Goal: Task Accomplishment & Management: Use online tool/utility

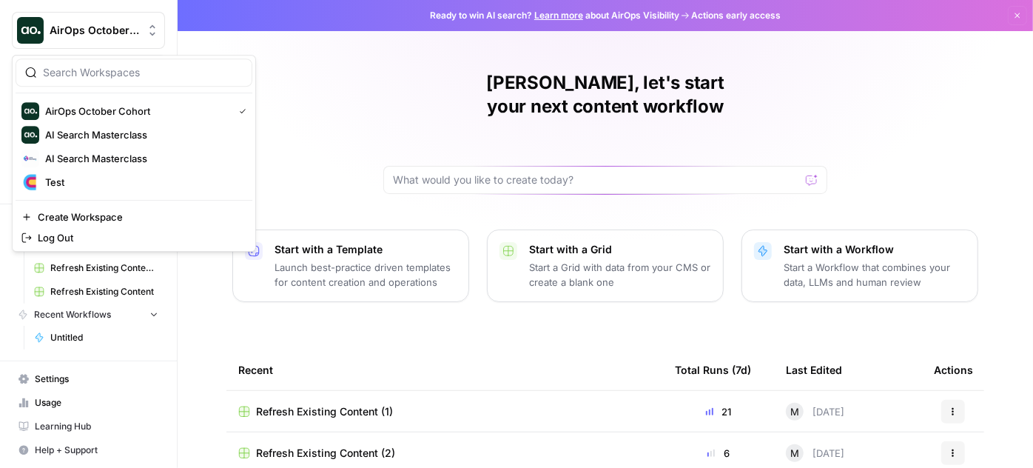
click at [152, 34] on icon "Workspace: AirOps October Cohort" at bounding box center [153, 30] width 6 height 11
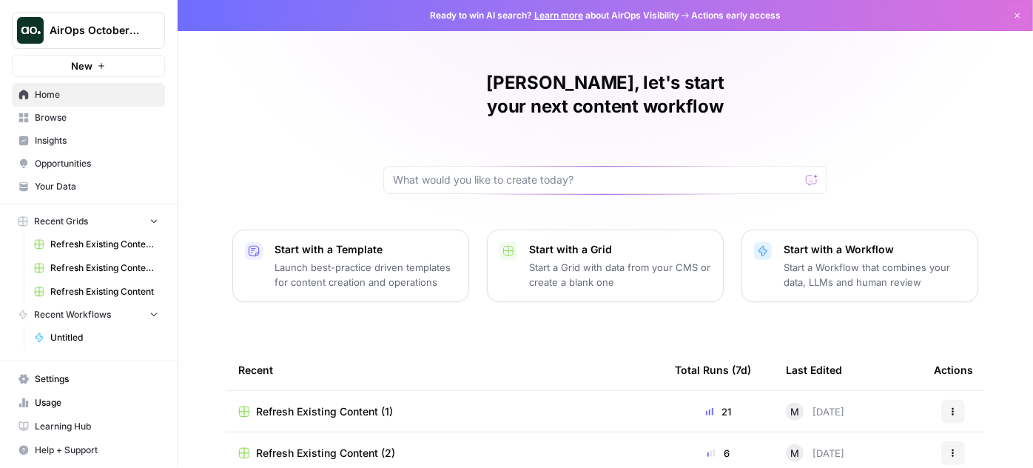
click at [323, 99] on div "Hamid, let's start your next content workflow Start with a Template Launch best…" at bounding box center [606, 290] width 856 height 580
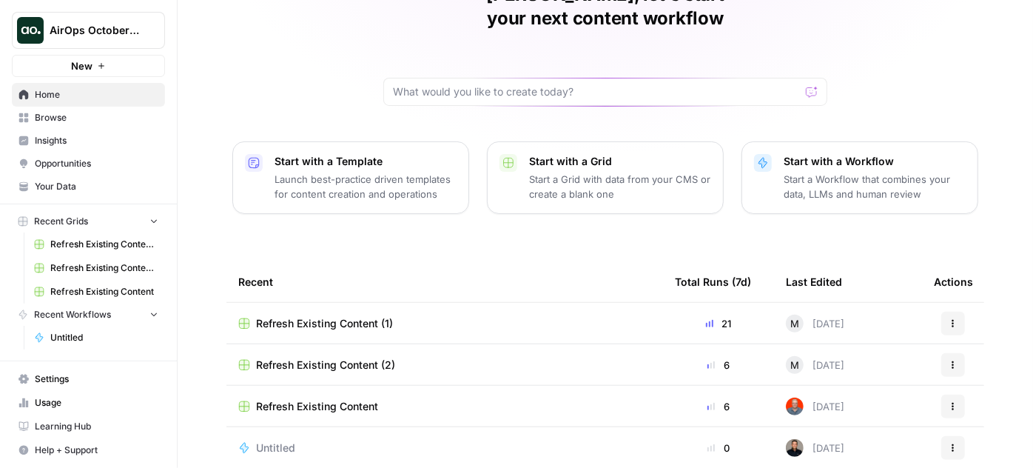
click at [141, 320] on button "Recent Workflows" at bounding box center [88, 314] width 153 height 22
click at [225, 177] on div "Hamid, let's start your next content workflow Start with a Template Launch best…" at bounding box center [606, 202] width 856 height 580
click at [288, 306] on td "Refresh Existing Content (1)" at bounding box center [444, 323] width 437 height 41
click at [319, 316] on span "Refresh Existing Content (1)" at bounding box center [324, 323] width 137 height 15
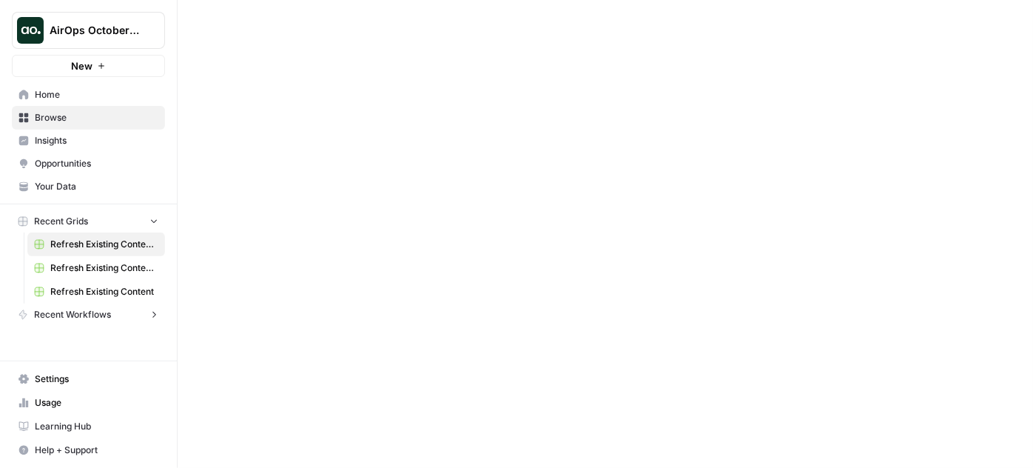
click at [319, 298] on div at bounding box center [606, 234] width 856 height 468
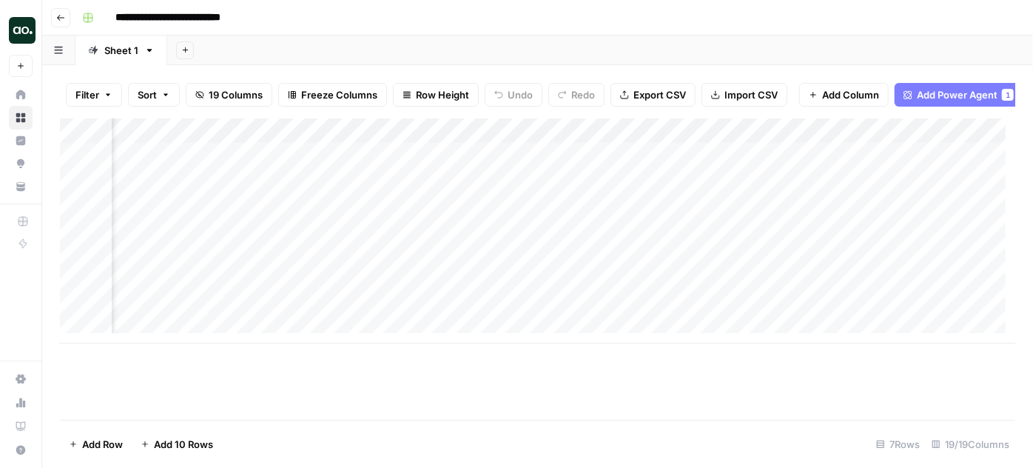
scroll to position [0, 1366]
click at [61, 9] on button "Go back" at bounding box center [60, 17] width 19 height 19
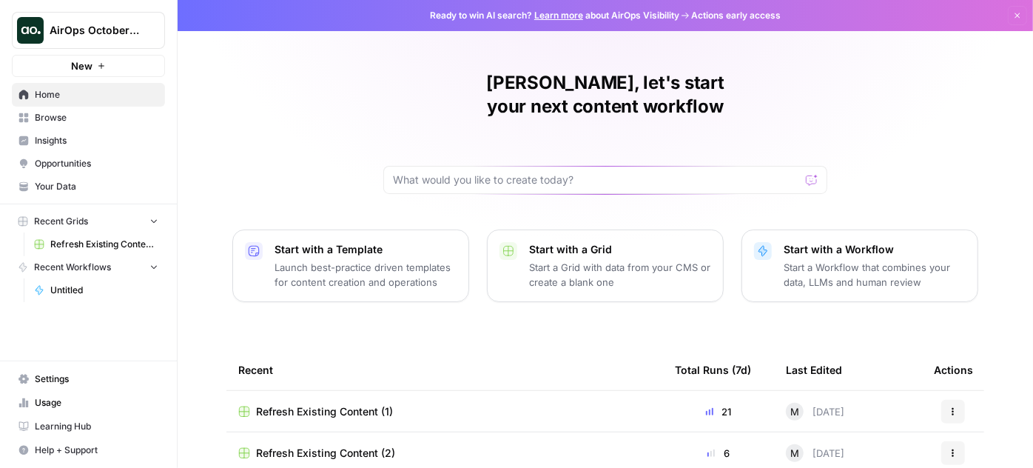
click at [896, 349] on th "Last Edited" at bounding box center [848, 369] width 148 height 41
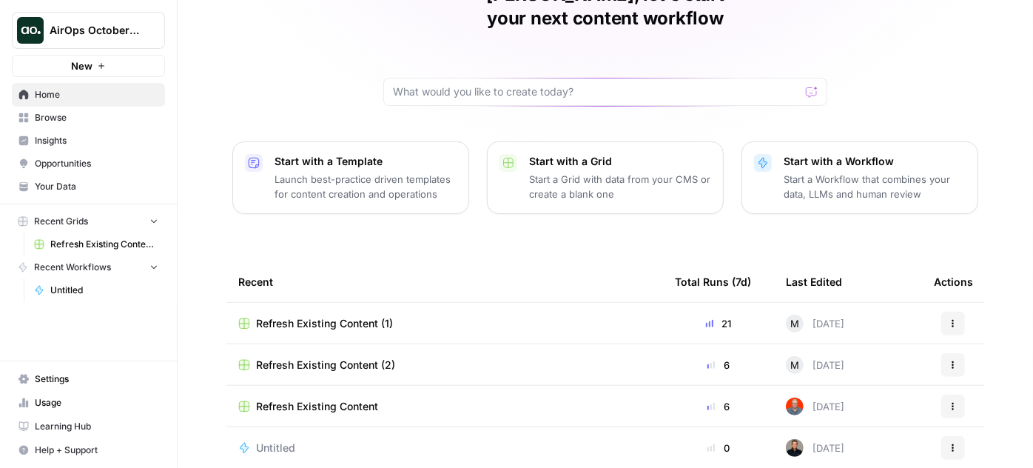
click at [75, 428] on span "Learning Hub" at bounding box center [97, 426] width 124 height 13
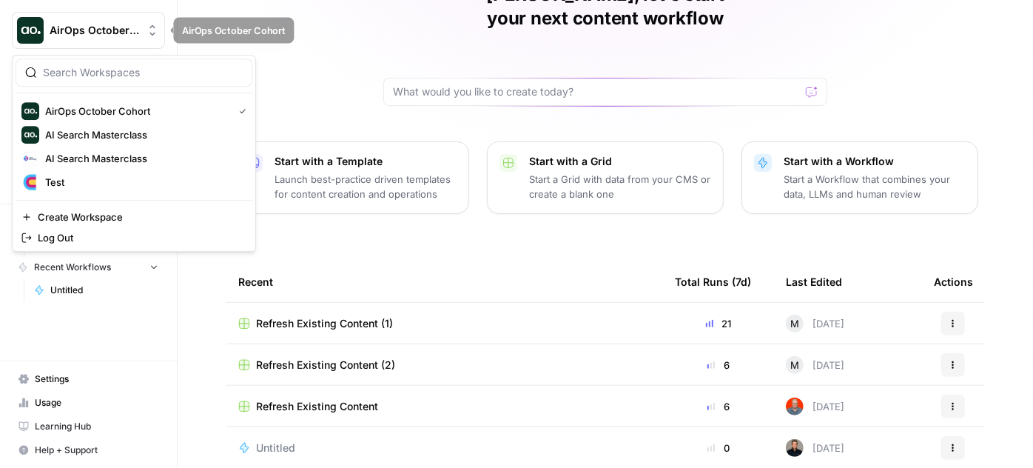
click at [159, 36] on icon "Workspace: AirOps October Cohort" at bounding box center [152, 30] width 15 height 15
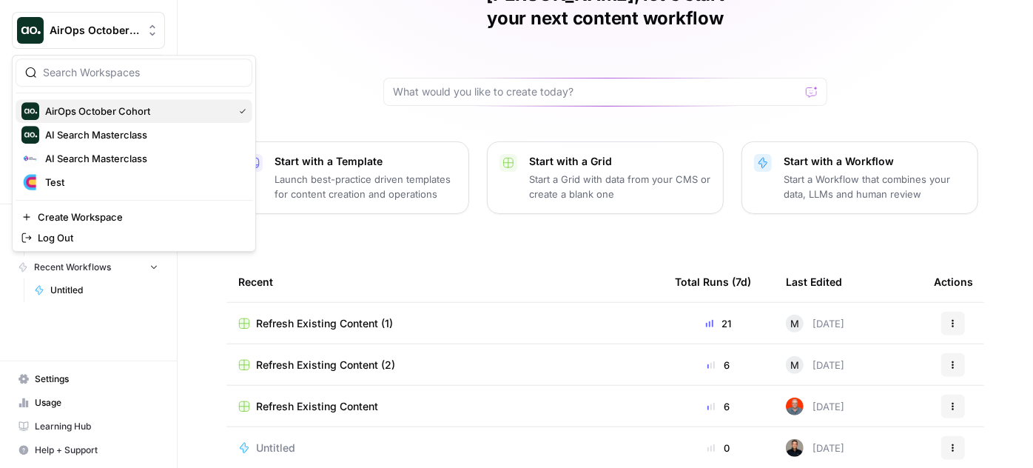
click at [119, 114] on span "AirOps October Cohort" at bounding box center [136, 111] width 182 height 15
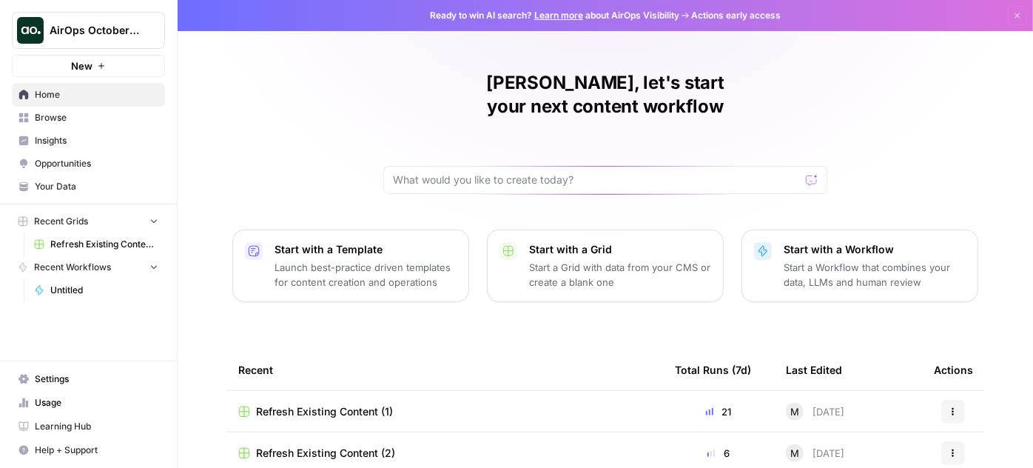
click at [76, 424] on span "Learning Hub" at bounding box center [97, 426] width 124 height 13
click at [74, 423] on span "Learning Hub" at bounding box center [97, 426] width 124 height 13
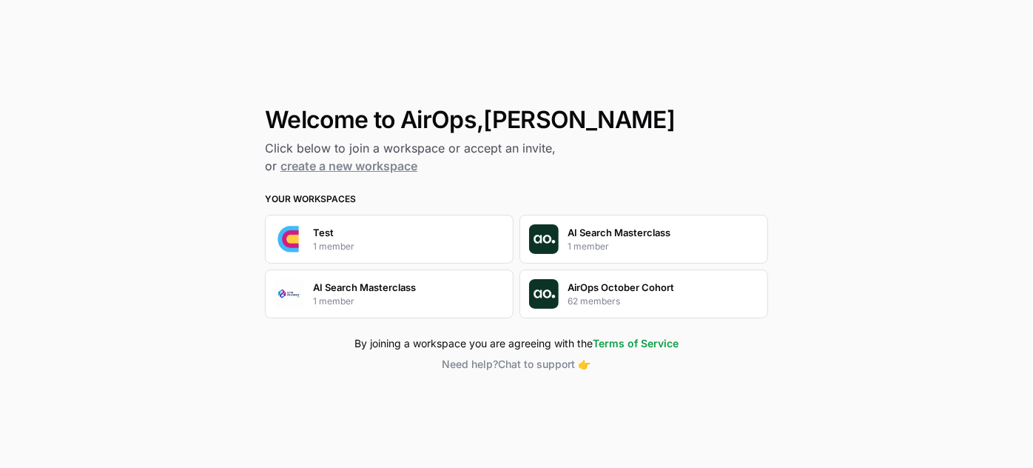
click at [694, 295] on div "AirOps October Cohort 62 members" at bounding box center [644, 293] width 249 height 49
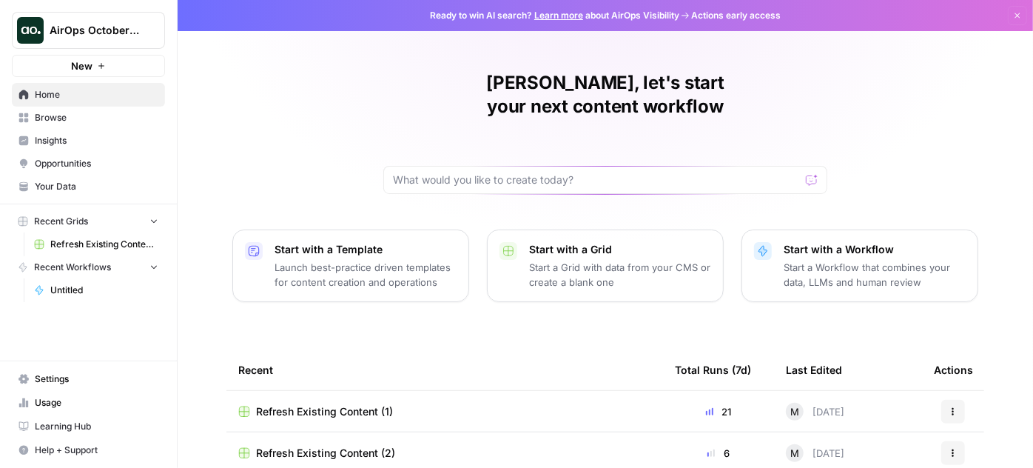
click at [70, 423] on span "Learning Hub" at bounding box center [97, 426] width 124 height 13
click at [69, 428] on span "Learning Hub" at bounding box center [97, 426] width 124 height 13
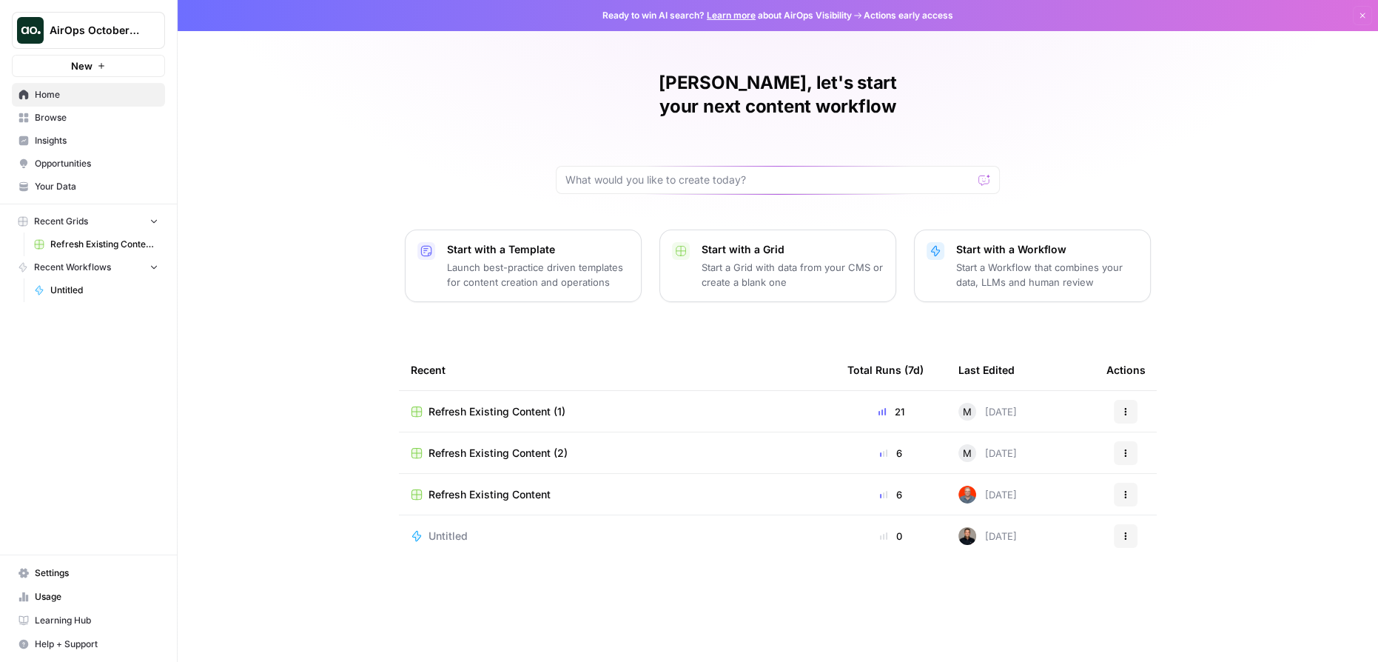
click at [63, 118] on span "Browse" at bounding box center [97, 117] width 124 height 13
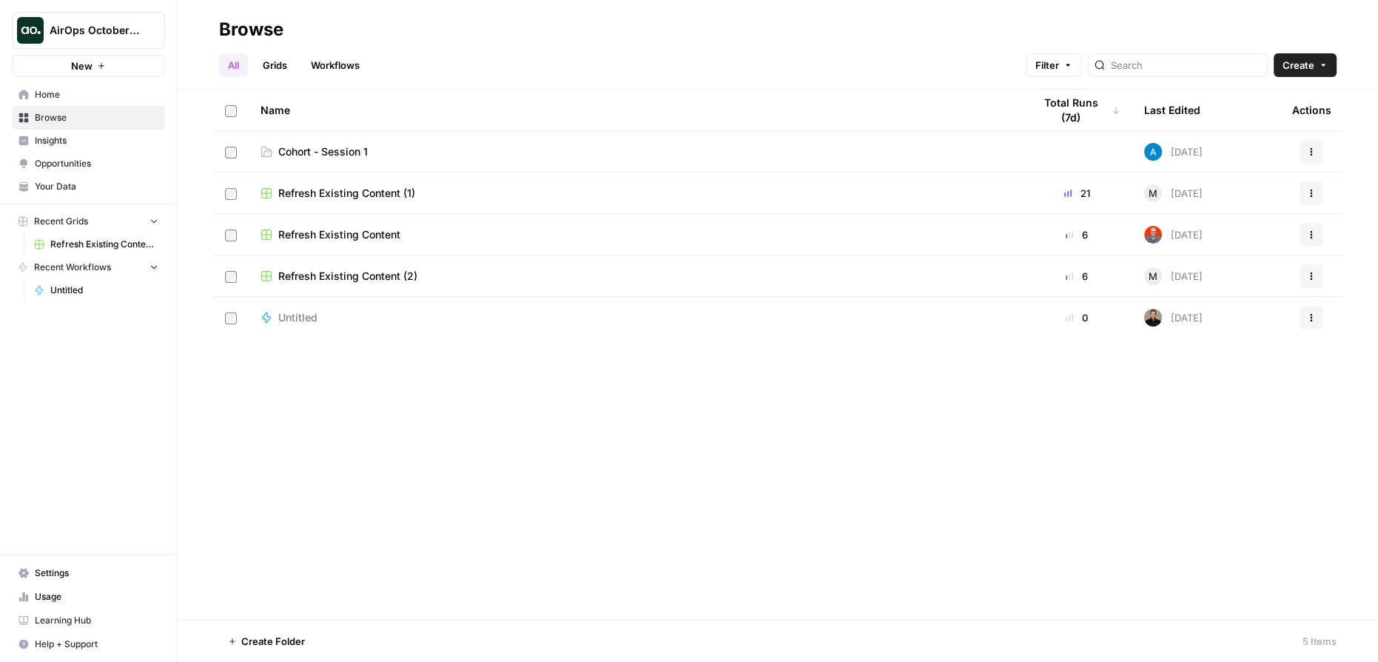
click at [324, 152] on span "Cohort - Session 1" at bounding box center [323, 151] width 90 height 15
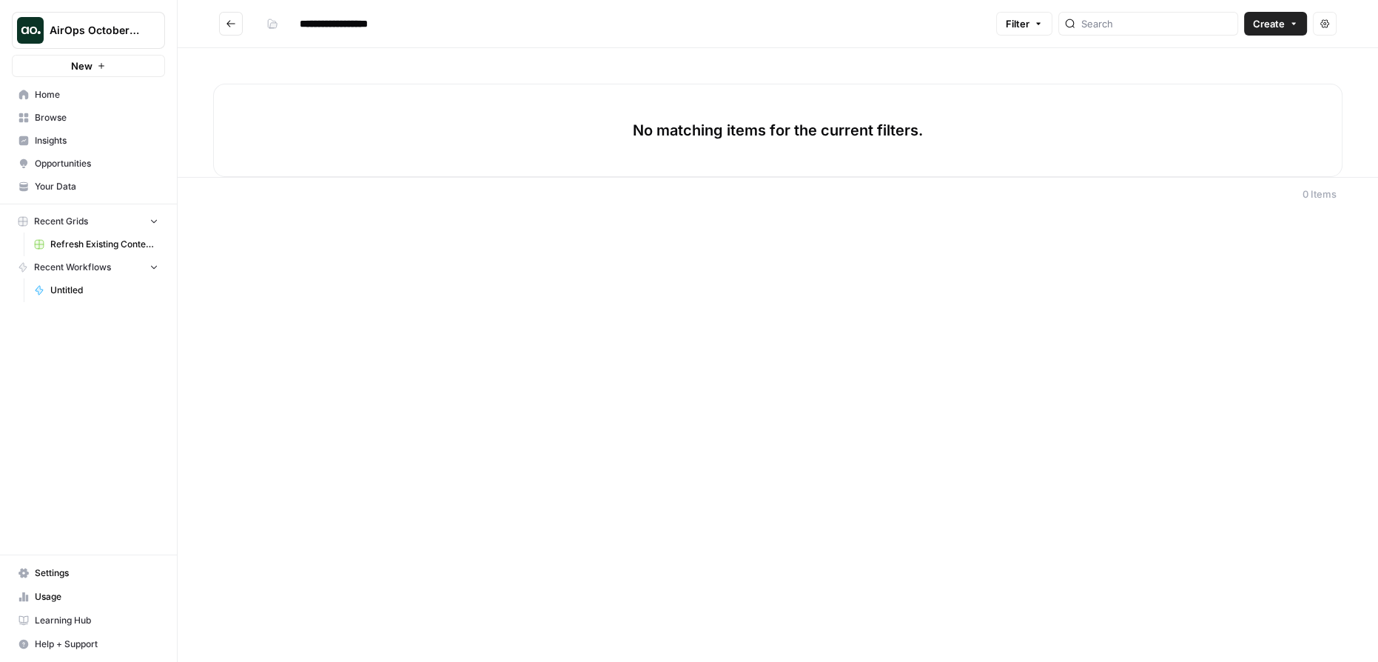
click at [1033, 23] on button "Actions" at bounding box center [1325, 24] width 24 height 24
click at [1033, 179] on footer "0 Items" at bounding box center [778, 193] width 1201 height 33
click at [1033, 121] on div "No matching items for the current filters." at bounding box center [777, 130] width 1129 height 93
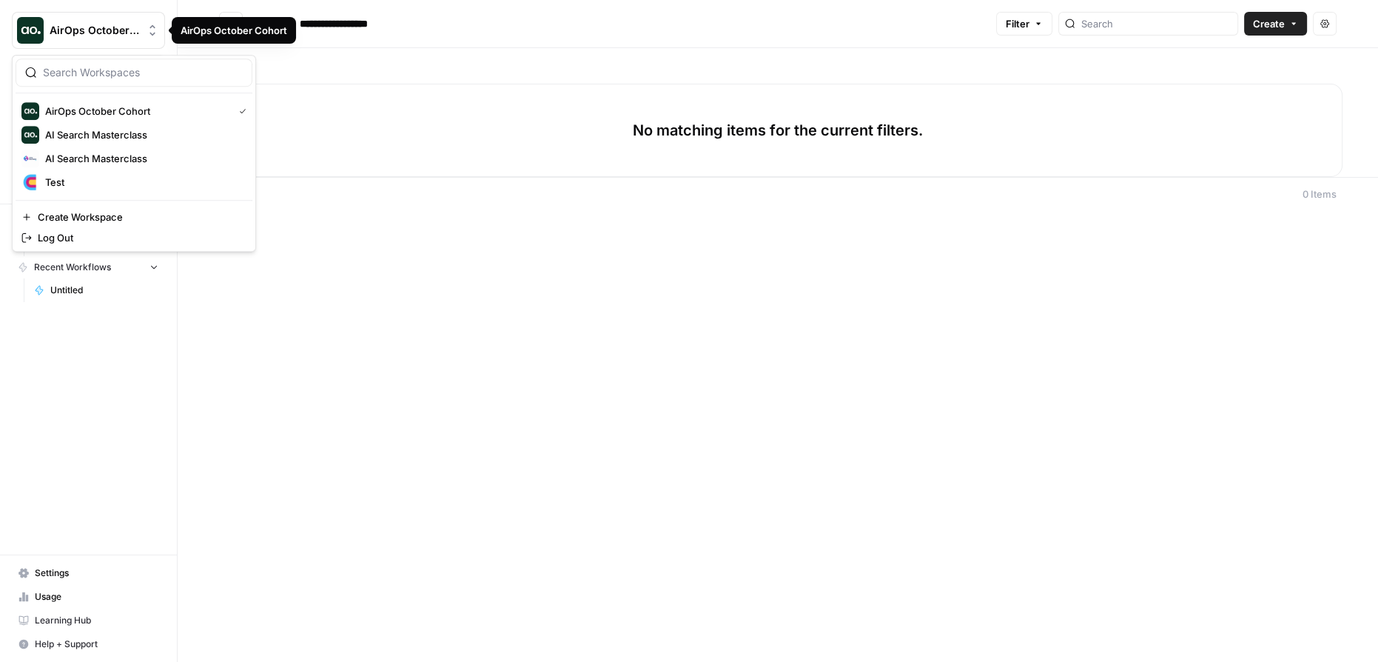
click at [122, 28] on span "AirOps October Cohort" at bounding box center [95, 30] width 90 height 15
click at [139, 130] on span "AI Search Masterclass" at bounding box center [142, 134] width 195 height 15
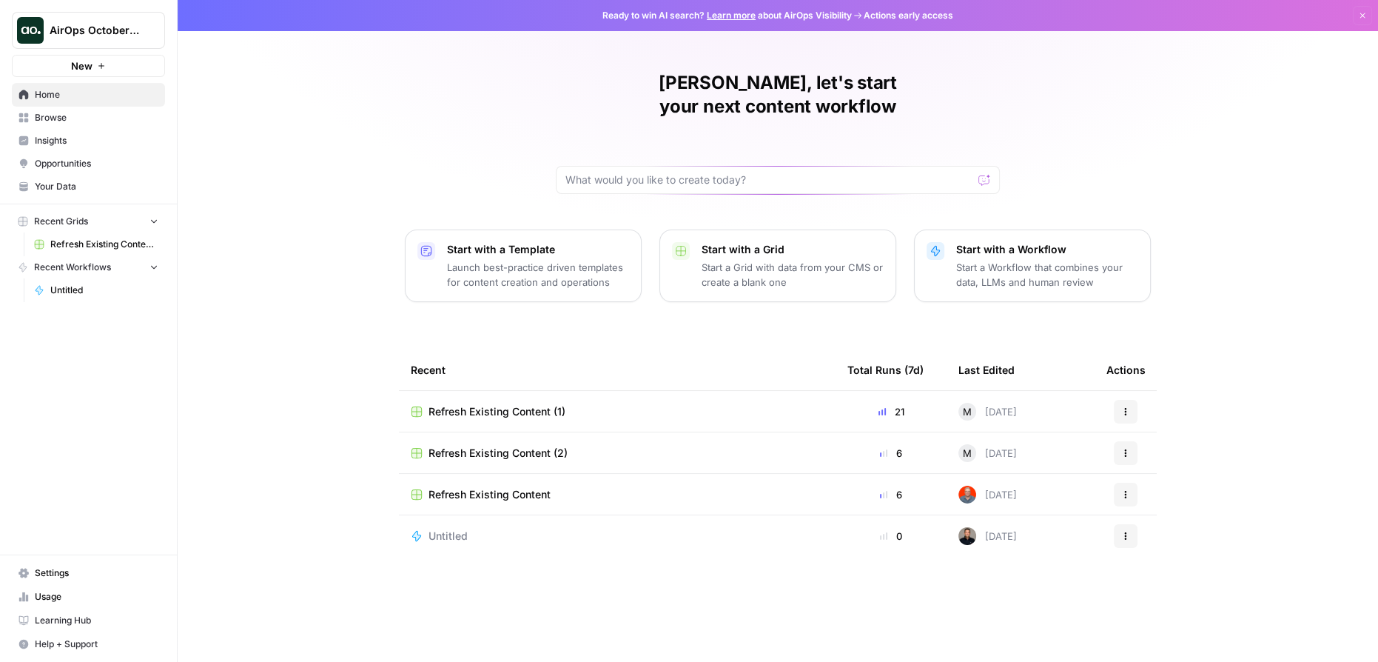
click at [86, 190] on span "Your Data" at bounding box center [97, 186] width 124 height 13
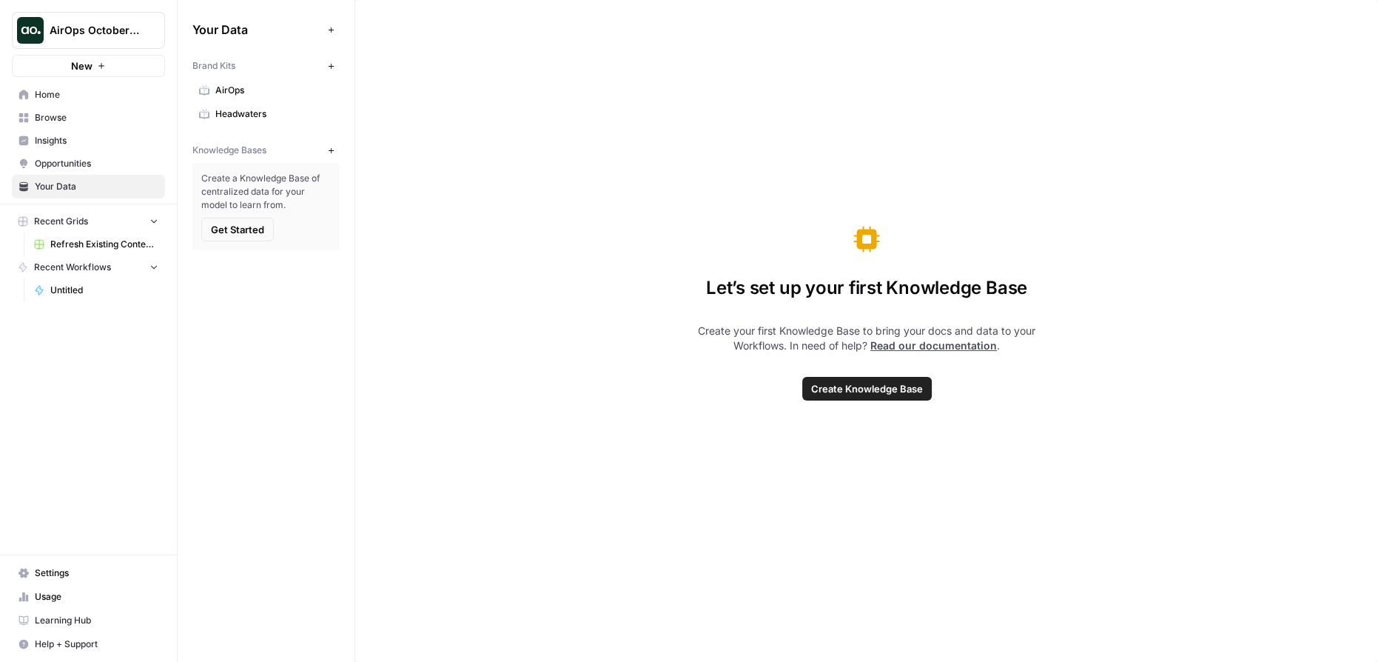
click at [238, 115] on span "Headwaters" at bounding box center [274, 113] width 118 height 13
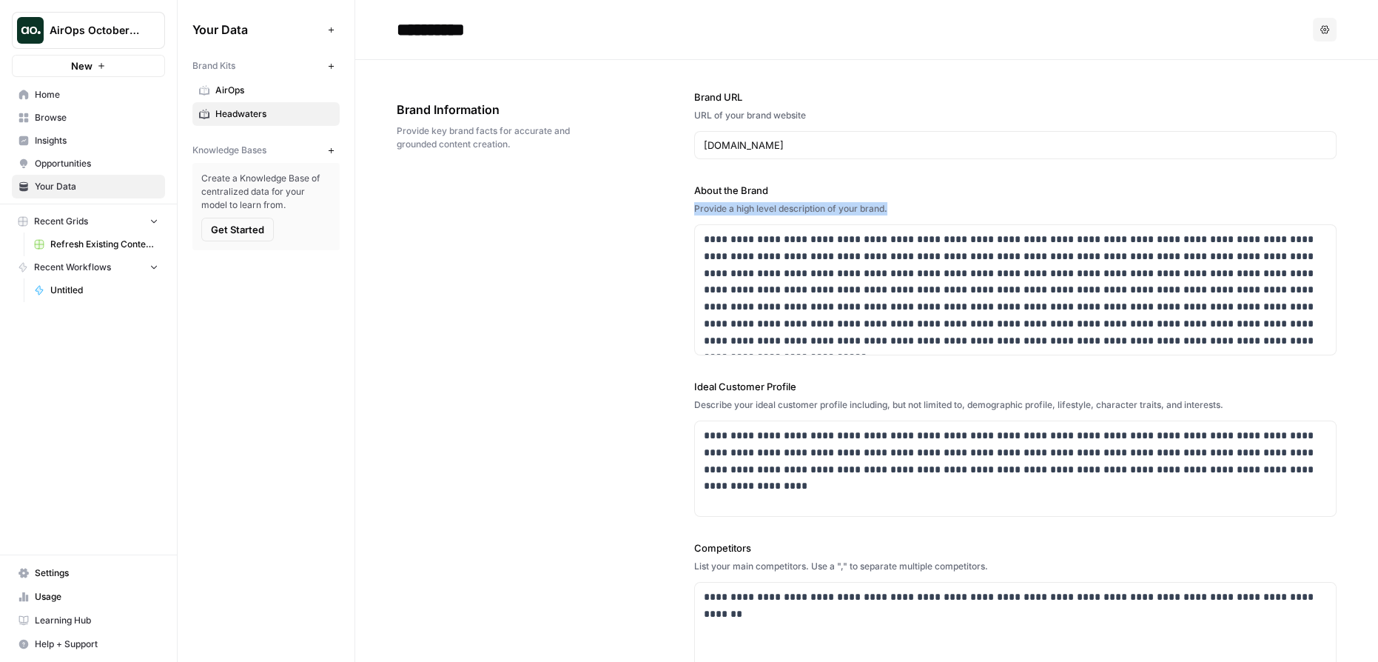
drag, startPoint x: 895, startPoint y: 208, endPoint x: 688, endPoint y: 208, distance: 207.2
click at [688, 208] on div "**********" at bounding box center [867, 465] width 940 height 810
click at [537, 268] on div "**********" at bounding box center [867, 465] width 940 height 810
click at [159, 265] on icon "button" at bounding box center [154, 266] width 10 height 10
click at [159, 265] on icon "button" at bounding box center [154, 267] width 10 height 10
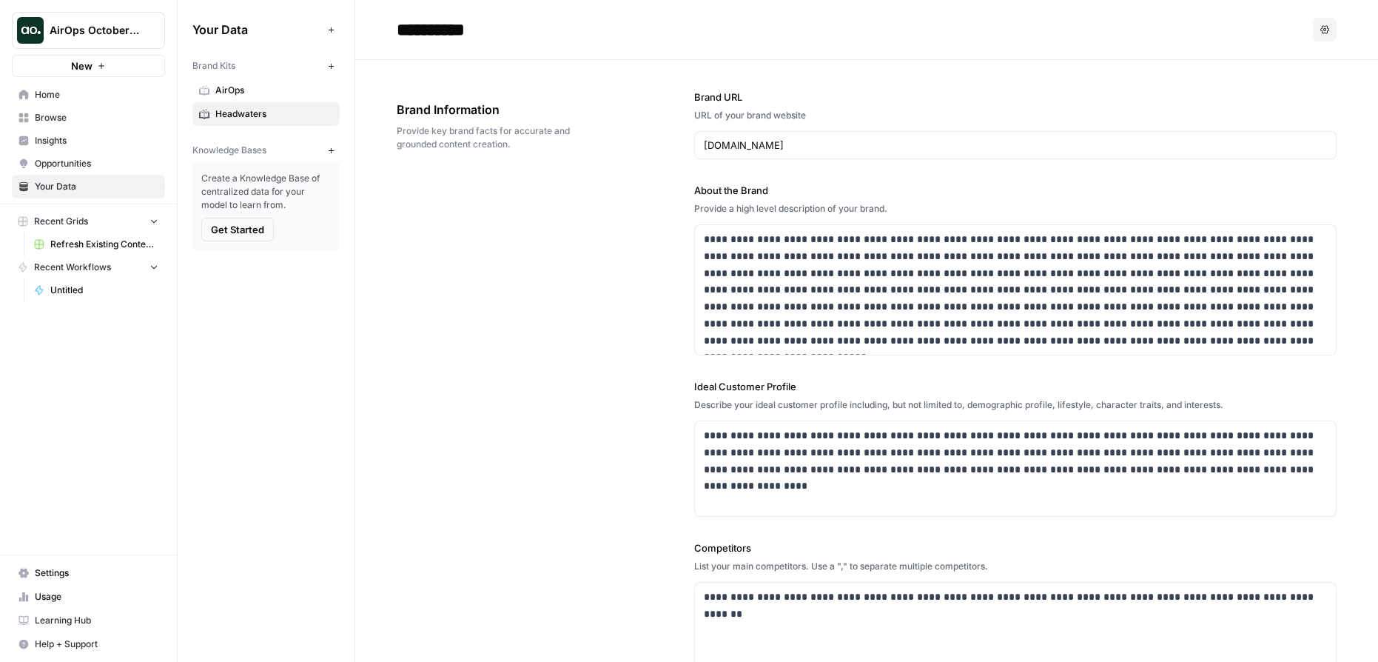
click at [142, 224] on button "Recent Grids" at bounding box center [88, 221] width 153 height 22
click at [146, 222] on button "Recent Grids" at bounding box center [88, 221] width 153 height 22
click at [50, 143] on span "Insights" at bounding box center [97, 140] width 124 height 13
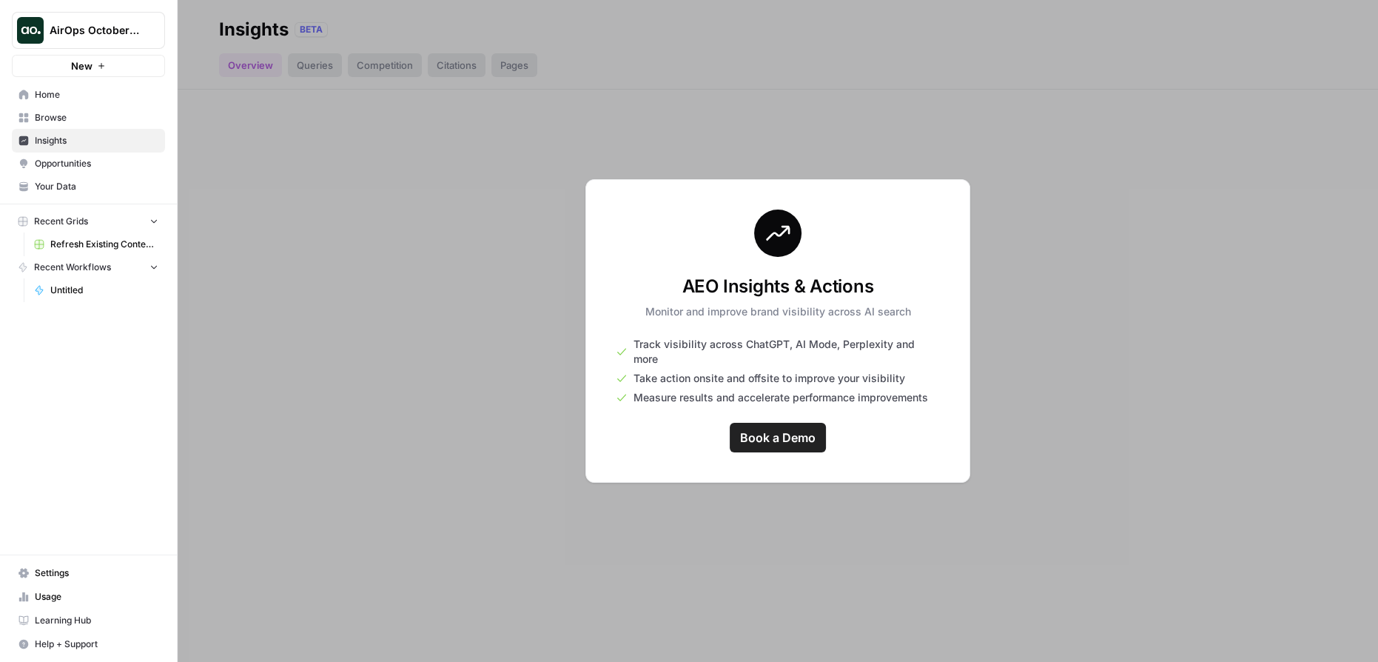
click at [56, 100] on span "Home" at bounding box center [97, 94] width 124 height 13
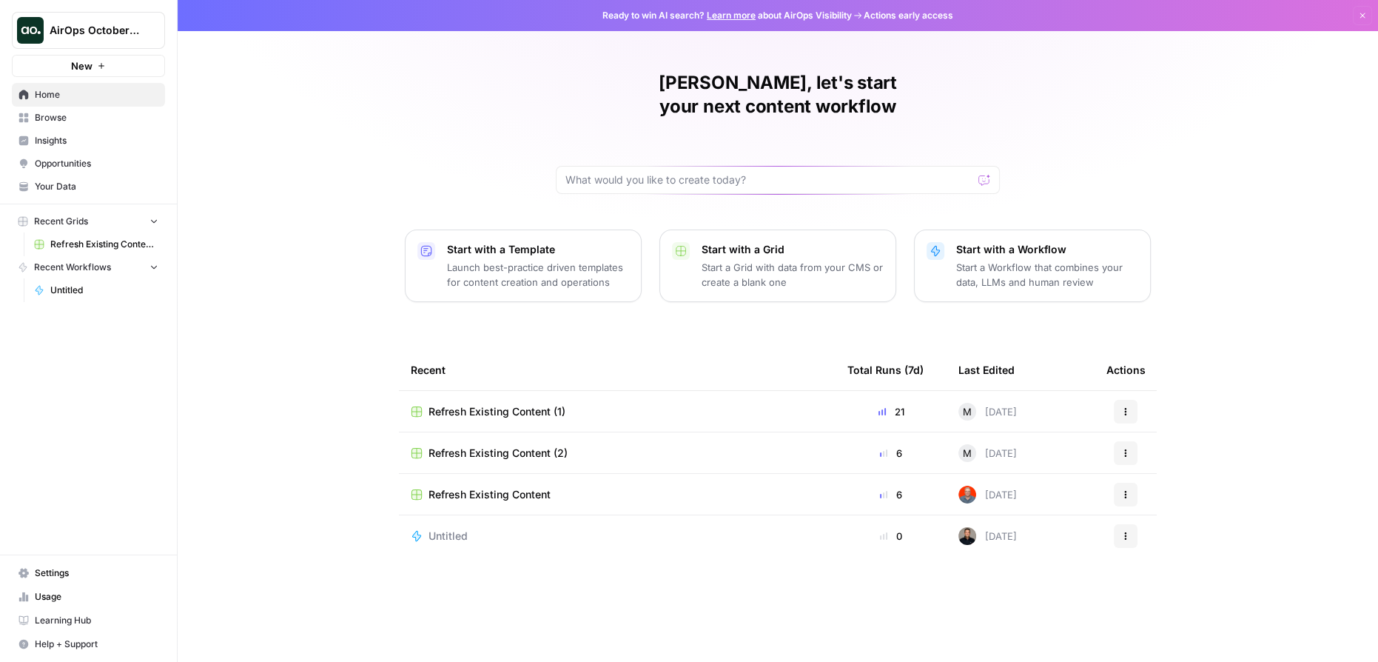
click at [50, 184] on span "Your Data" at bounding box center [97, 186] width 124 height 13
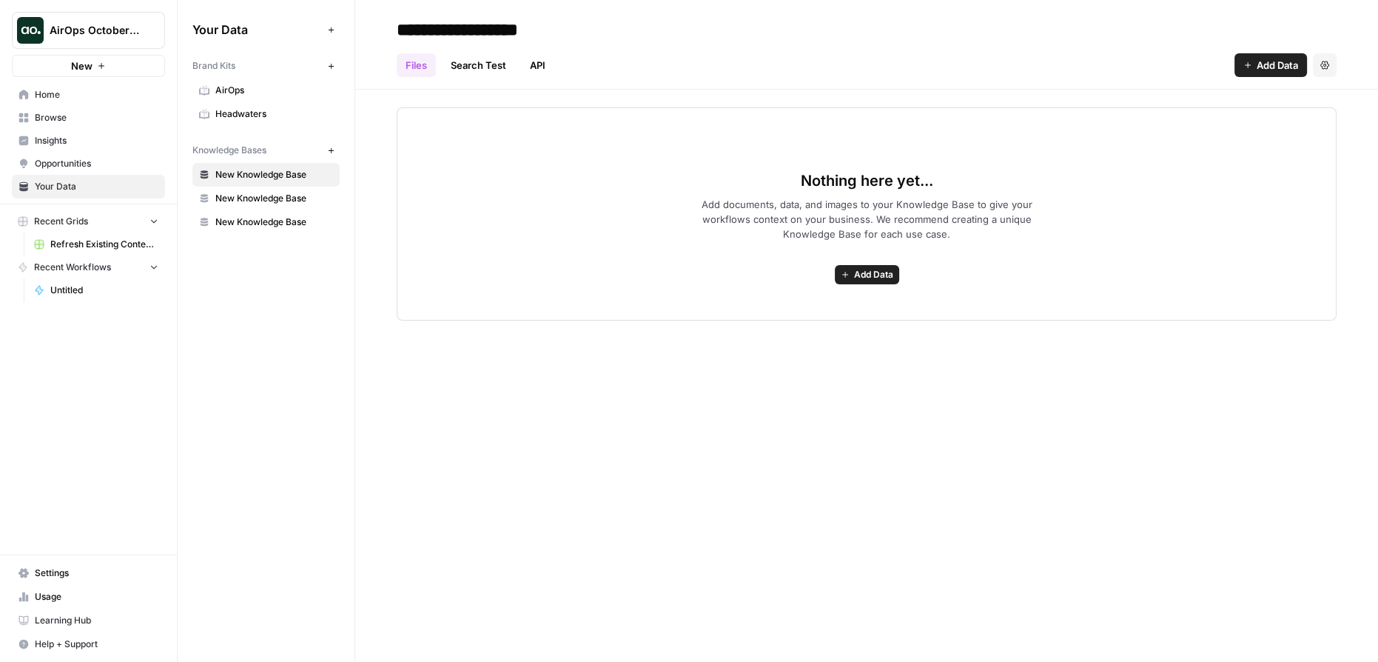
click at [1245, 61] on icon "button" at bounding box center [1247, 65] width 9 height 9
click at [1125, 53] on div "Files Search Test API Add Data Settings" at bounding box center [867, 59] width 940 height 36
click at [1252, 70] on button "Add Data" at bounding box center [1271, 65] width 73 height 24
click at [1131, 73] on div "Files Search Test API Add Data Settings" at bounding box center [867, 59] width 940 height 36
click at [53, 113] on span "Browse" at bounding box center [97, 117] width 124 height 13
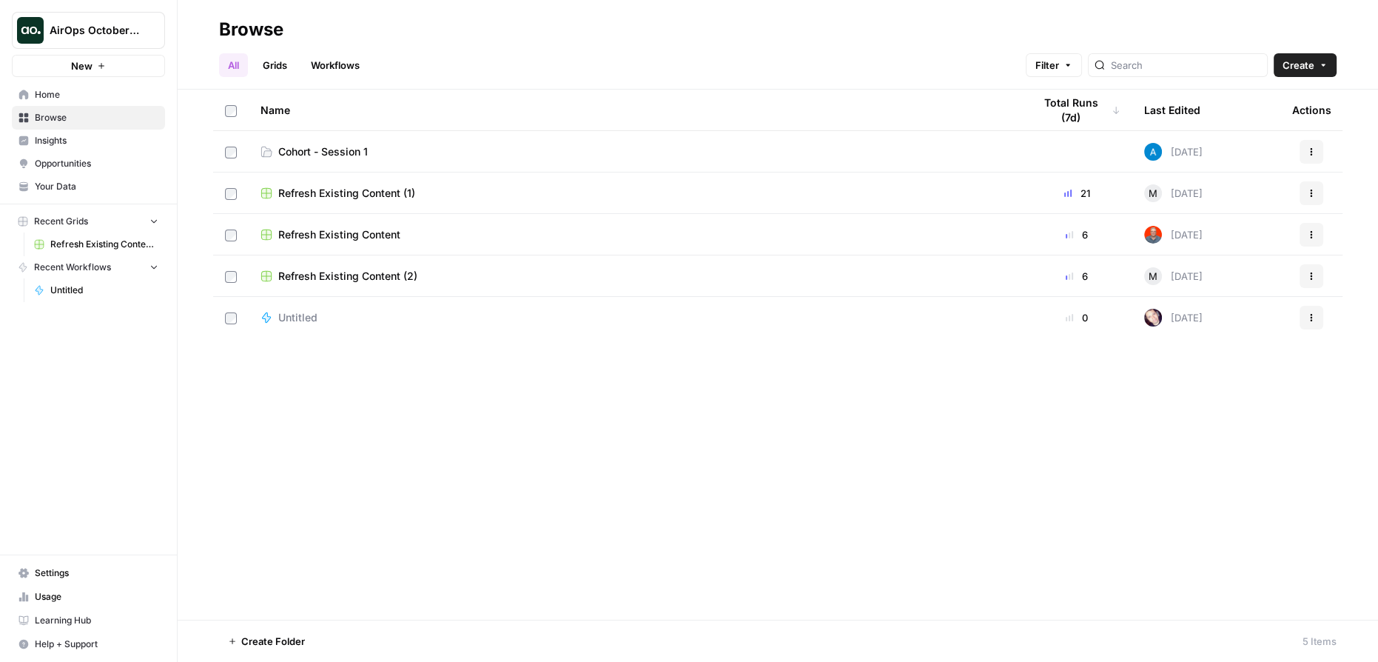
click at [312, 153] on span "Cohort - Session 1" at bounding box center [323, 151] width 90 height 15
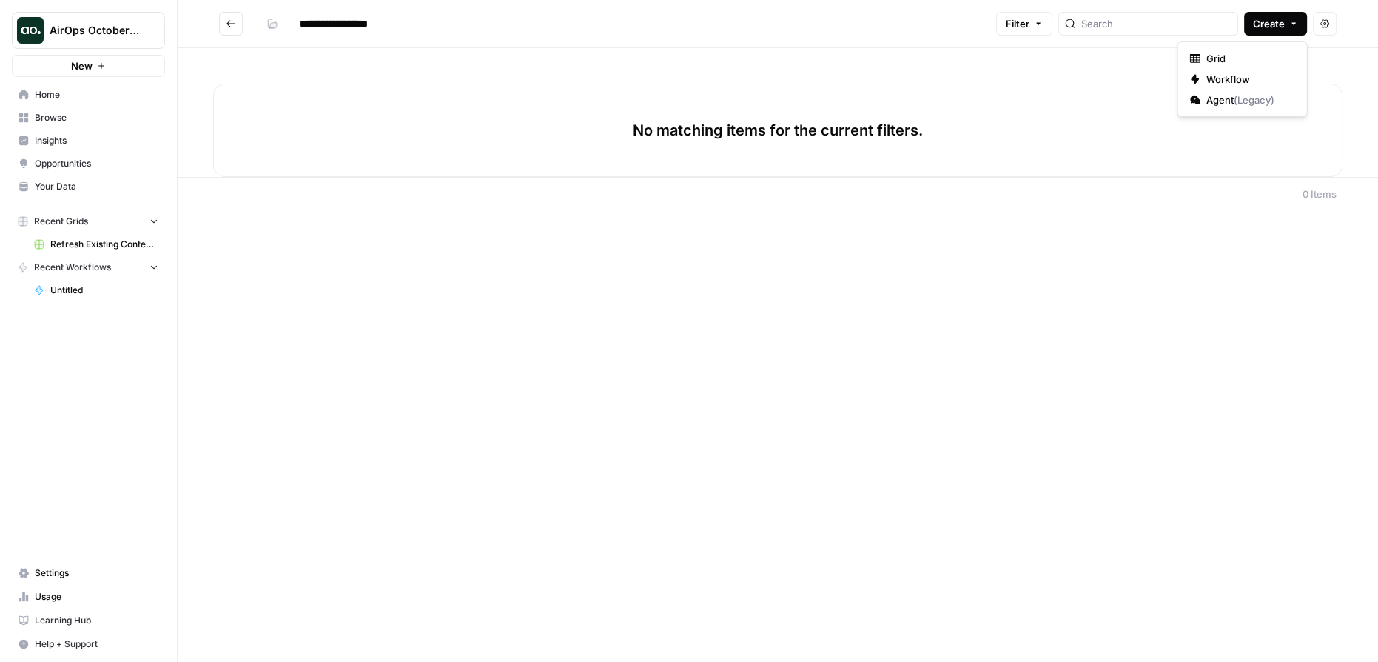
click at [1288, 18] on button "Create" at bounding box center [1275, 24] width 63 height 24
click at [1220, 81] on span "Workflow" at bounding box center [1247, 79] width 83 height 15
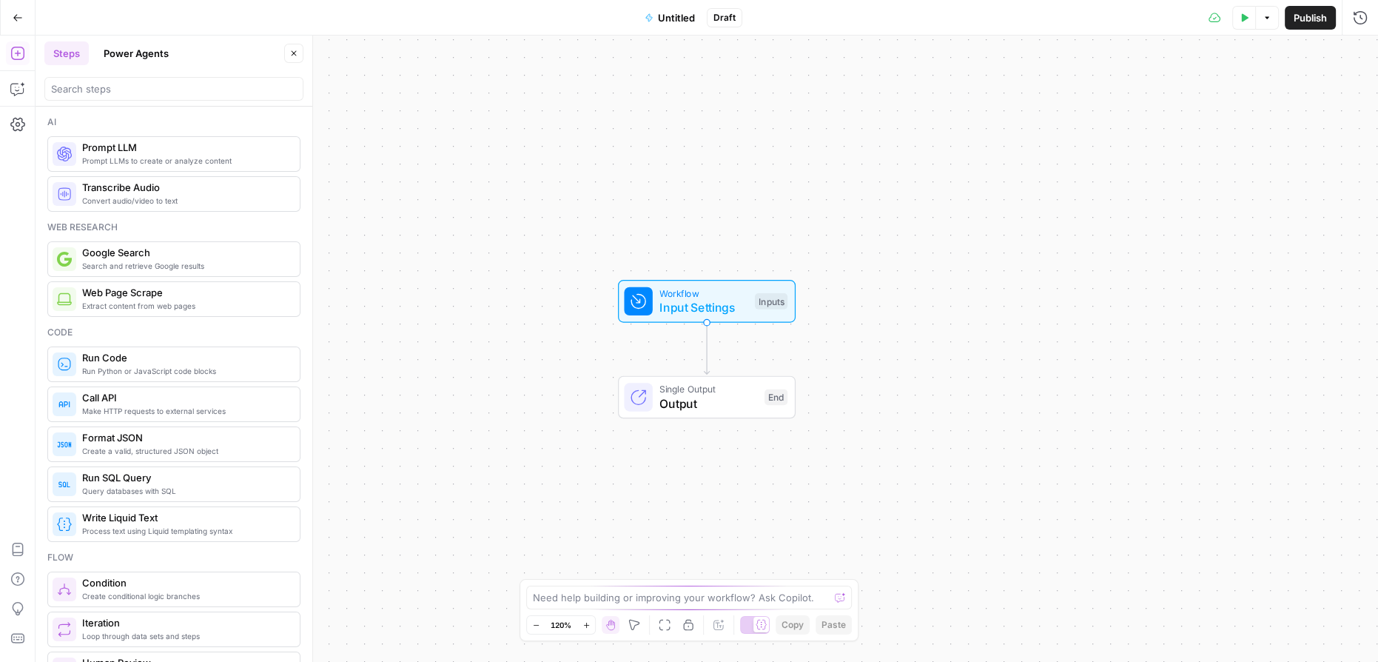
click at [680, 19] on span "Untitled" at bounding box center [676, 17] width 37 height 15
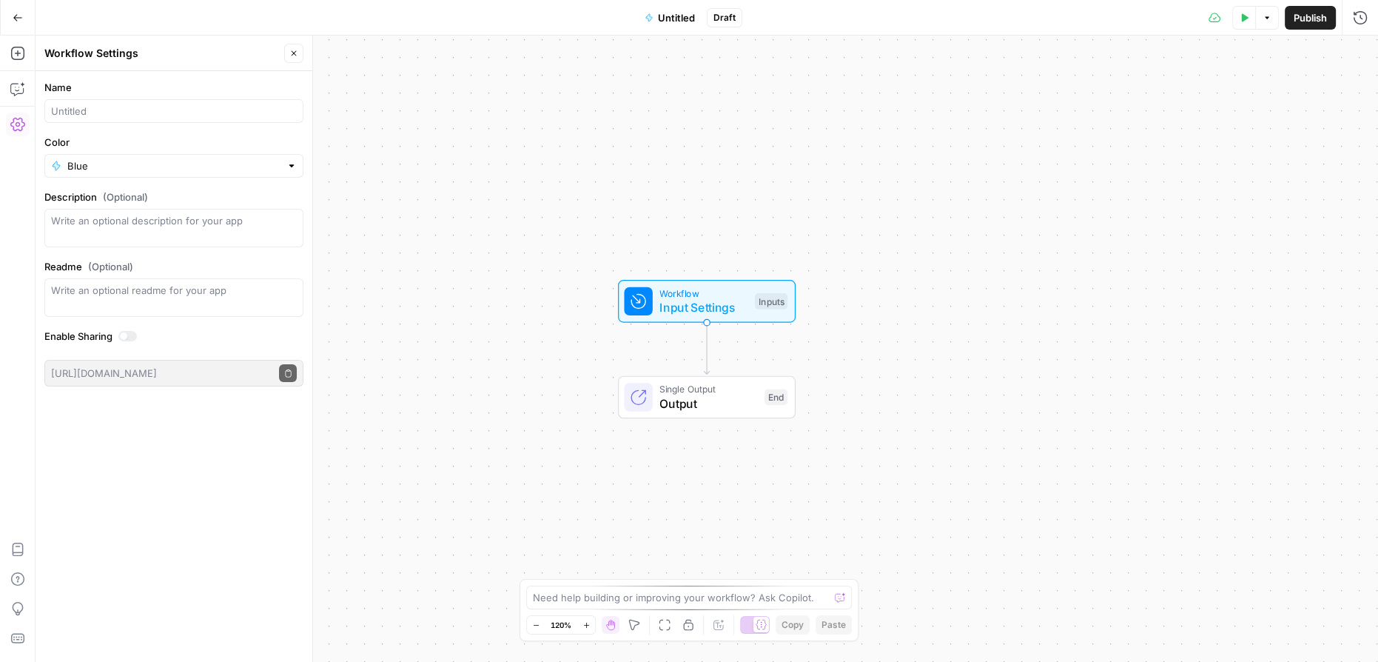
click at [684, 22] on span "Untitled" at bounding box center [676, 17] width 37 height 15
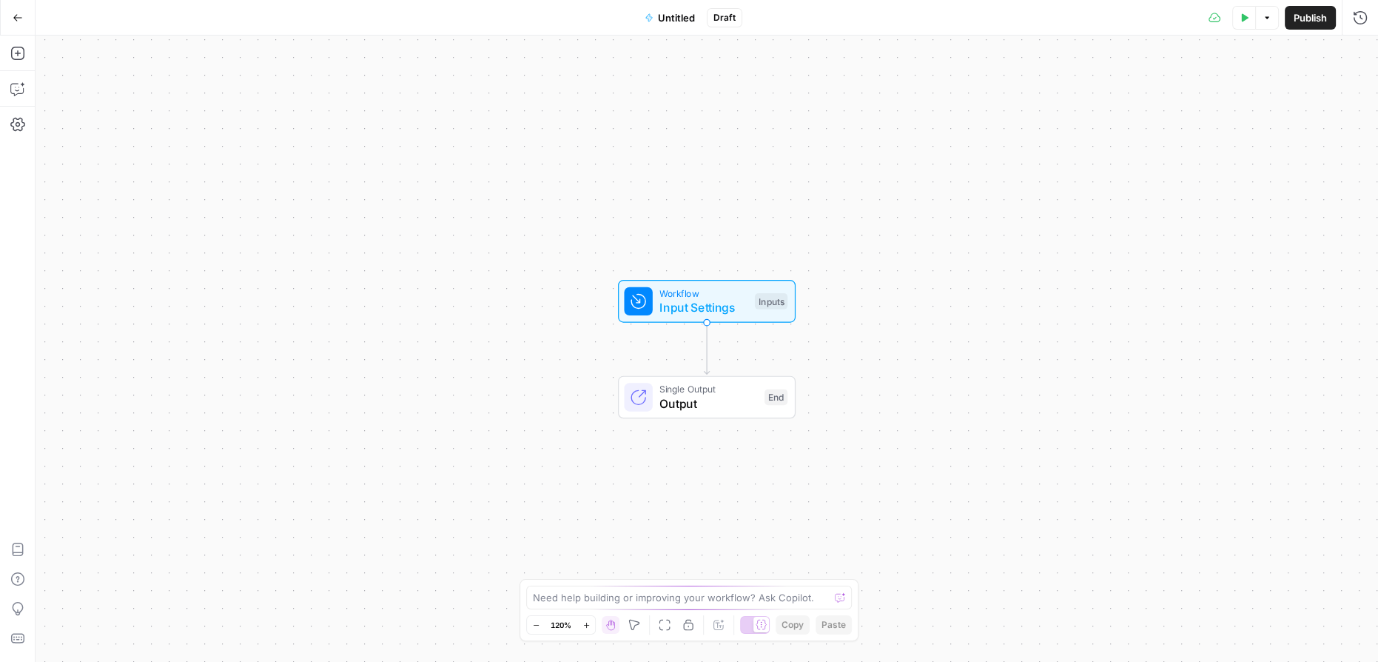
click at [684, 19] on span "Untitled" at bounding box center [676, 17] width 37 height 15
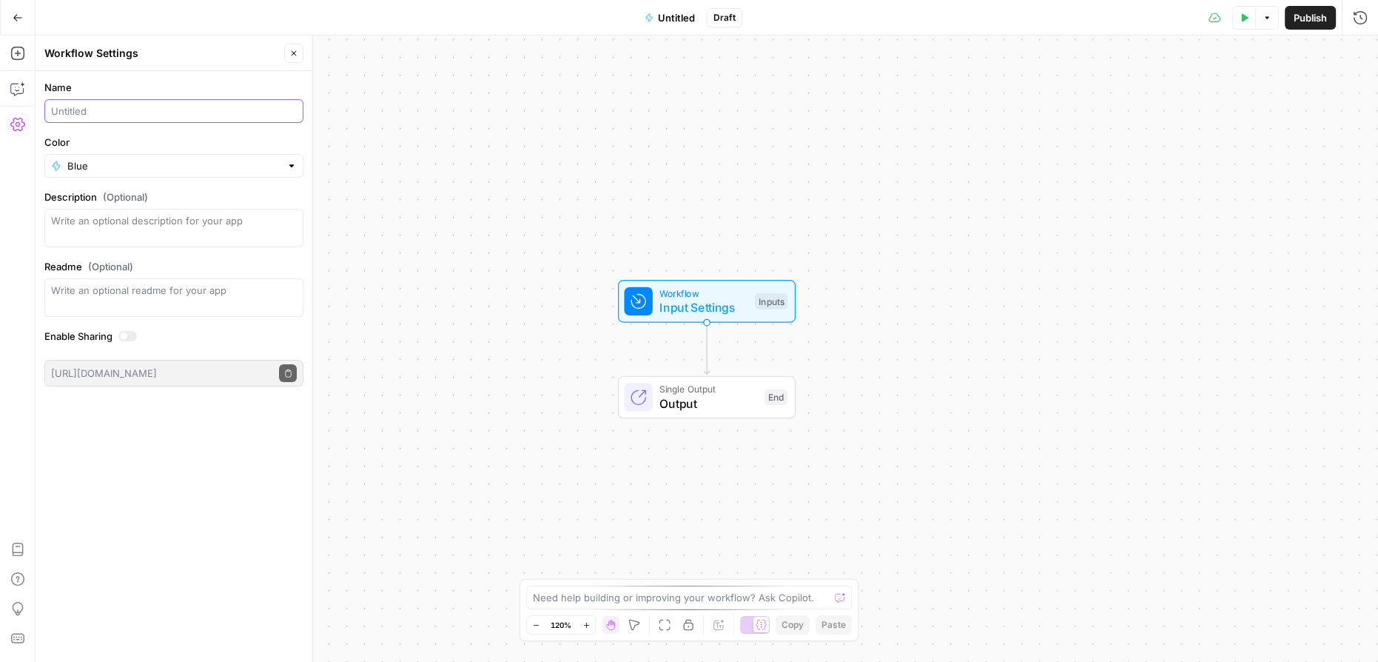
click at [131, 112] on input "Name" at bounding box center [174, 111] width 246 height 15
type input "Hamid - Test Workflow"
click at [572, 152] on div "Workflow Input Settings Inputs Single Output Output End" at bounding box center [707, 349] width 1343 height 626
click at [688, 19] on span "Hamid - Test Workflow" at bounding box center [677, 17] width 155 height 15
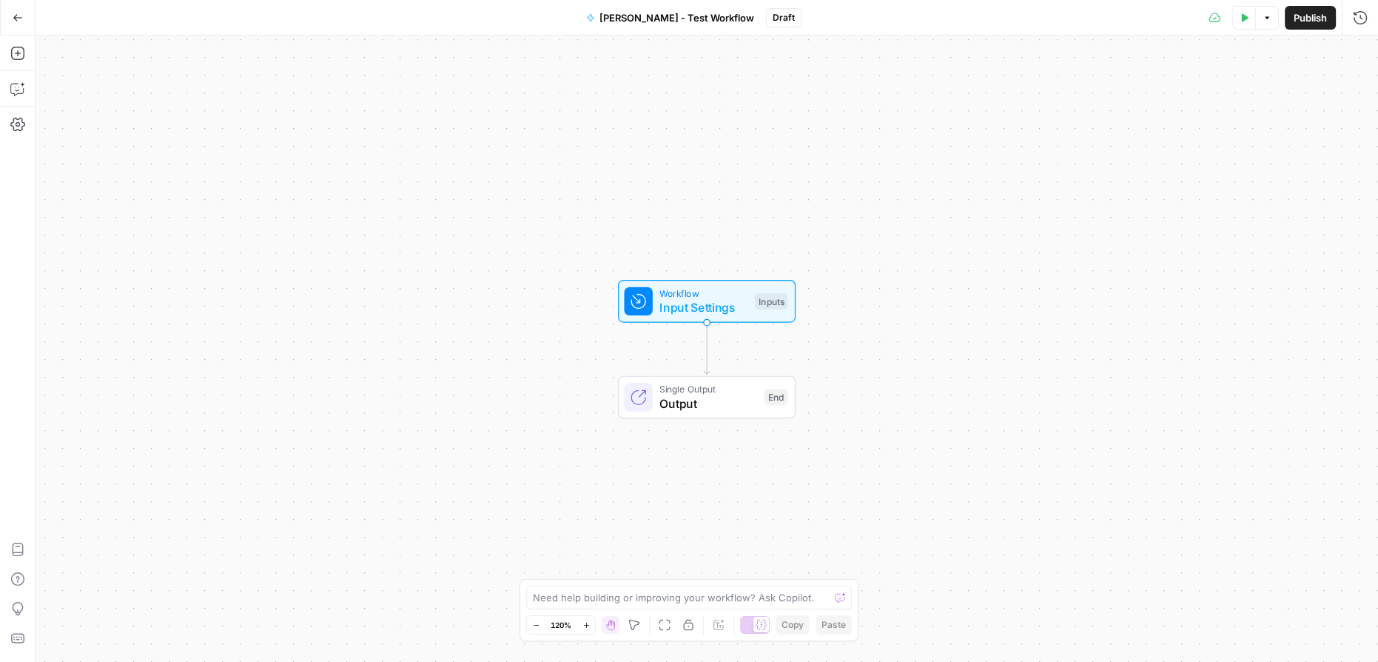
click at [666, 13] on span "Hamid - Test Workflow" at bounding box center [677, 17] width 155 height 15
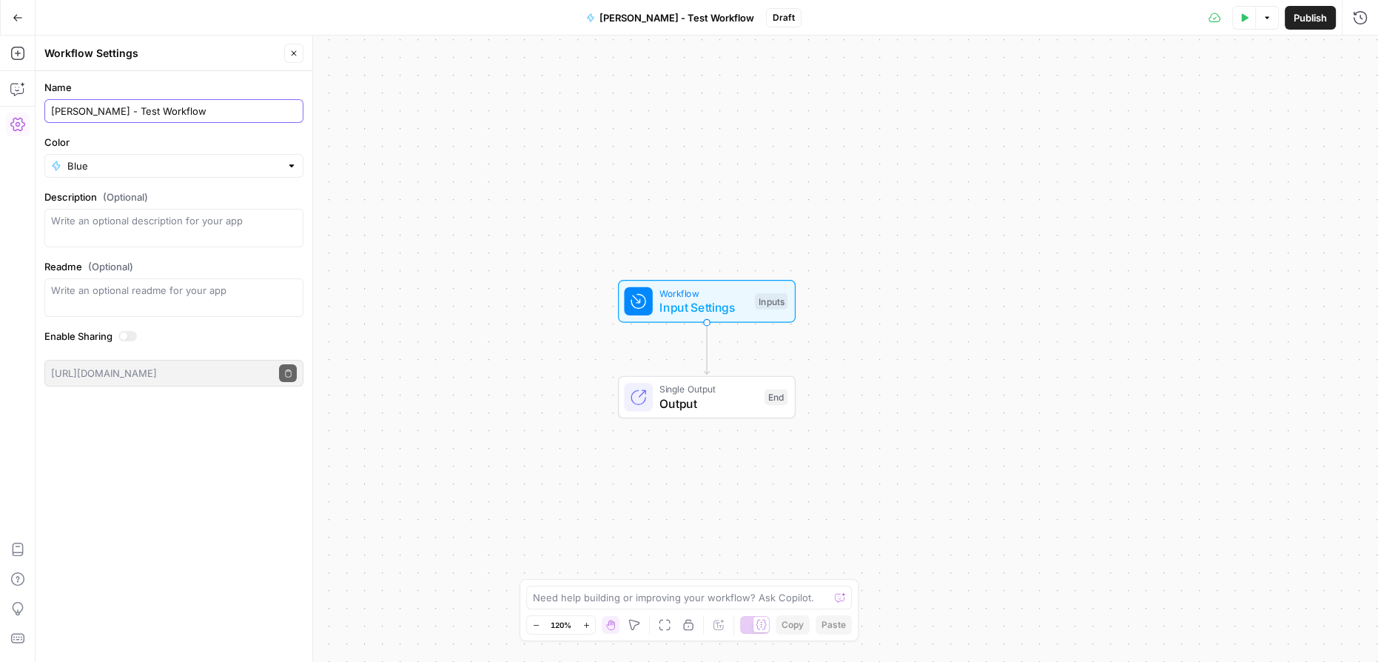
drag, startPoint x: 158, startPoint y: 110, endPoint x: 92, endPoint y: 107, distance: 66.7
click at [92, 107] on input "Hamid - Test Workflow" at bounding box center [174, 111] width 246 height 15
type input "H"
type input "Meta Description Generator ([PERSON_NAME])"
click at [124, 161] on input "Color" at bounding box center [173, 165] width 213 height 15
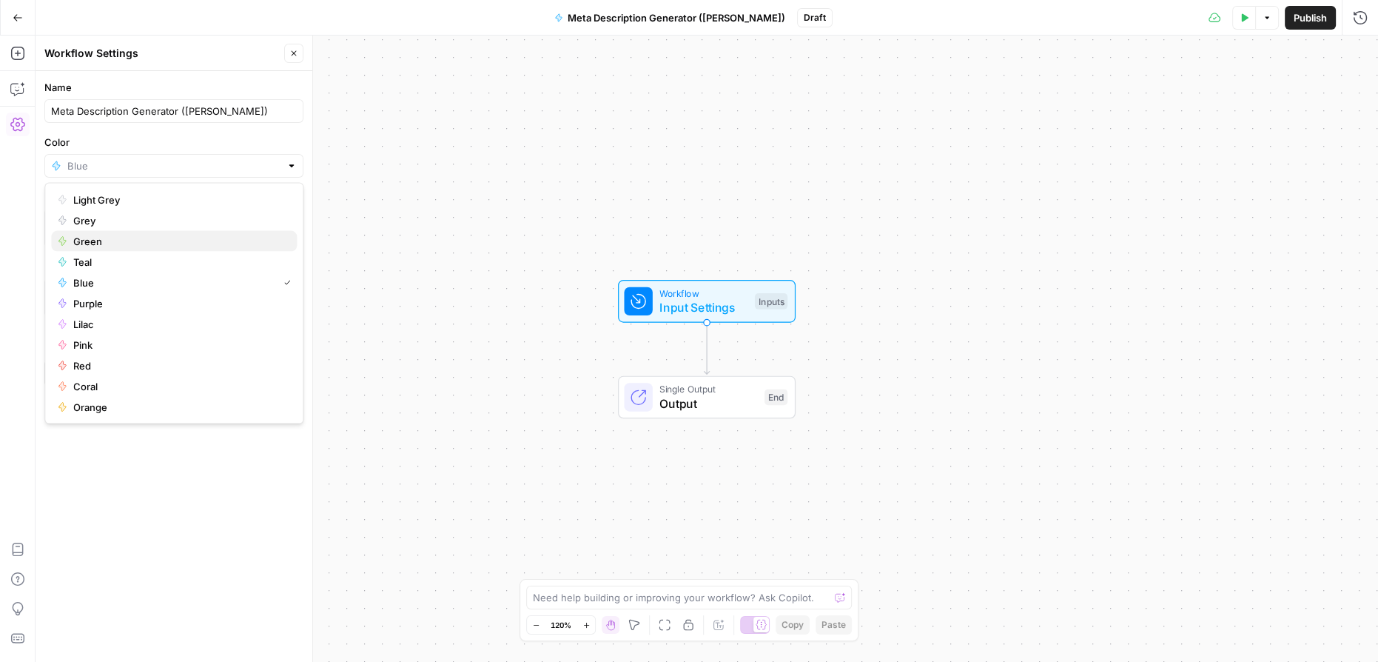
click at [131, 242] on span "Green" at bounding box center [179, 241] width 212 height 15
type input "Green"
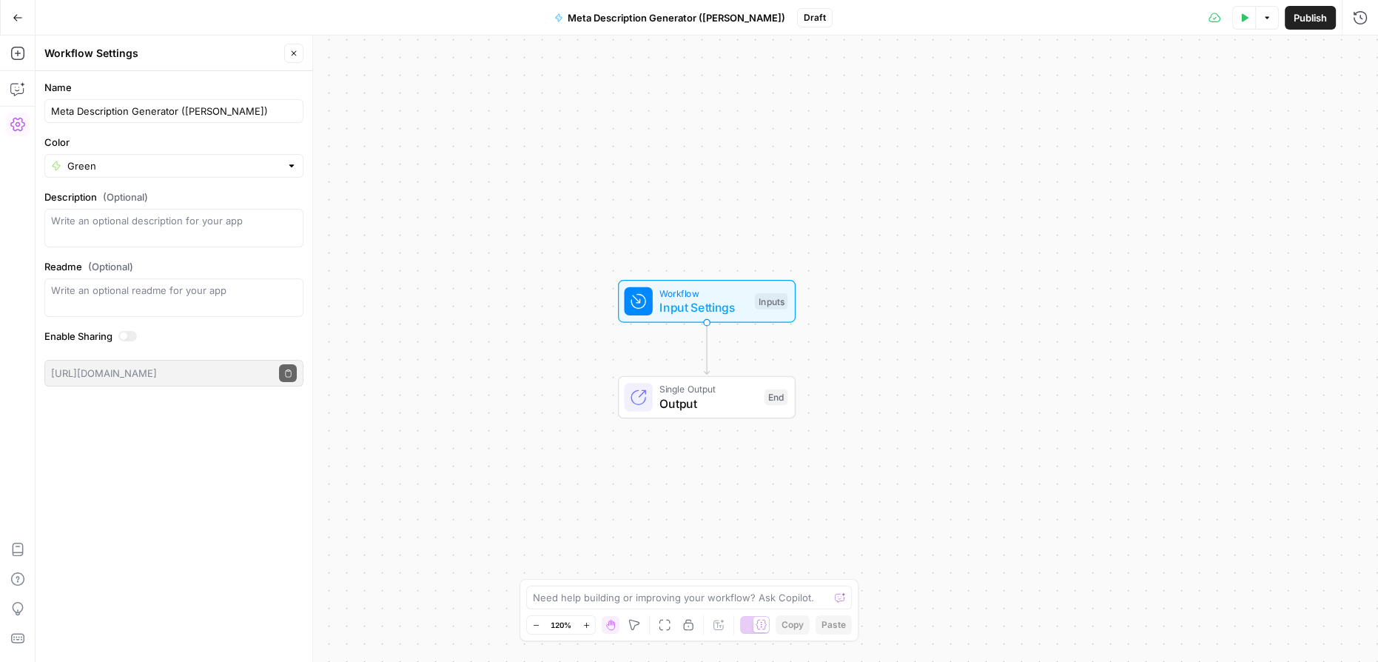
click at [483, 218] on div "Workflow Input Settings Inputs Single Output Output End" at bounding box center [707, 349] width 1343 height 626
click at [1306, 17] on span "Publish" at bounding box center [1310, 17] width 33 height 15
click at [1270, 22] on span "Publish" at bounding box center [1285, 17] width 33 height 15
click at [1300, 394] on div "Workflow Input Settings Inputs Single Output Output End" at bounding box center [707, 349] width 1343 height 626
click at [23, 13] on button "Go Back" at bounding box center [17, 17] width 27 height 27
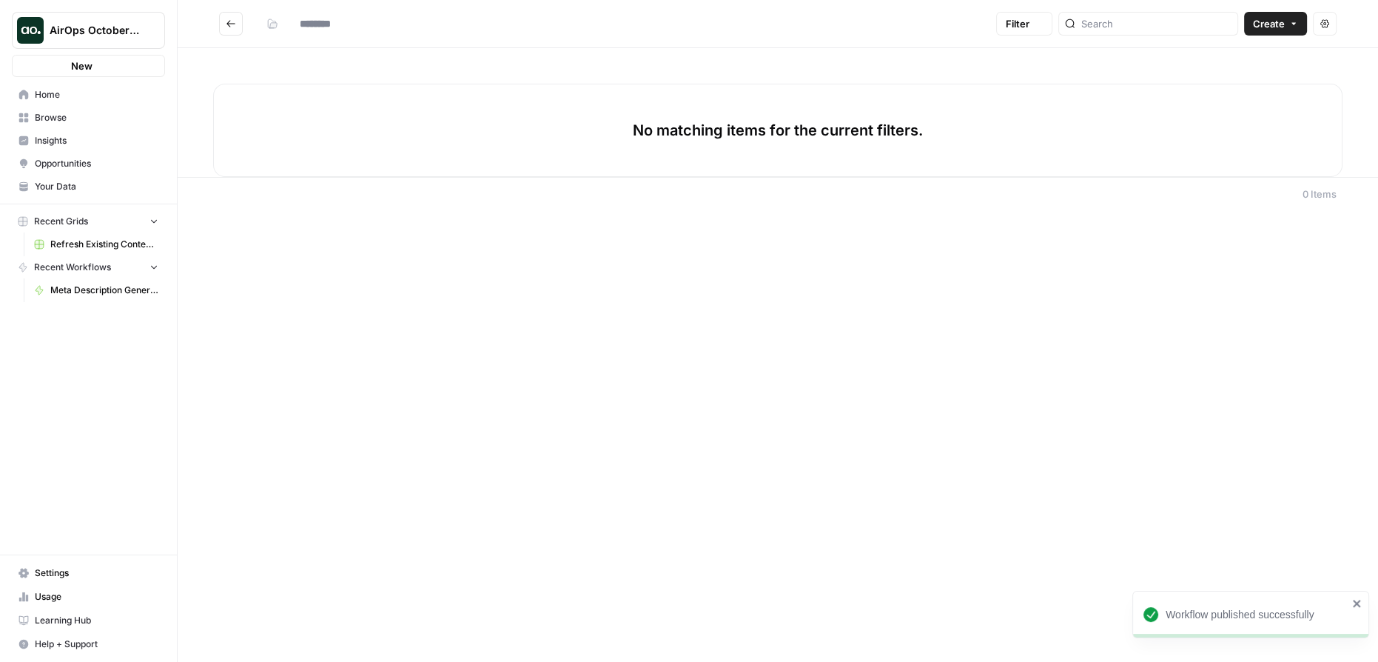
type input "**********"
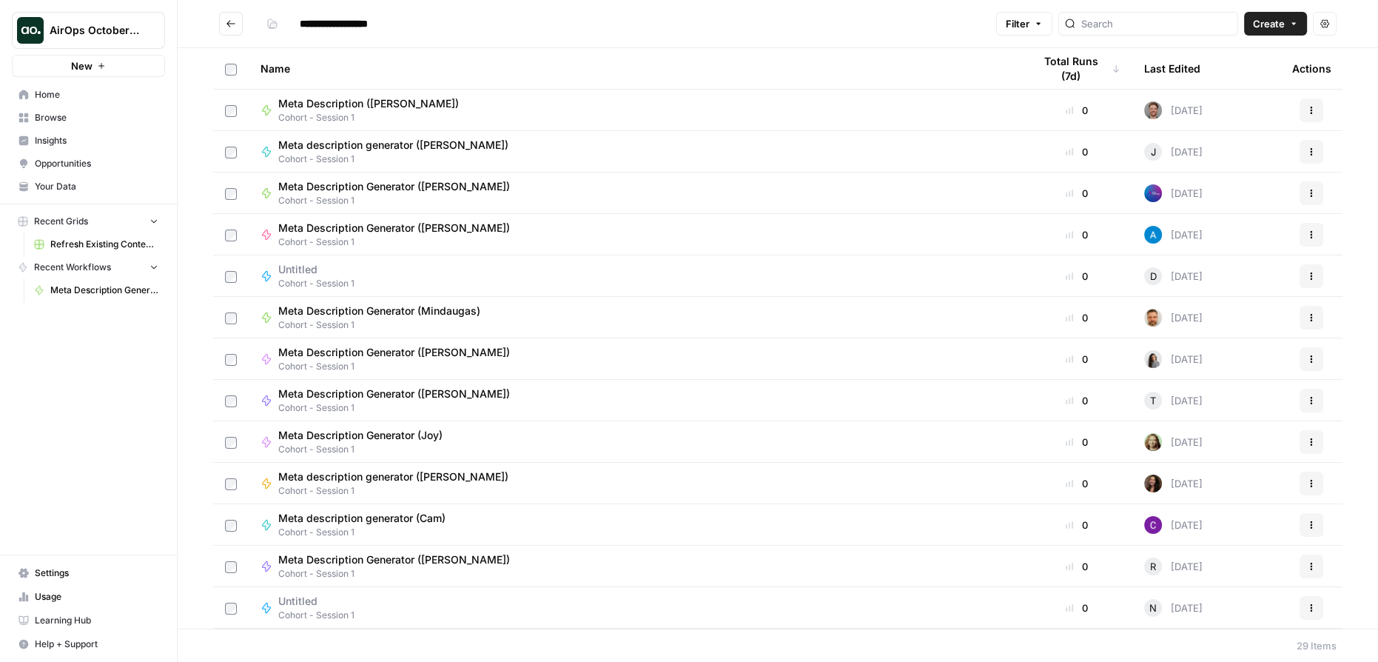
click at [437, 182] on span "Meta Description Generator ([PERSON_NAME])" at bounding box center [394, 186] width 232 height 15
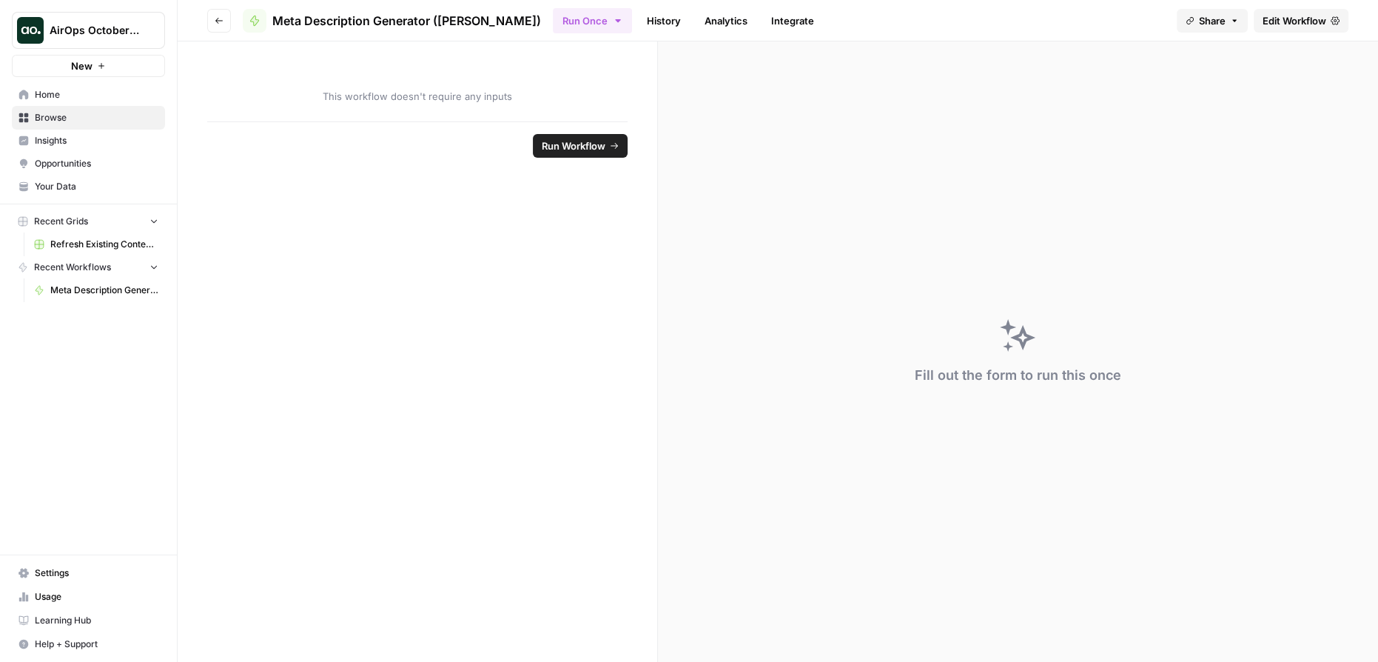
click at [133, 291] on span "Meta Description Generator ([PERSON_NAME])" at bounding box center [104, 289] width 108 height 13
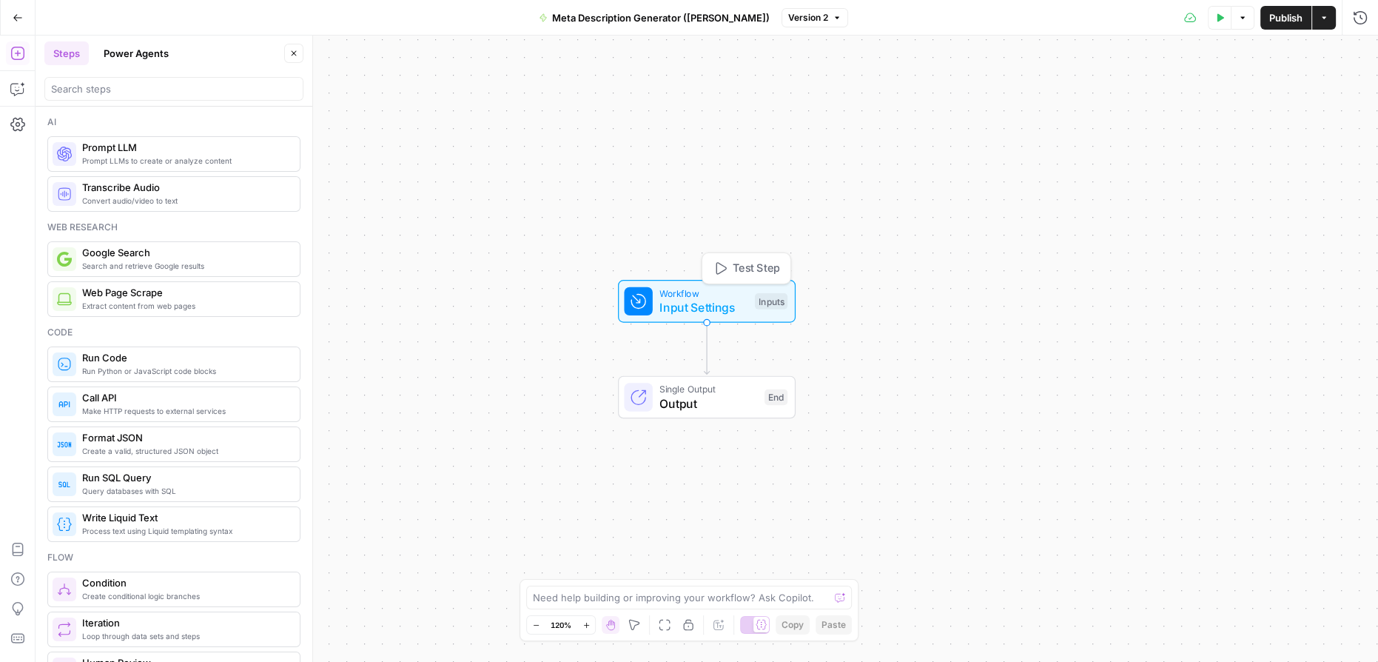
click at [702, 304] on span "Input Settings" at bounding box center [703, 307] width 88 height 18
click at [1114, 440] on form "Add Field Options" at bounding box center [1230, 366] width 295 height 591
click at [1244, 97] on icon "button" at bounding box center [1241, 100] width 9 height 9
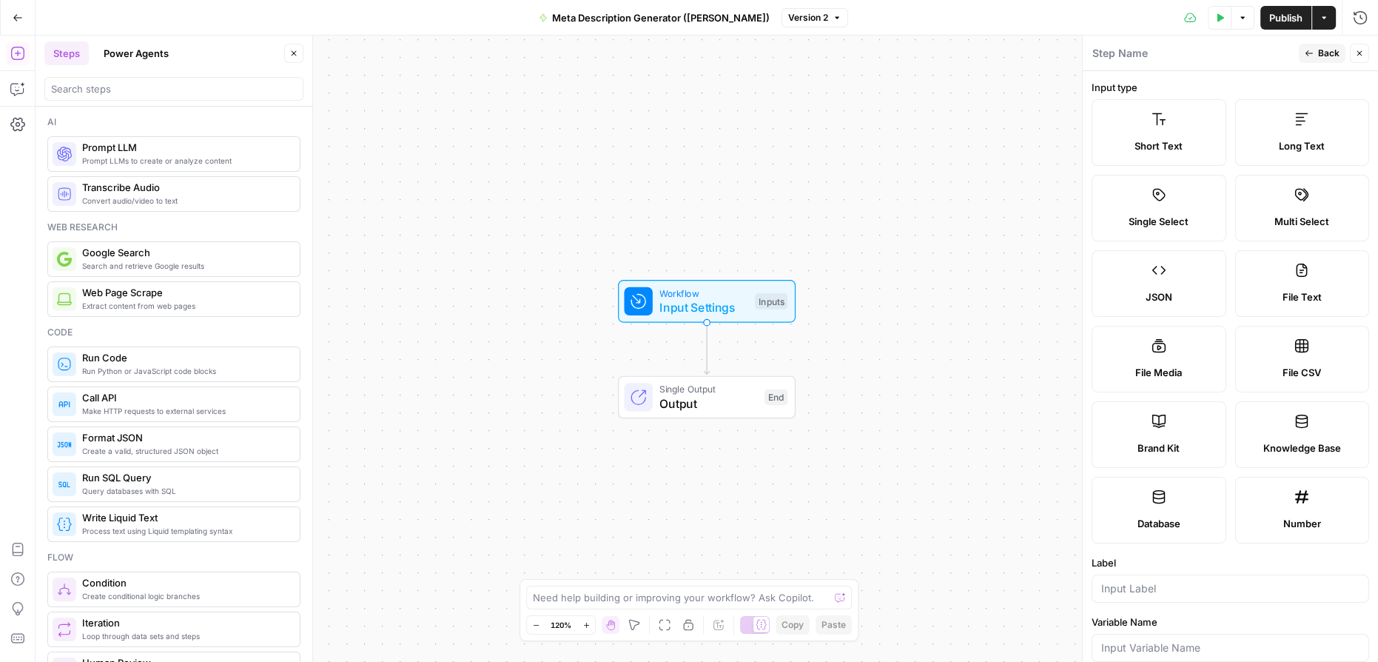
click at [1158, 135] on label "Short Text" at bounding box center [1159, 132] width 135 height 67
click at [1141, 55] on textarea at bounding box center [1120, 53] width 56 height 15
type textarea "Blog URL"
click at [1216, 56] on div "Blog URL Blog URL" at bounding box center [1193, 53] width 203 height 16
click at [1220, 69] on header "Blog URL Blog URL Back Close" at bounding box center [1230, 54] width 295 height 36
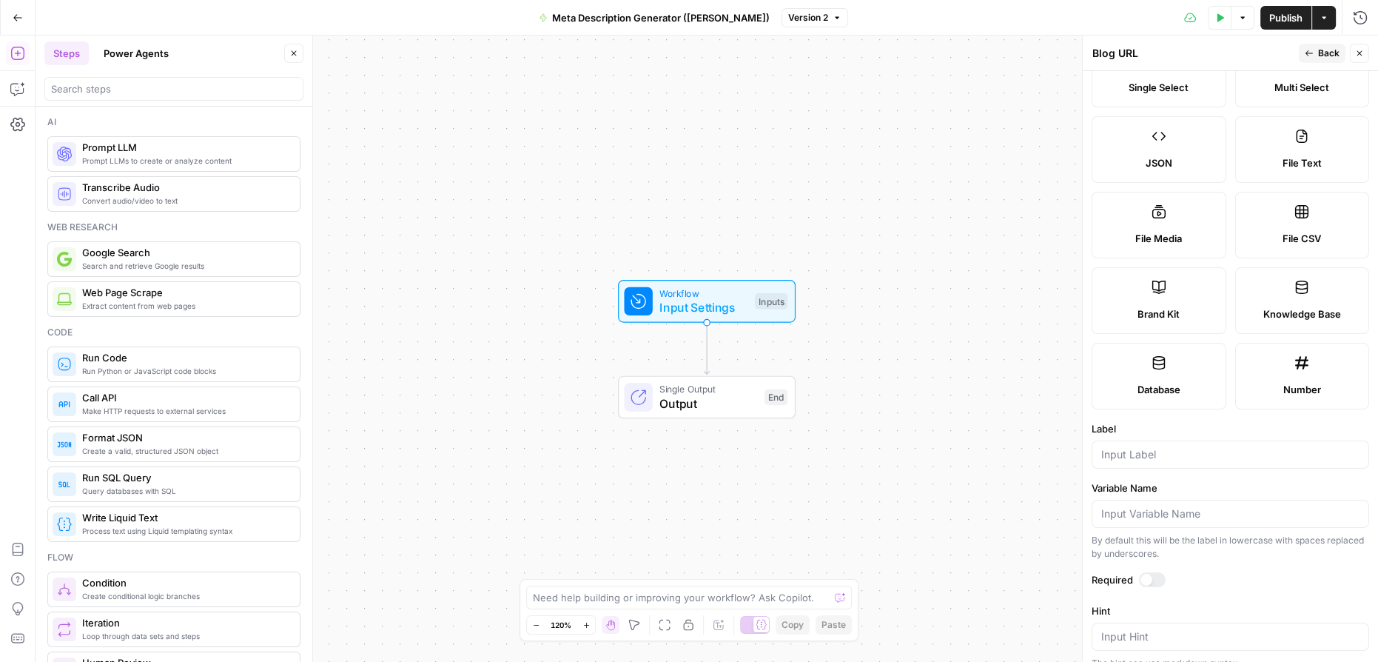
scroll to position [67, 0]
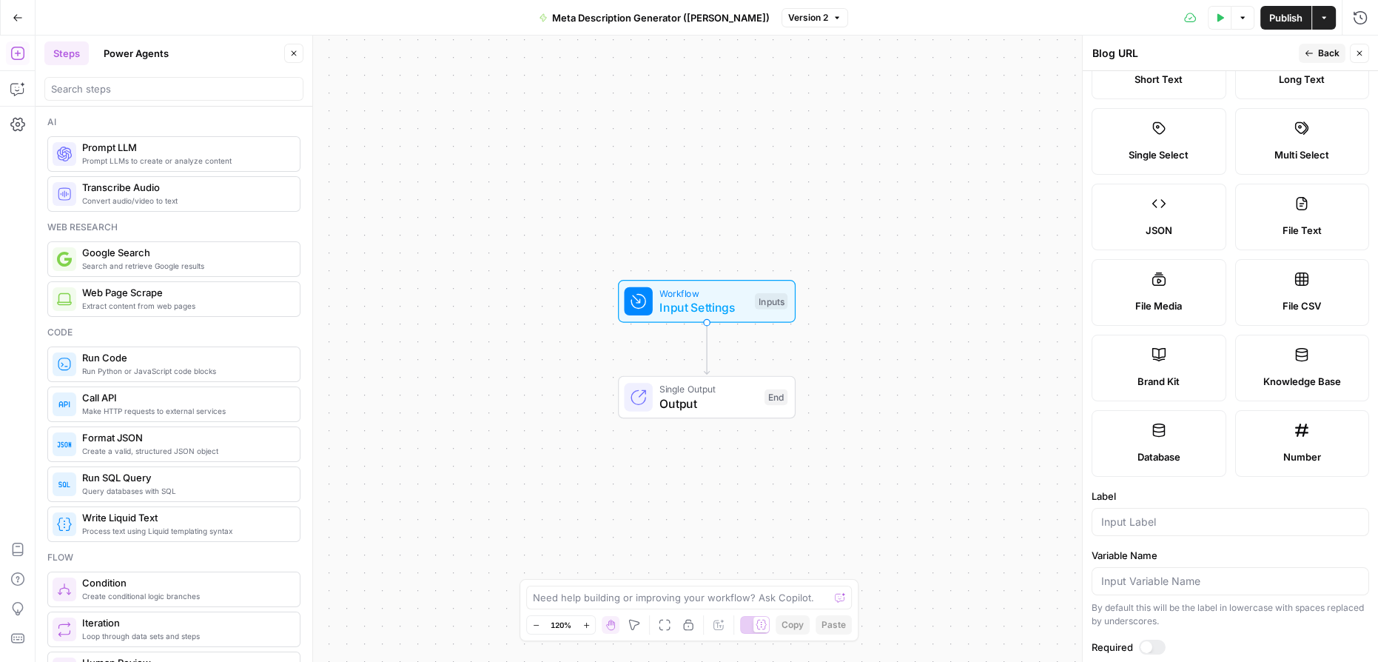
click at [1363, 55] on icon "button" at bounding box center [1359, 53] width 9 height 9
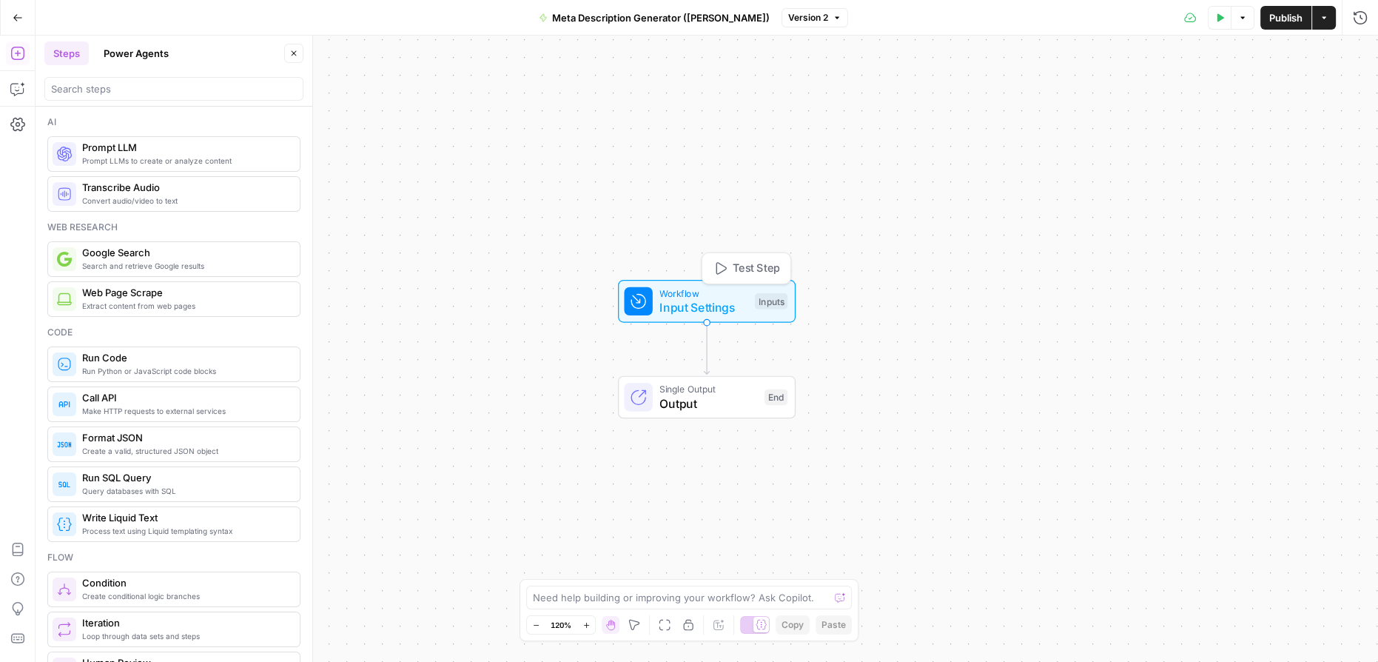
click at [723, 298] on span "Workflow" at bounding box center [703, 293] width 88 height 14
click at [1224, 101] on span "Add Field" at bounding box center [1210, 100] width 43 height 15
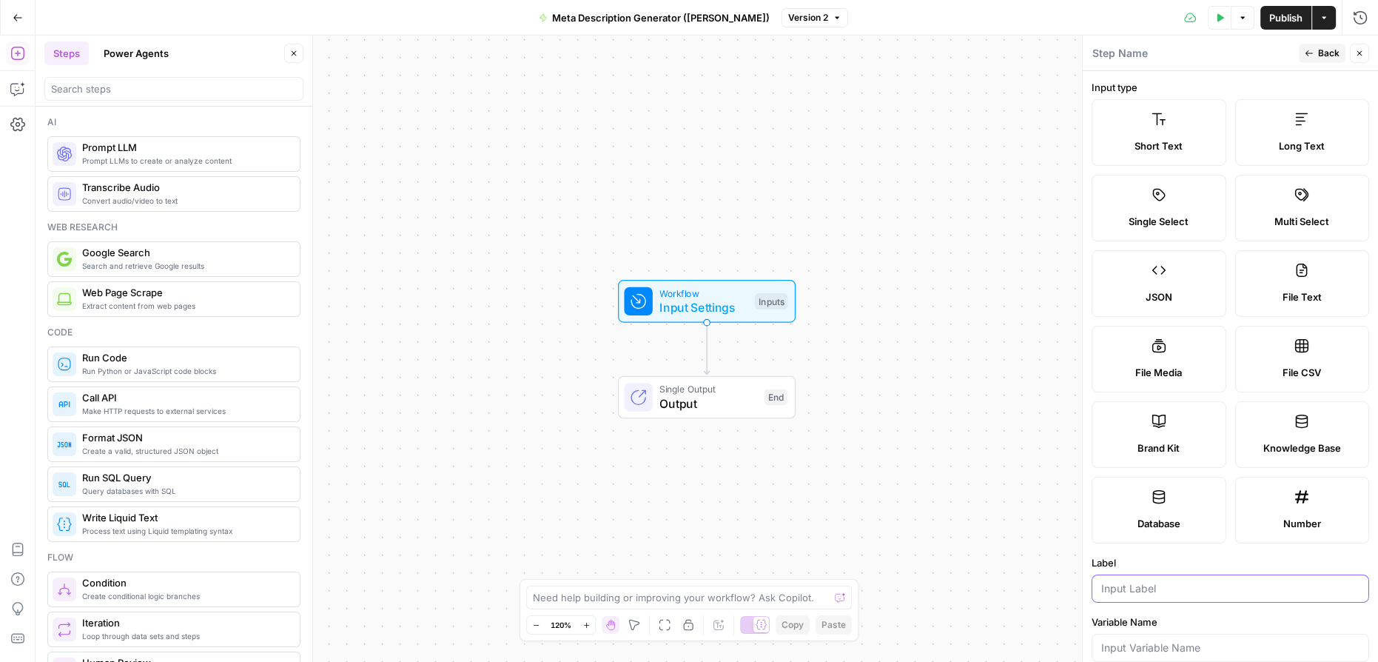
click at [1155, 585] on input "Label" at bounding box center [1230, 588] width 258 height 15
click at [1141, 55] on textarea at bounding box center [1120, 53] width 56 height 15
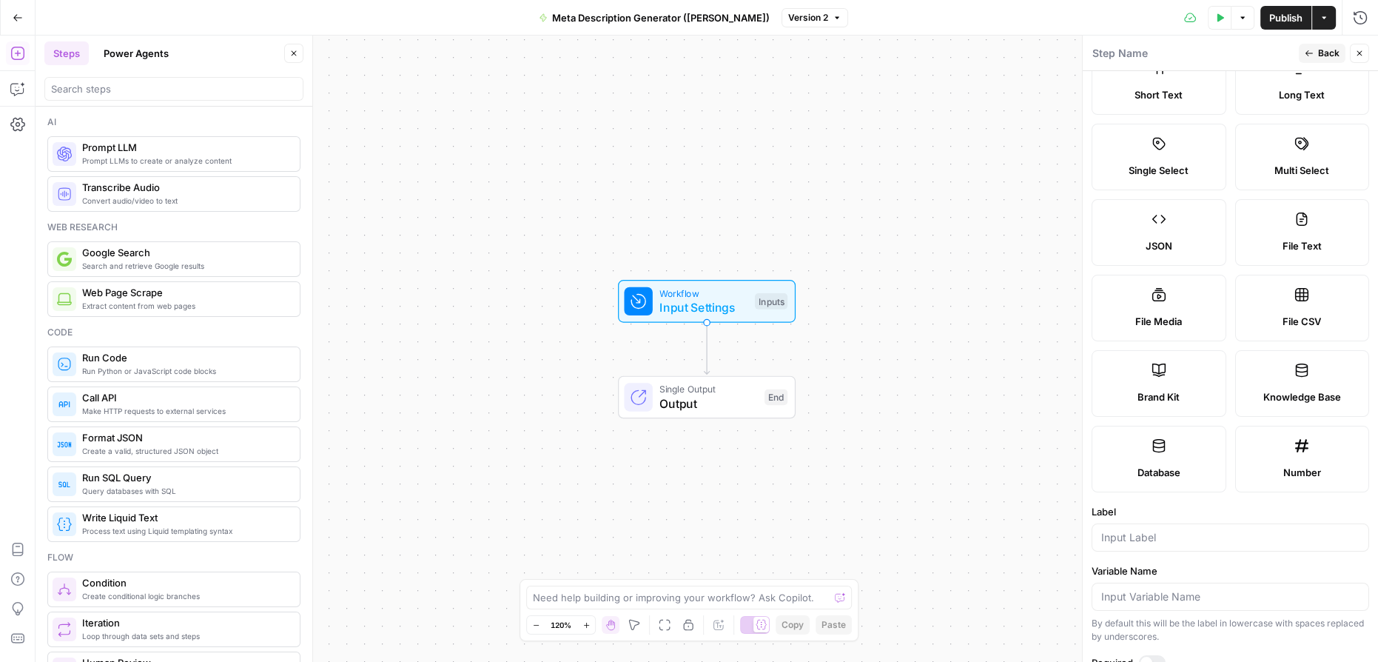
scroll to position [134, 0]
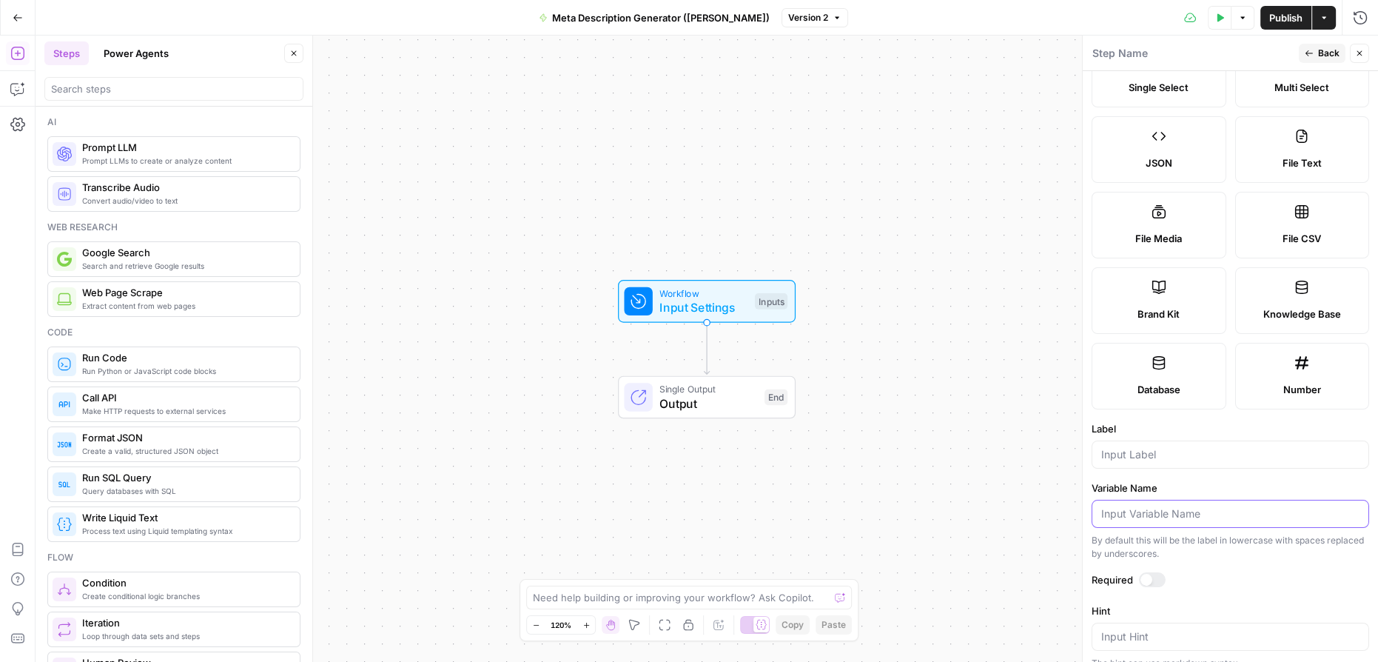
click at [1158, 511] on input "Variable Name" at bounding box center [1230, 513] width 258 height 15
click at [1164, 449] on input "Label" at bounding box center [1230, 454] width 258 height 15
type input "blog url"
click at [1190, 487] on label "Variable Name" at bounding box center [1231, 487] width 278 height 15
click at [1190, 506] on input "Variable Name" at bounding box center [1230, 513] width 258 height 15
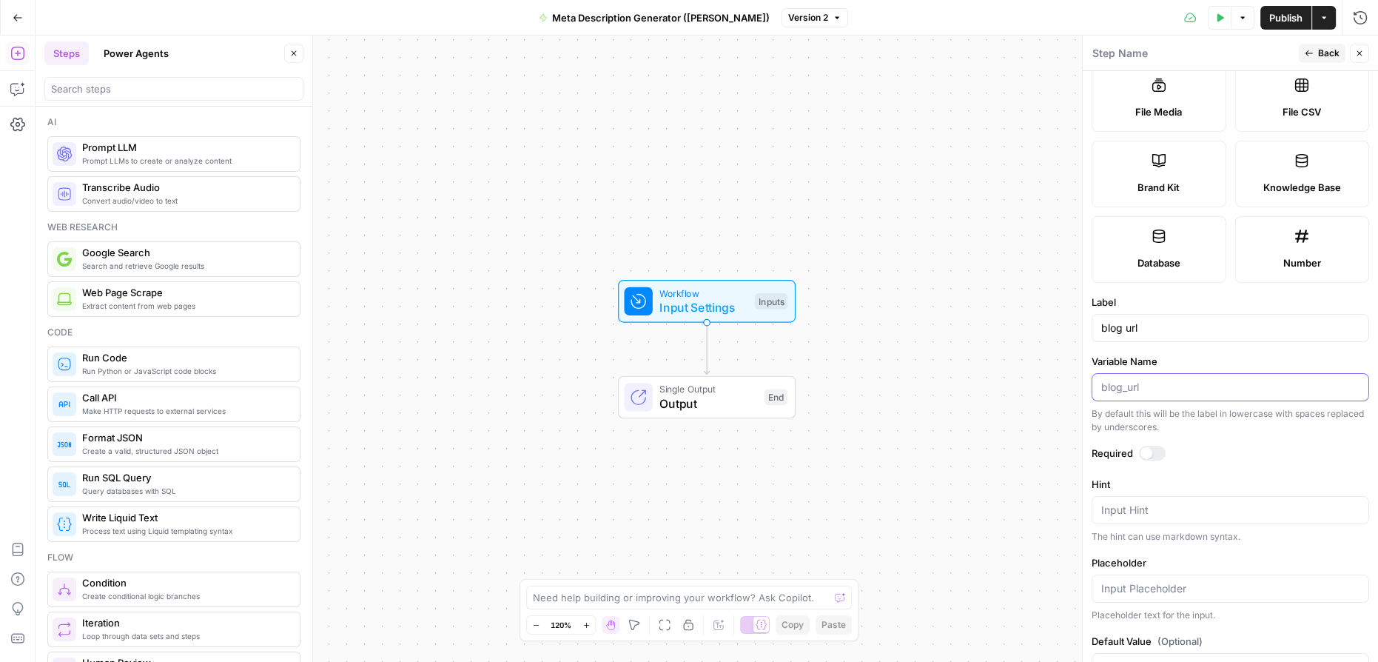
scroll to position [269, 0]
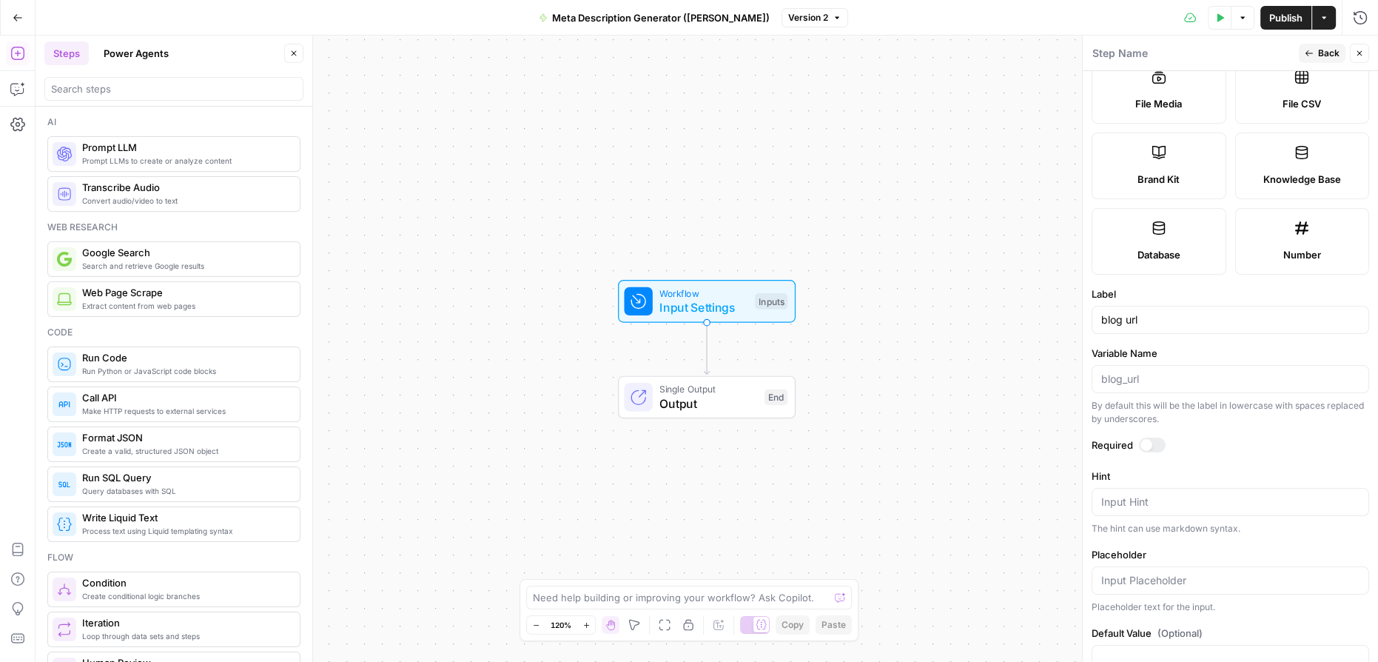
click at [1155, 440] on div at bounding box center [1152, 444] width 27 height 15
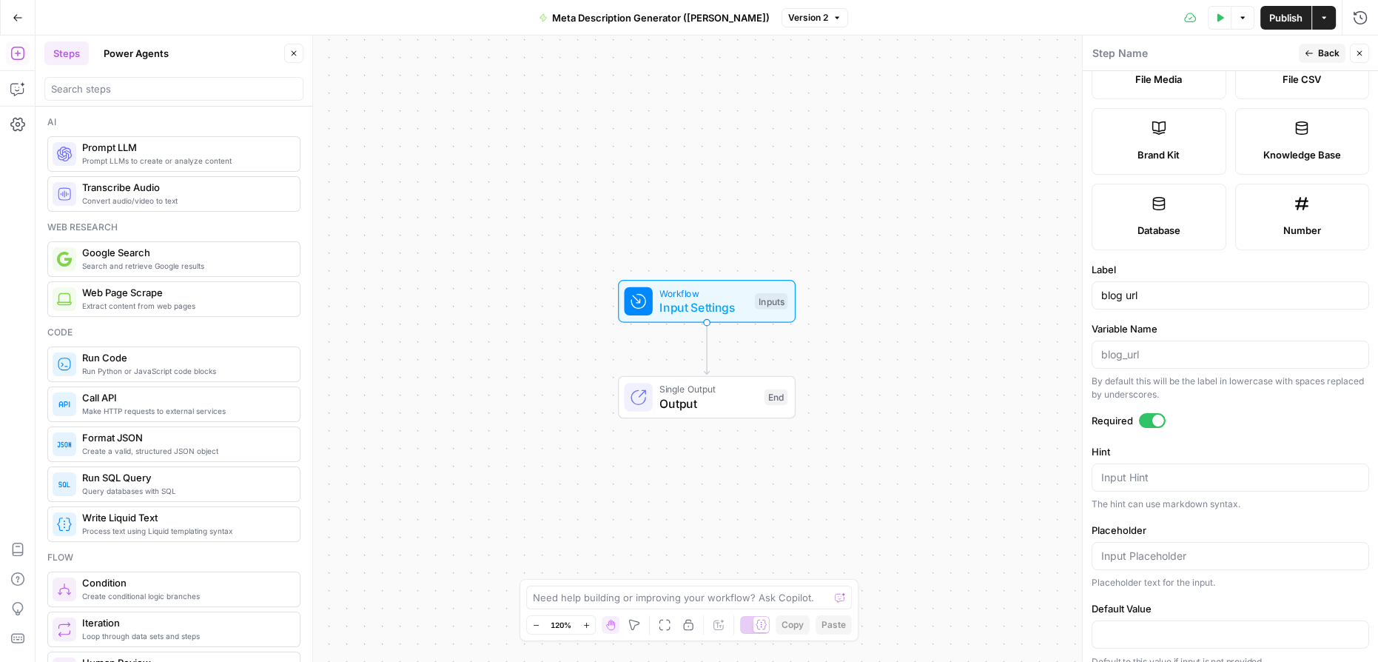
scroll to position [305, 0]
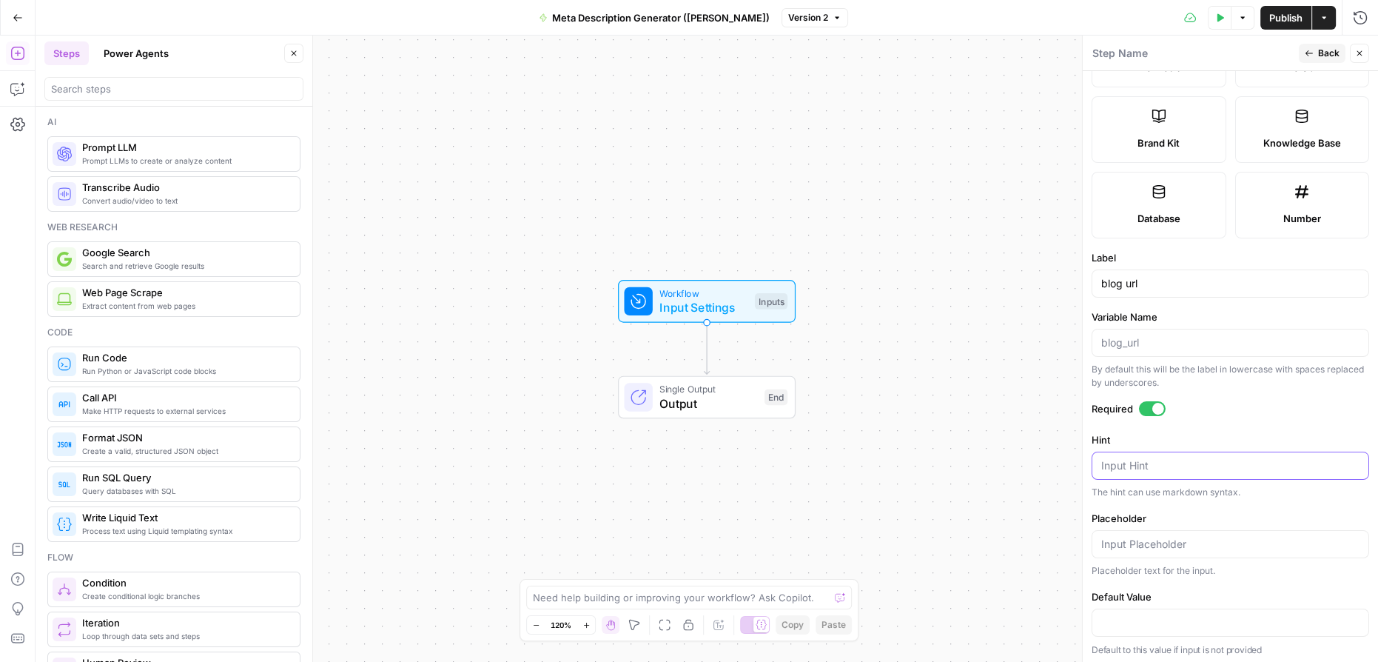
click at [1174, 461] on textarea "Hint" at bounding box center [1230, 465] width 258 height 15
type textarea "provide blog url"
click at [1266, 506] on form "Input type Short Text Long Text Single Select Multi Select JSON File Text File …" at bounding box center [1230, 366] width 295 height 591
click at [1316, 55] on button "Back" at bounding box center [1322, 53] width 47 height 19
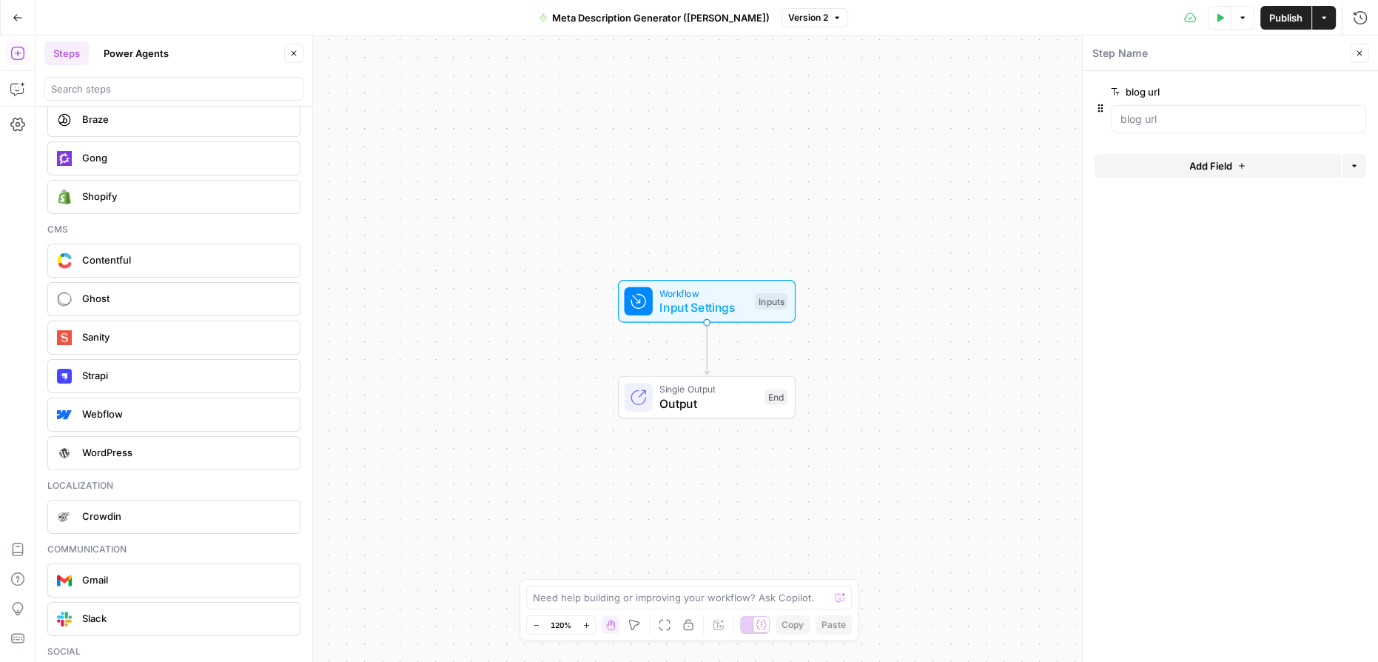
scroll to position [3152, 0]
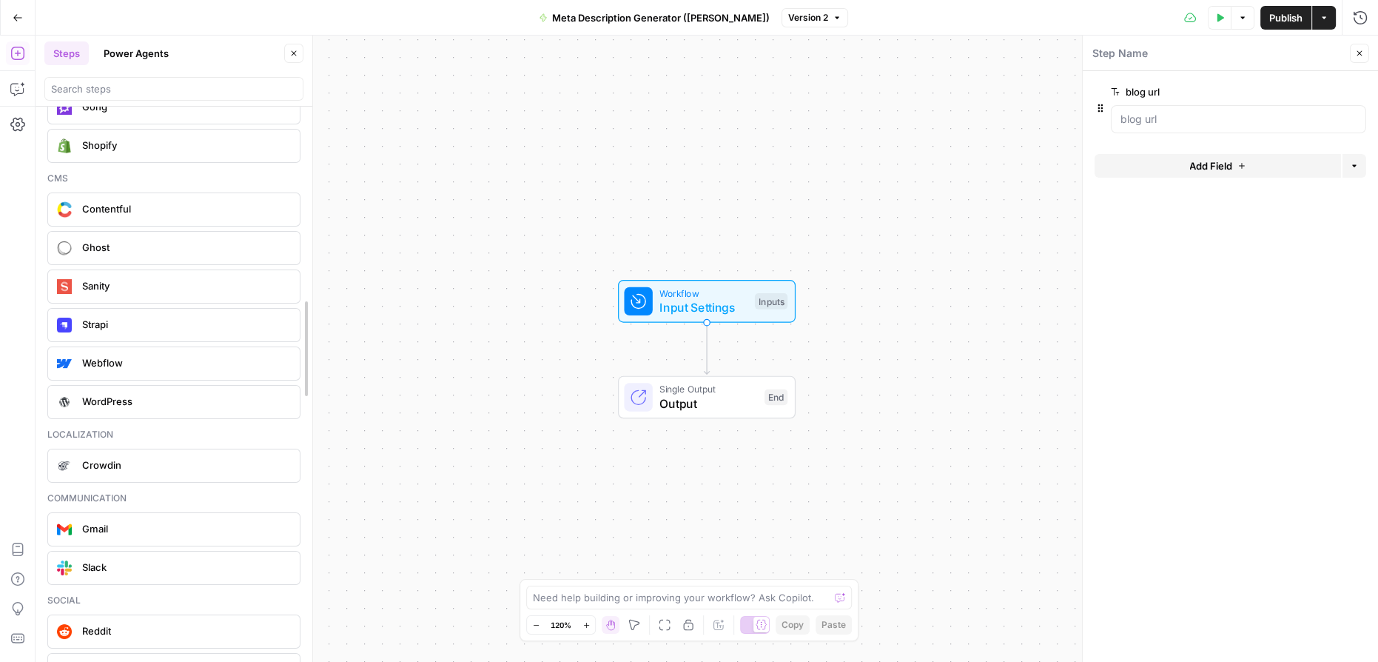
drag, startPoint x: 306, startPoint y: 577, endPoint x: 306, endPoint y: 538, distance: 39.2
drag, startPoint x: 306, startPoint y: 334, endPoint x: 302, endPoint y: 221, distance: 112.6
click at [1243, 169] on icon "button" at bounding box center [1241, 165] width 9 height 9
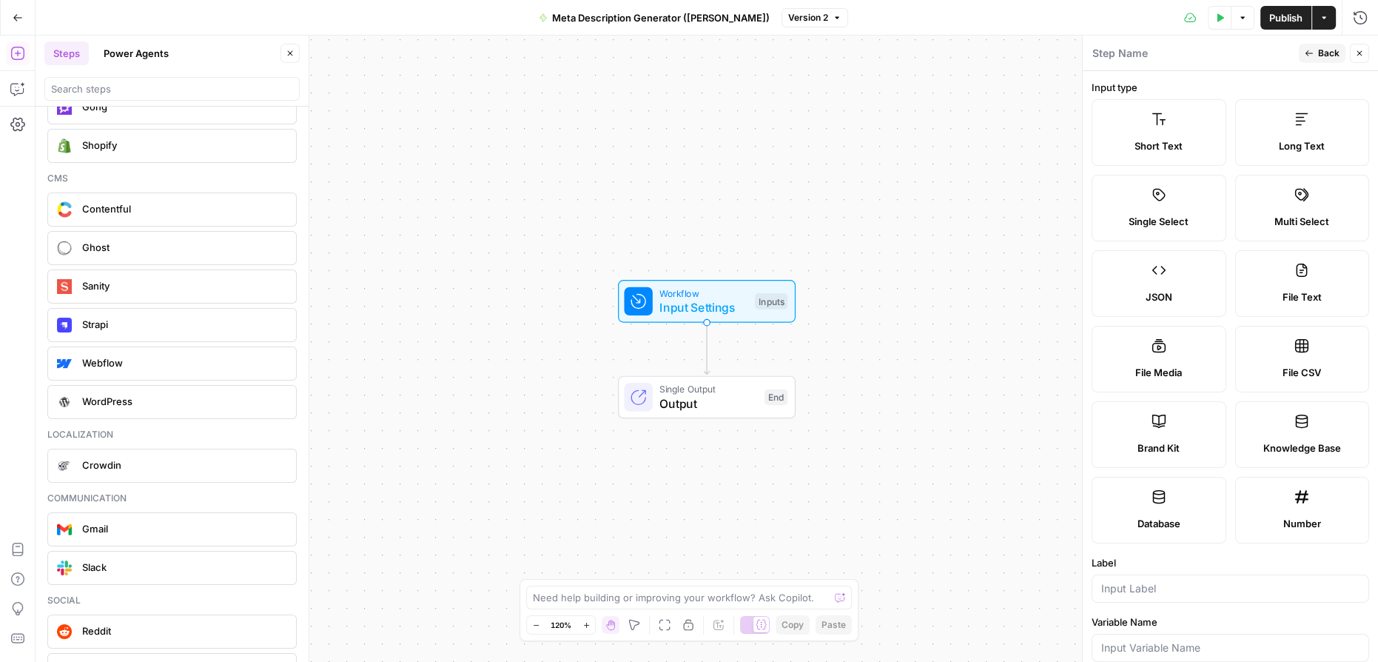
click at [1161, 450] on span "Brand Kit" at bounding box center [1159, 447] width 42 height 15
type input "Brand Kit"
type input "brand_kit"
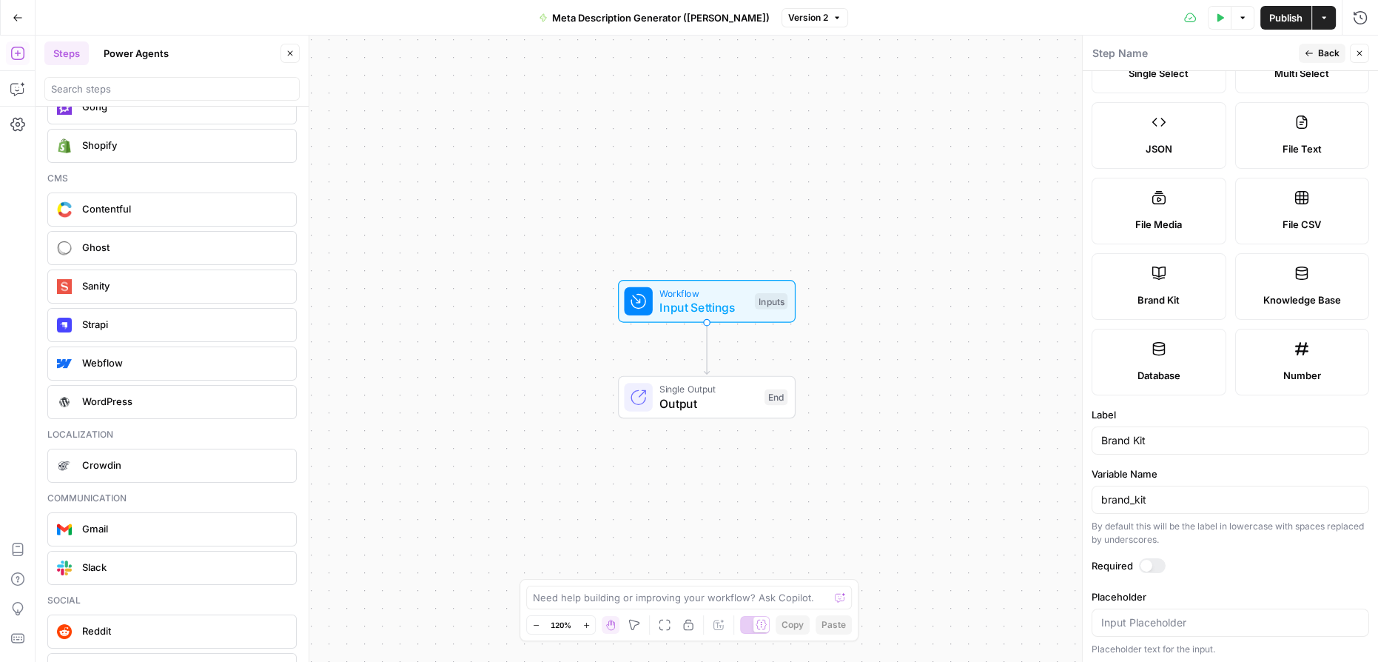
click at [1161, 569] on label "Required" at bounding box center [1231, 565] width 278 height 15
click at [1161, 562] on div at bounding box center [1152, 565] width 27 height 15
click at [1310, 50] on icon "button" at bounding box center [1309, 53] width 9 height 9
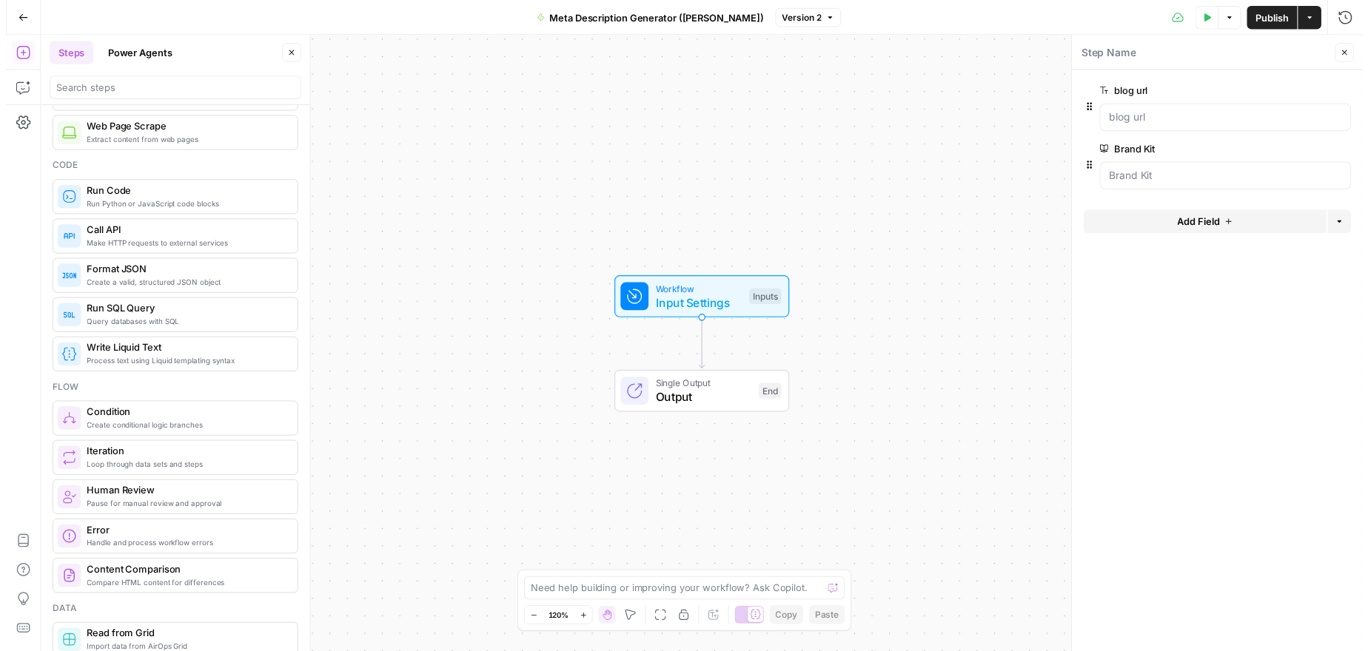
scroll to position [0, 0]
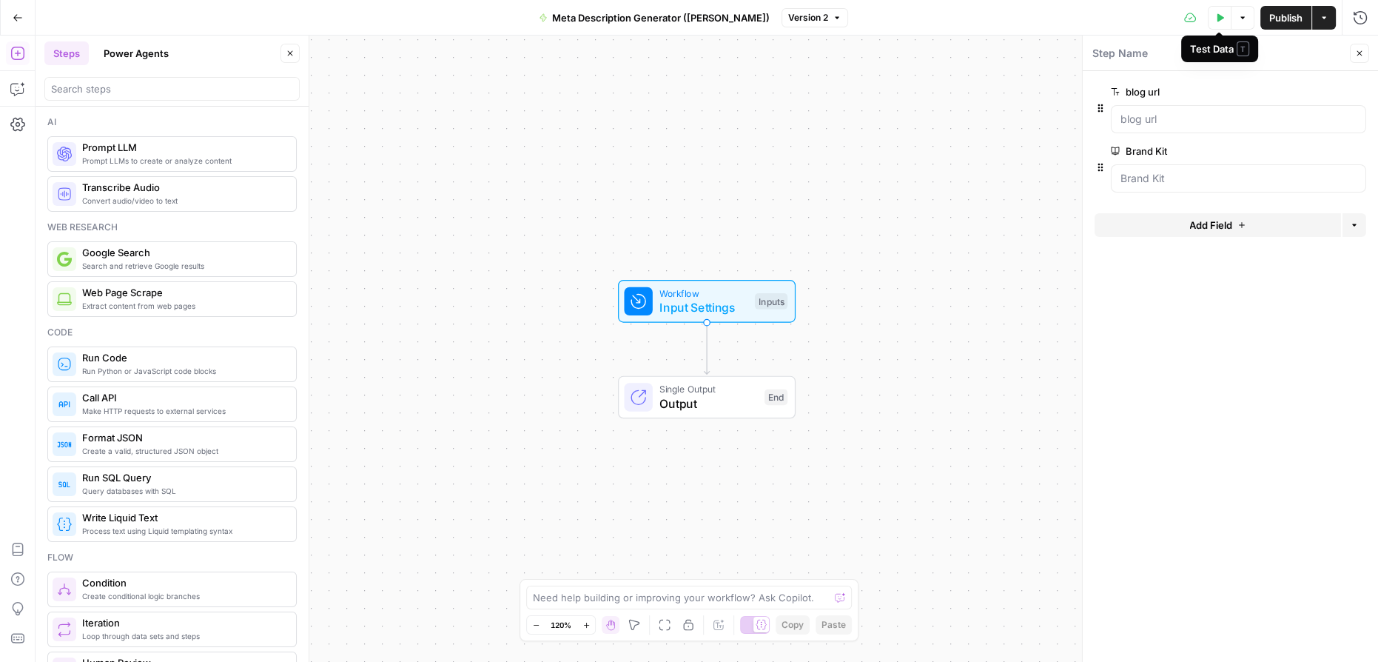
click at [1222, 19] on icon "button" at bounding box center [1219, 17] width 9 height 9
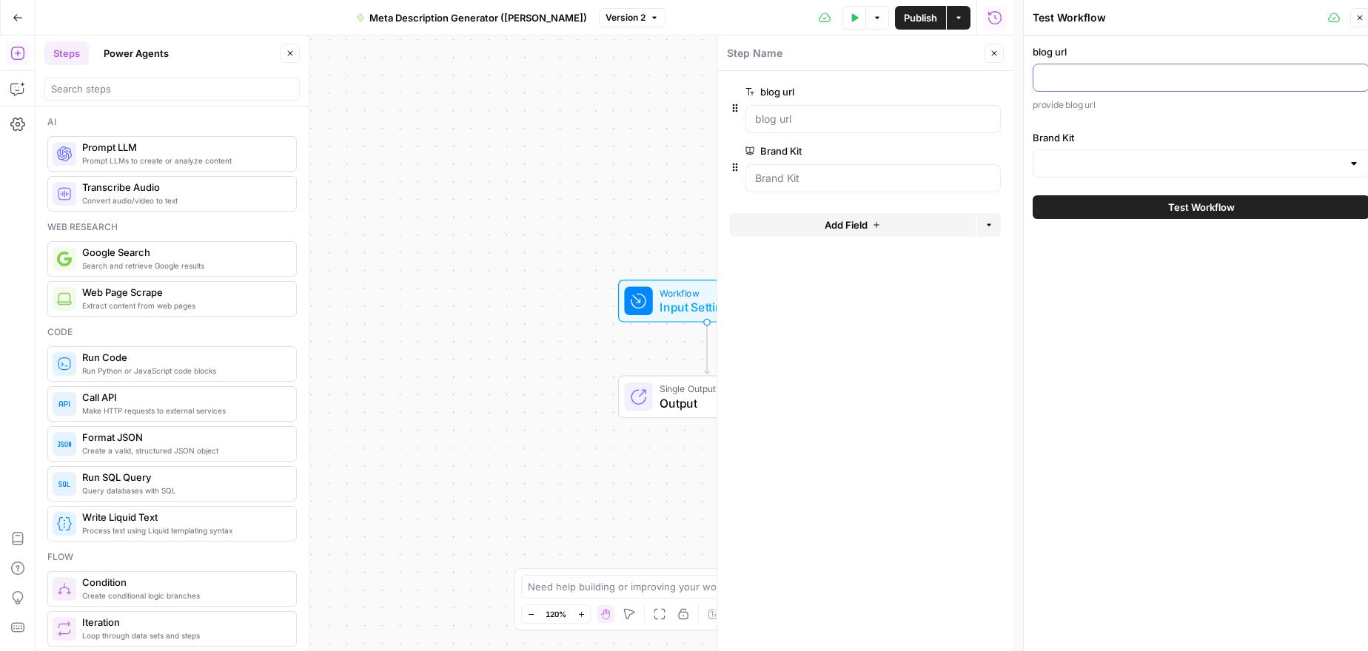
click at [1123, 78] on input "blog url" at bounding box center [1201, 77] width 318 height 15
paste input "https://www.airops.com/blog/content-engineering-growth-org"
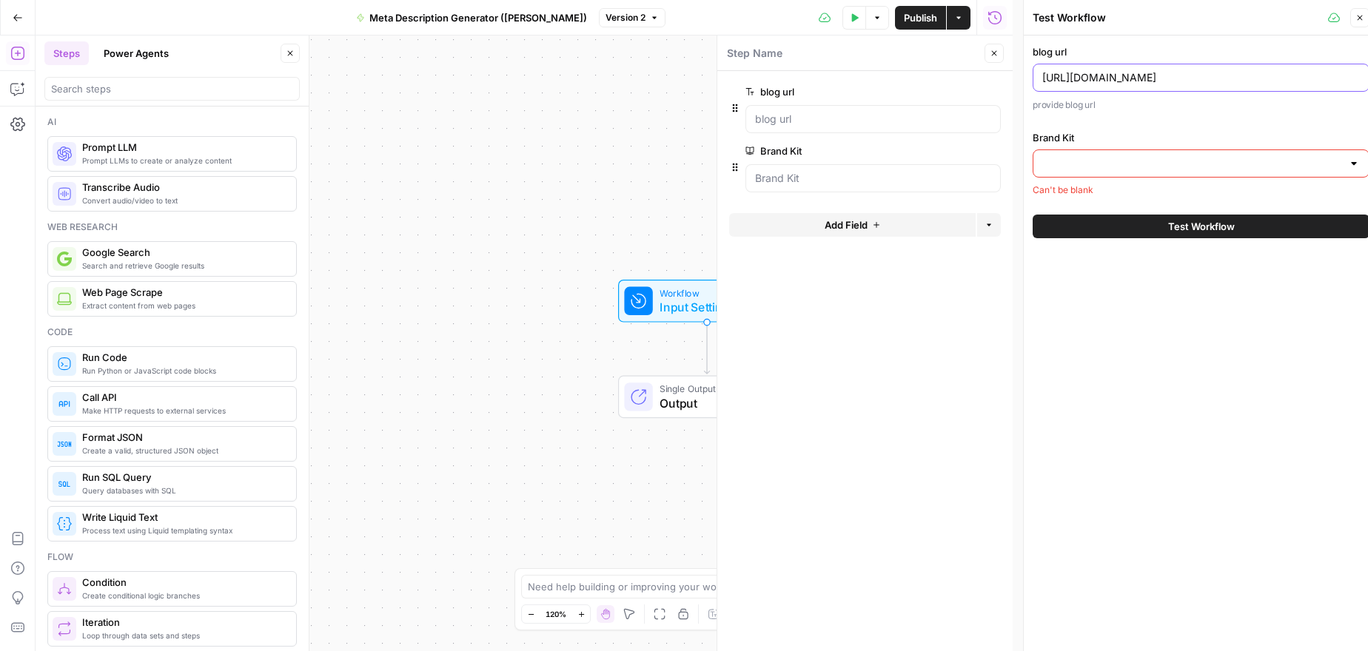
type input "https://www.airops.com/blog/content-engineering-growth-org"
click at [1263, 121] on div "blog url https://www.airops.com/blog/content-engineering-growth-org provide blo…" at bounding box center [1201, 120] width 337 height 152
click at [1357, 161] on div at bounding box center [1354, 163] width 12 height 15
click at [1192, 109] on p "provide blog url" at bounding box center [1201, 105] width 337 height 15
click at [1356, 163] on div at bounding box center [1354, 163] width 12 height 15
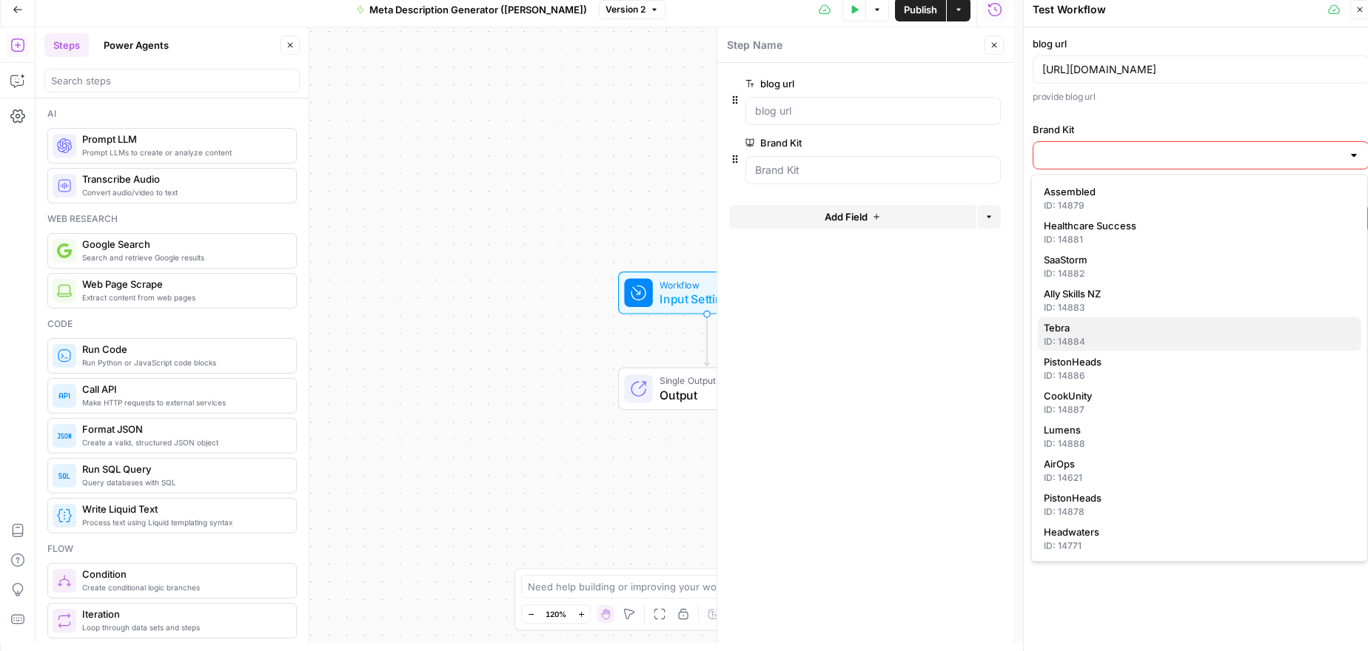
scroll to position [10, 0]
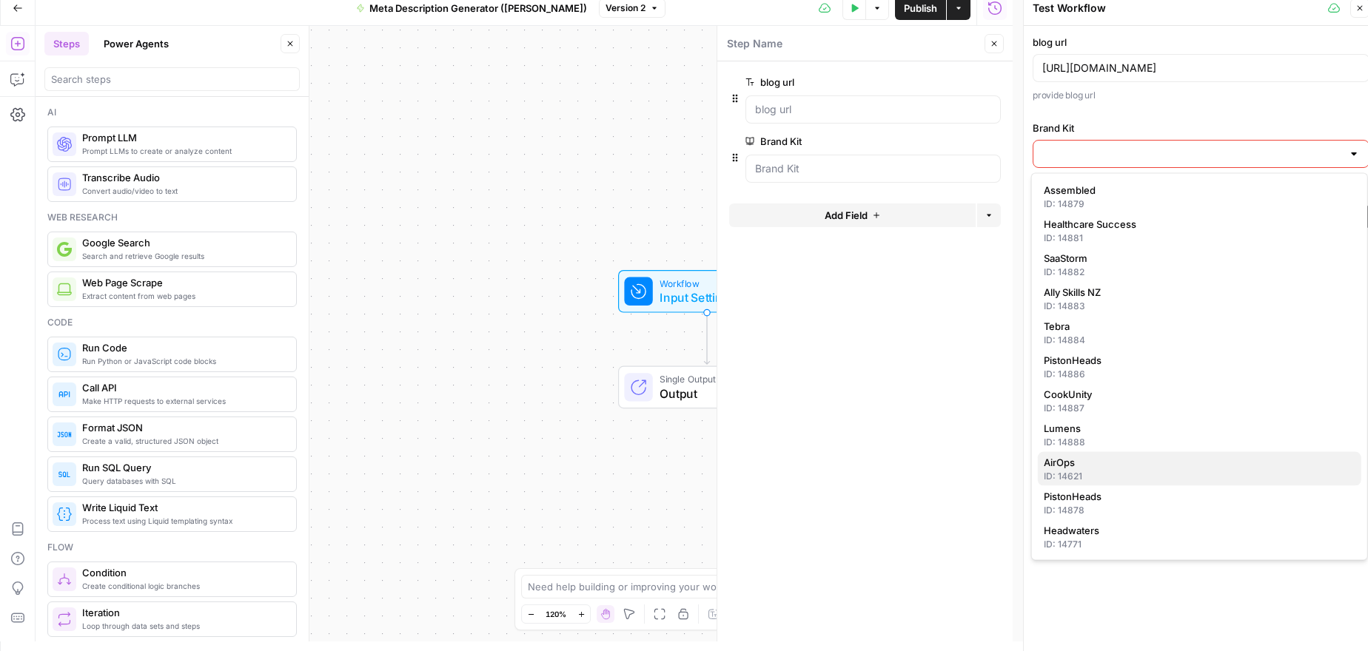
click at [1086, 466] on span "AirOps" at bounding box center [1197, 462] width 306 height 15
type input "AirOps"
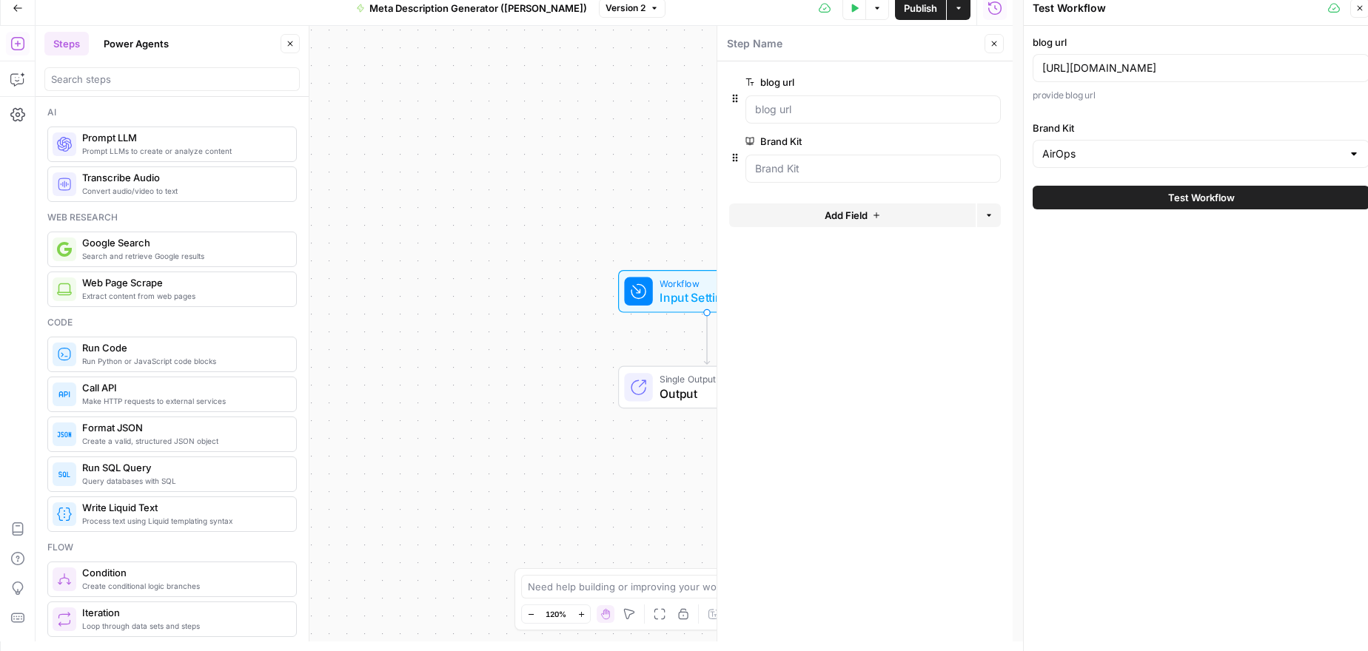
click at [1197, 201] on span "Test Workflow" at bounding box center [1201, 197] width 67 height 15
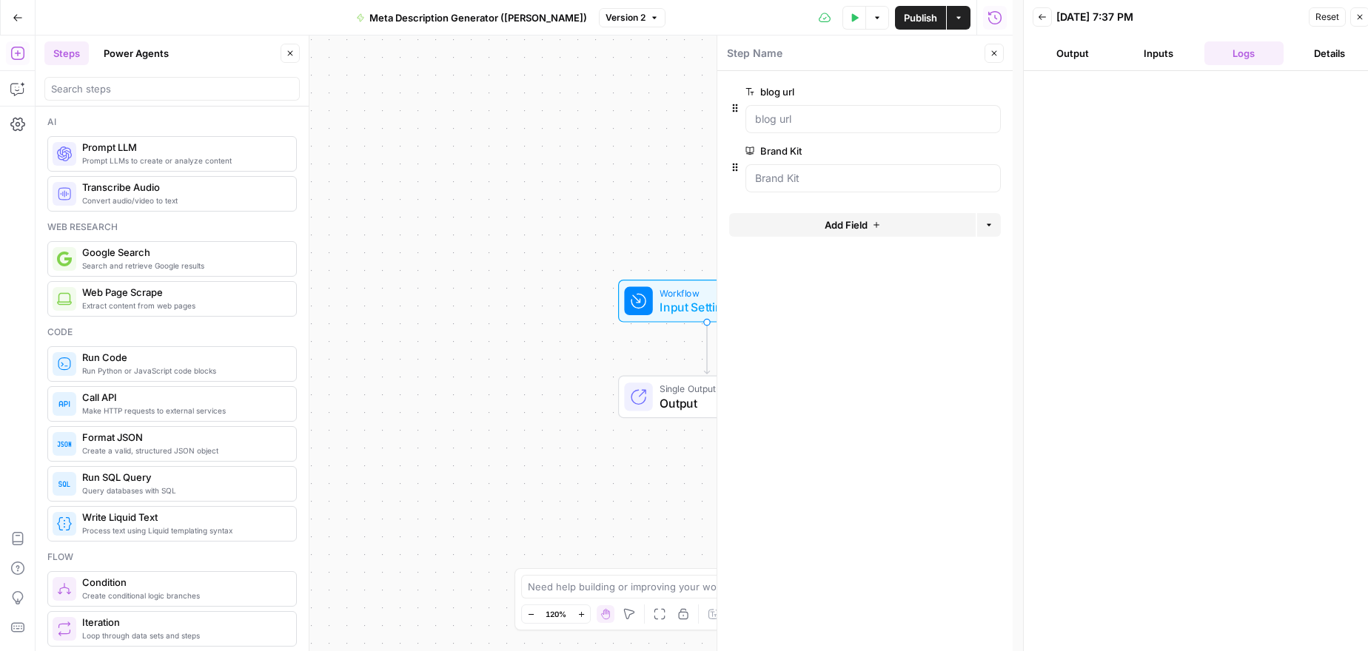
click at [1161, 53] on button "Inputs" at bounding box center [1158, 53] width 80 height 24
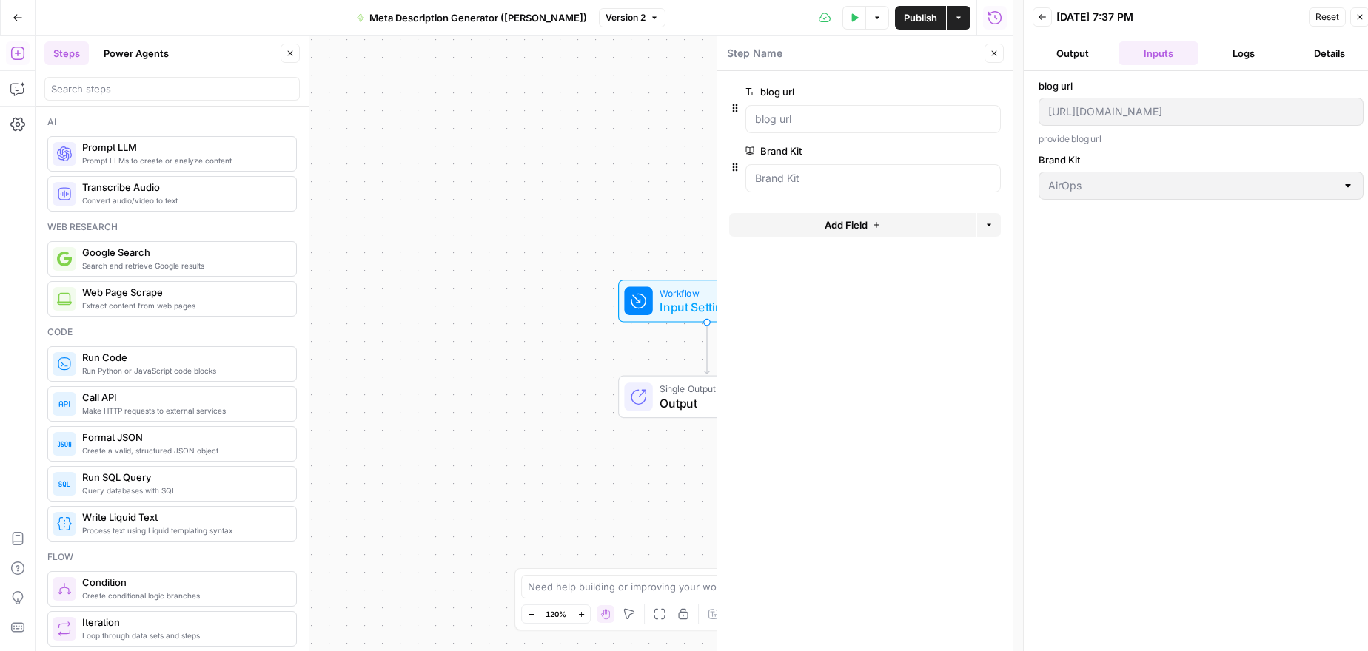
click at [1316, 51] on button "Details" at bounding box center [1329, 53] width 80 height 24
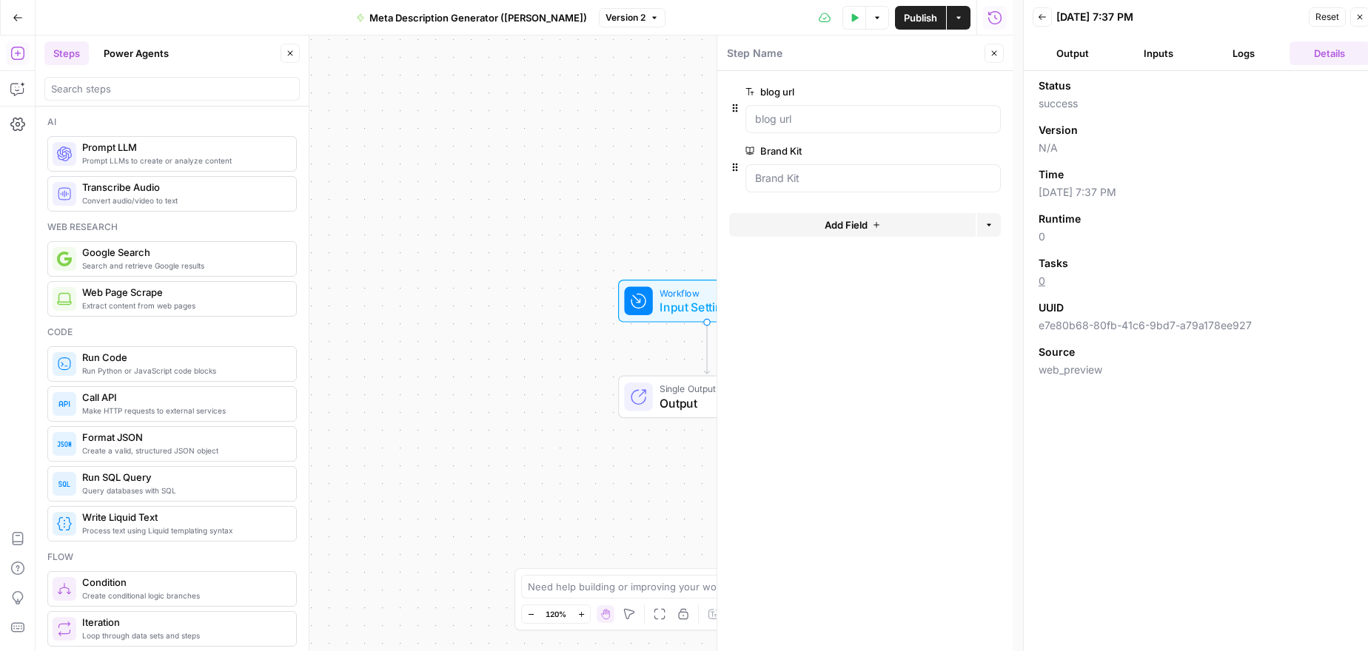
click at [1079, 58] on button "Output" at bounding box center [1073, 53] width 80 height 24
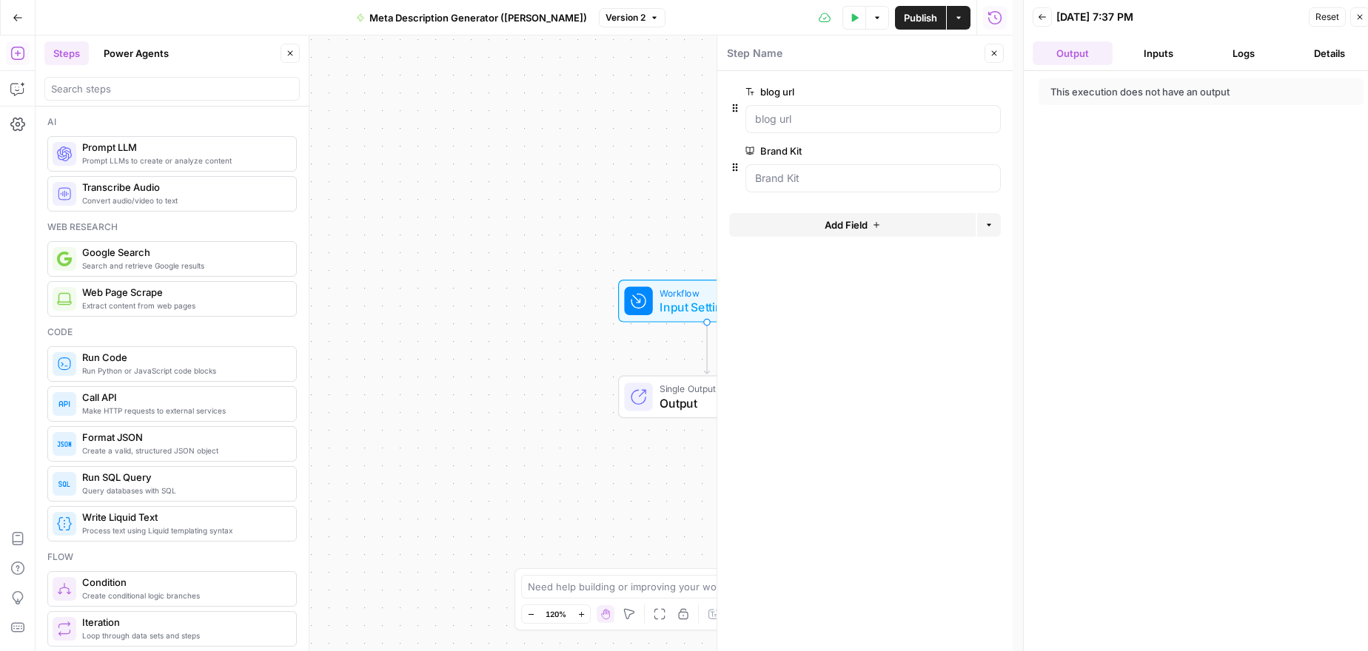
click at [1158, 56] on button "Inputs" at bounding box center [1158, 53] width 80 height 24
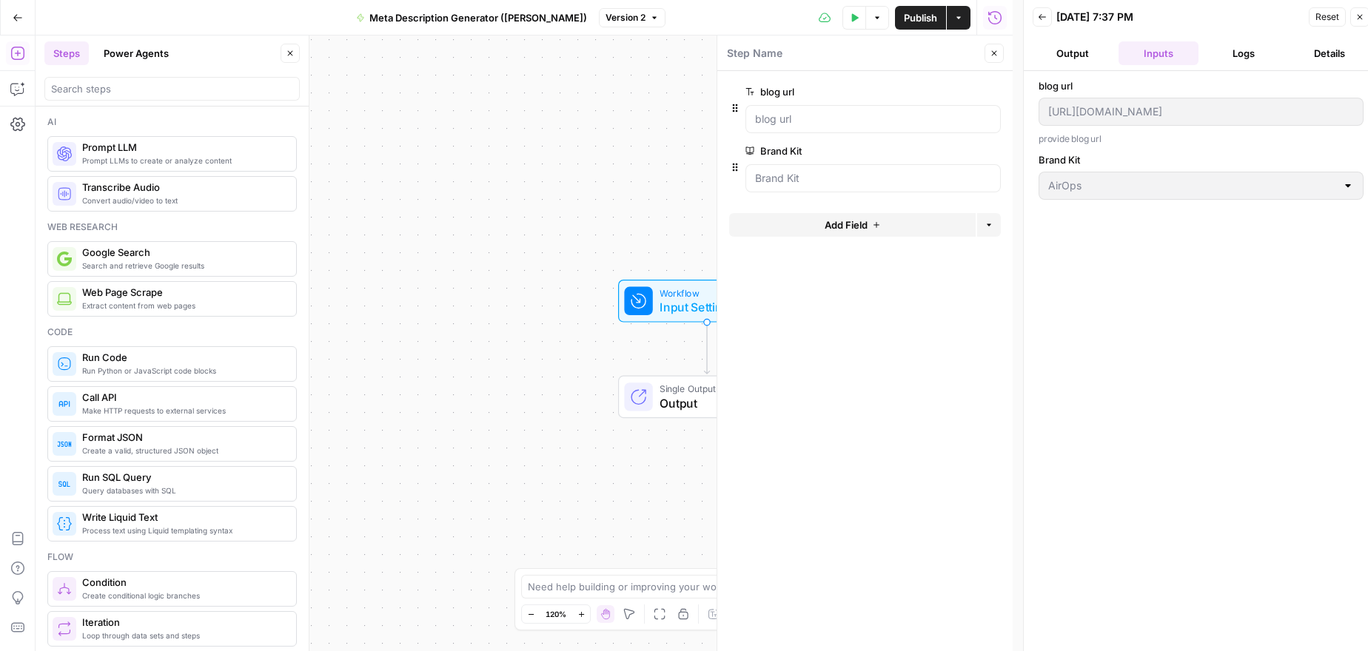
click at [1236, 47] on button "Logs" at bounding box center [1244, 53] width 80 height 24
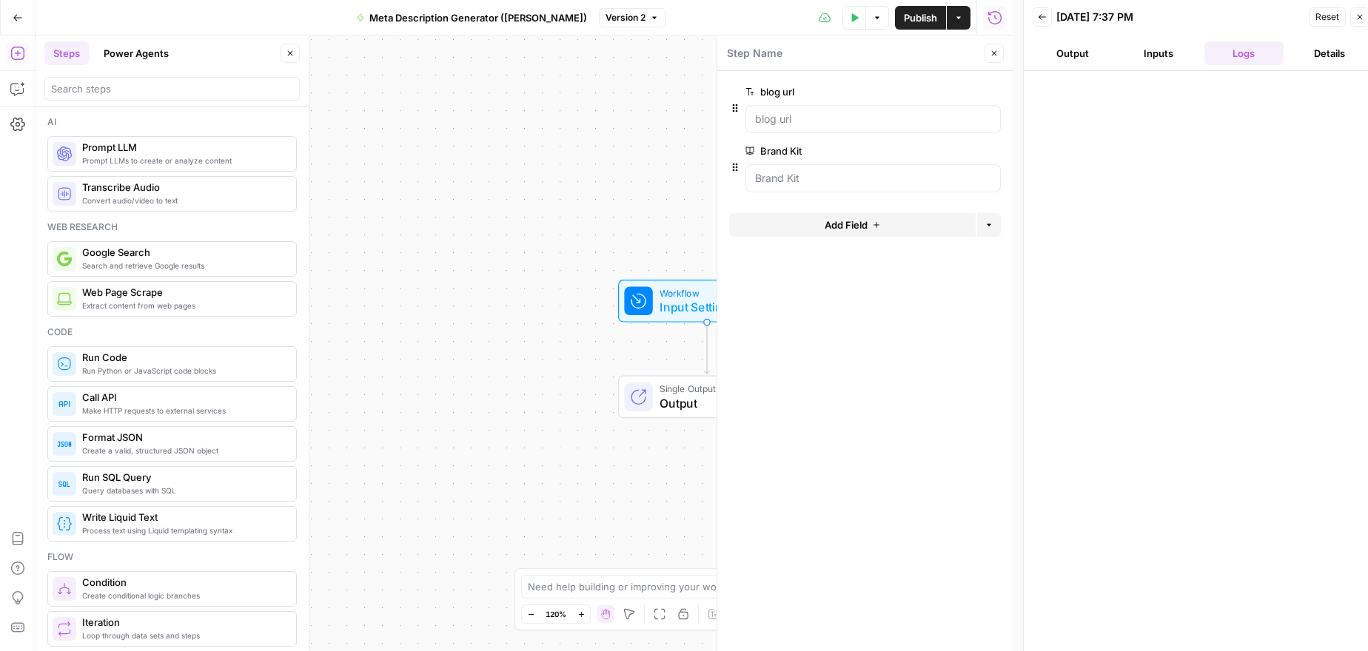
click at [1318, 47] on button "Details" at bounding box center [1329, 53] width 80 height 24
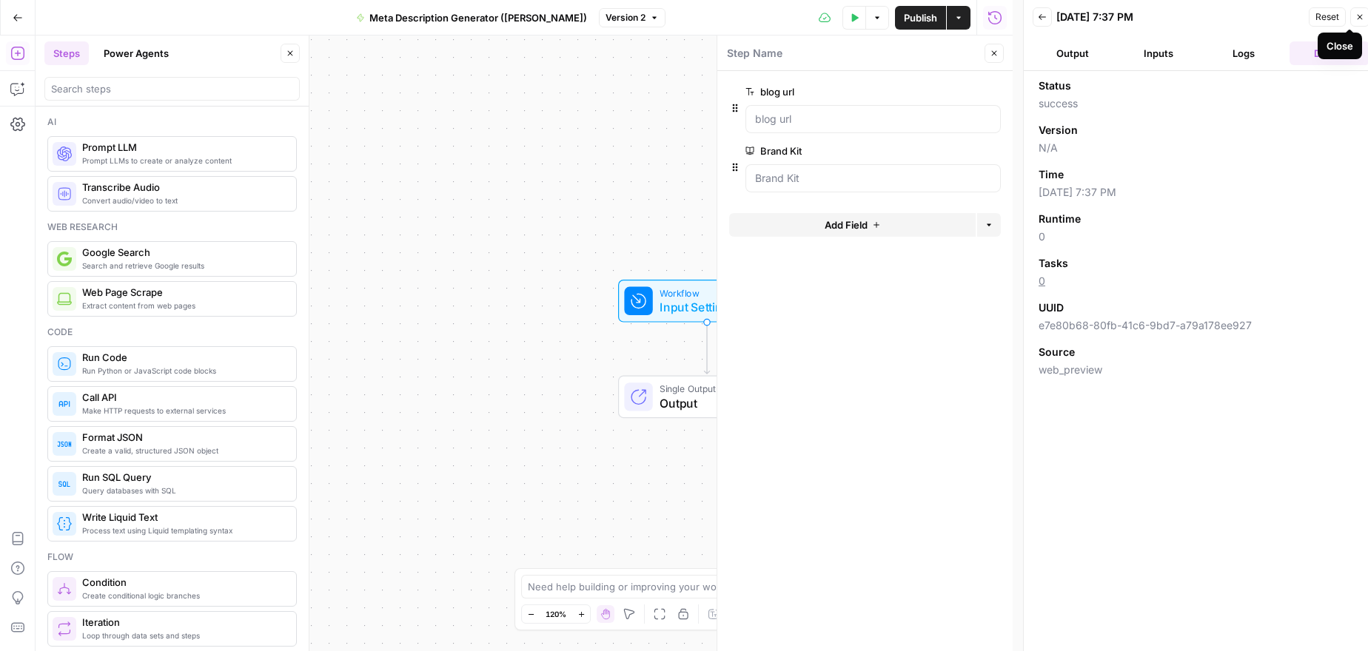
click at [1362, 15] on icon "button" at bounding box center [1359, 17] width 9 height 9
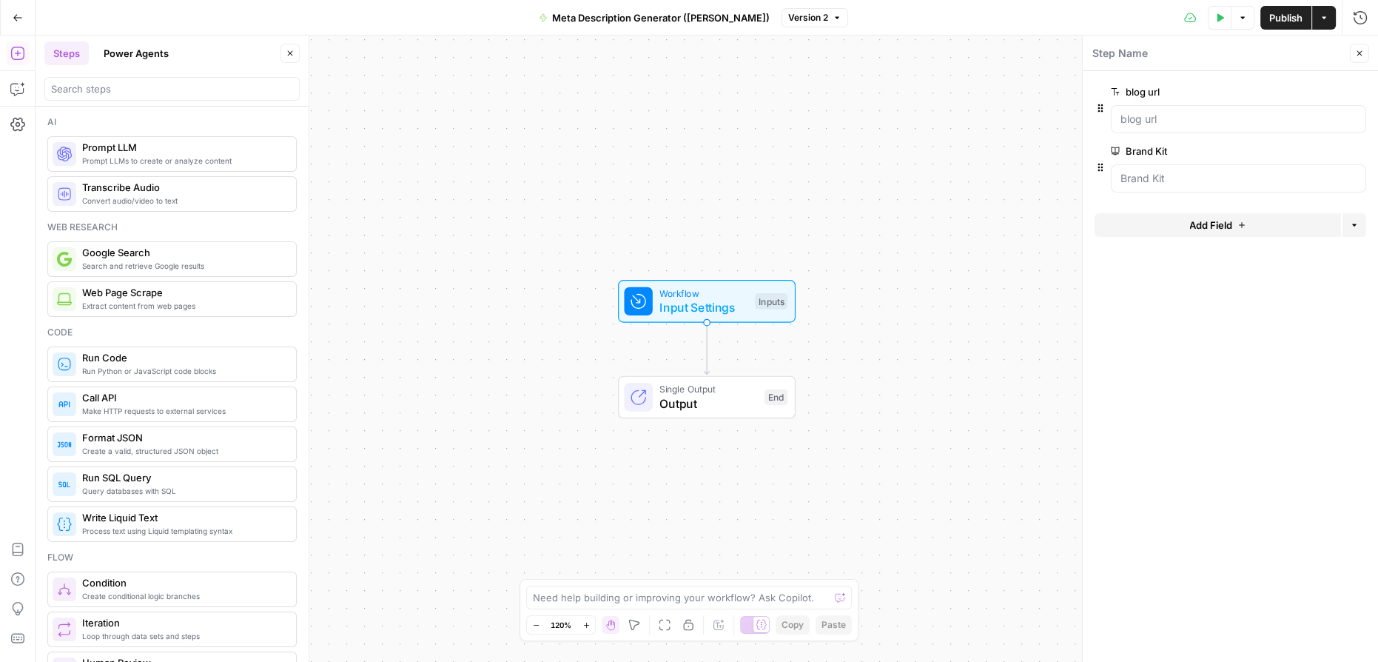
click at [998, 319] on div "Workflow Input Settings Inputs Single Output Output End" at bounding box center [707, 349] width 1343 height 626
click at [16, 50] on icon "button" at bounding box center [17, 53] width 15 height 15
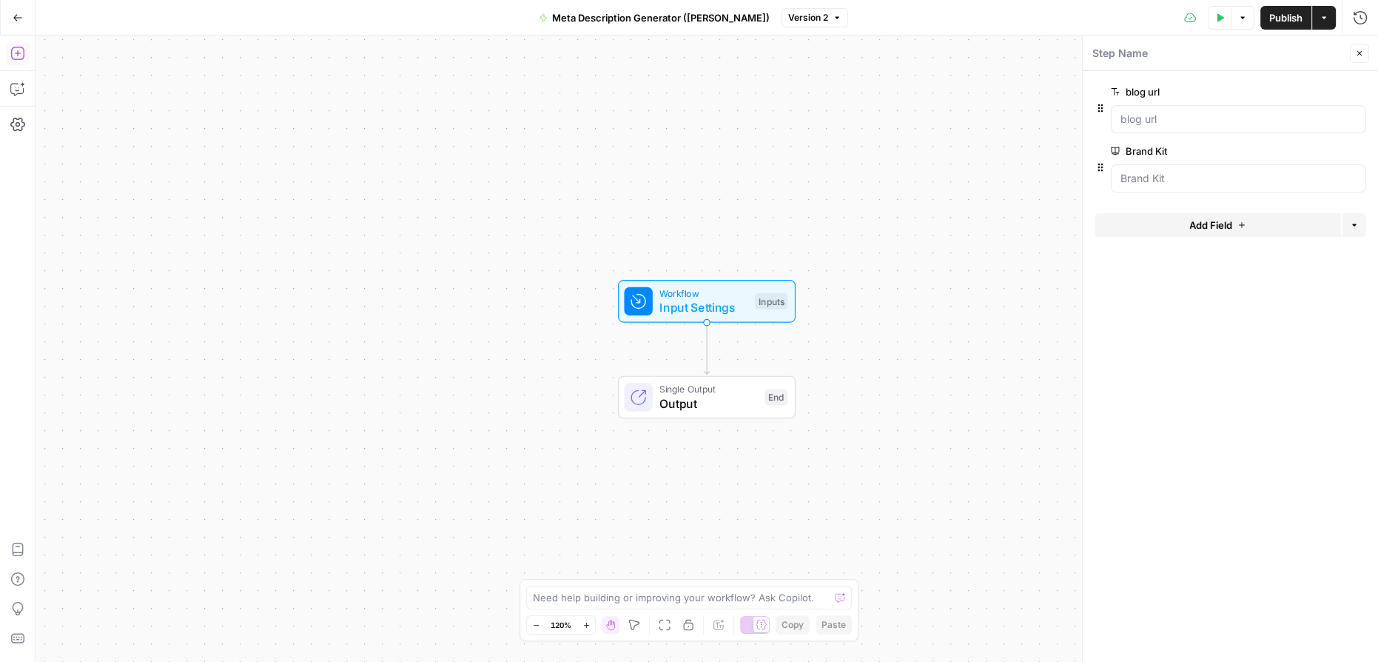
click at [16, 50] on icon "button" at bounding box center [17, 53] width 15 height 15
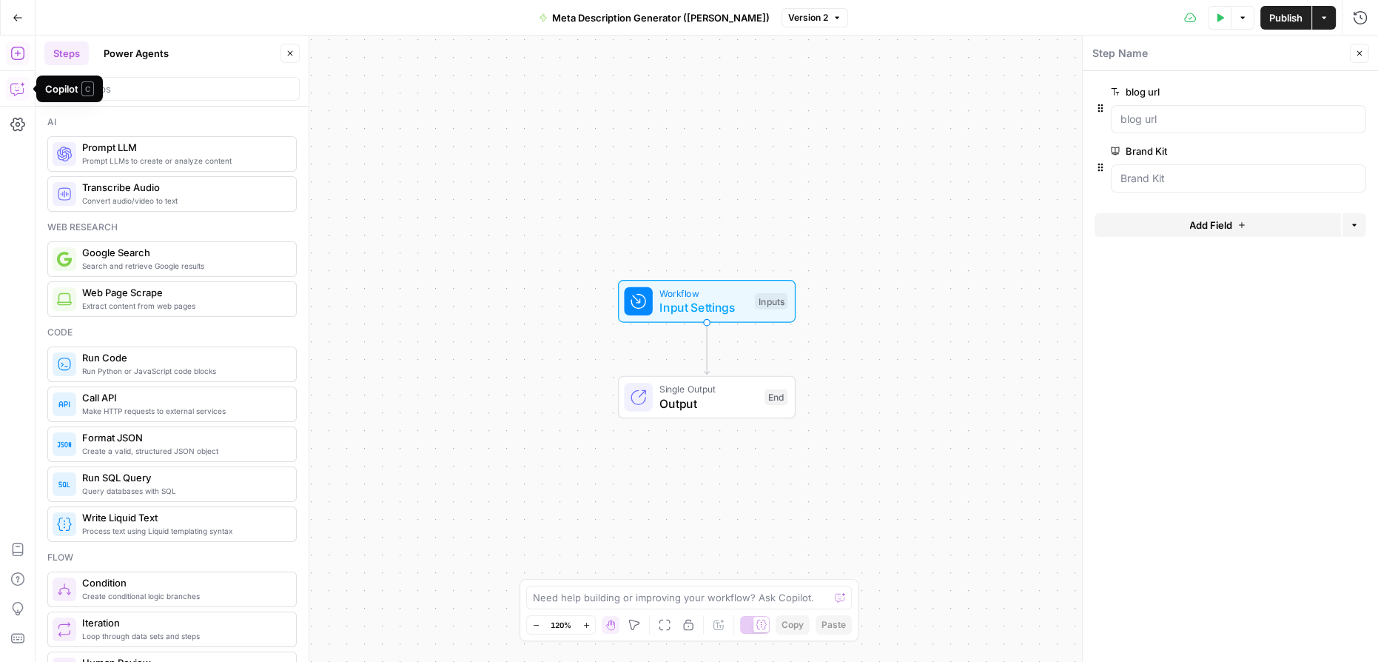
click at [16, 89] on icon "button" at bounding box center [17, 88] width 15 height 15
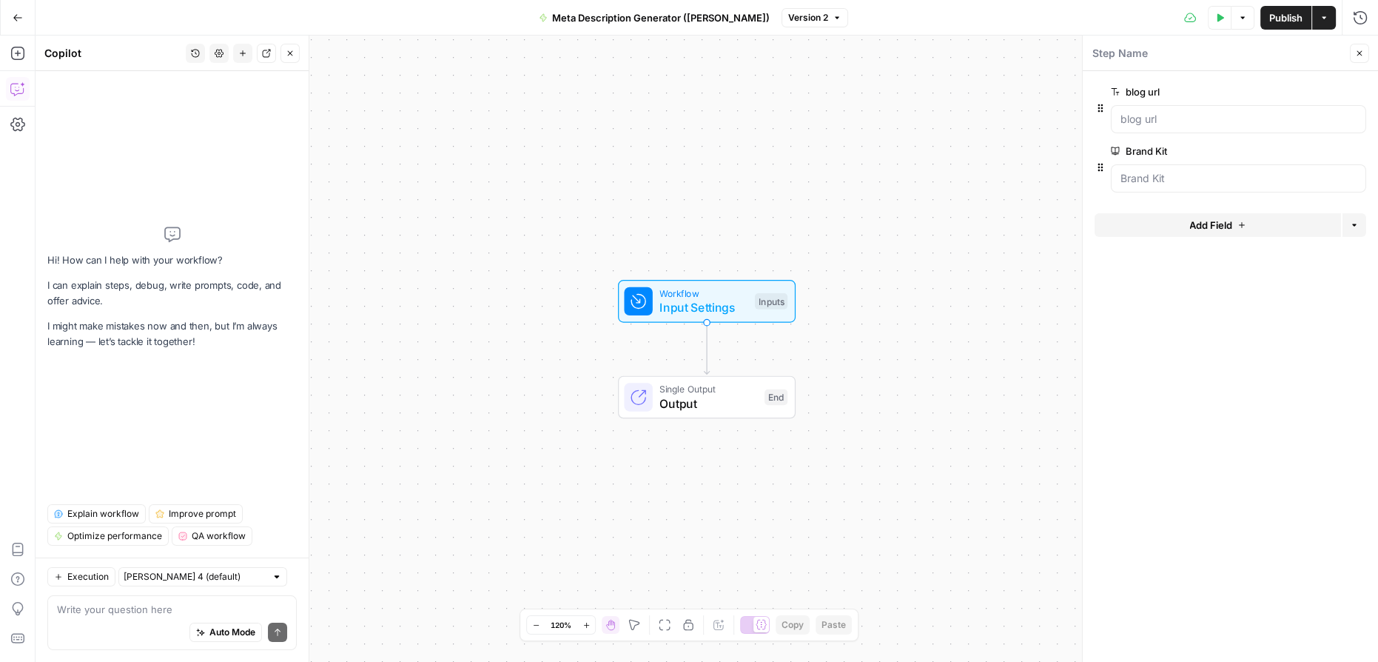
click at [23, 13] on button "Go Back" at bounding box center [17, 17] width 27 height 27
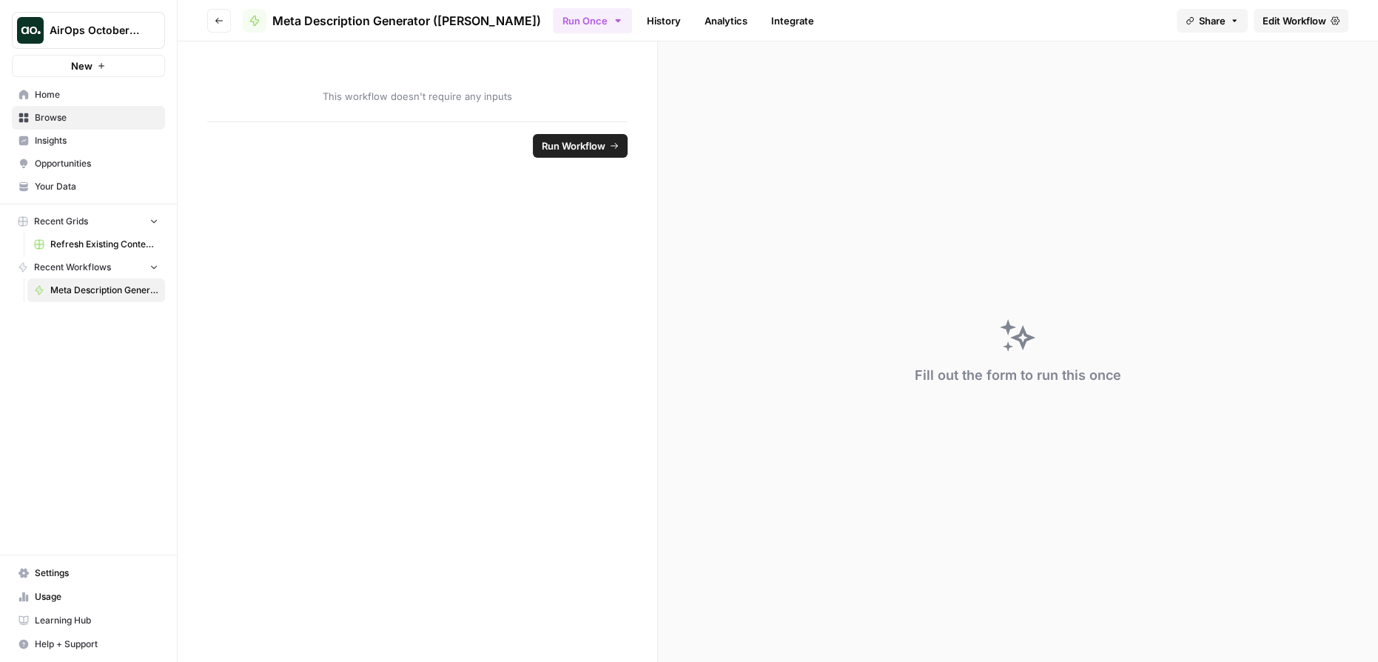
click at [54, 122] on span "Browse" at bounding box center [97, 117] width 124 height 13
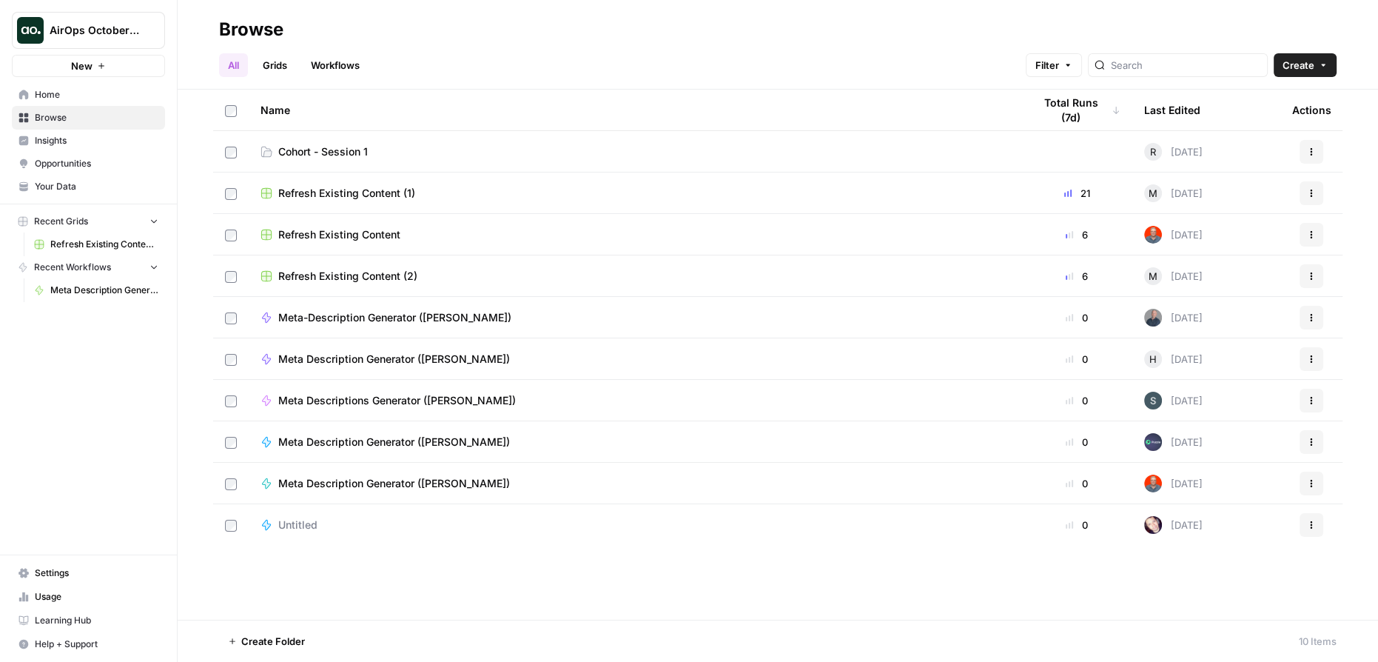
click at [344, 153] on span "Cohort - Session 1" at bounding box center [323, 151] width 90 height 15
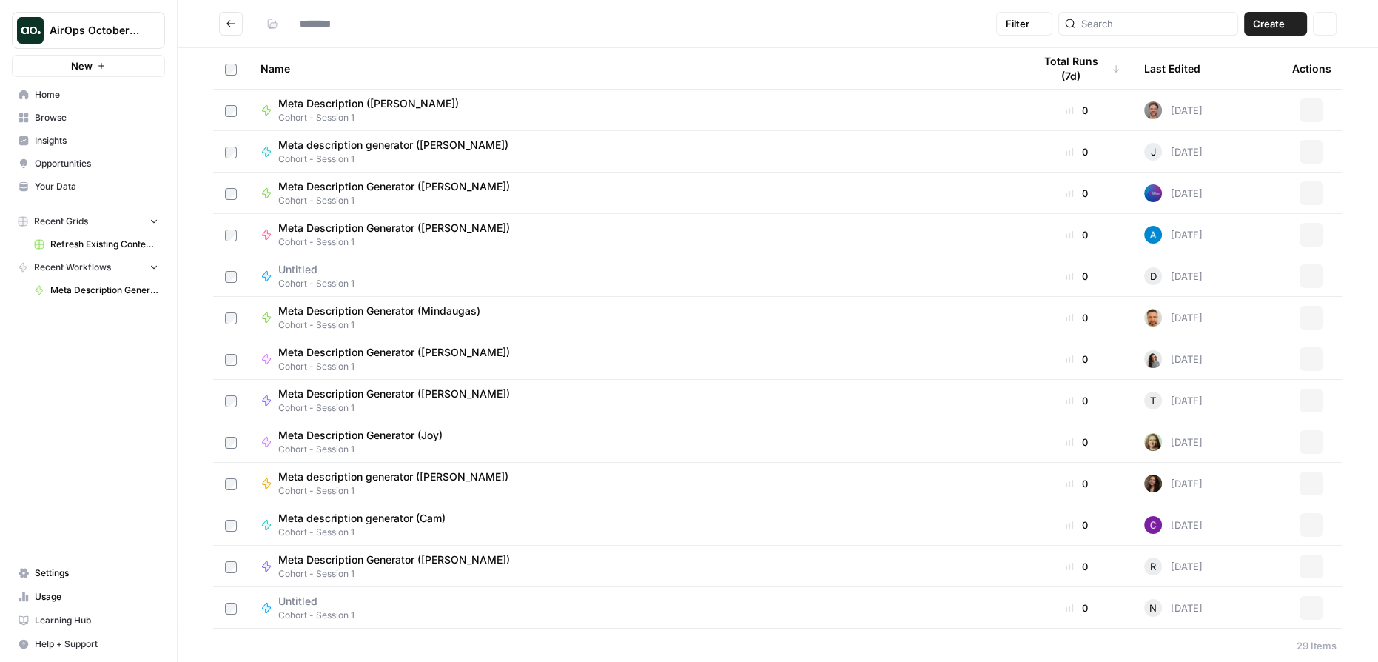
click at [344, 153] on span "Cohort - Session 1" at bounding box center [399, 158] width 242 height 13
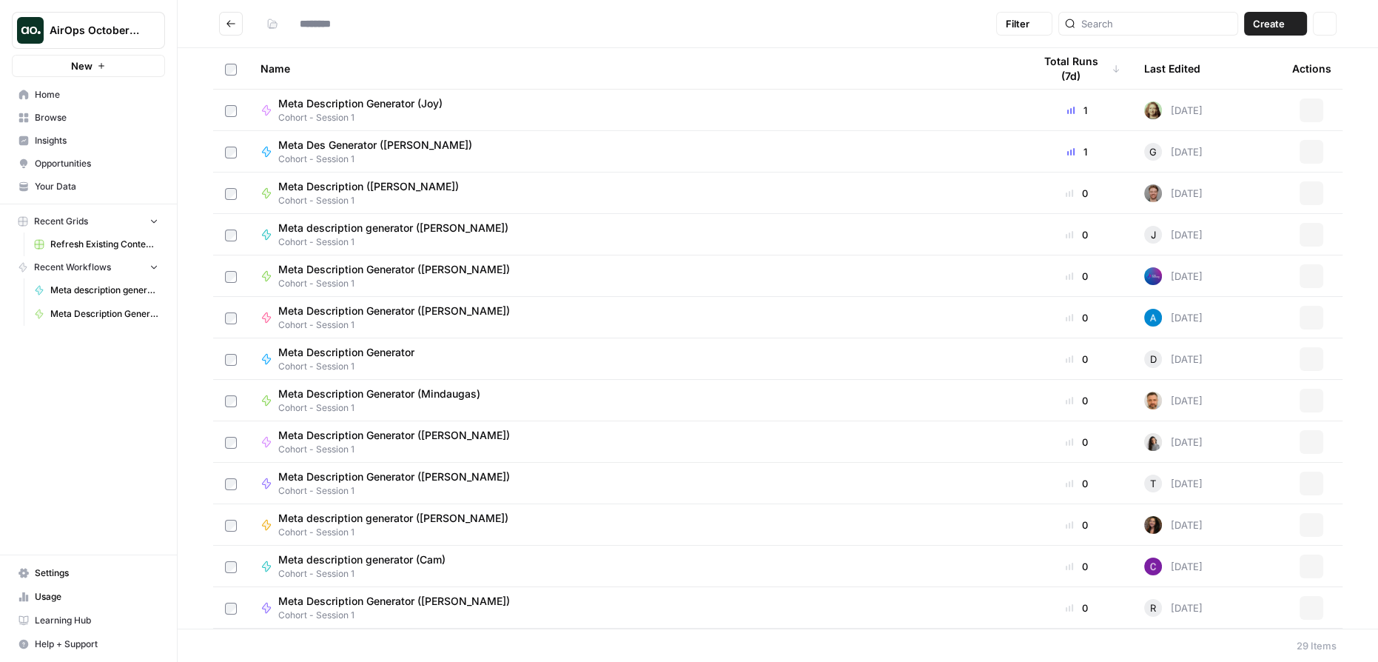
type input "**********"
click at [419, 269] on span "Meta Description Generator ([PERSON_NAME])" at bounding box center [394, 269] width 232 height 15
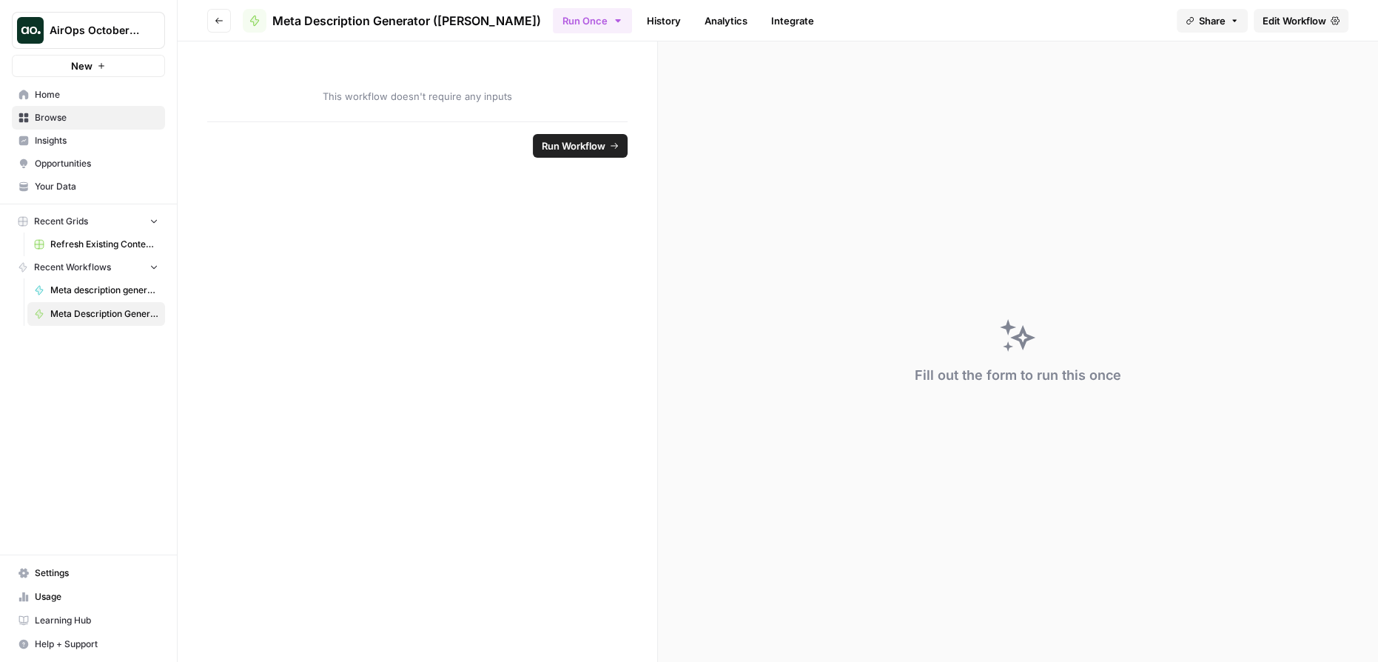
click at [365, 21] on span "Meta Description Generator ([PERSON_NAME])" at bounding box center [406, 21] width 269 height 18
click at [221, 24] on icon "button" at bounding box center [219, 20] width 9 height 9
click at [221, 19] on icon "button" at bounding box center [219, 20] width 9 height 9
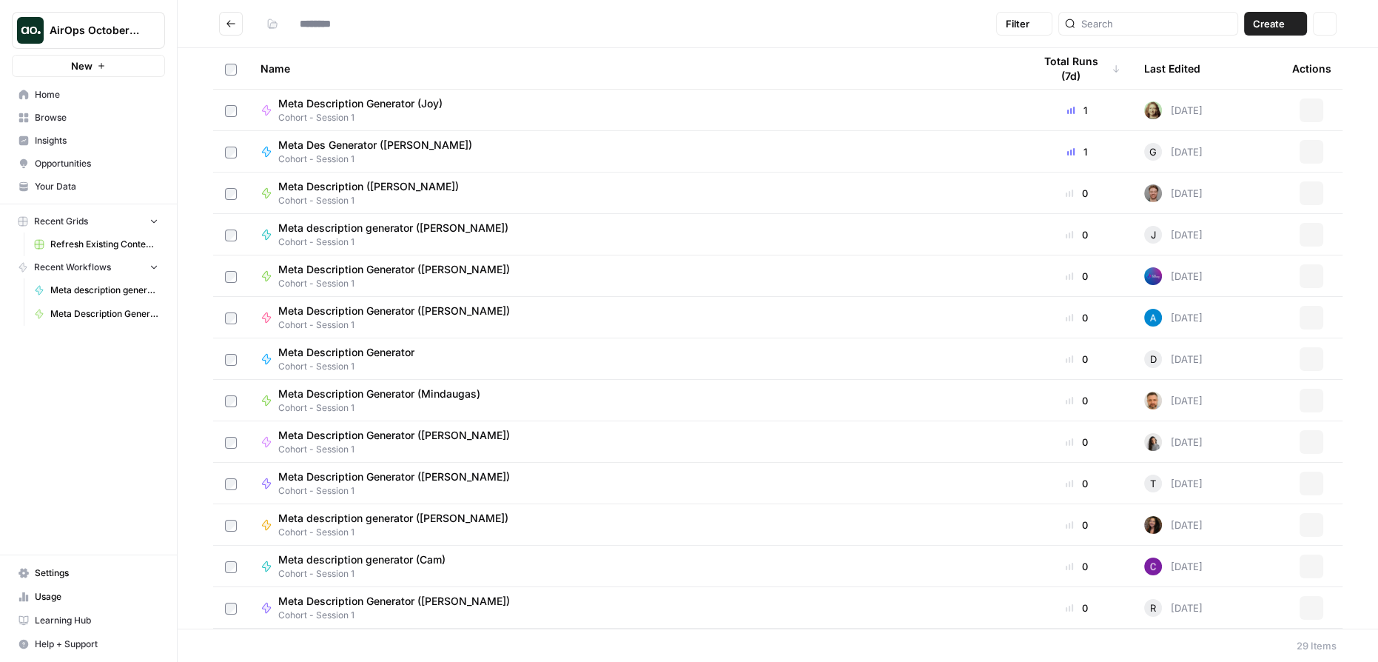
type input "**********"
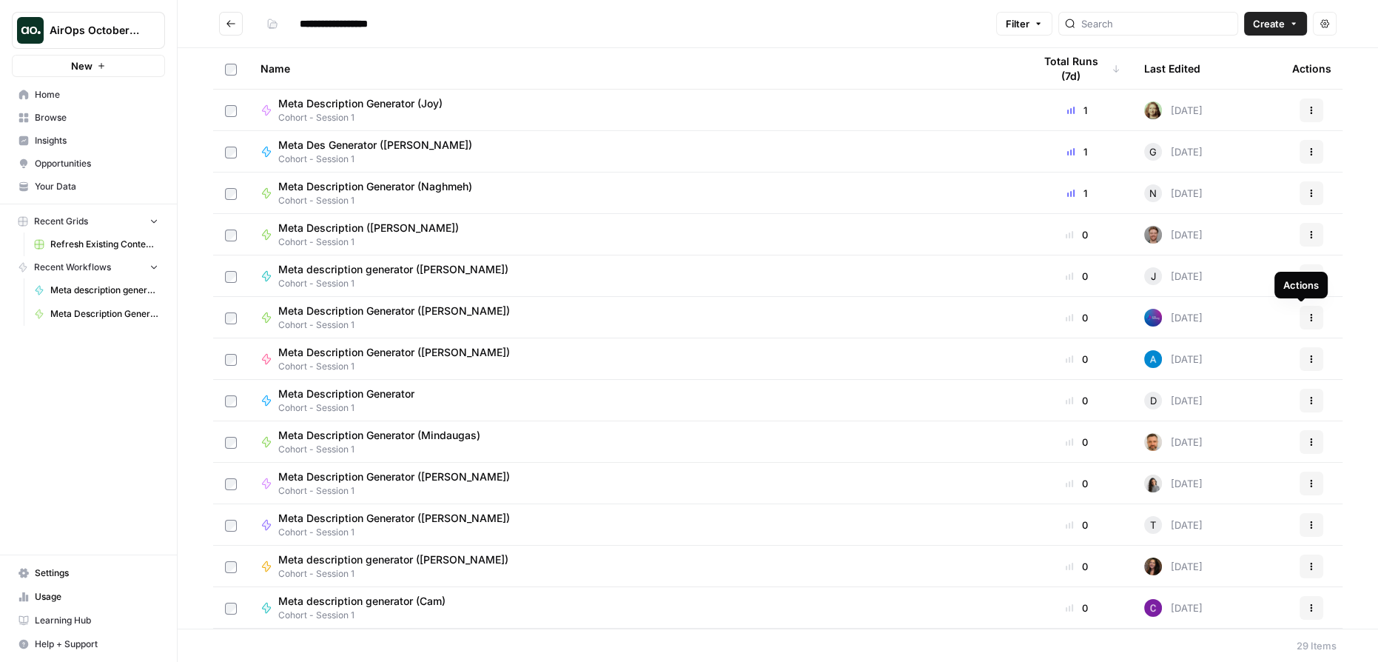
click at [1307, 317] on icon "button" at bounding box center [1311, 317] width 9 height 9
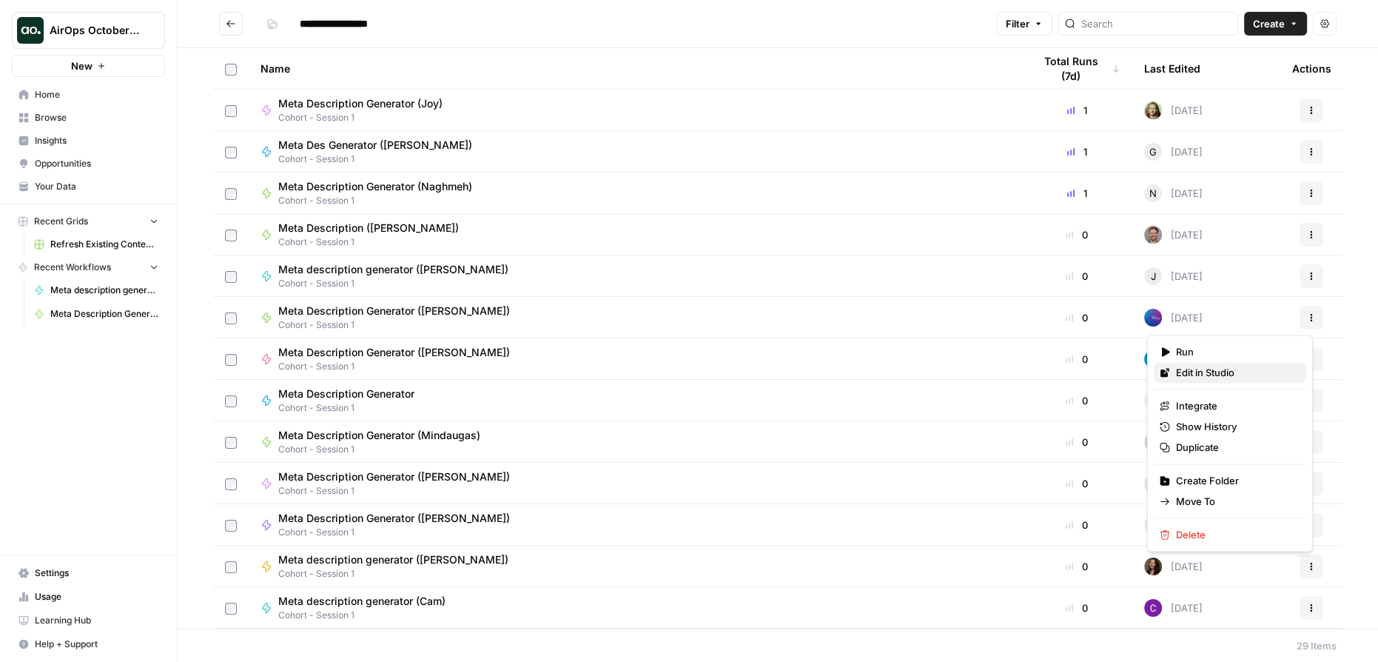
click at [1243, 375] on span "Edit in Studio" at bounding box center [1235, 372] width 118 height 15
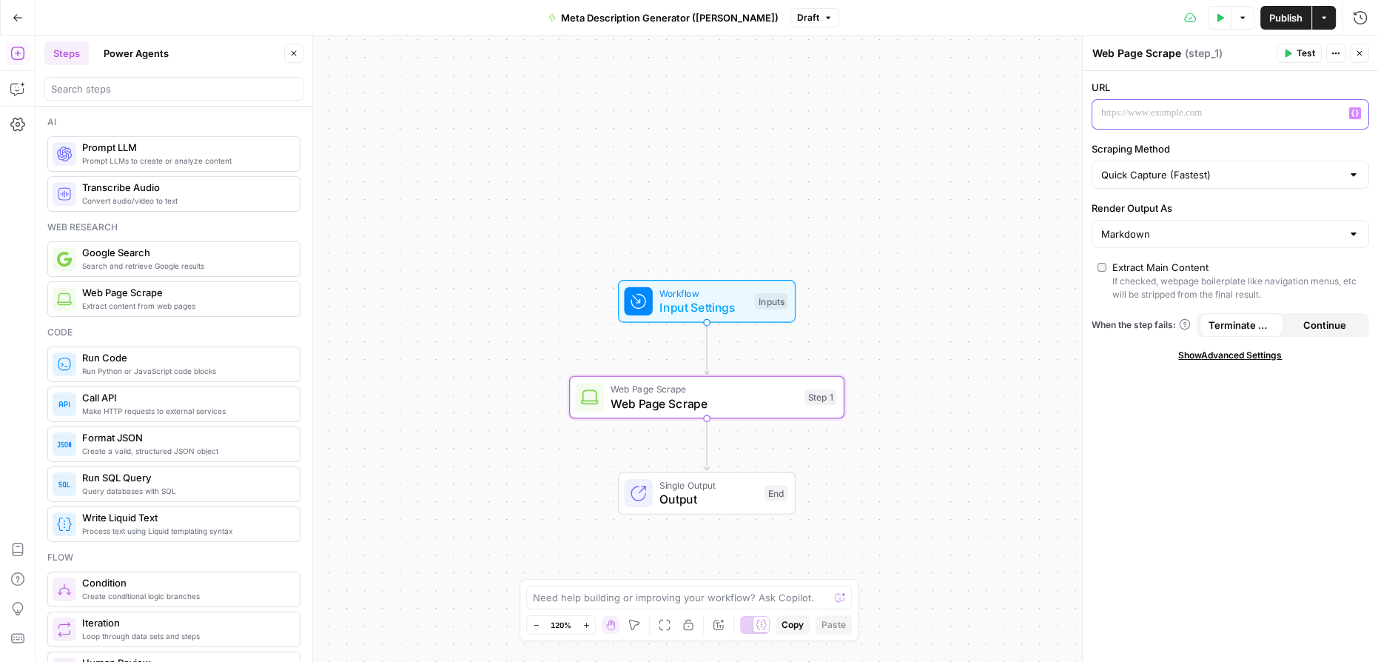
click at [1190, 112] on p at bounding box center [1218, 113] width 235 height 15
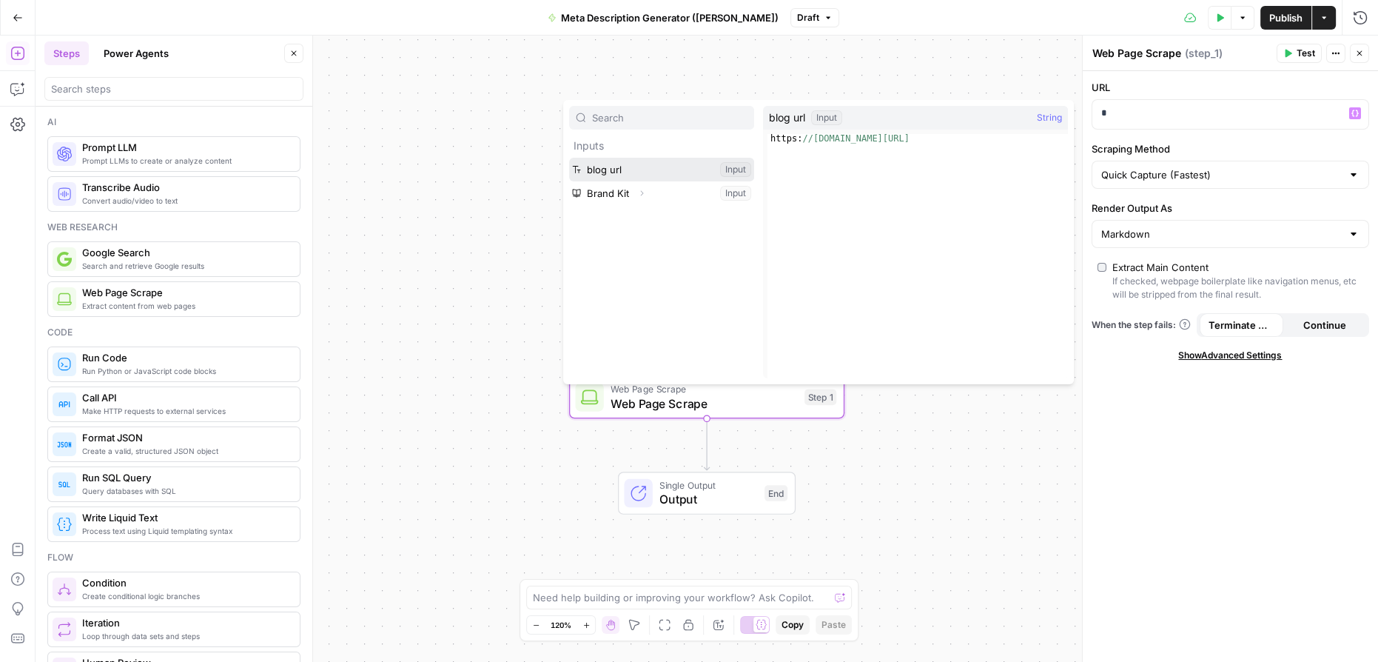
click at [677, 173] on button "Select variable blog url" at bounding box center [661, 170] width 185 height 24
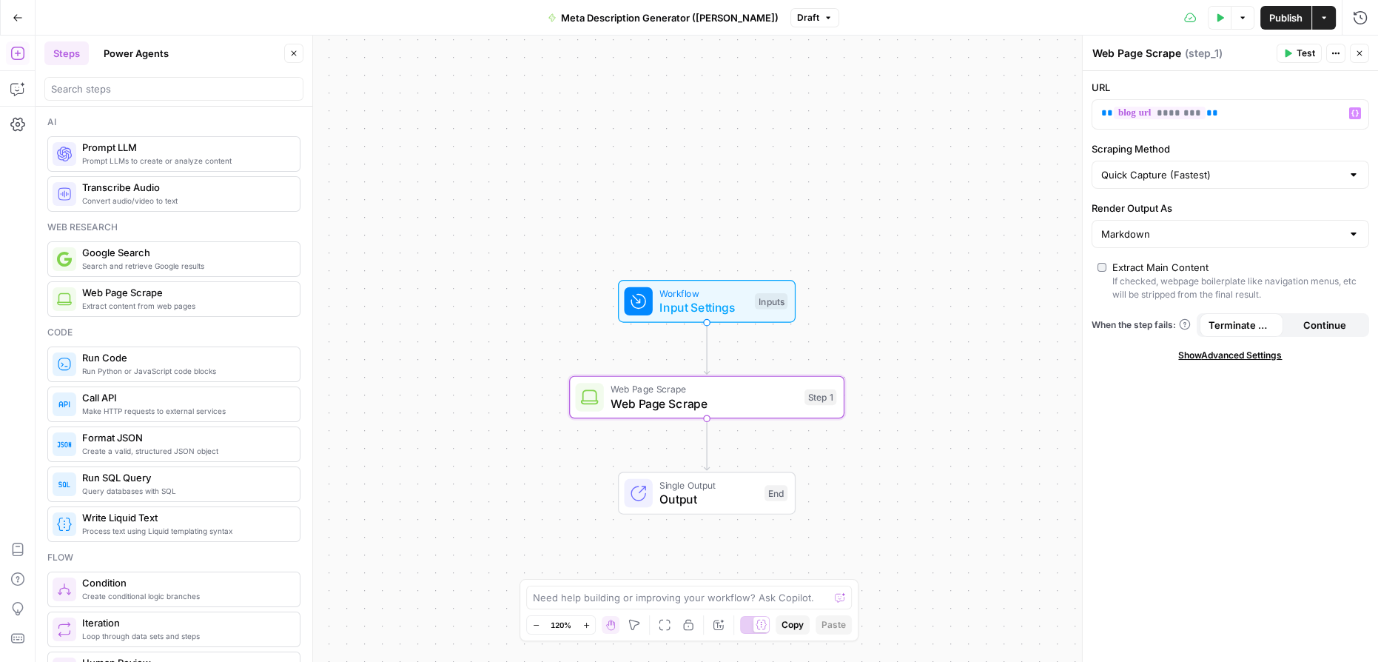
click at [1352, 169] on div at bounding box center [1354, 174] width 12 height 15
type input "Quick Capture (Fastest)"
click at [1283, 138] on div "URL ** ******** ** Variables Menu Scraping Method Quick Capture (Fastest) Rende…" at bounding box center [1230, 366] width 295 height 591
click at [1360, 229] on div "Markdown" at bounding box center [1231, 234] width 278 height 28
type input "Markdown"
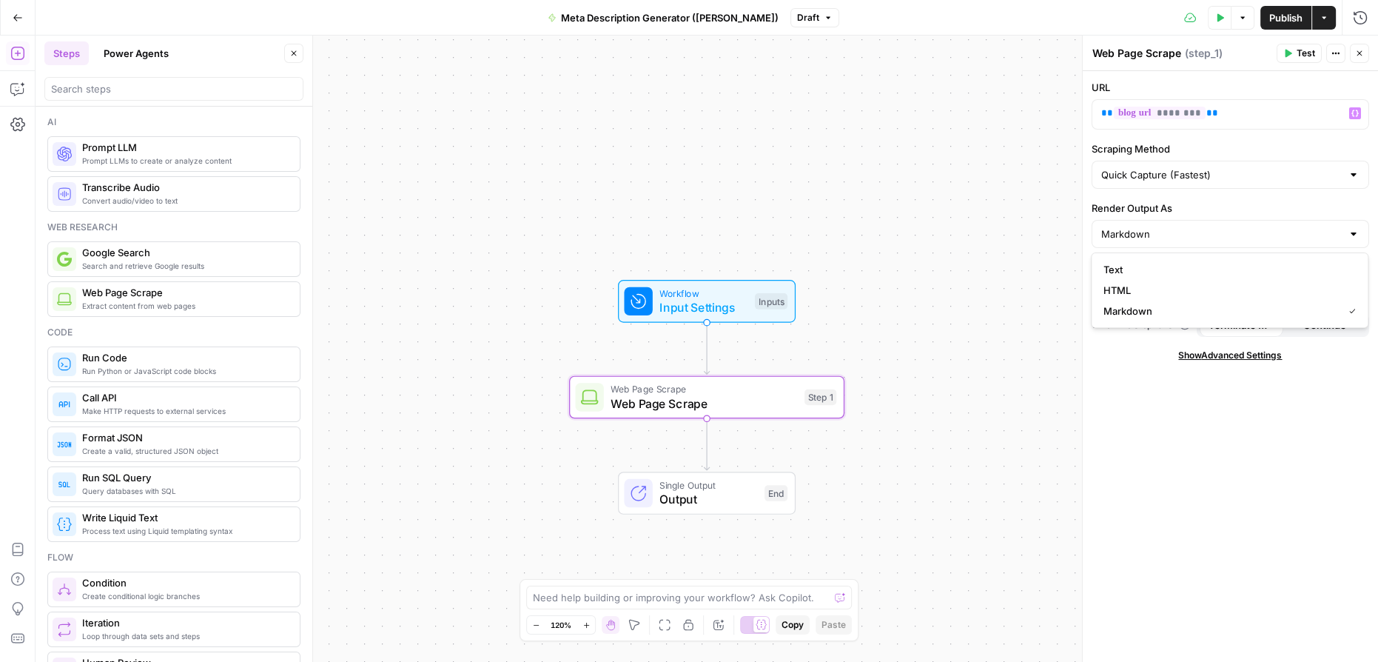
click at [1336, 203] on label "Render Output As" at bounding box center [1231, 208] width 278 height 15
click at [1336, 226] on input "Markdown" at bounding box center [1221, 233] width 241 height 15
click at [1356, 201] on label "Render Output As" at bounding box center [1231, 208] width 278 height 15
click at [1342, 226] on input "Render Output As" at bounding box center [1221, 233] width 241 height 15
click at [1022, 380] on div "Workflow Input Settings Inputs Web Page Scrape Web Page Scrape Step 1 Single Ou…" at bounding box center [707, 349] width 1343 height 626
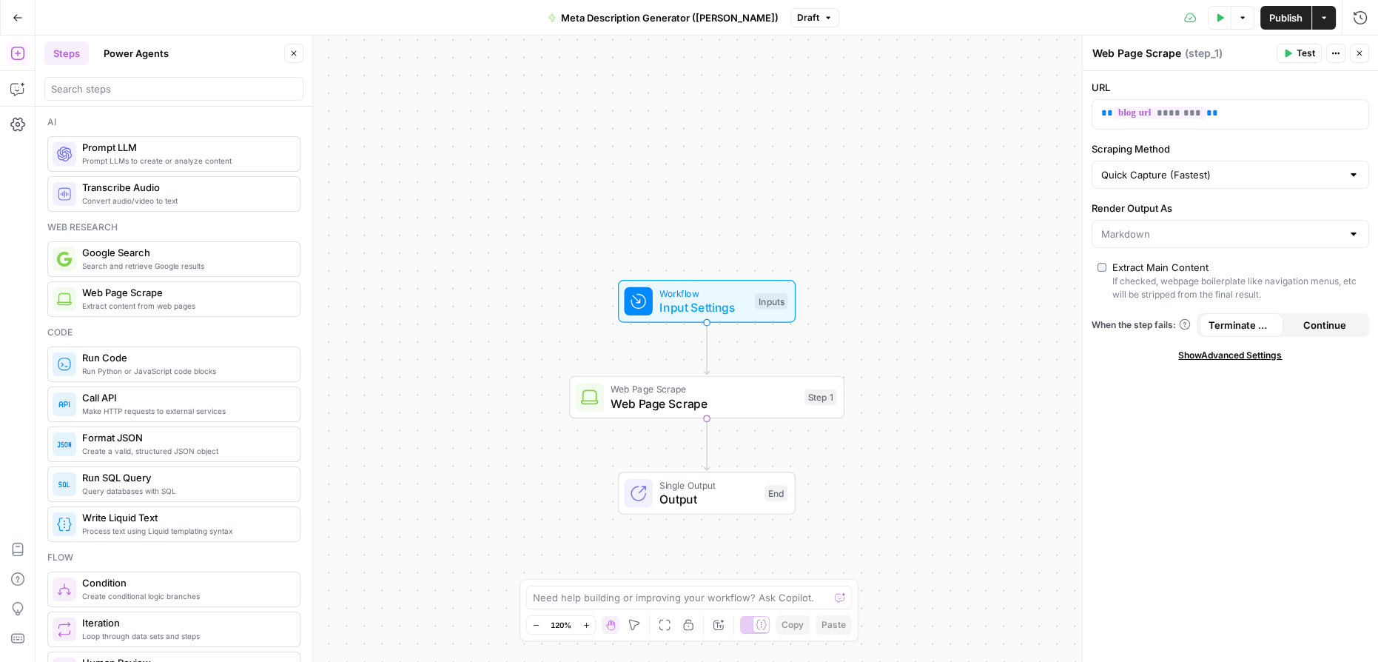
click at [1320, 319] on span "Continue" at bounding box center [1324, 325] width 43 height 15
click at [1234, 328] on span "Terminate Workflow" at bounding box center [1242, 325] width 66 height 15
click at [1253, 352] on span "Show Advanced Settings" at bounding box center [1230, 355] width 104 height 13
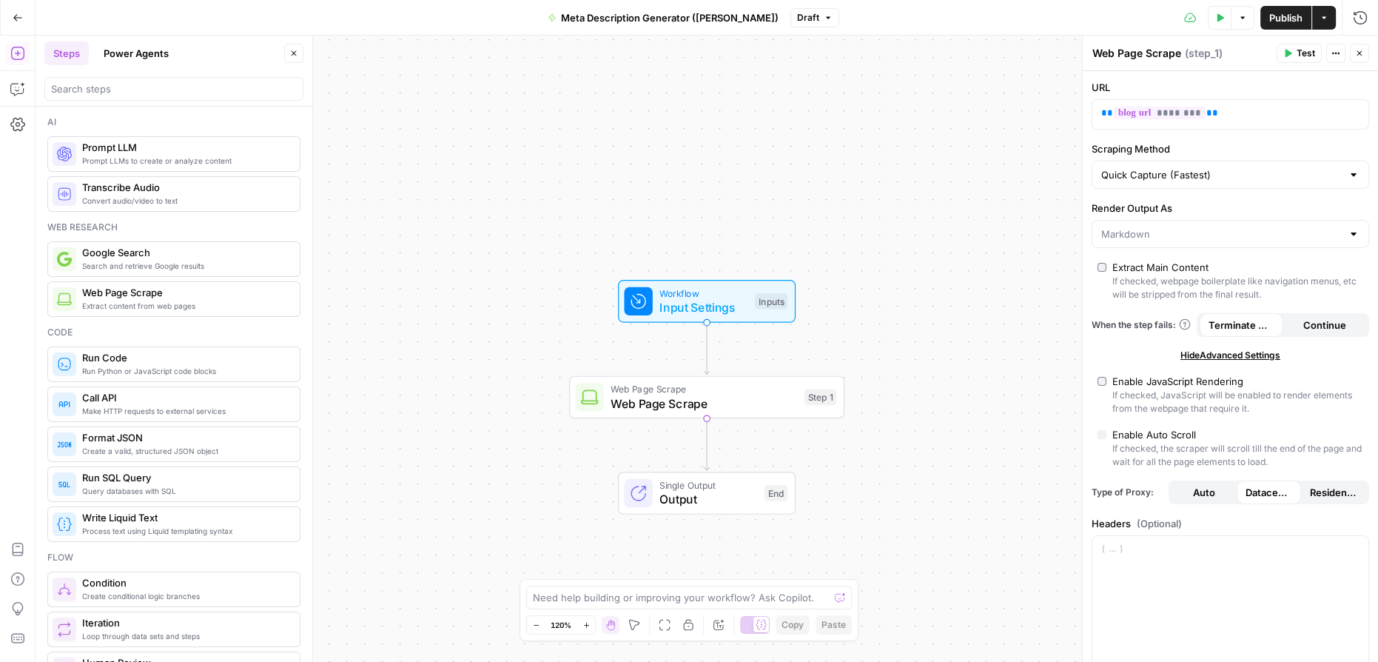
click at [1299, 53] on span "Test" at bounding box center [1306, 53] width 19 height 13
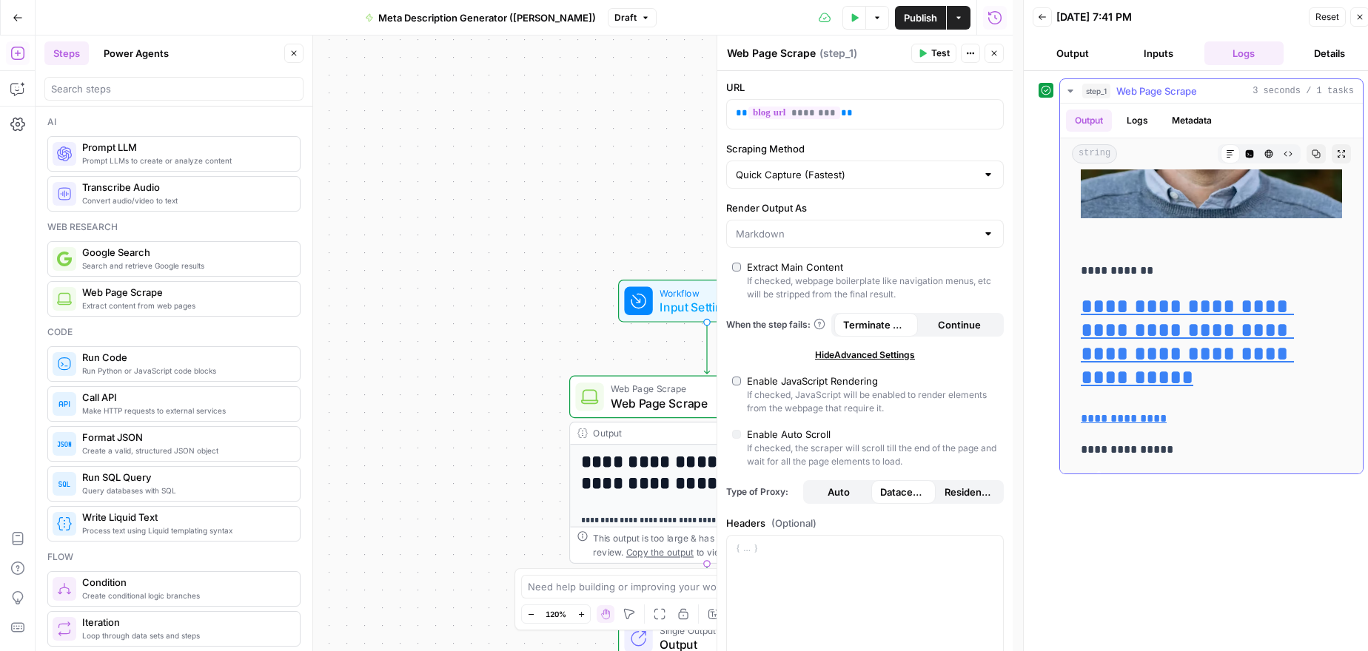
scroll to position [9059, 0]
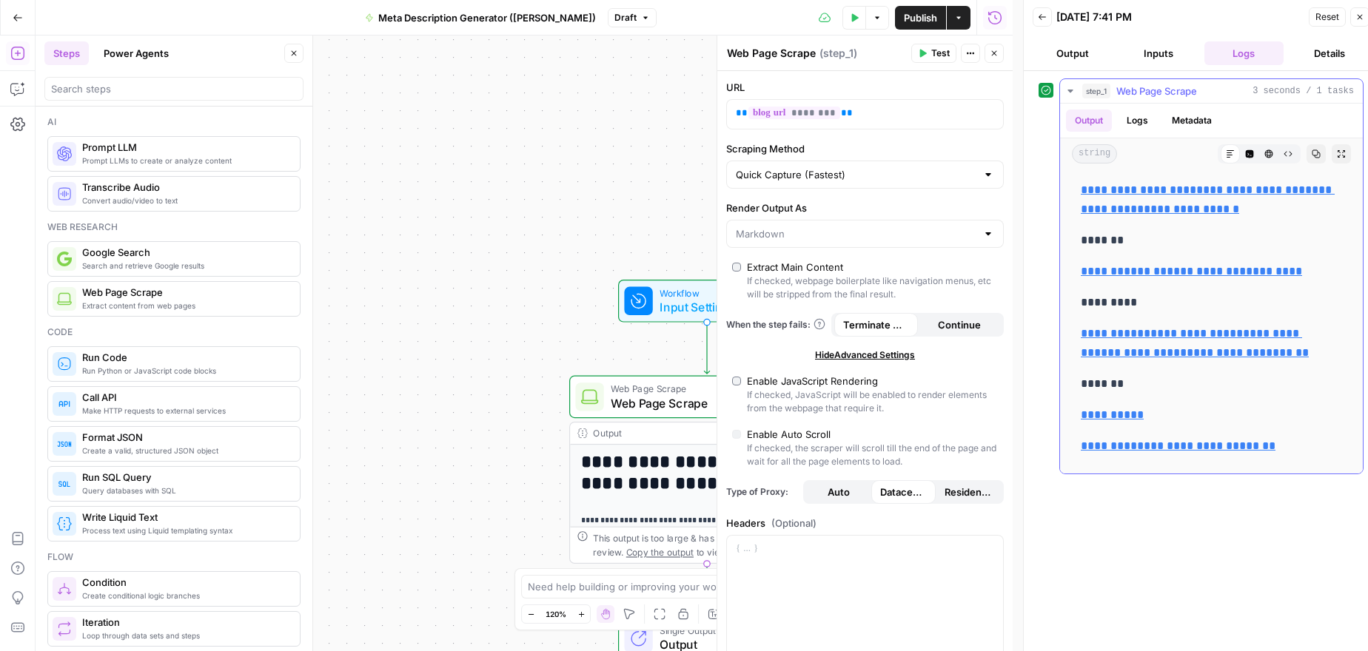
click at [1140, 121] on button "Logs" at bounding box center [1137, 121] width 39 height 22
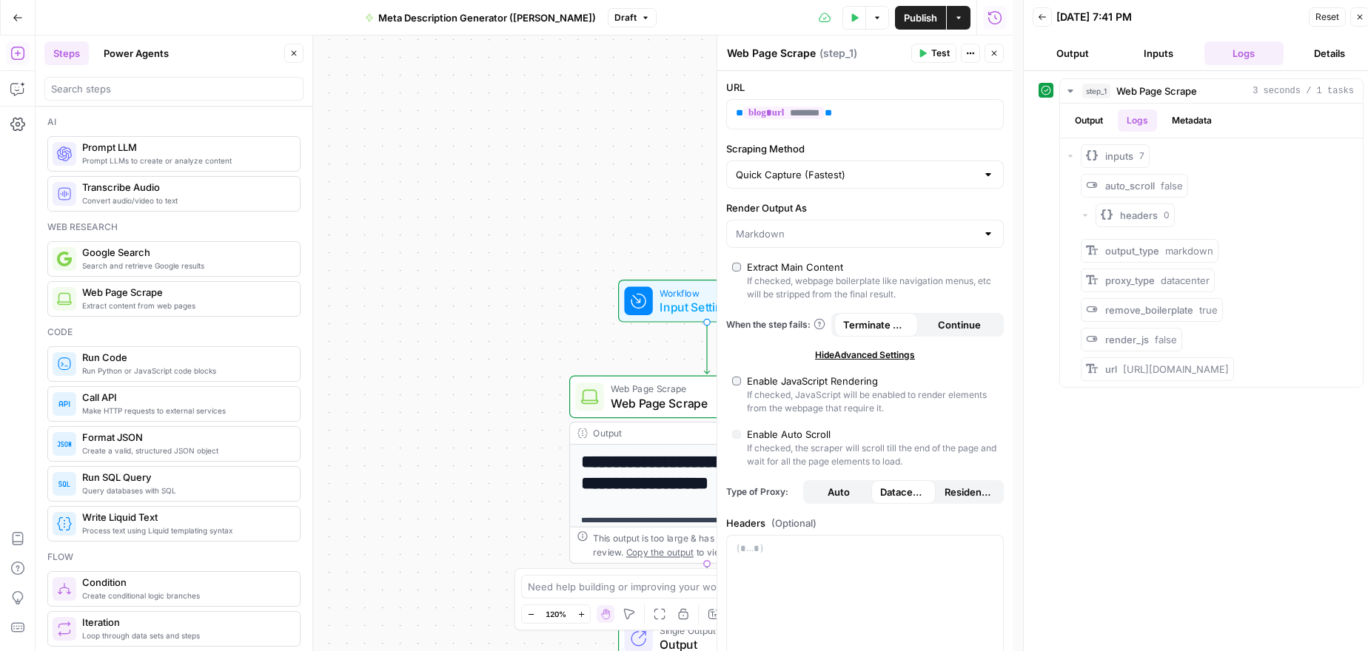
click at [1087, 55] on button "Output" at bounding box center [1073, 53] width 80 height 24
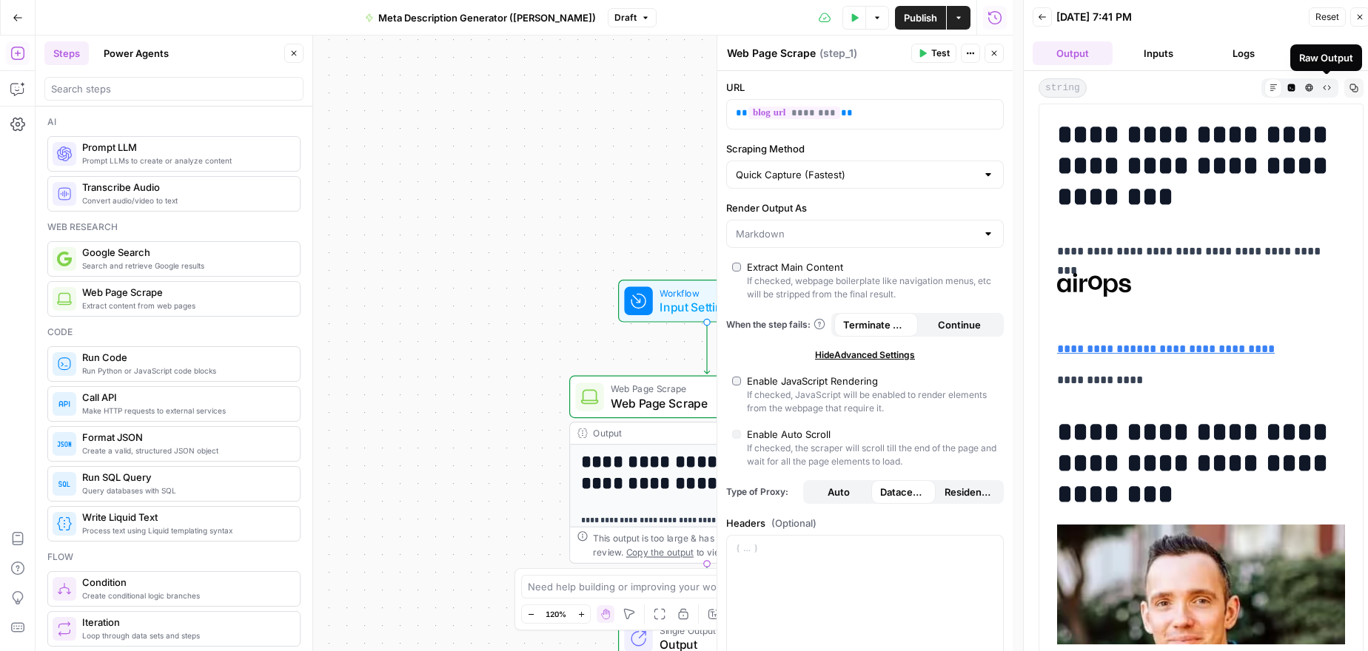
click at [1326, 87] on icon "button" at bounding box center [1327, 88] width 8 height 8
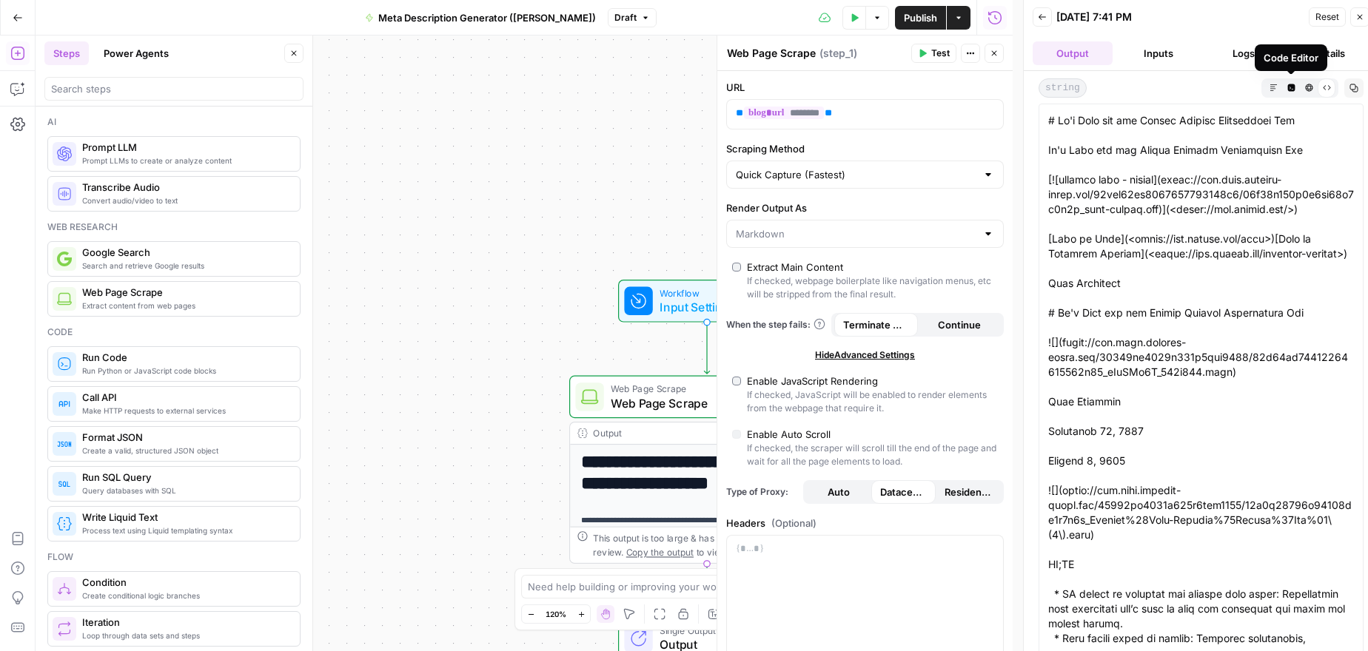
click at [1290, 84] on icon "button" at bounding box center [1290, 87] width 7 height 7
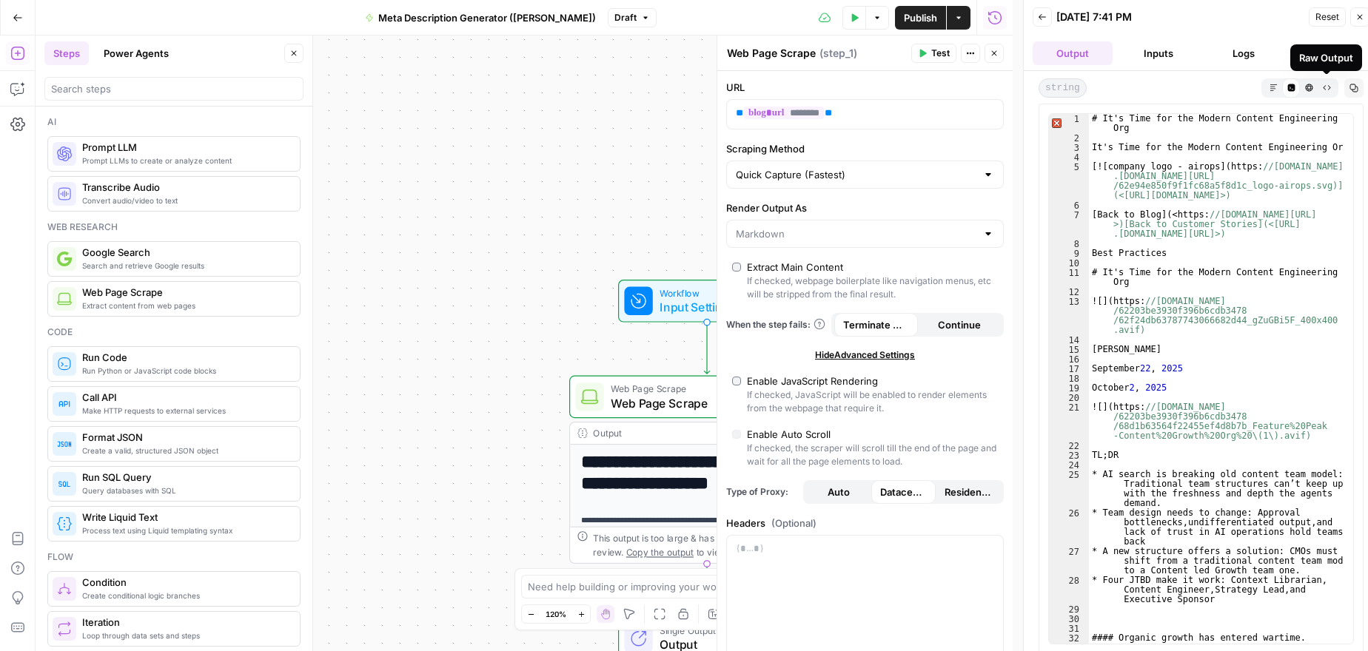
click at [1326, 86] on icon "button" at bounding box center [1327, 88] width 8 height 8
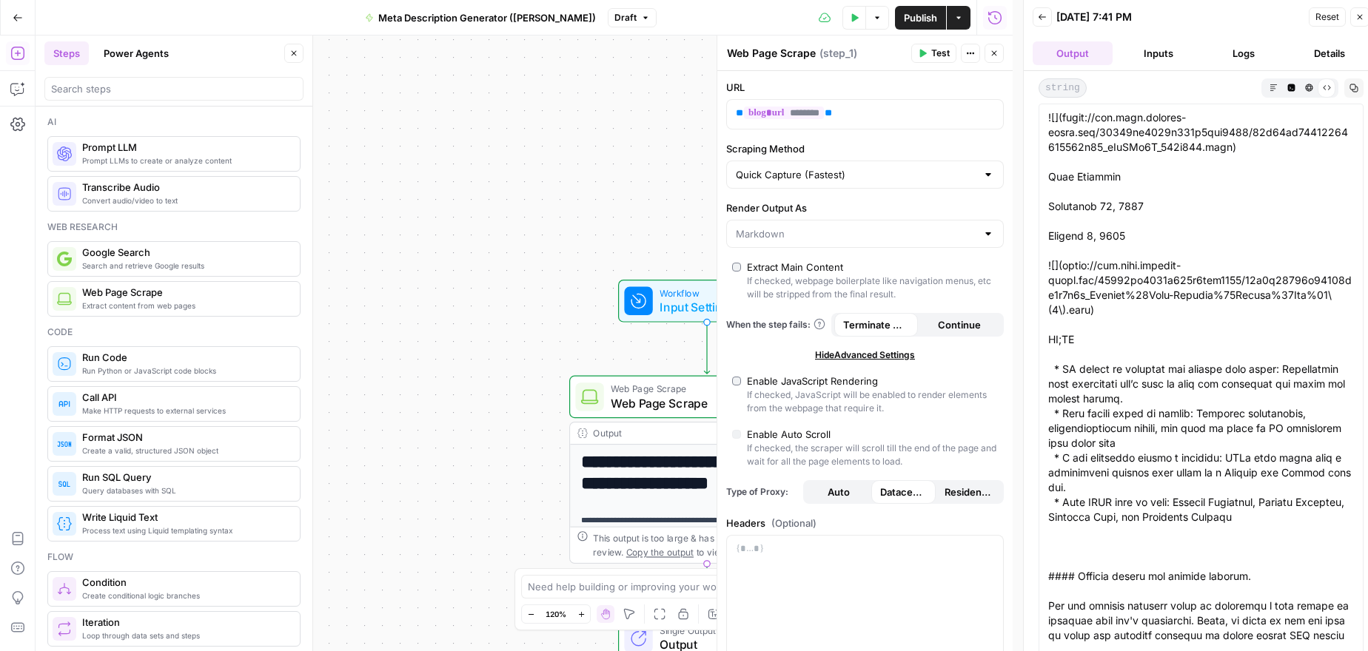
scroll to position [67, 0]
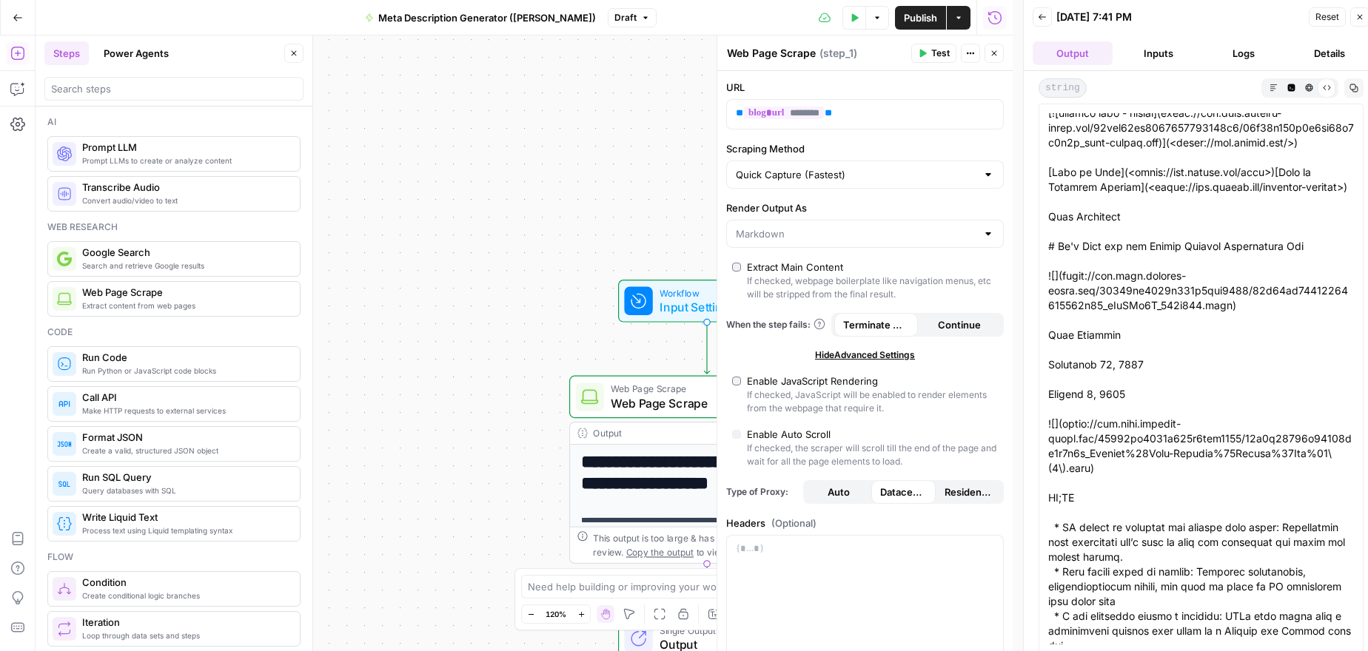
click at [1269, 85] on icon "button" at bounding box center [1273, 88] width 8 height 8
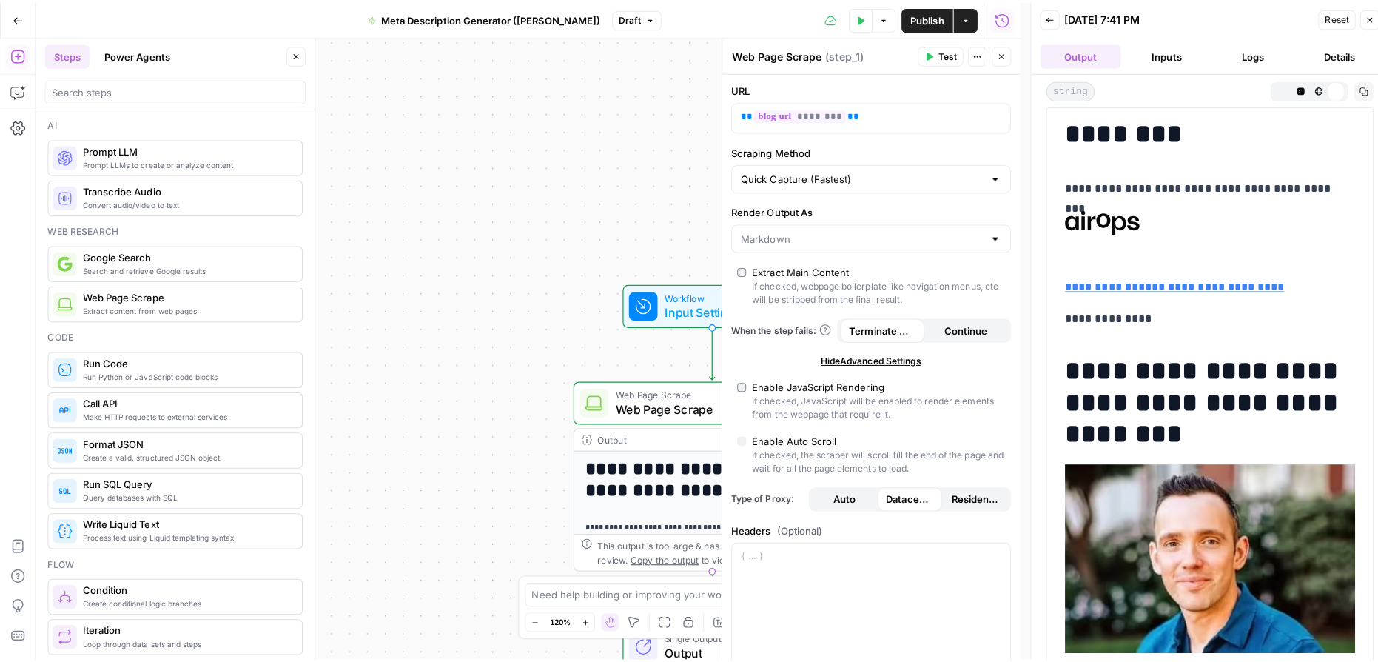
scroll to position [0, 0]
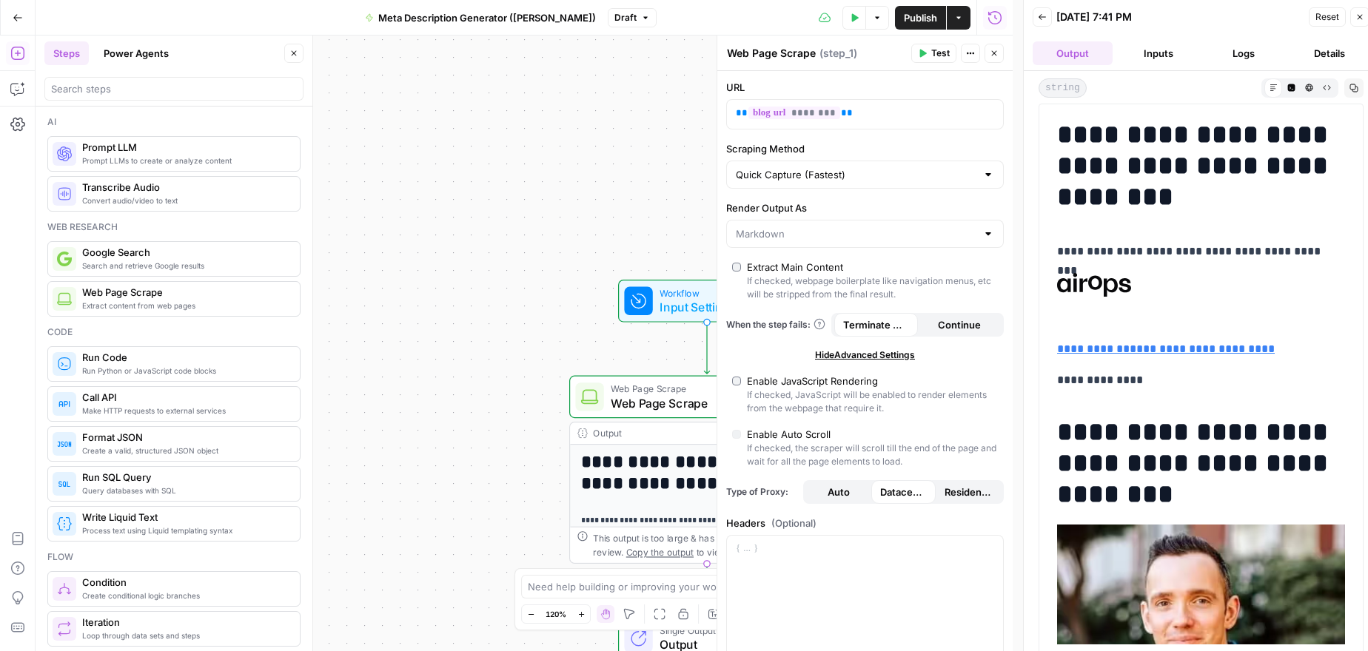
click at [1290, 84] on icon "button" at bounding box center [1290, 87] width 7 height 7
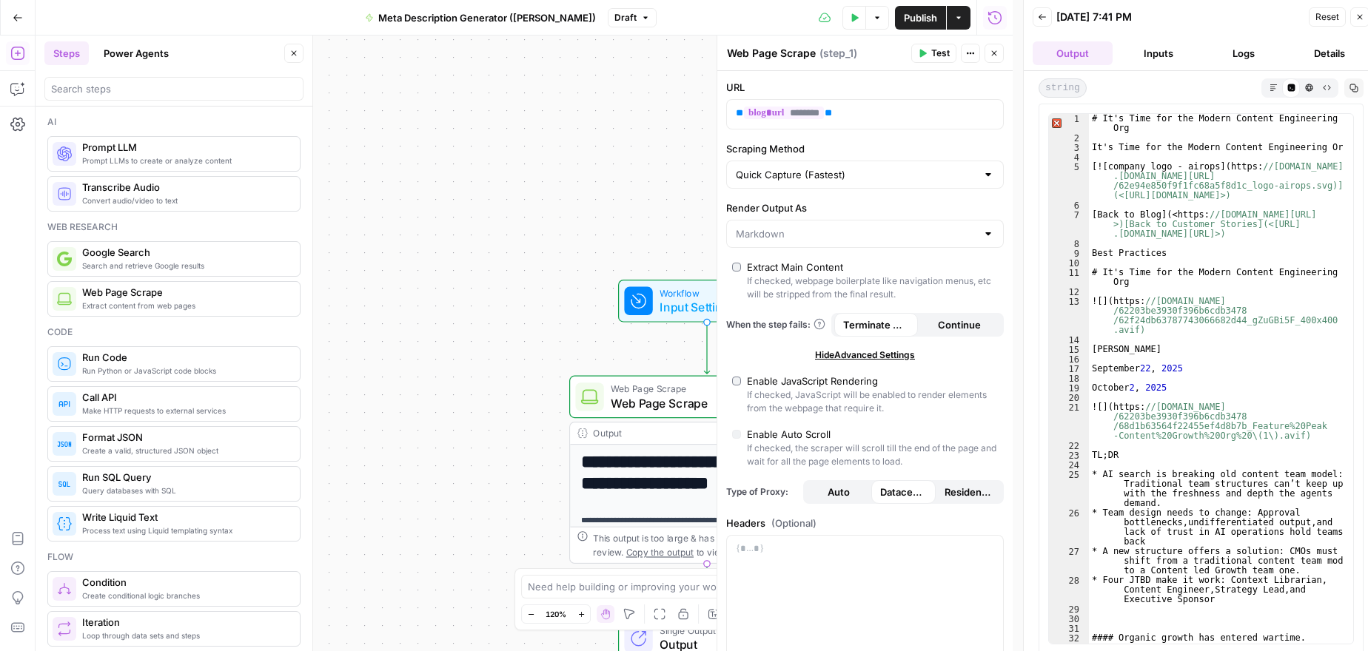
click at [1309, 85] on icon "button" at bounding box center [1308, 87] width 7 height 7
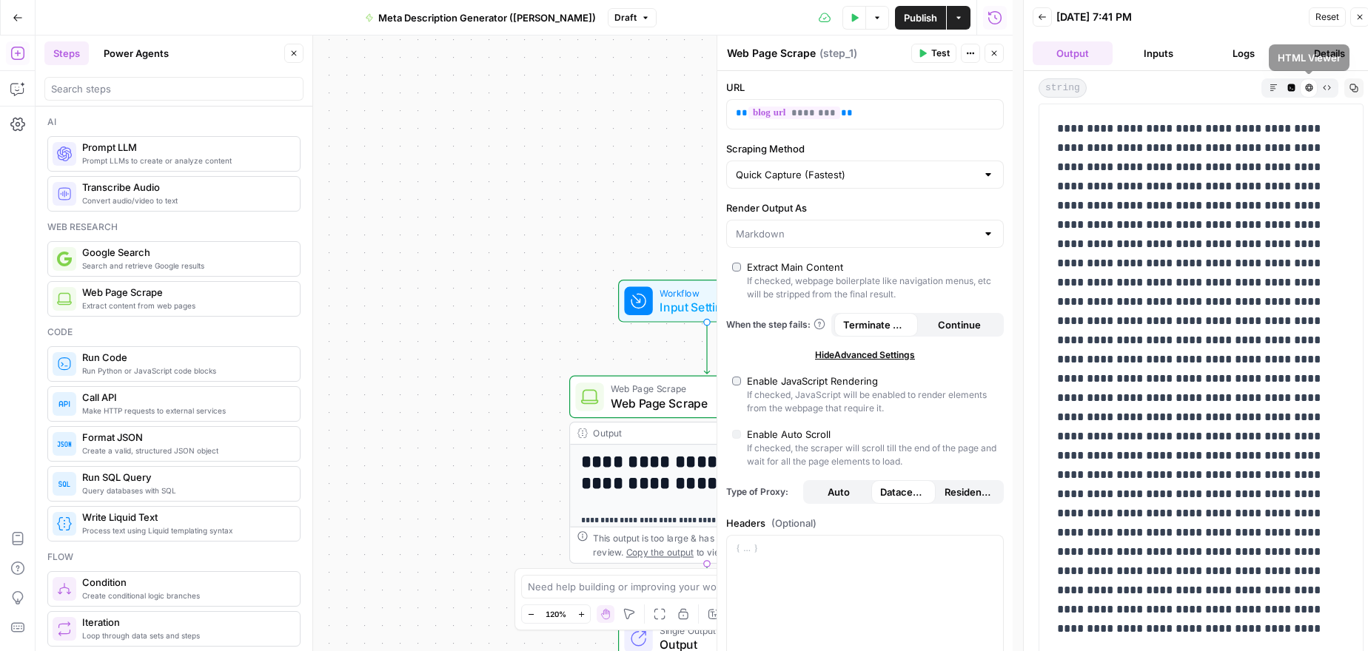
click at [1289, 84] on icon "button" at bounding box center [1290, 87] width 7 height 7
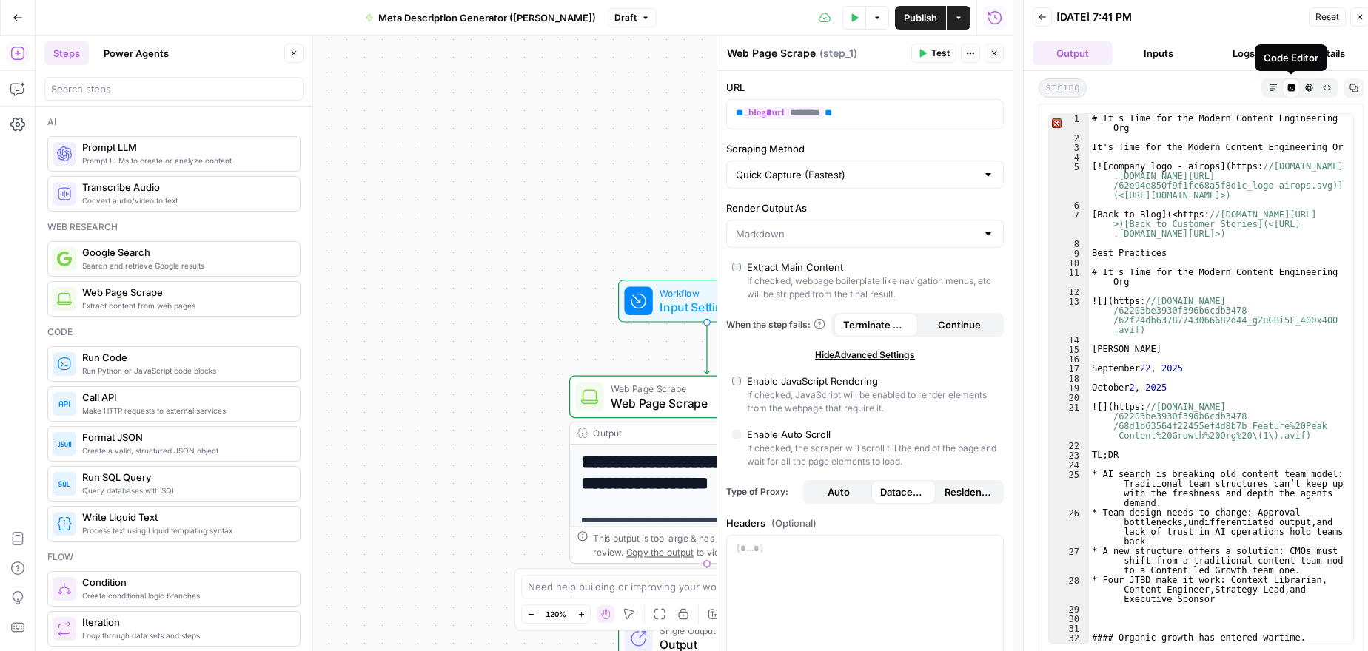
click at [1308, 84] on icon "button" at bounding box center [1309, 88] width 8 height 8
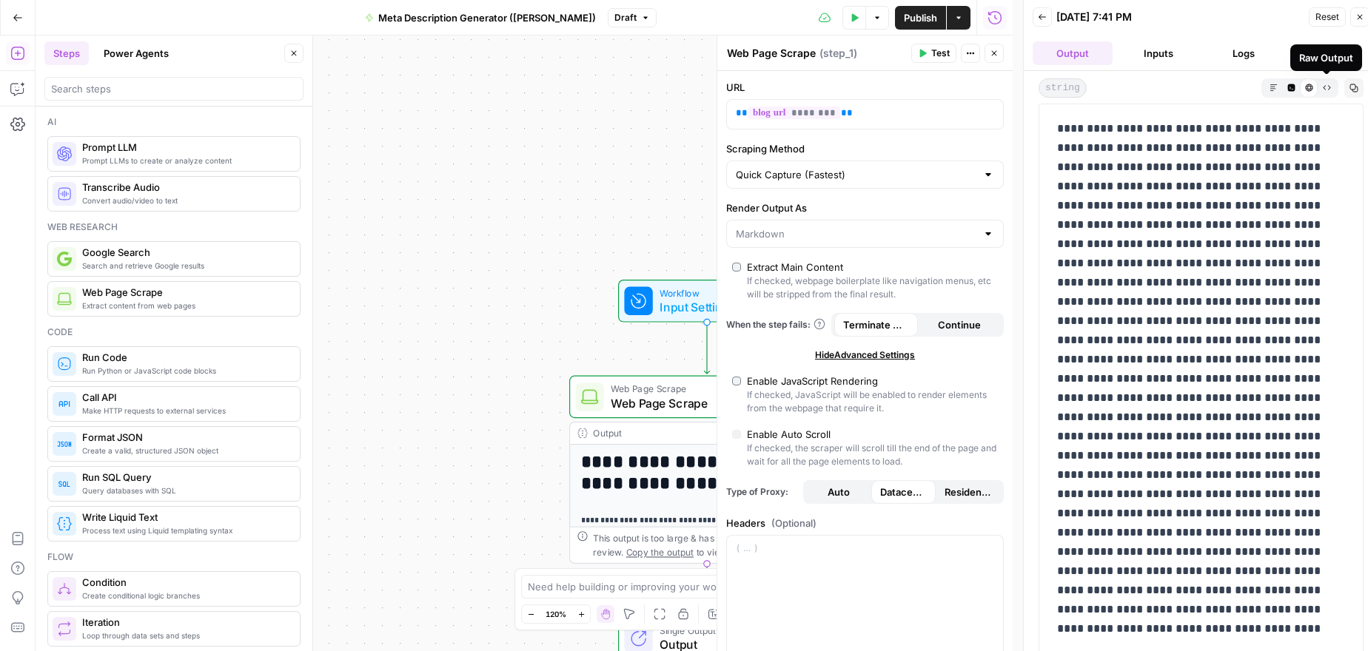
click at [1326, 87] on icon "button" at bounding box center [1327, 88] width 8 height 8
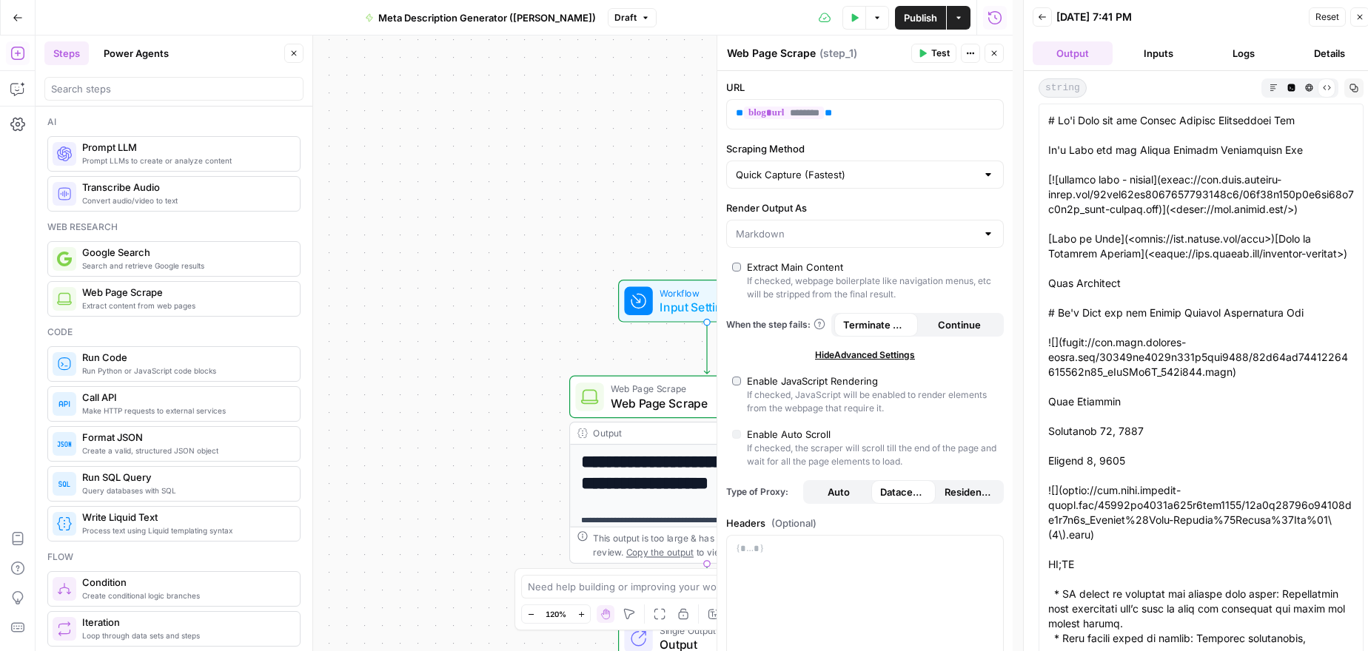
click at [1275, 84] on icon "button" at bounding box center [1273, 88] width 8 height 8
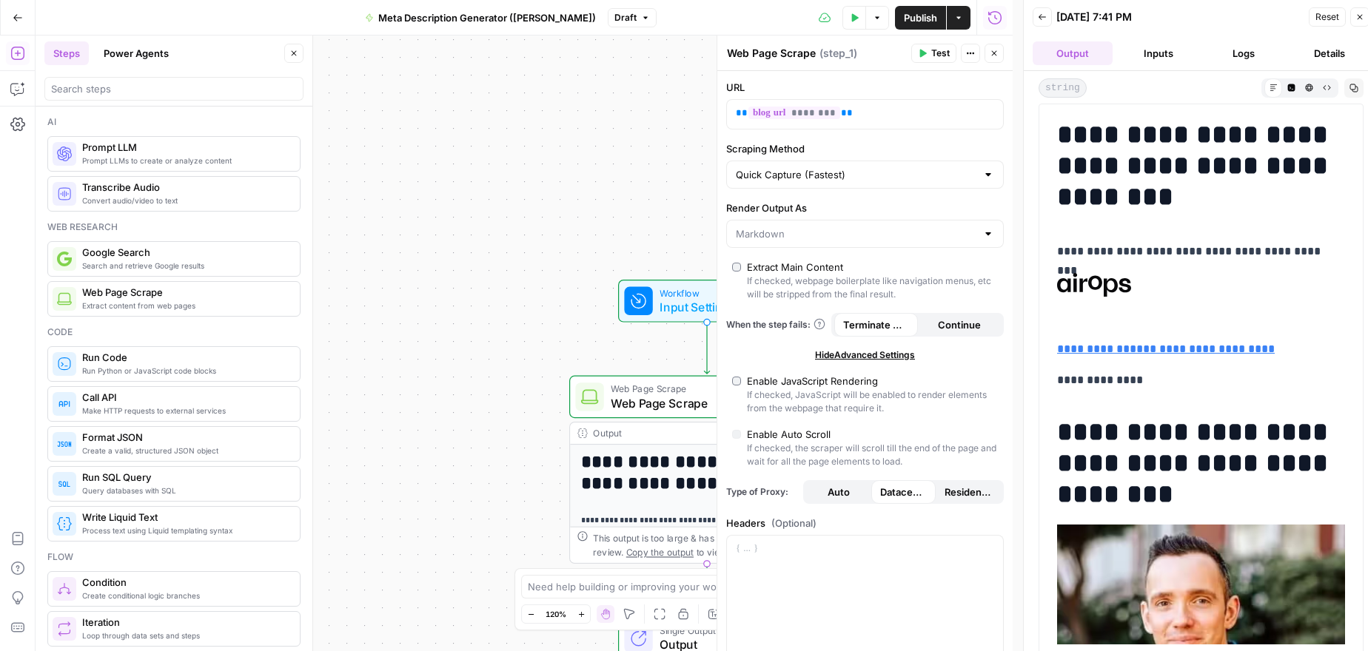
click at [1044, 17] on icon "button" at bounding box center [1042, 17] width 9 height 9
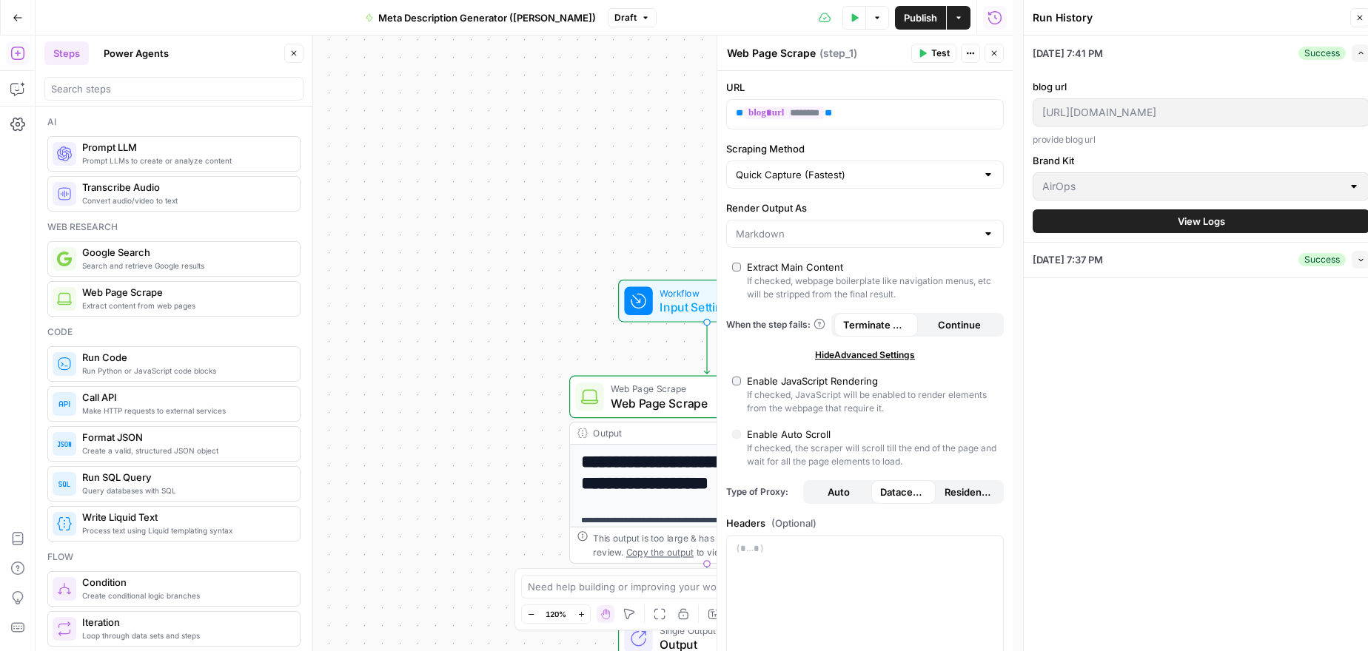
click at [1264, 220] on button "View Logs" at bounding box center [1201, 221] width 337 height 24
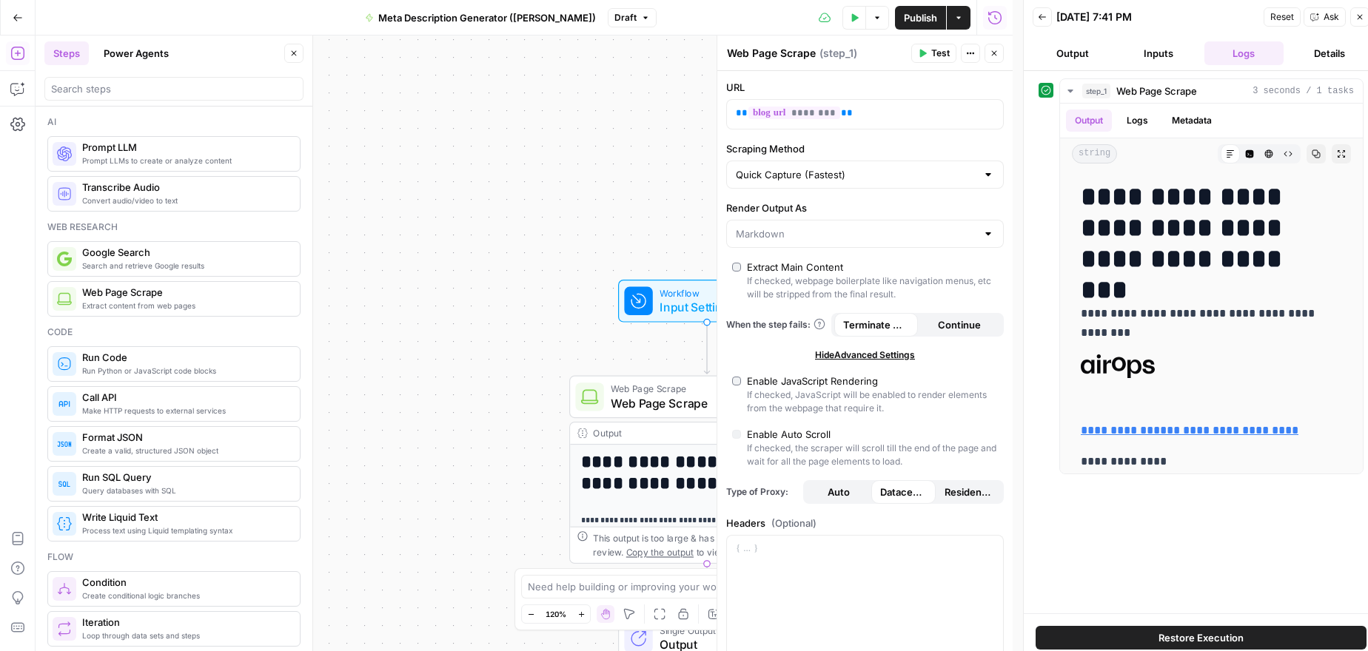
drag, startPoint x: 1338, startPoint y: 64, endPoint x: 1330, endPoint y: 61, distance: 8.7
drag, startPoint x: 1330, startPoint y: 61, endPoint x: 1205, endPoint y: 8, distance: 135.7
click at [1205, 8] on div "Back 10/13/25 at 7:41 PM Reset Ask Close" at bounding box center [1201, 17] width 337 height 22
click at [1240, 49] on button "Logs" at bounding box center [1244, 53] width 80 height 24
click at [1241, 49] on button "Logs" at bounding box center [1244, 53] width 80 height 24
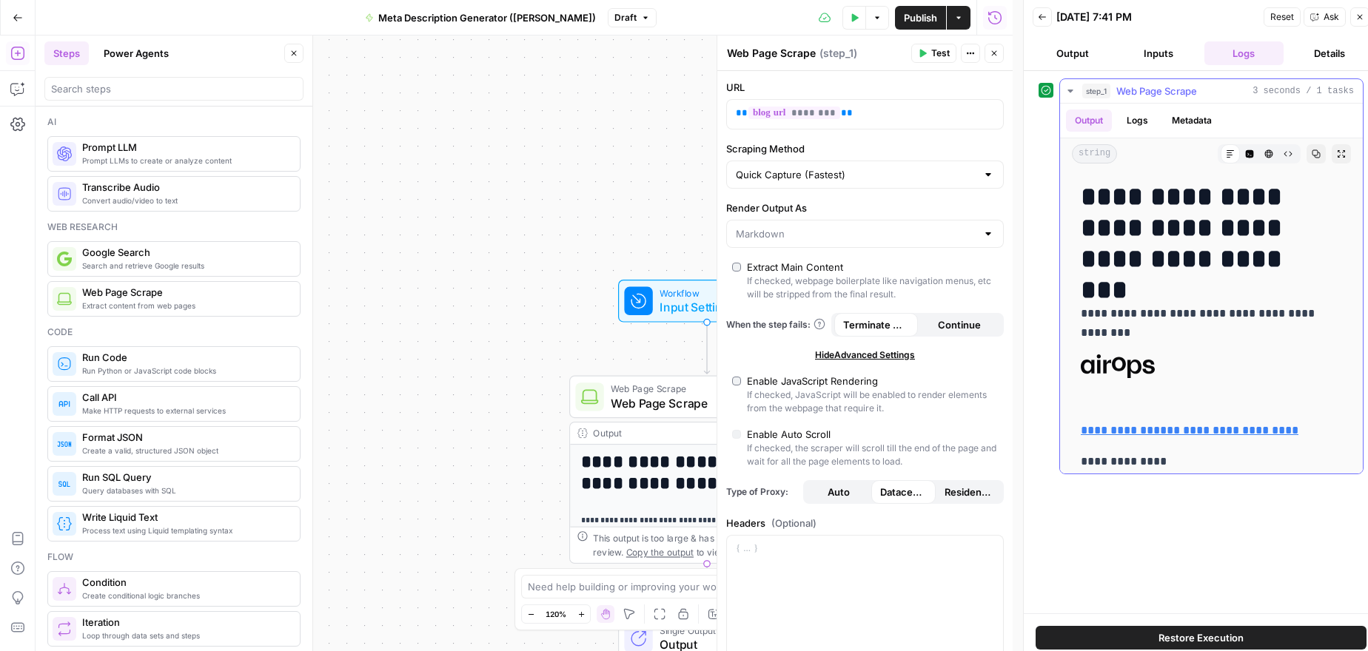
click at [1144, 121] on button "Logs" at bounding box center [1137, 121] width 39 height 22
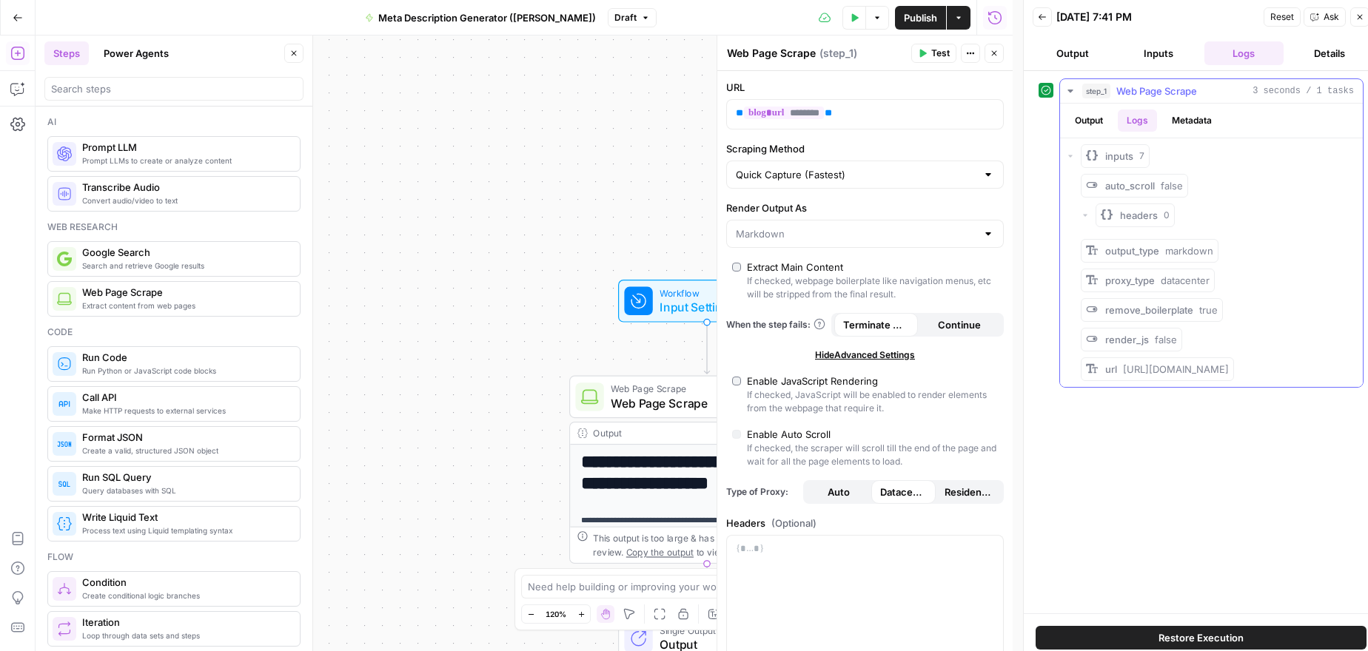
click at [1196, 114] on button "Metadata" at bounding box center [1192, 121] width 58 height 22
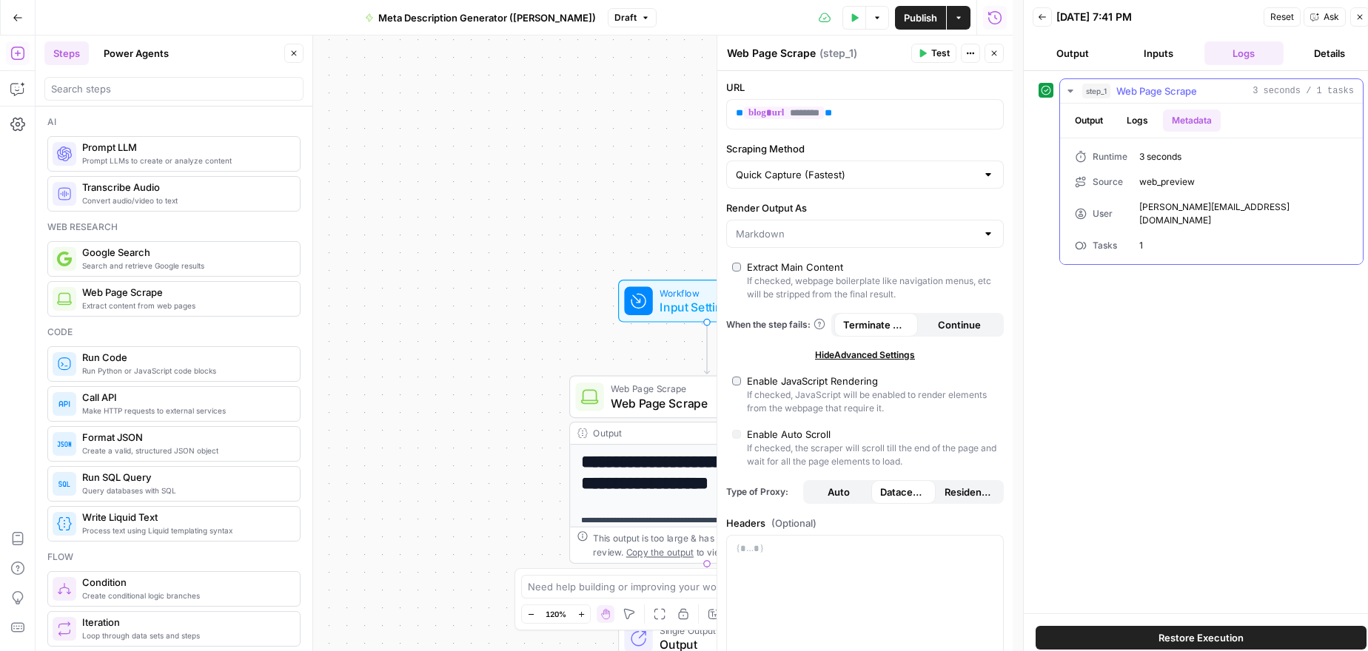
click at [1133, 120] on button "Logs" at bounding box center [1137, 121] width 39 height 22
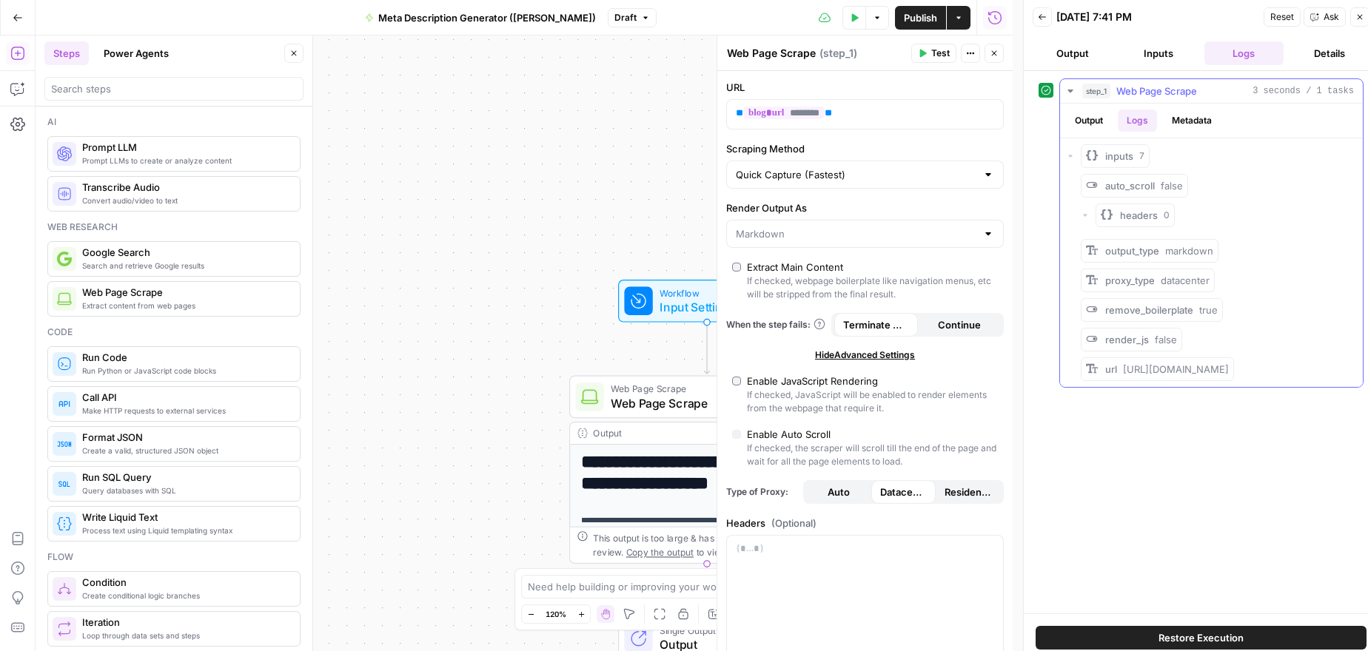
click at [1093, 120] on button "Output" at bounding box center [1089, 121] width 46 height 22
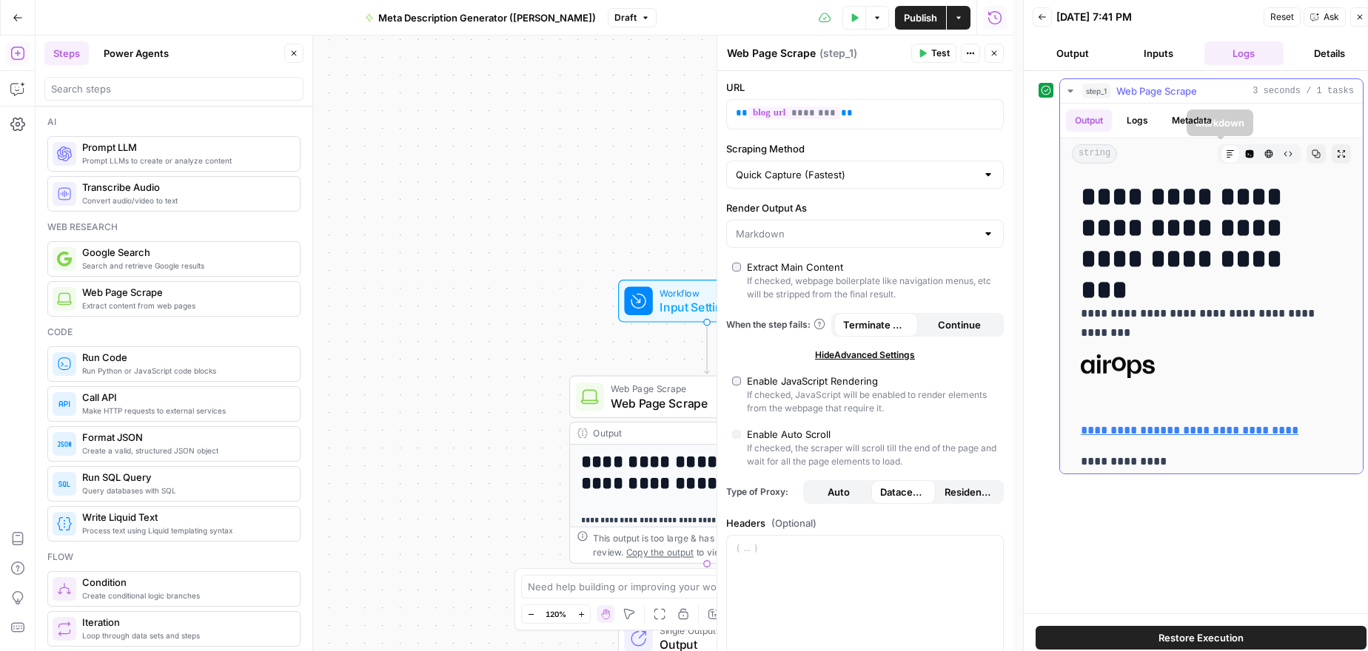
click at [1142, 118] on button "Logs" at bounding box center [1137, 121] width 39 height 22
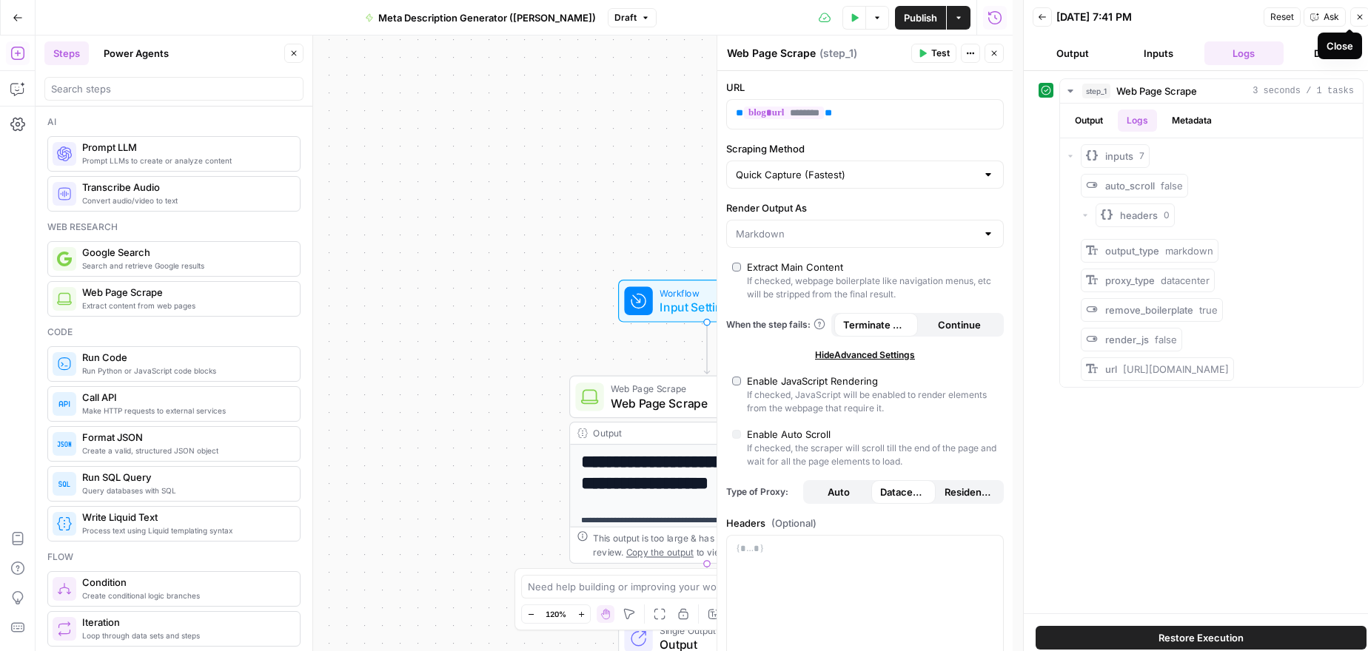
click at [1357, 15] on icon "button" at bounding box center [1359, 17] width 9 height 9
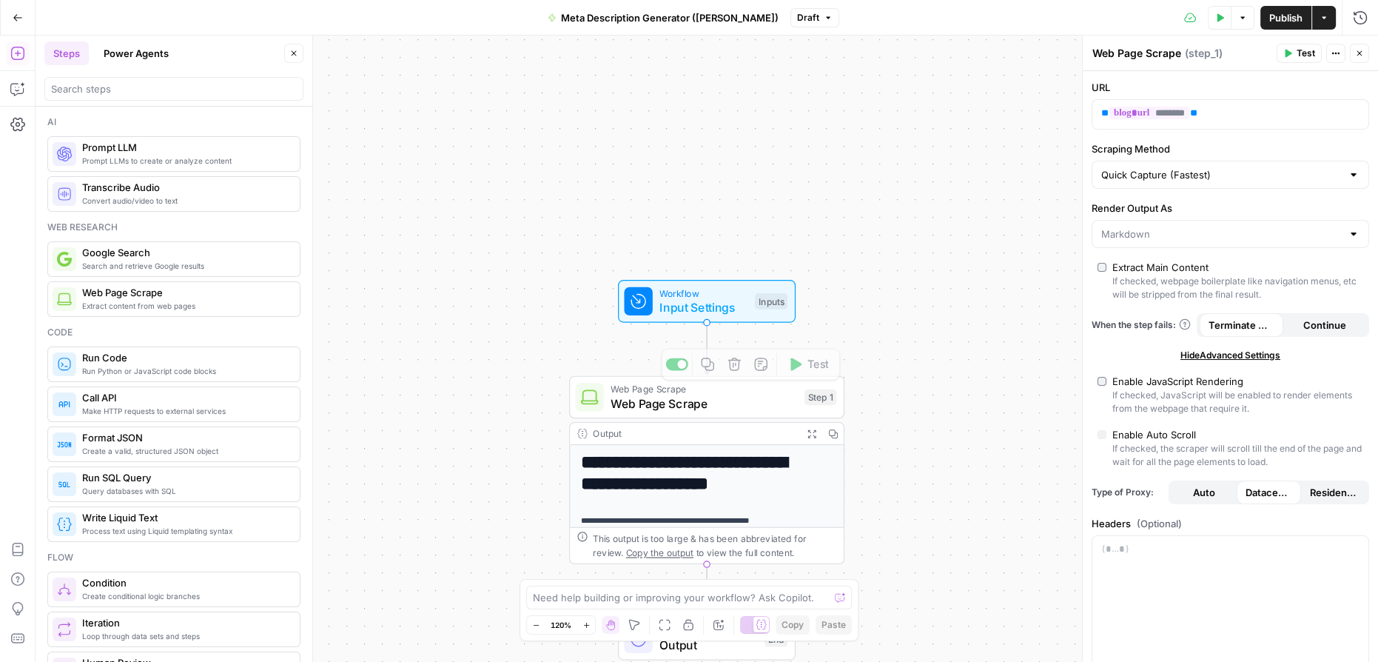
click at [714, 294] on span "Workflow" at bounding box center [703, 293] width 88 height 14
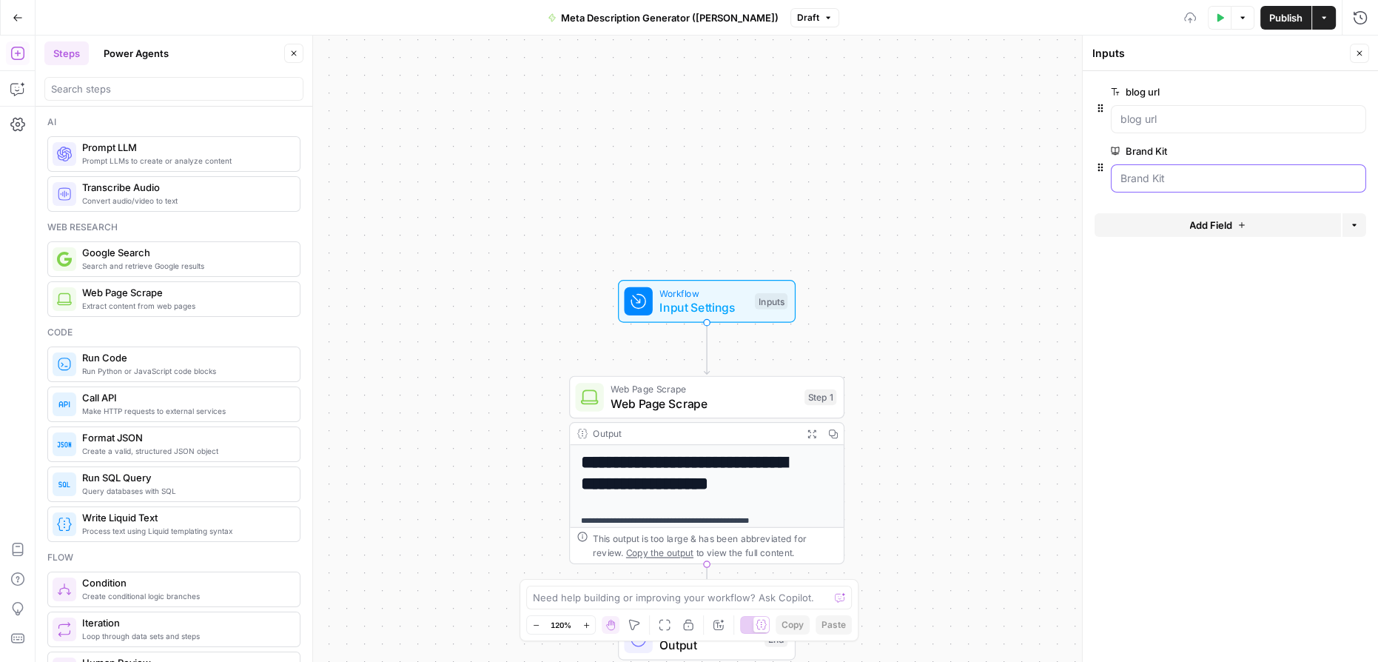
click at [1183, 172] on Kit "Brand Kit" at bounding box center [1239, 178] width 236 height 15
click at [1185, 173] on Kit "Brand Kit" at bounding box center [1239, 178] width 236 height 15
click at [703, 404] on span "Web Page Scrape" at bounding box center [704, 404] width 187 height 18
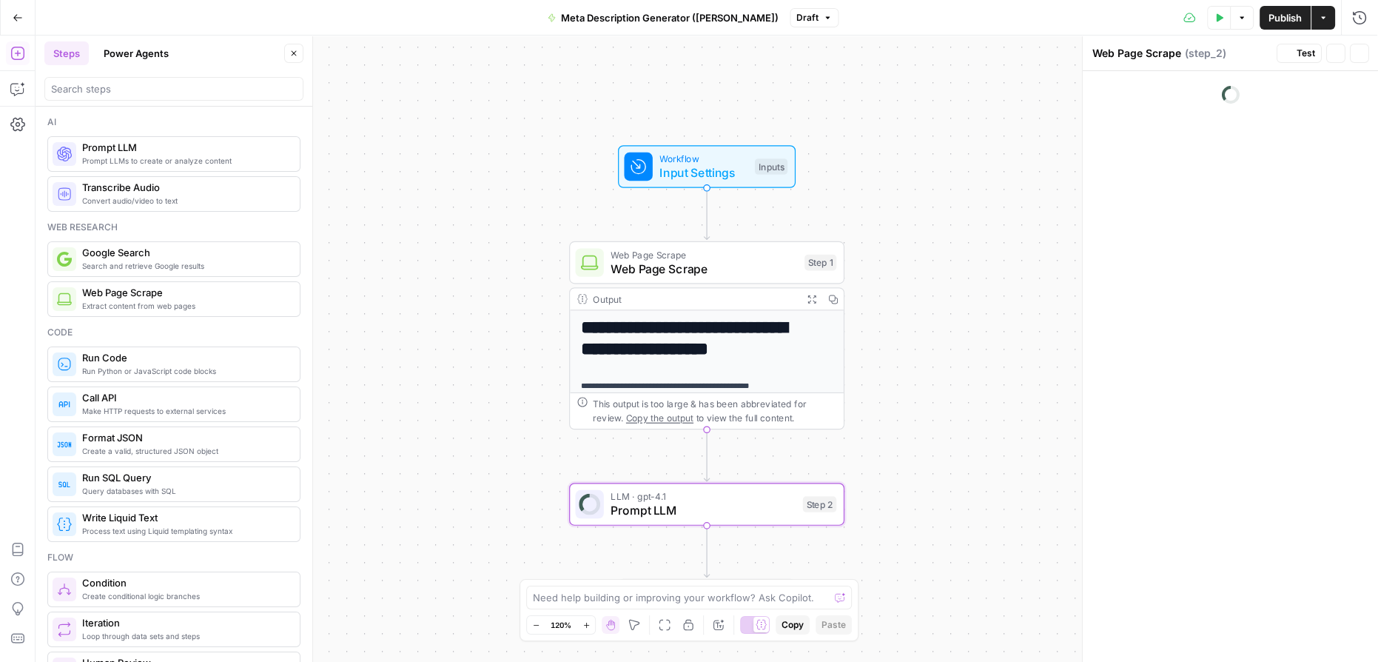
type textarea "Prompt LLM"
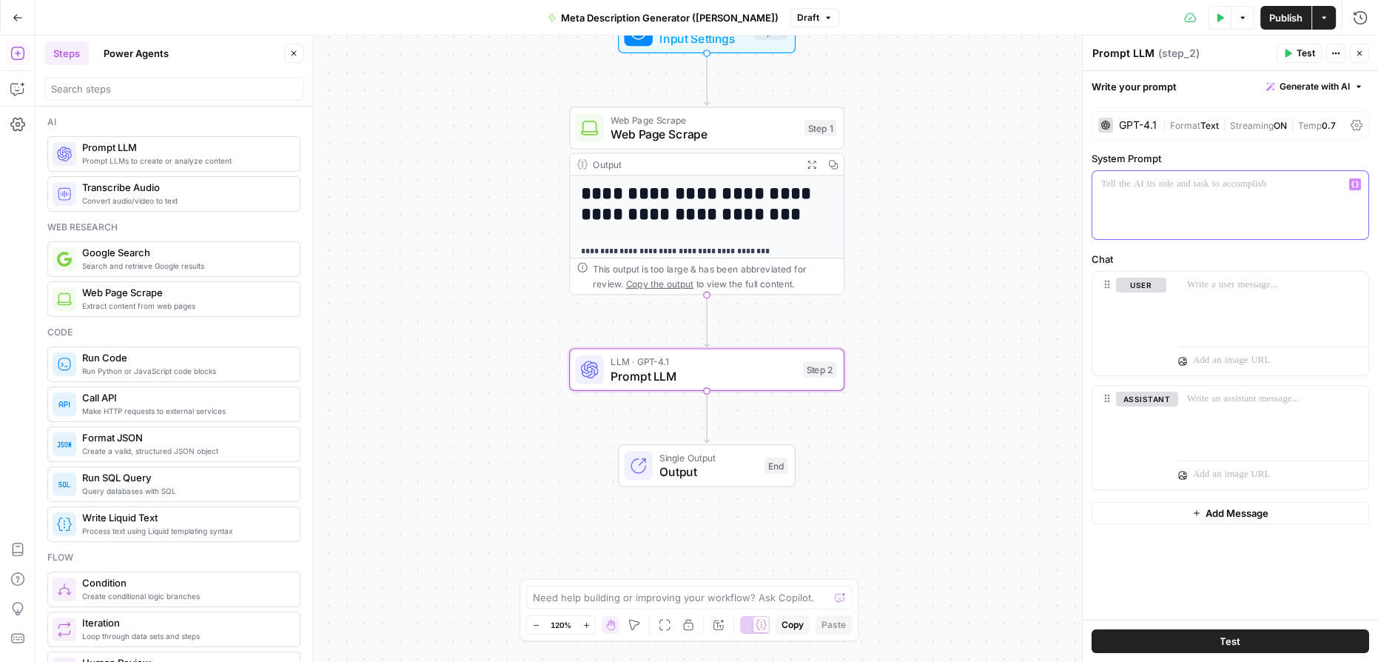
click at [1206, 185] on p at bounding box center [1230, 184] width 258 height 15
click at [1144, 123] on div "GPT-4.1" at bounding box center [1138, 125] width 38 height 10
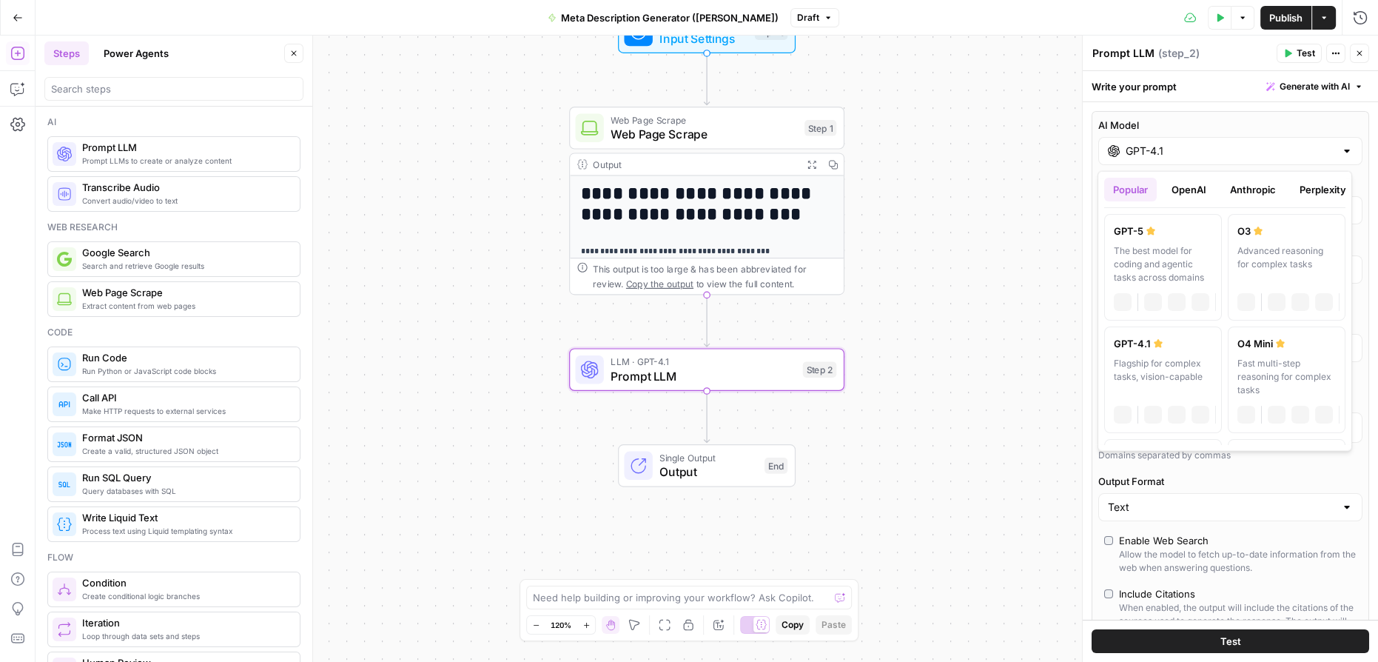
click at [1341, 149] on div at bounding box center [1347, 151] width 12 height 15
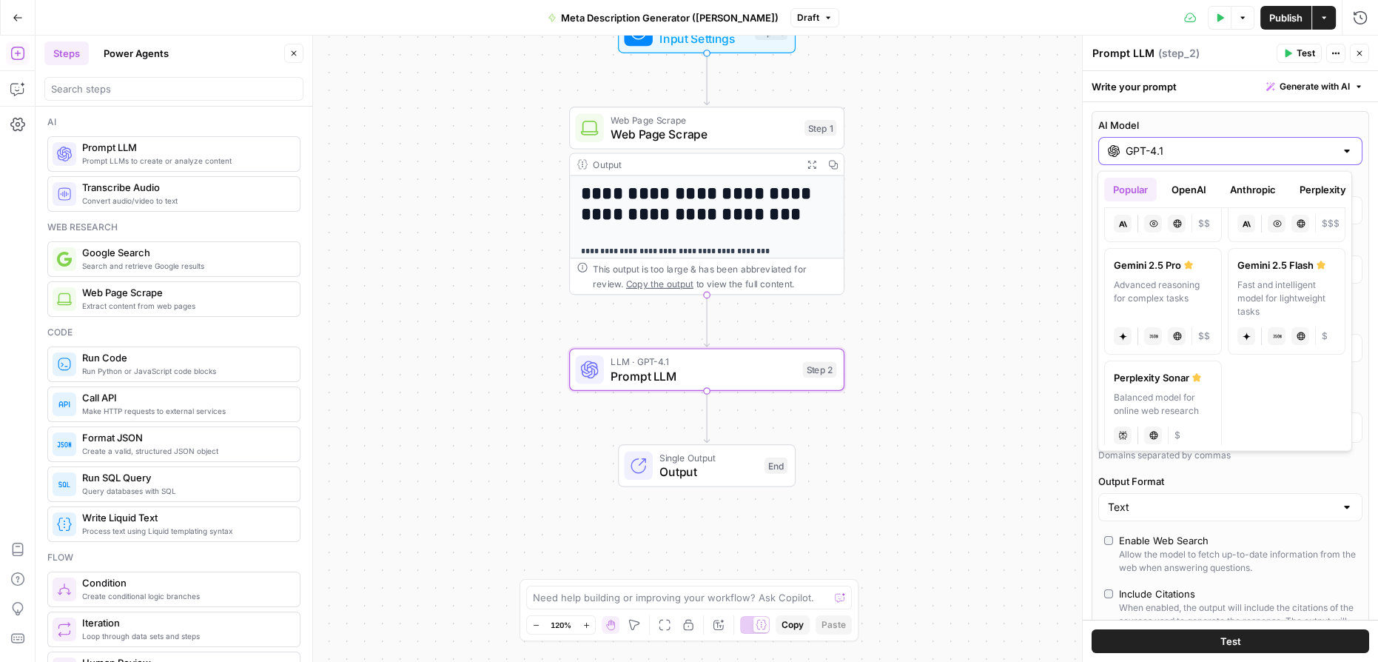
scroll to position [316, 0]
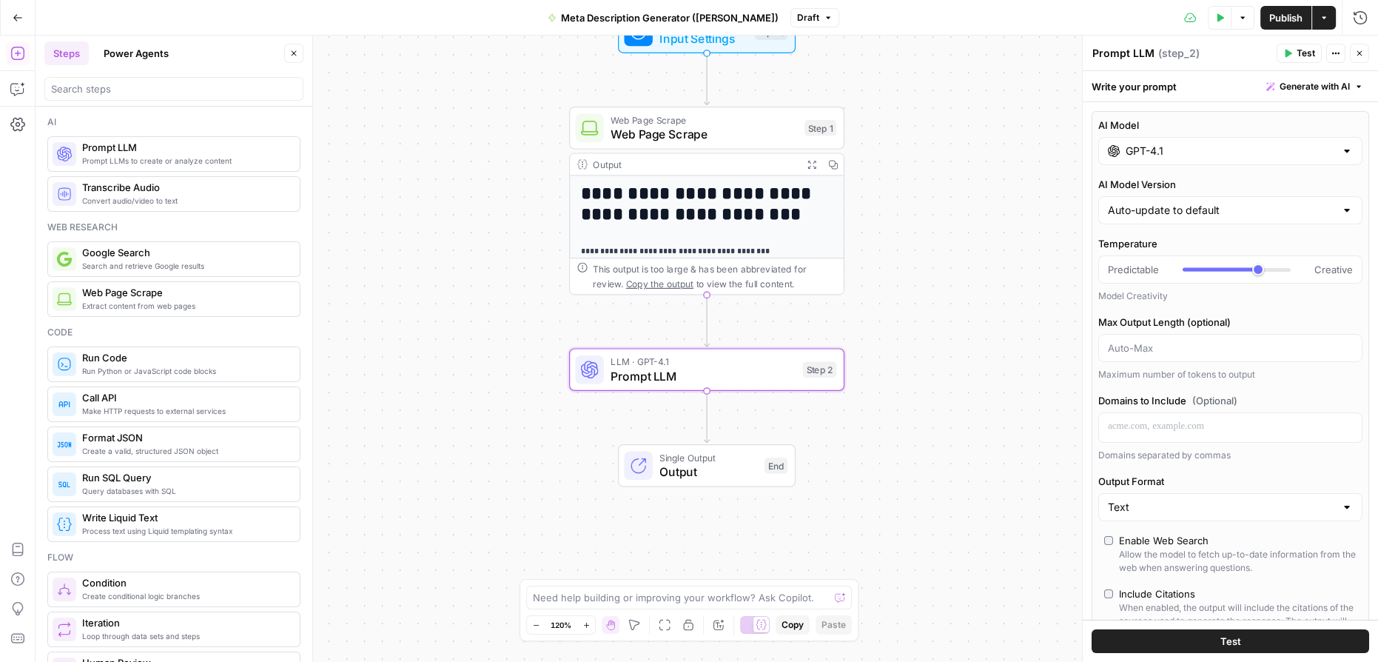
click at [1341, 144] on div at bounding box center [1347, 151] width 12 height 15
click at [1341, 216] on div at bounding box center [1347, 210] width 12 height 15
type input "Auto-update to default"
click at [1339, 177] on label "AI Model Version" at bounding box center [1230, 184] width 264 height 15
click at [1335, 203] on input "Auto-update to default" at bounding box center [1221, 210] width 227 height 15
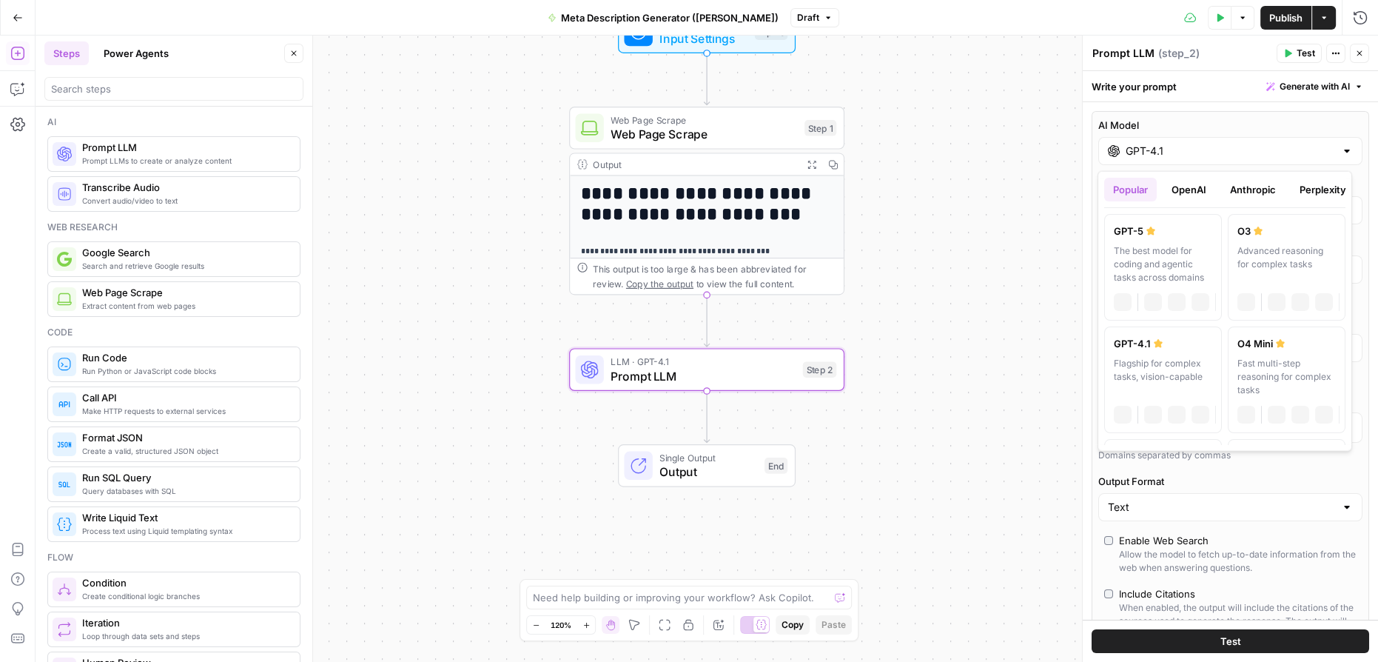
click at [1320, 152] on input "GPT-4.1" at bounding box center [1230, 151] width 209 height 15
click at [1257, 191] on button "Anthropic" at bounding box center [1253, 190] width 64 height 24
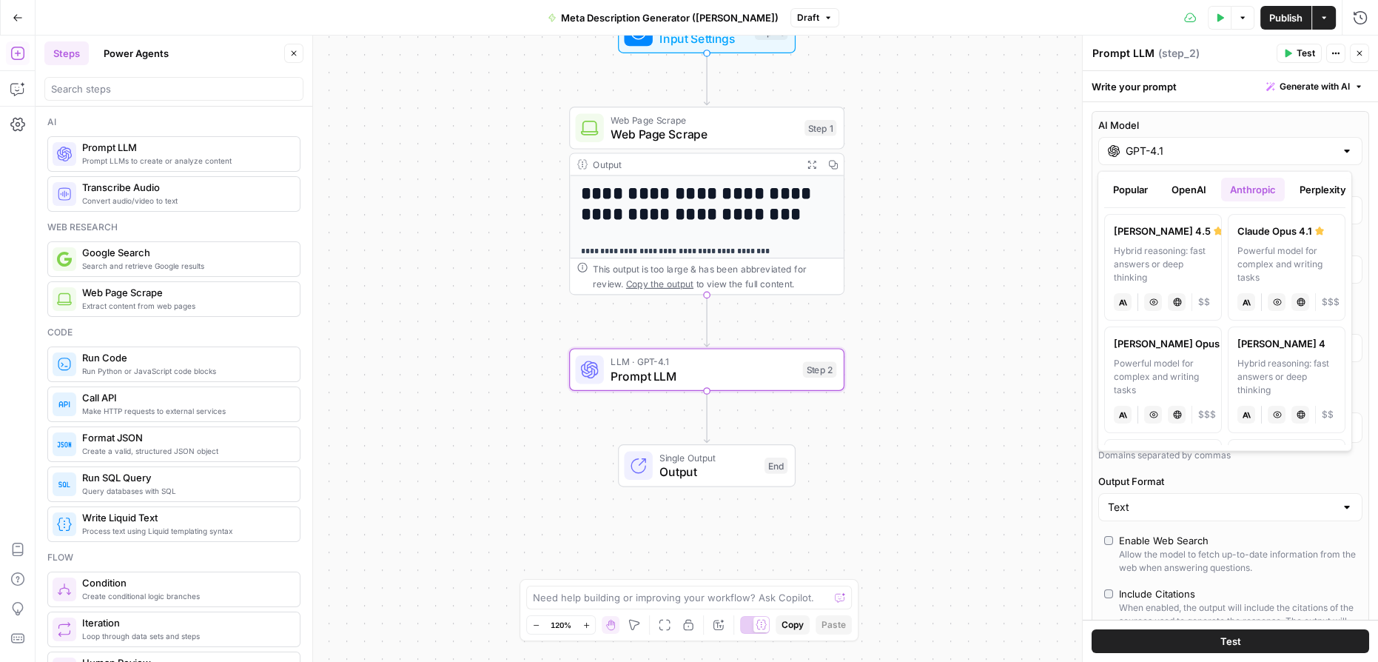
click at [1128, 195] on button "Popular" at bounding box center [1130, 190] width 53 height 24
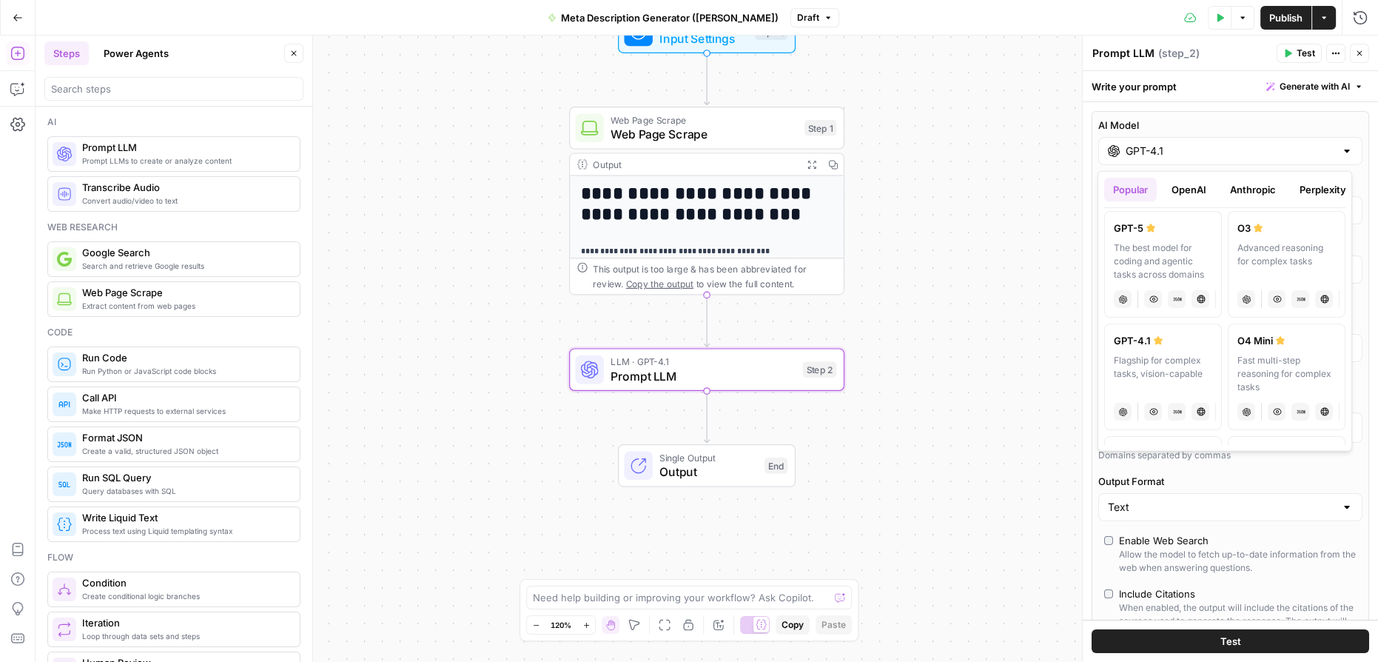
scroll to position [0, 0]
click at [1194, 194] on button "OpenAI" at bounding box center [1189, 190] width 53 height 24
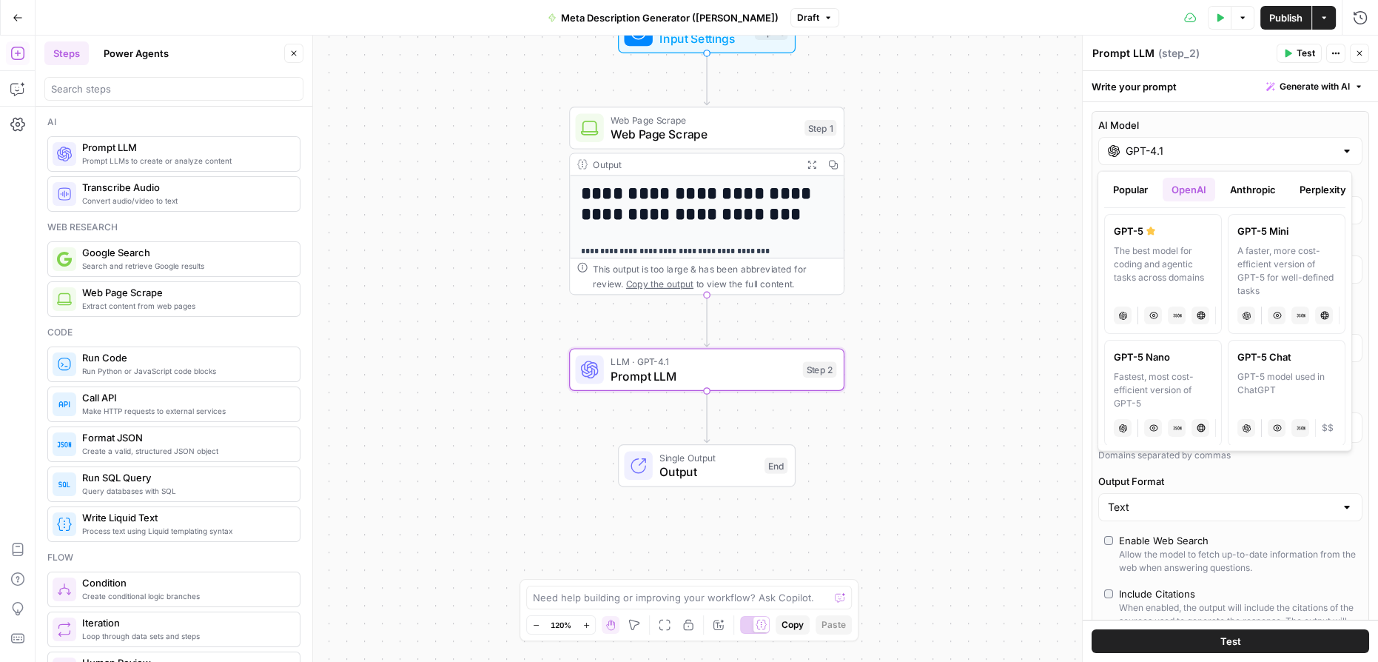
click at [1139, 192] on button "Popular" at bounding box center [1130, 190] width 53 height 24
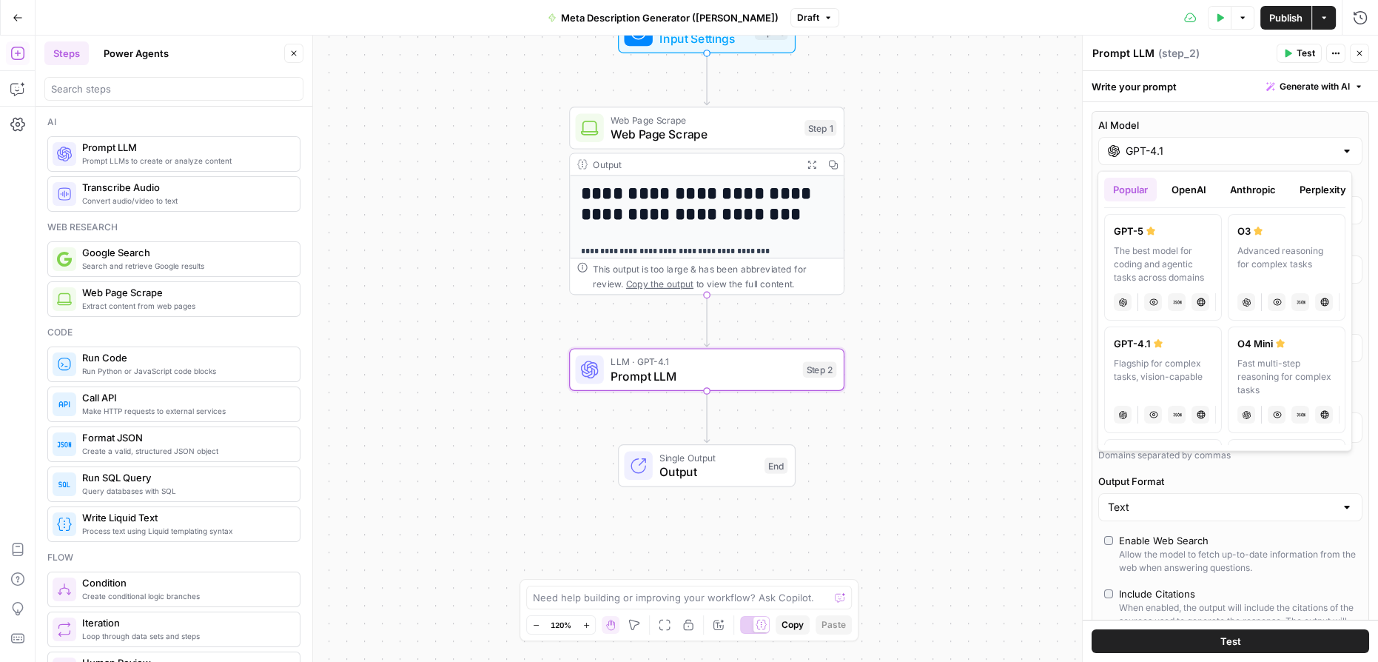
drag, startPoint x: 1190, startPoint y: 178, endPoint x: 1202, endPoint y: 185, distance: 14.0
drag, startPoint x: 1202, startPoint y: 185, endPoint x: 1315, endPoint y: 217, distance: 116.9
click at [1315, 217] on label "O3 Advanced reasoning for complex tasks chat Vision Capabilities JSON Mode Live…" at bounding box center [1287, 267] width 118 height 107
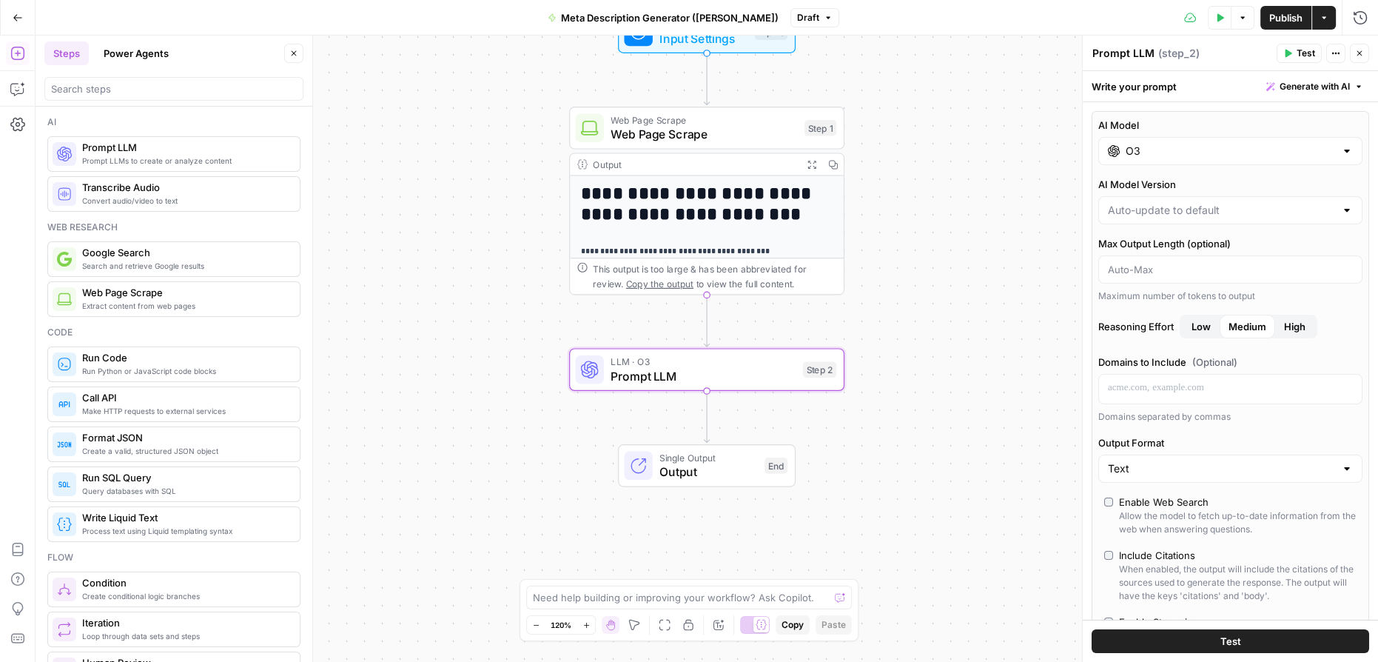
click at [1159, 152] on input "O3" at bounding box center [1230, 151] width 209 height 15
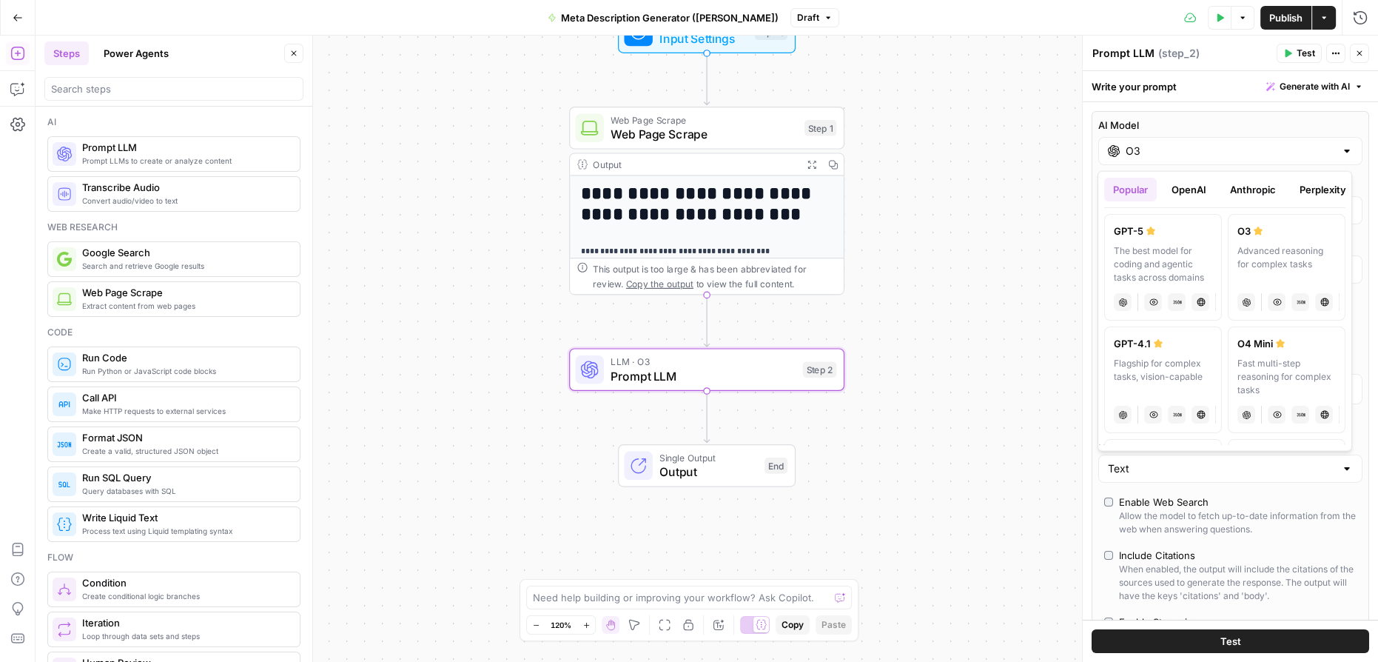
click at [1157, 369] on div "Flagship for complex tasks, vision-capable" at bounding box center [1163, 377] width 98 height 40
type input "GPT-4.1"
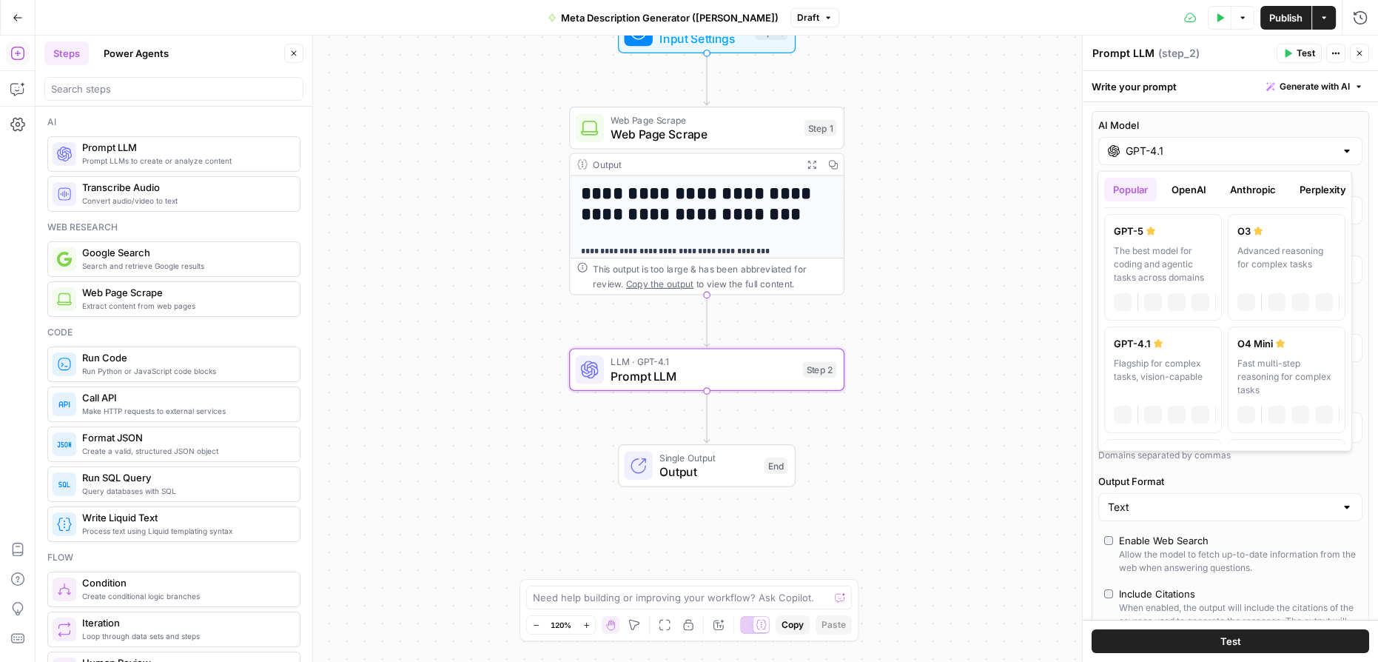
click at [1341, 155] on div at bounding box center [1347, 151] width 12 height 15
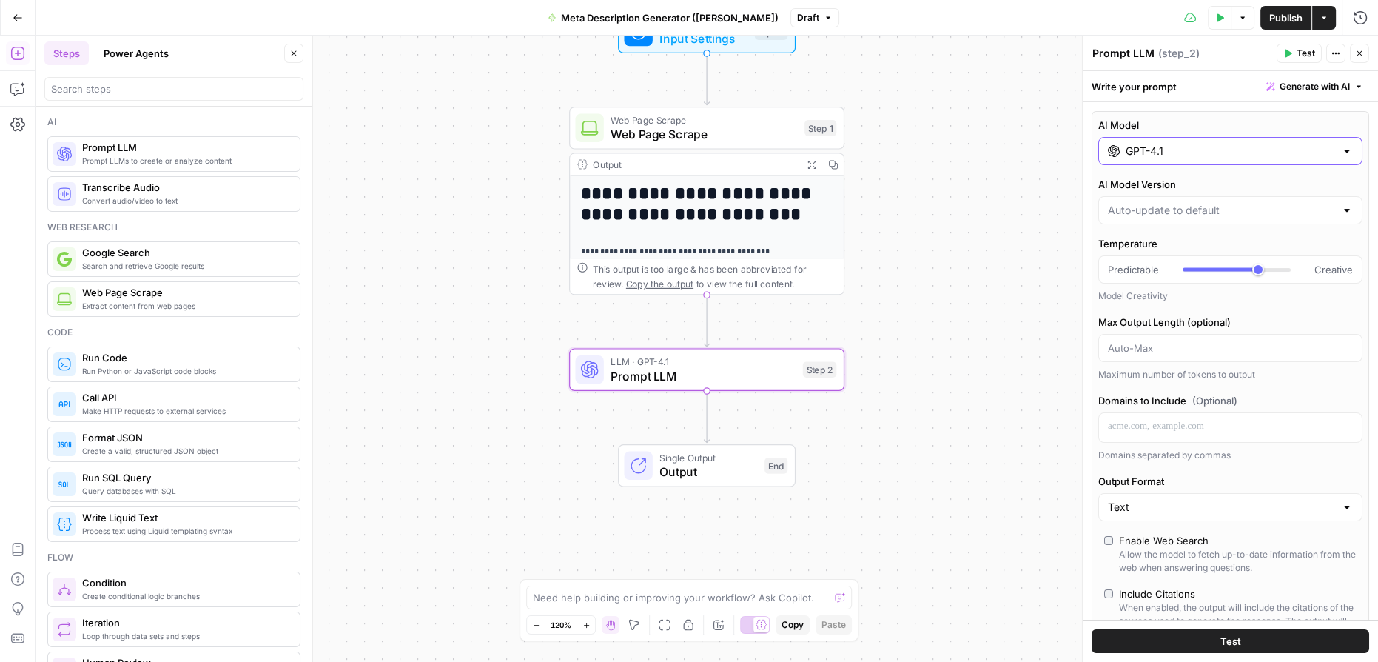
click at [1341, 147] on div at bounding box center [1347, 151] width 12 height 15
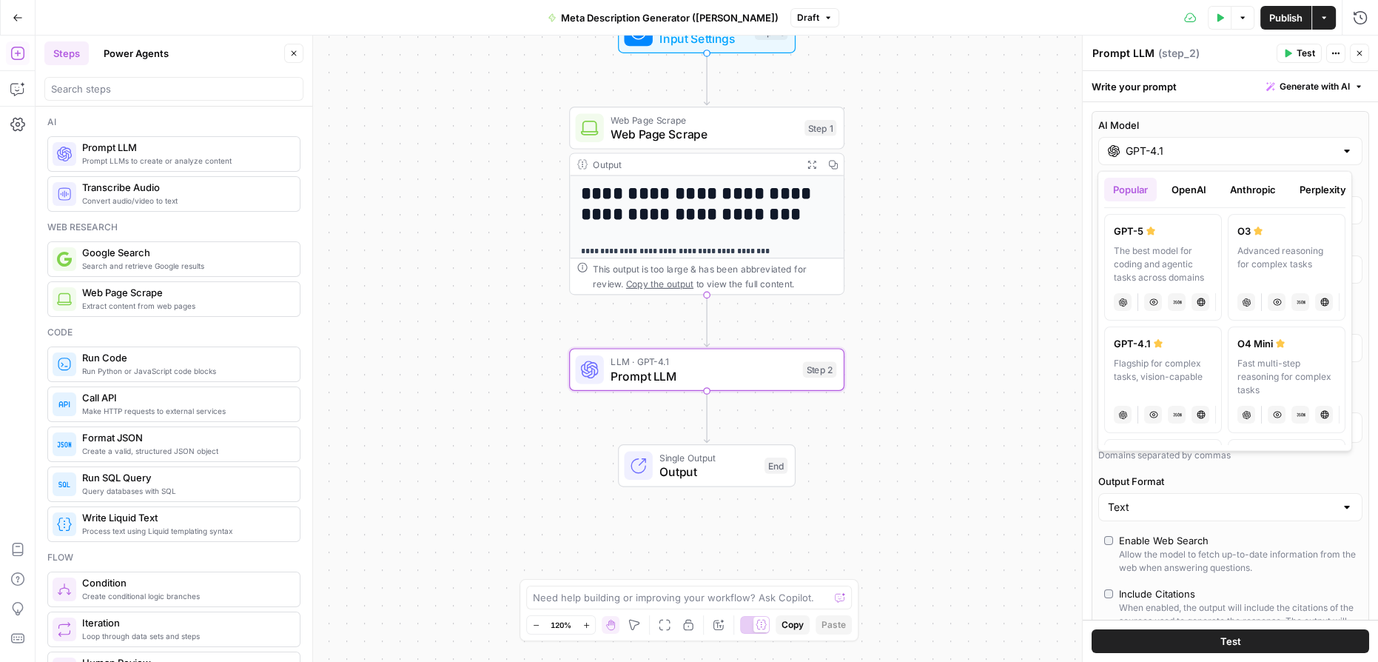
click at [1194, 186] on button "OpenAI" at bounding box center [1189, 190] width 53 height 24
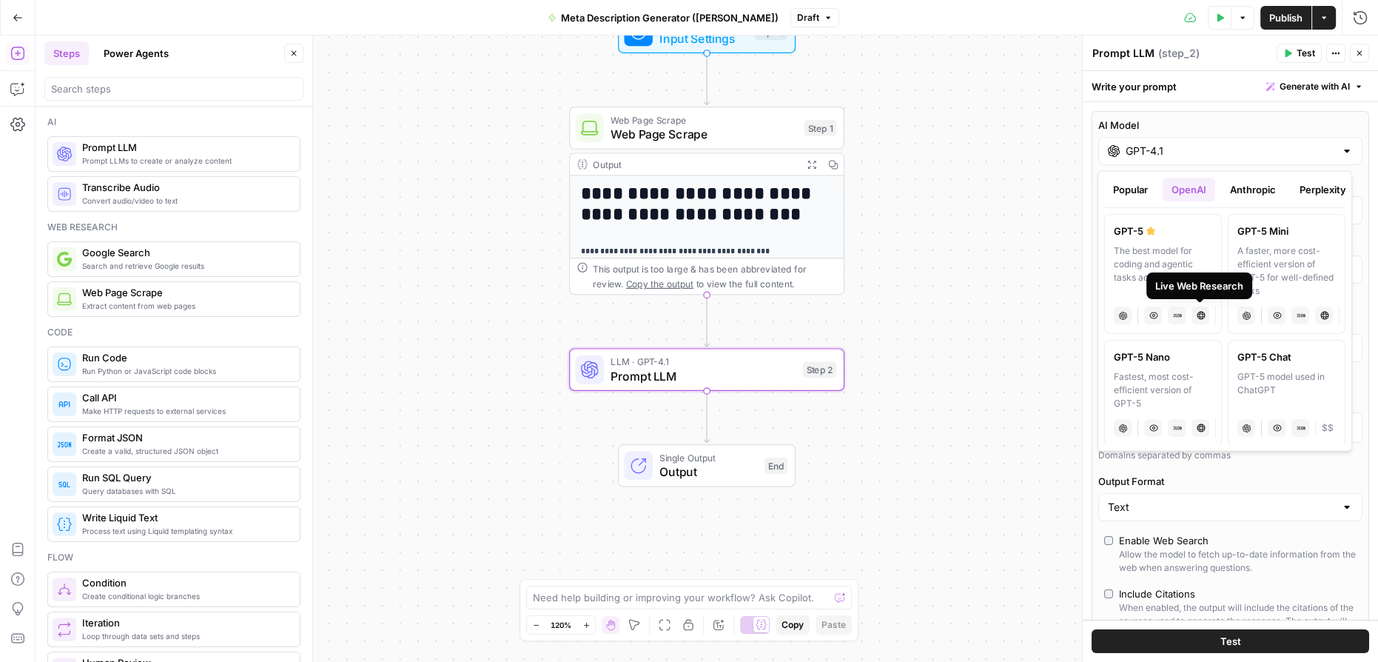
click at [1145, 184] on button "Popular" at bounding box center [1130, 190] width 53 height 24
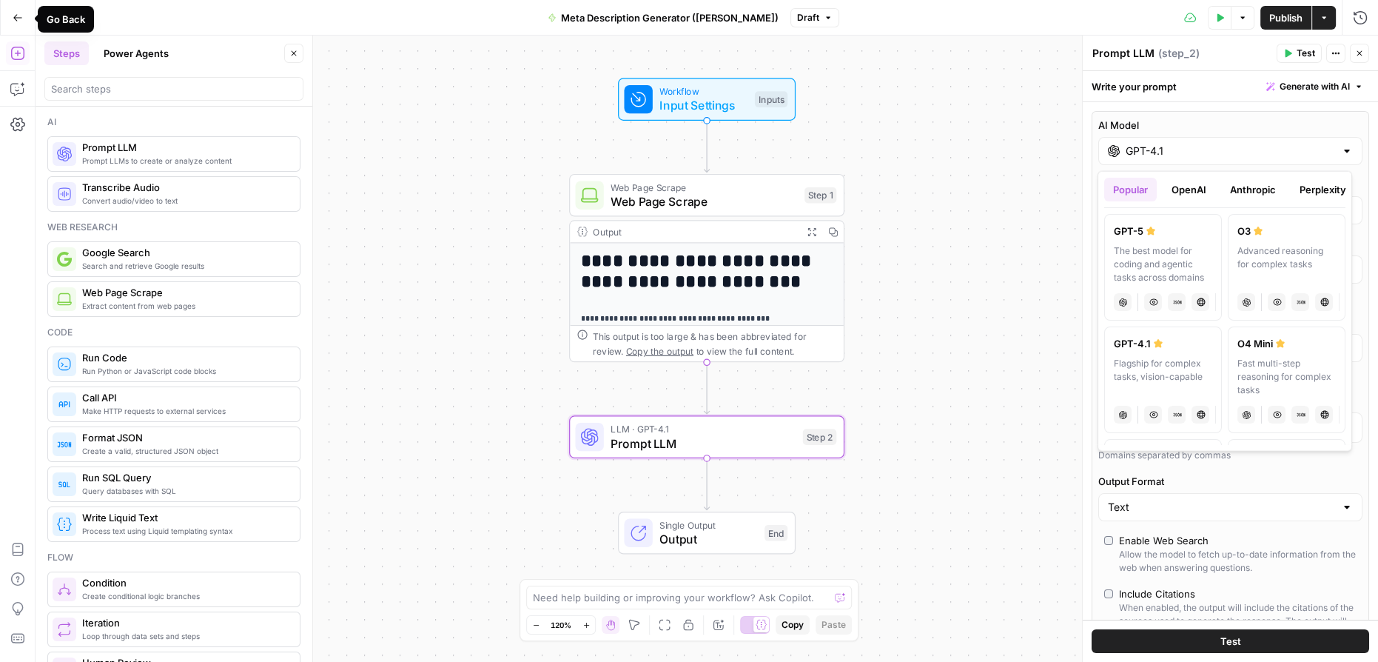
click at [20, 17] on icon "button" at bounding box center [18, 18] width 10 height 10
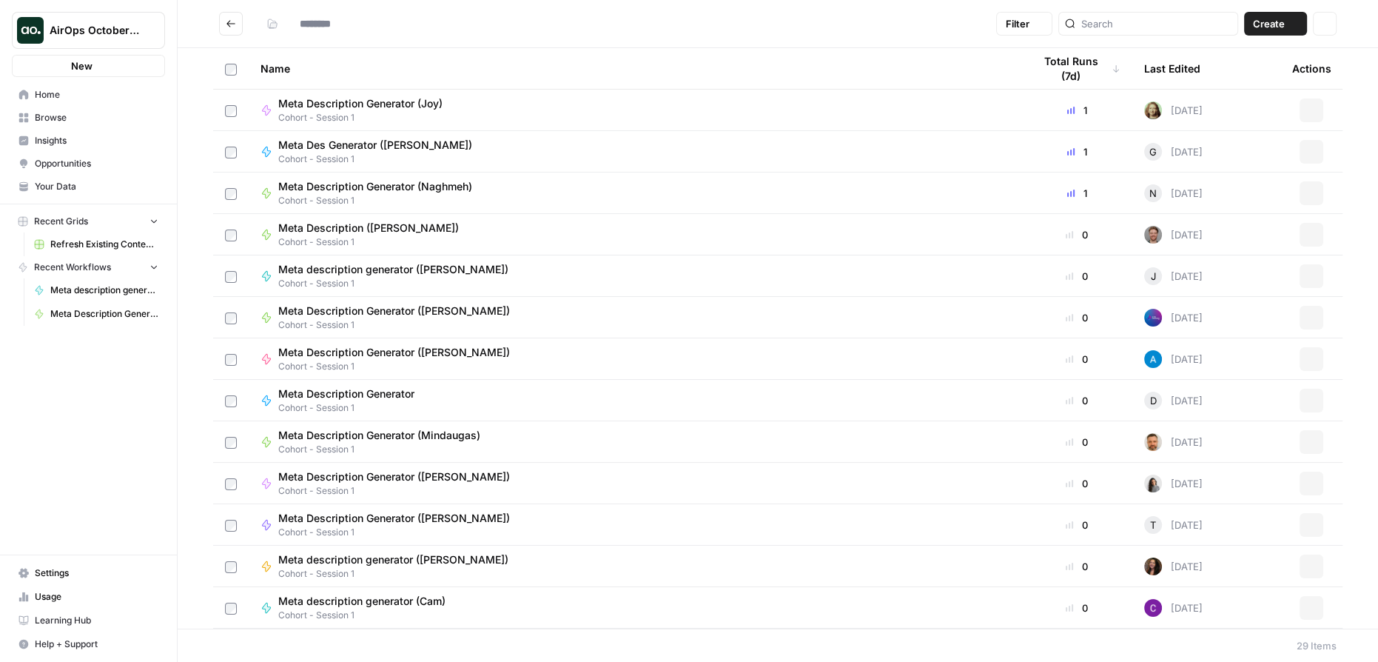
type input "**********"
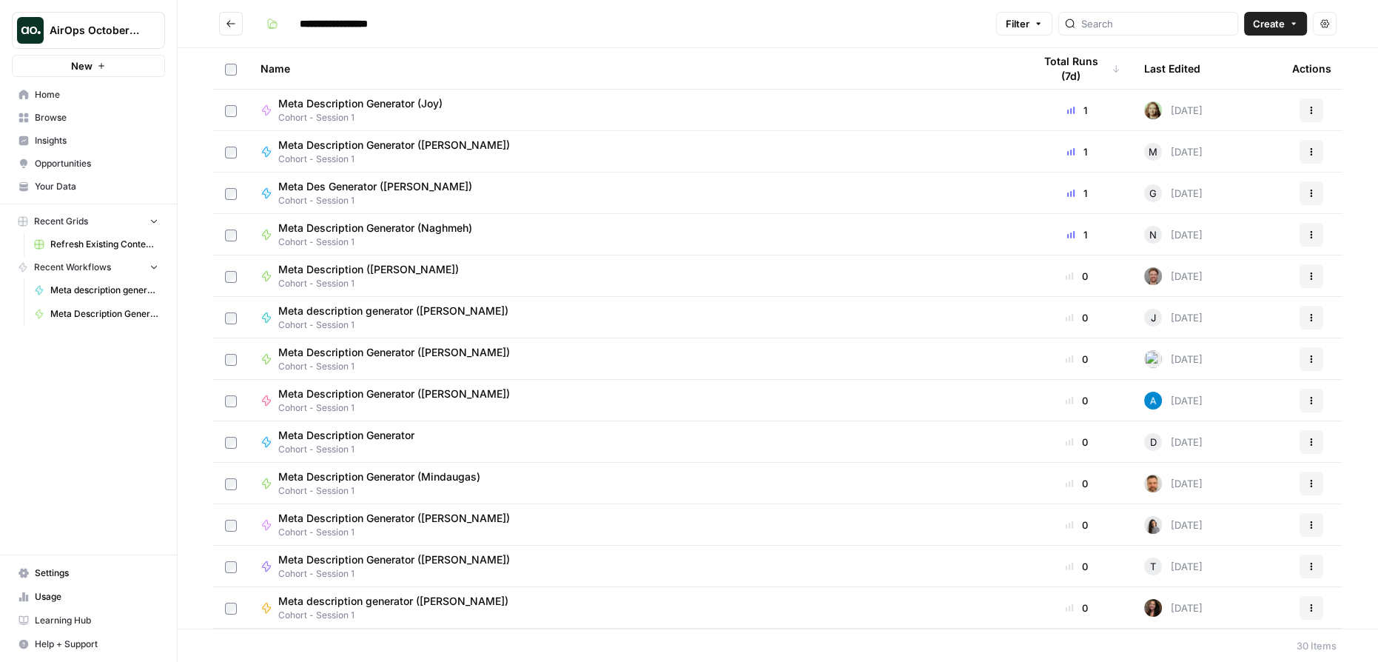
click at [77, 566] on link "Settings" at bounding box center [88, 573] width 153 height 24
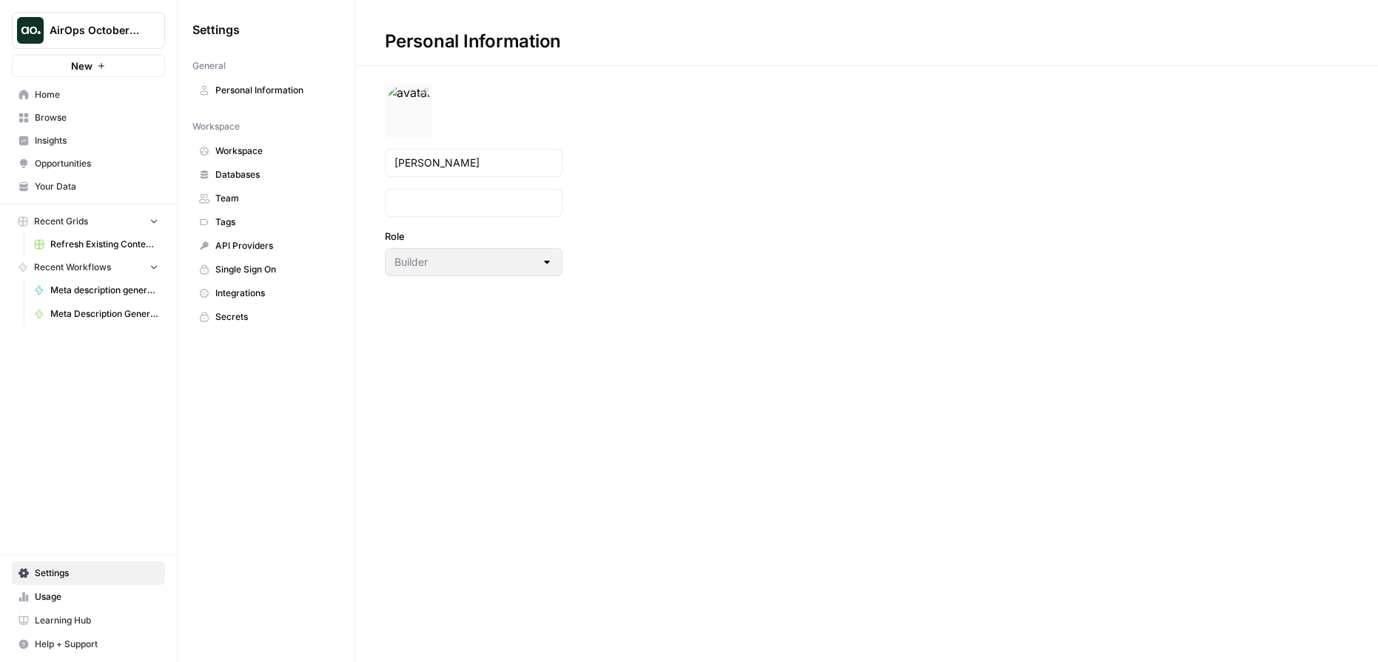
click at [416, 111] on img at bounding box center [408, 107] width 47 height 47
click at [426, 93] on icon at bounding box center [423, 93] width 12 height 12
click at [423, 90] on icon at bounding box center [424, 92] width 10 height 10
click at [405, 104] on img at bounding box center [408, 107] width 47 height 47
click at [1019, 392] on div "Personal Information Hamid Role Builder" at bounding box center [866, 331] width 1023 height 662
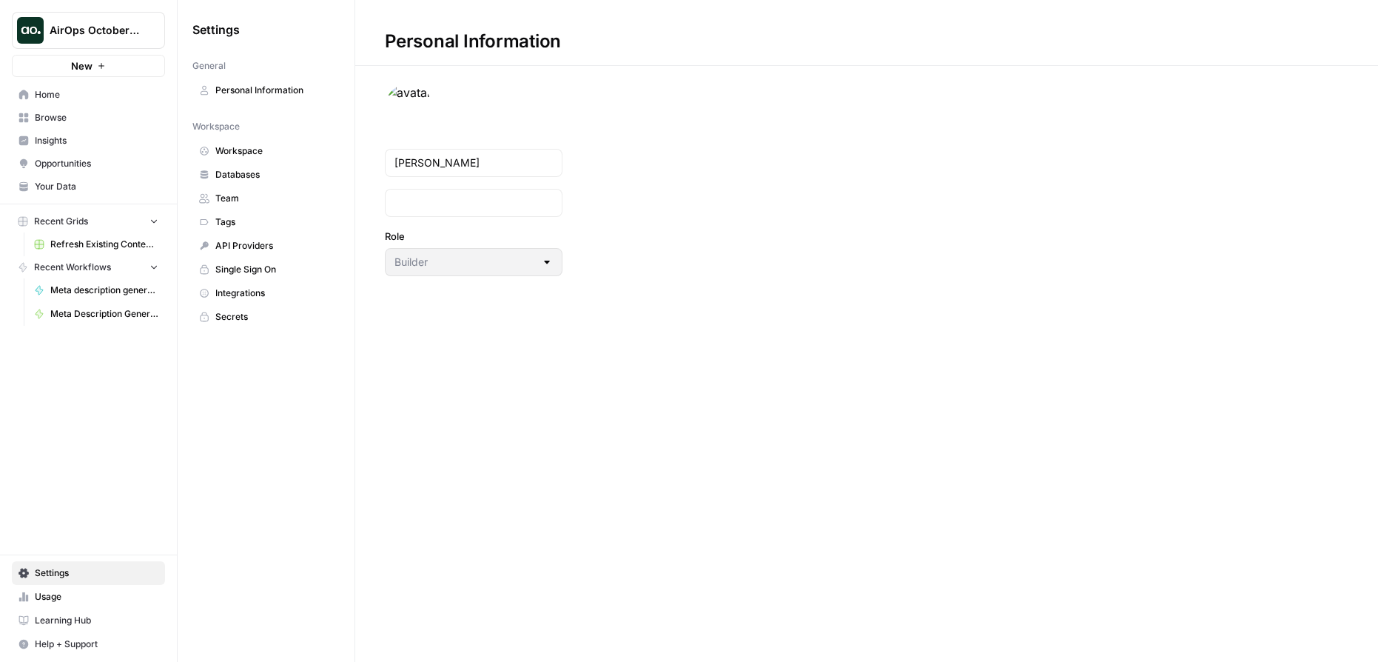
click at [237, 89] on span "Personal Information" at bounding box center [274, 90] width 118 height 13
click at [241, 150] on span "Workspace" at bounding box center [274, 150] width 118 height 13
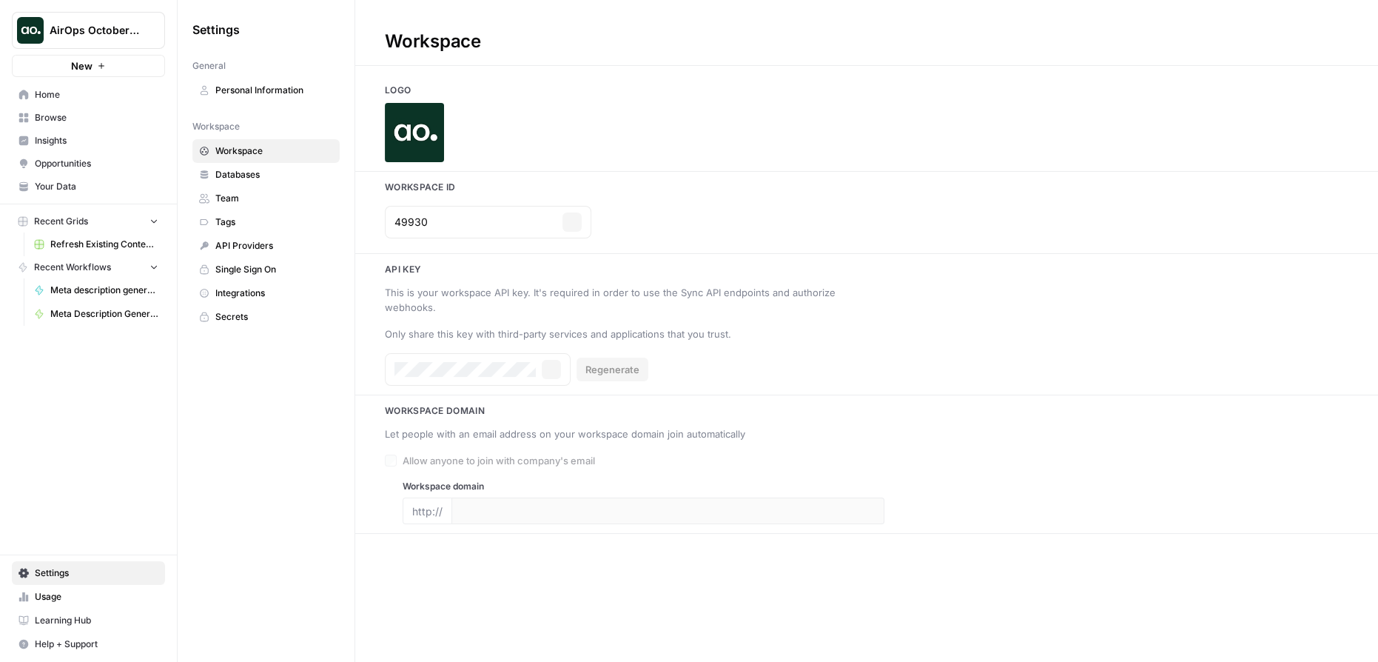
type input "[DOMAIN_NAME]"
click at [276, 90] on span "Personal Information" at bounding box center [274, 90] width 118 height 13
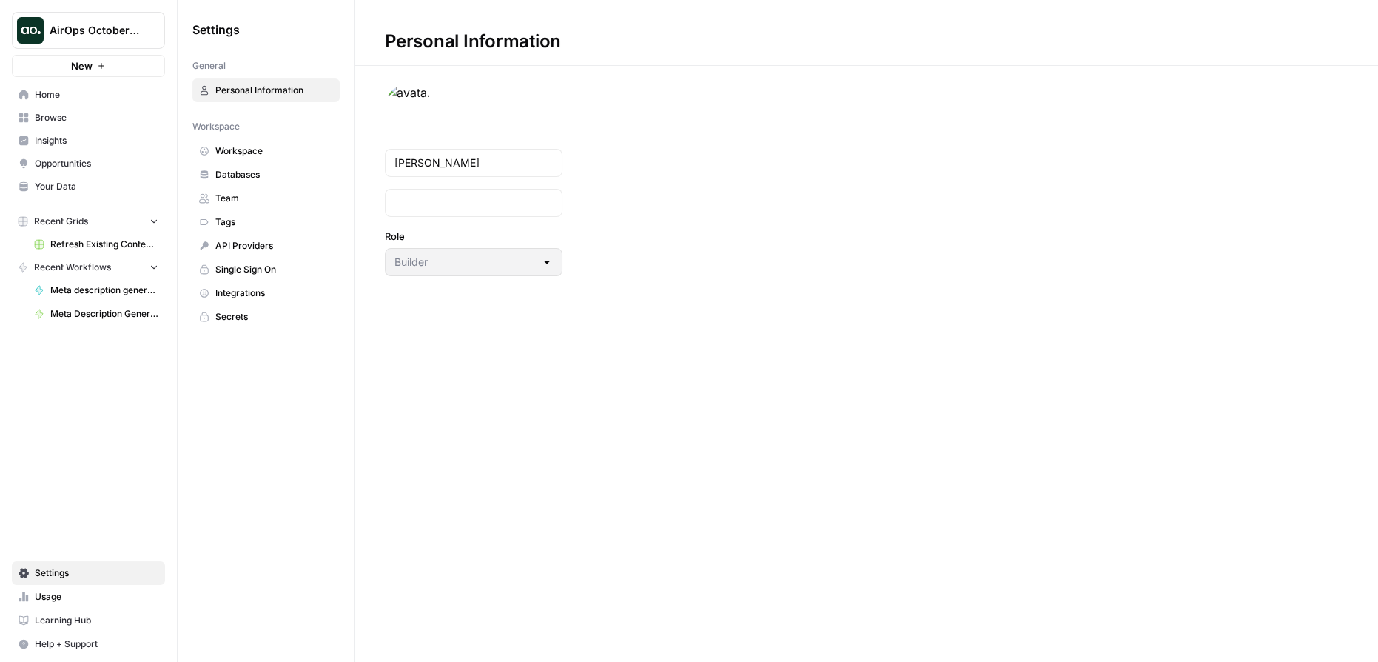
click at [258, 168] on span "Databases" at bounding box center [274, 174] width 118 height 13
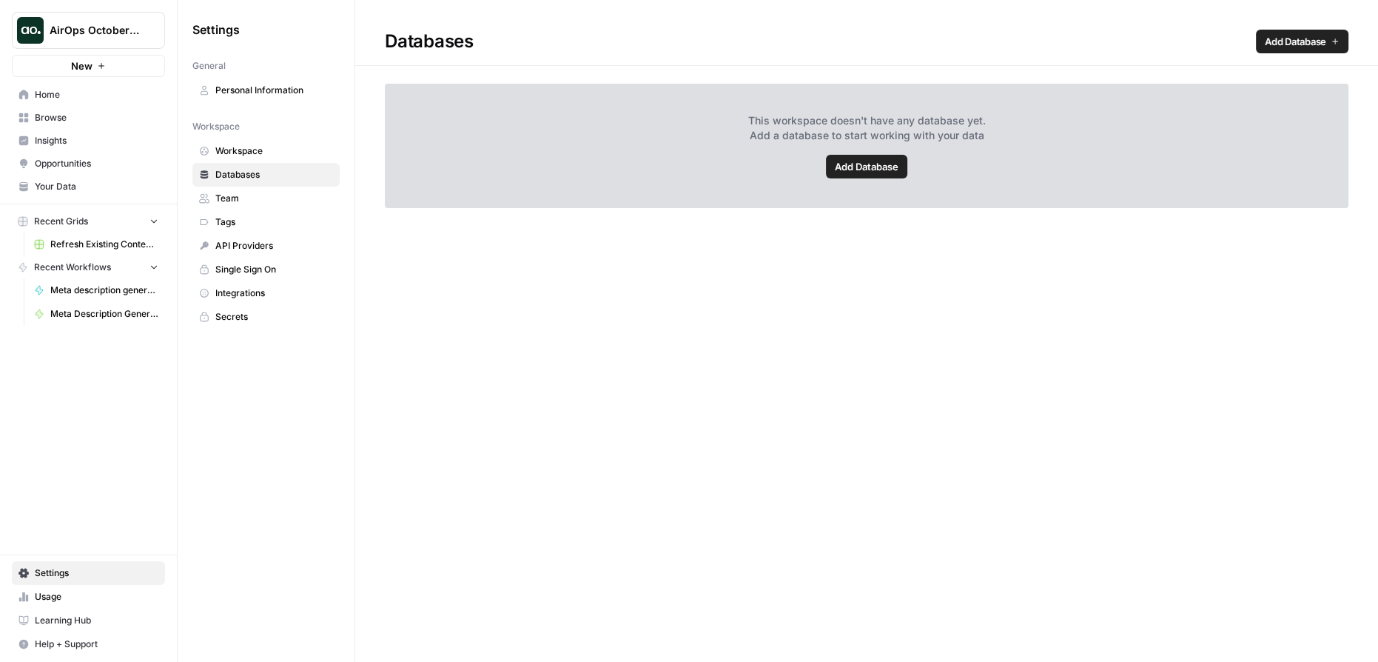
click at [261, 84] on span "Personal Information" at bounding box center [274, 90] width 118 height 13
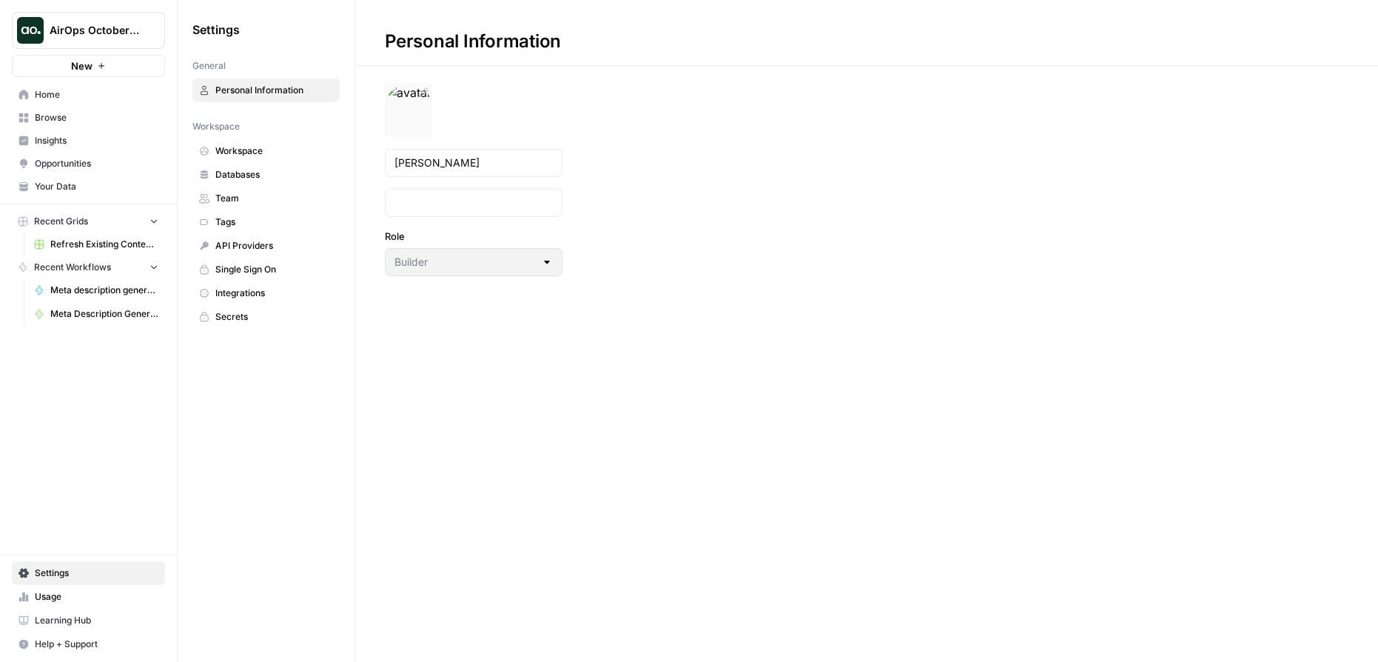
click at [423, 117] on img at bounding box center [408, 107] width 47 height 47
click at [245, 147] on span "Workspace" at bounding box center [274, 150] width 118 height 13
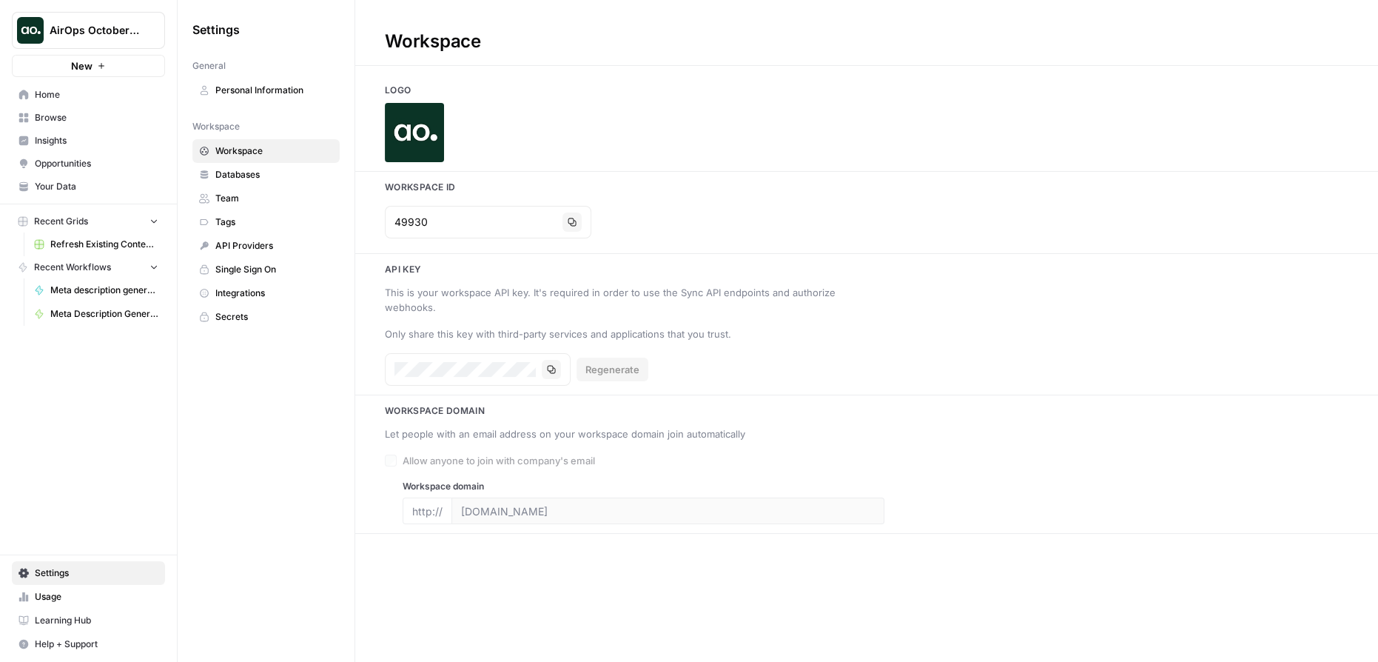
click at [77, 90] on span "Home" at bounding box center [97, 94] width 124 height 13
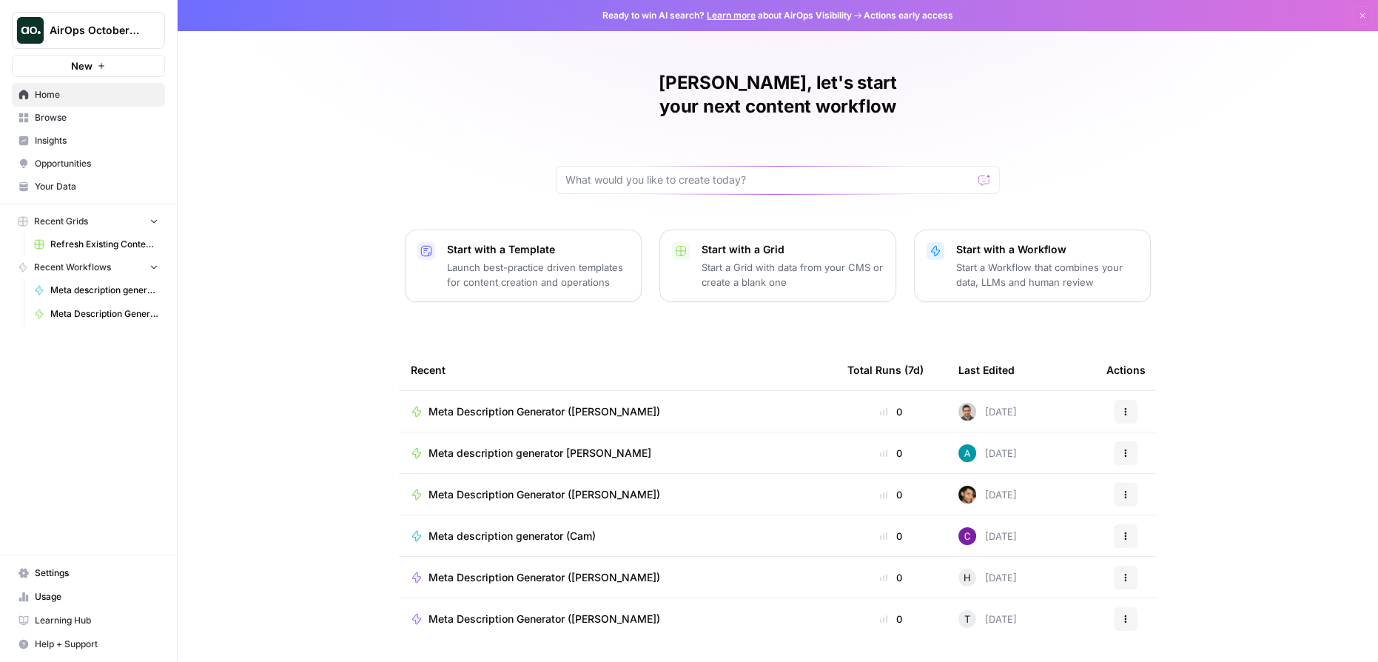
click at [1122, 407] on icon "button" at bounding box center [1125, 411] width 9 height 9
click at [1172, 438] on span "Edit in Studio" at bounding box center [1197, 442] width 118 height 15
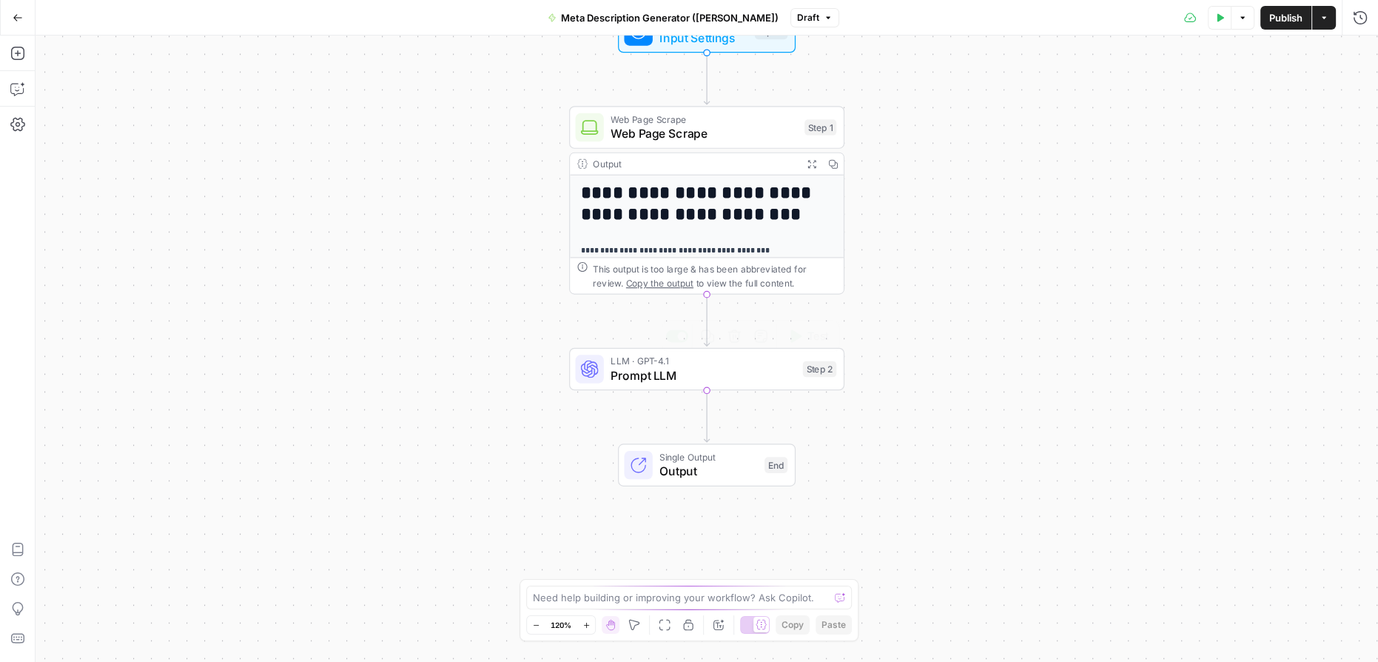
click at [679, 376] on span "Prompt LLM" at bounding box center [703, 375] width 185 height 18
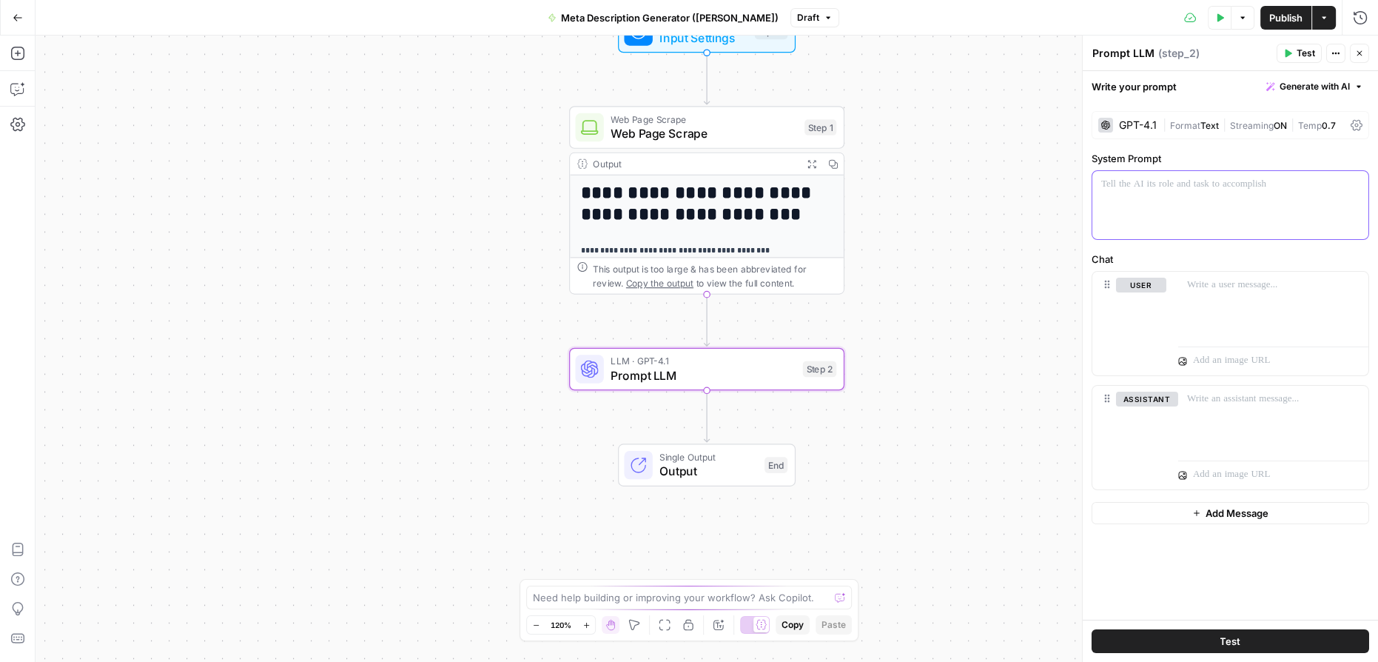
click at [1171, 177] on p at bounding box center [1230, 184] width 258 height 15
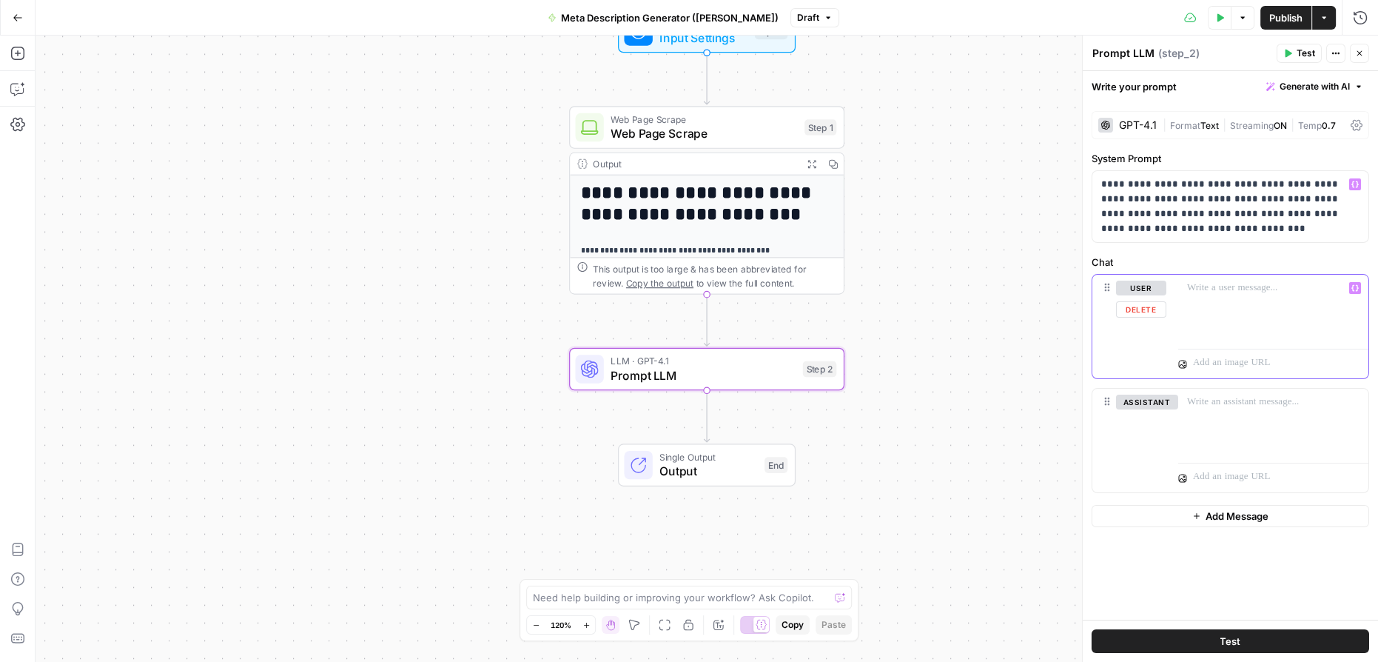
click at [1217, 289] on p at bounding box center [1273, 288] width 172 height 15
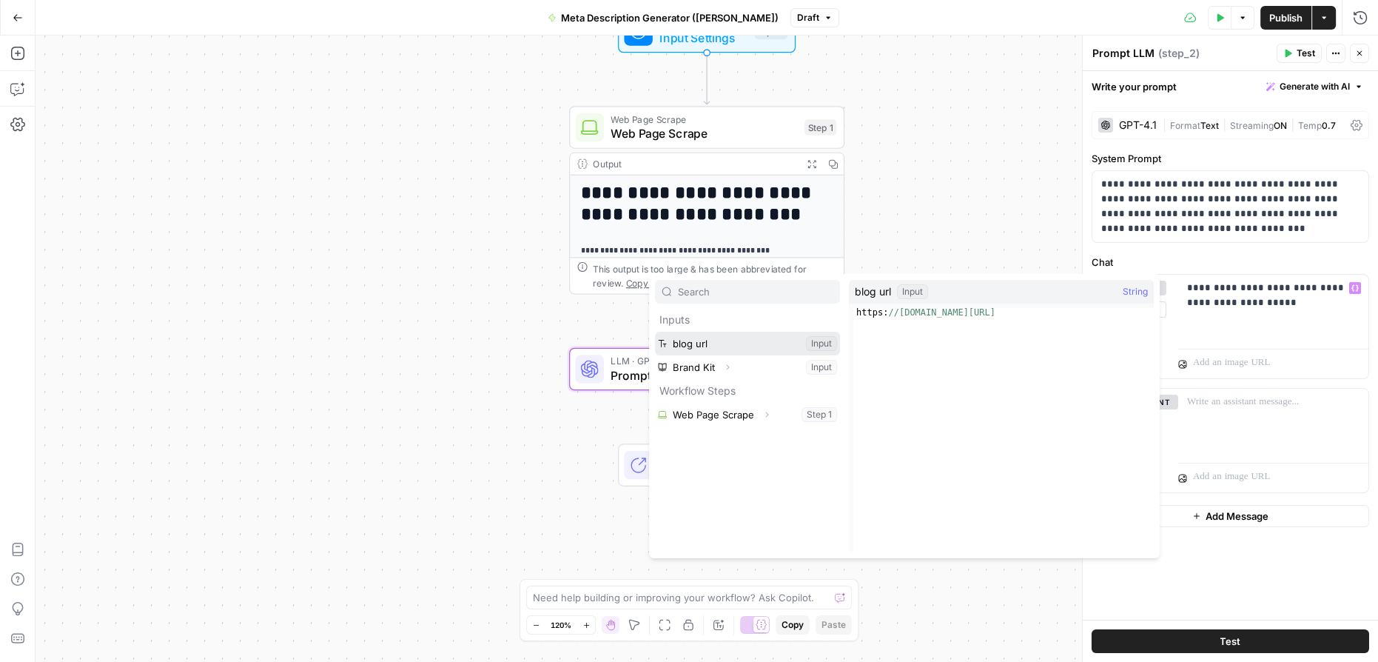
click at [716, 351] on button "Select variable blog url" at bounding box center [747, 344] width 185 height 24
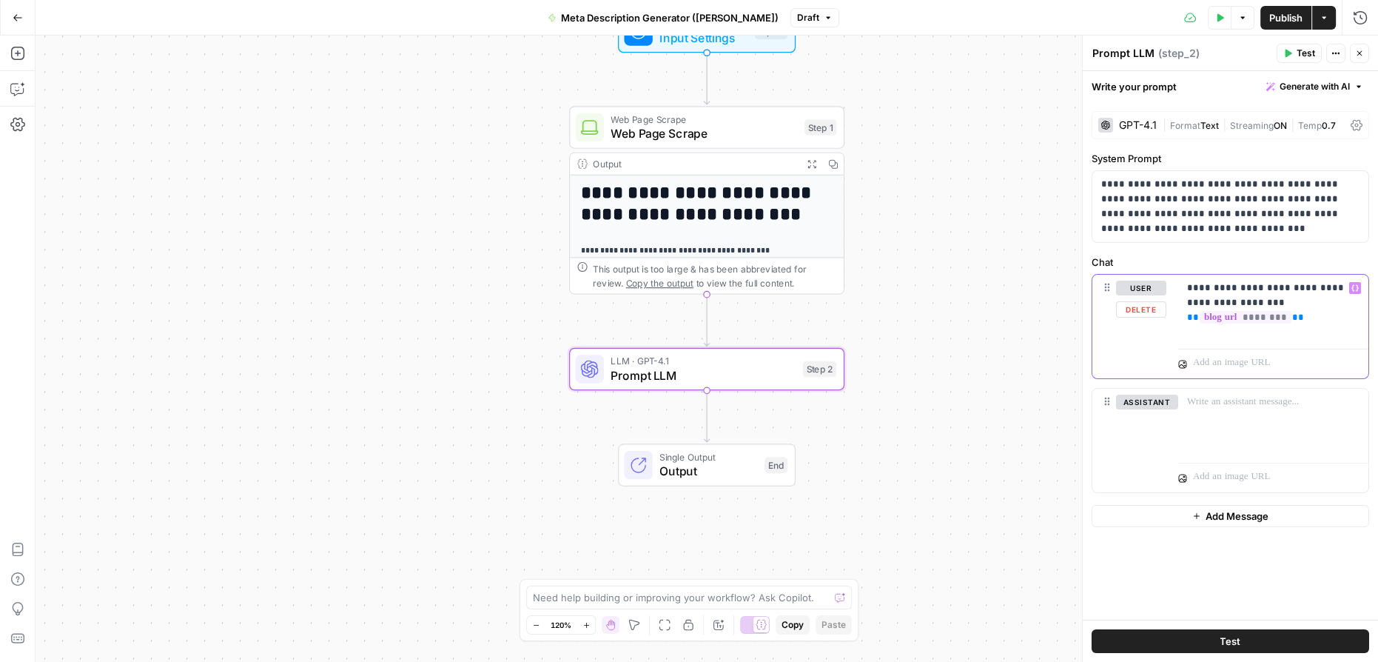
click at [1199, 312] on span "**" at bounding box center [1193, 317] width 12 height 10
click at [1340, 213] on p "**********" at bounding box center [1230, 206] width 259 height 59
click at [1238, 223] on p "**********" at bounding box center [1230, 206] width 259 height 59
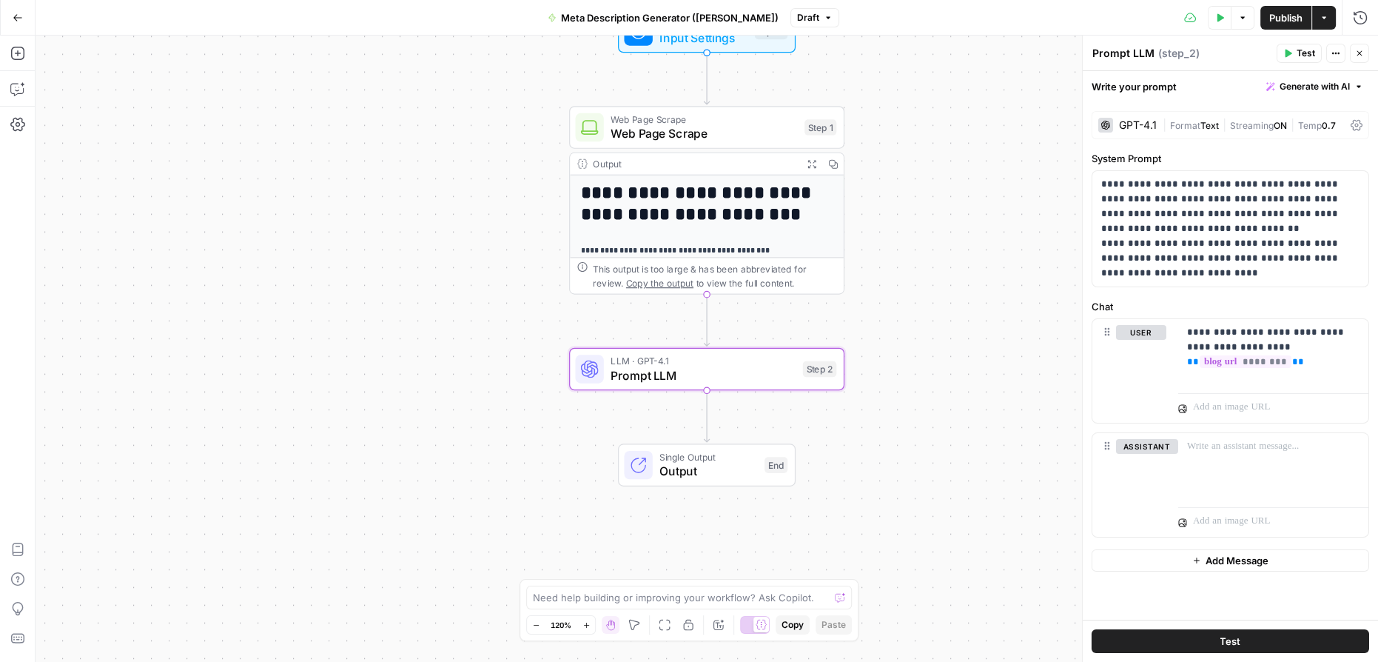
click at [1294, 53] on button "Test" at bounding box center [1299, 53] width 45 height 19
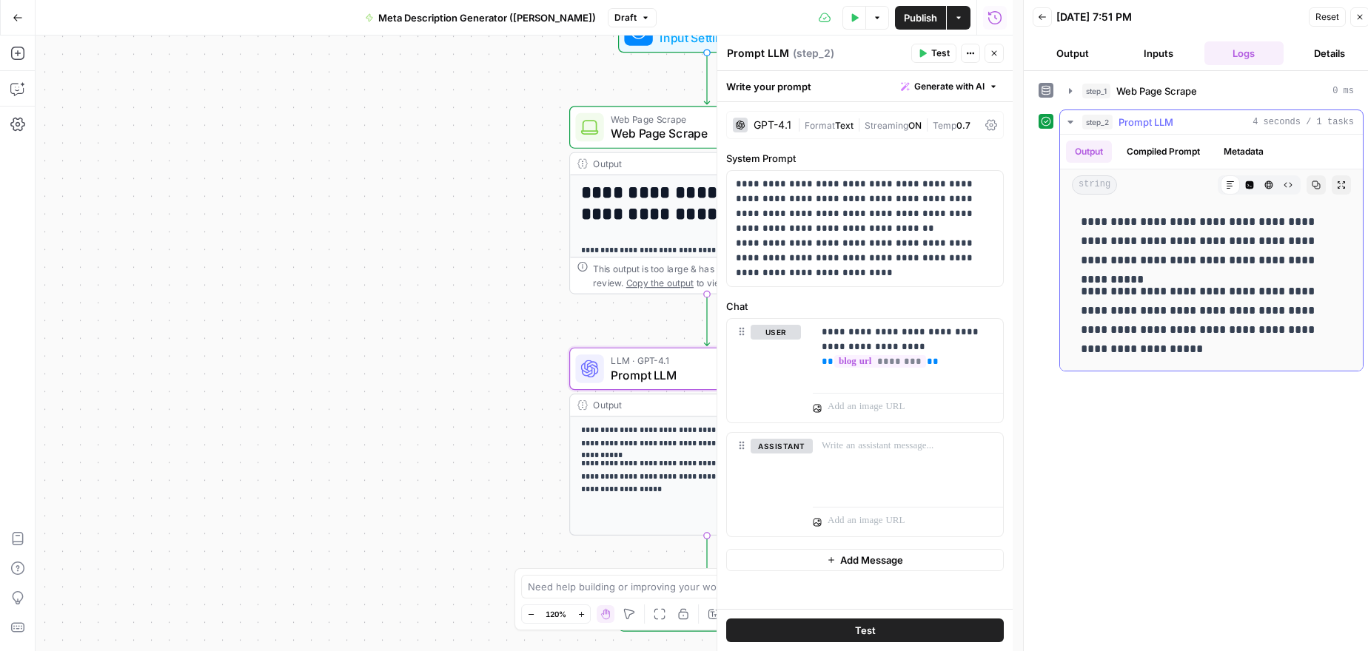
click at [1168, 147] on button "Compiled Prompt" at bounding box center [1163, 152] width 91 height 22
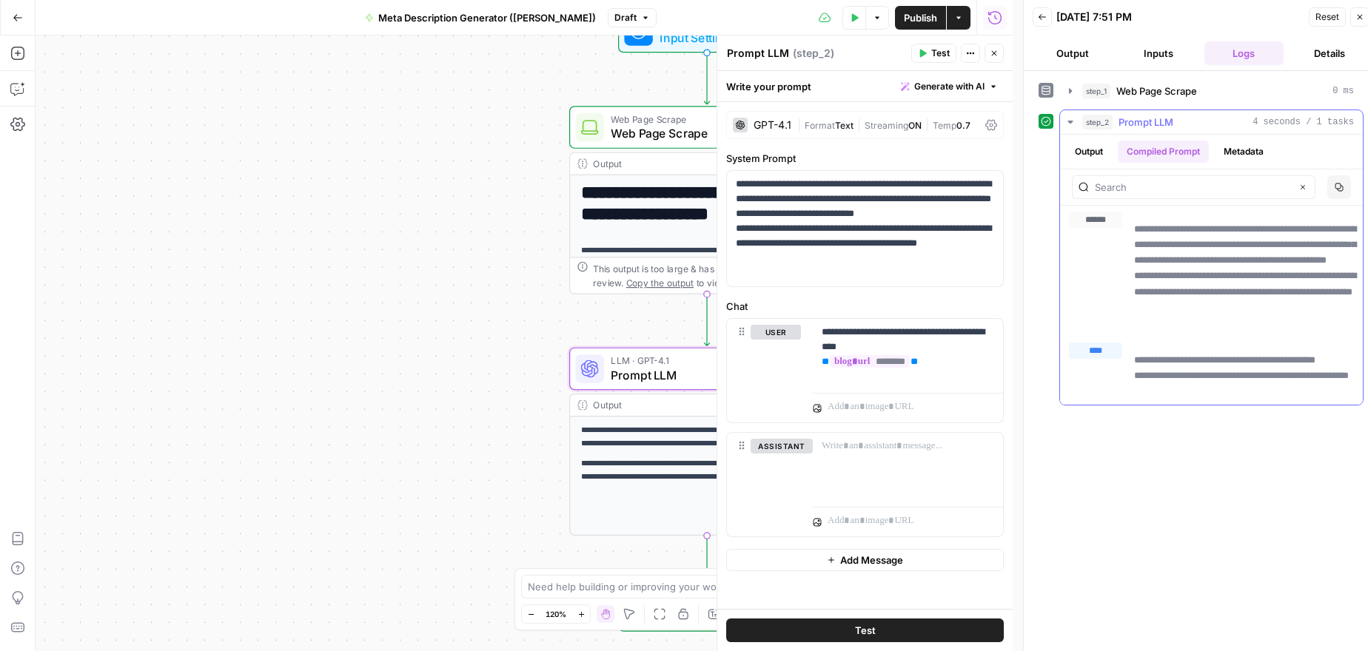
scroll to position [10, 0]
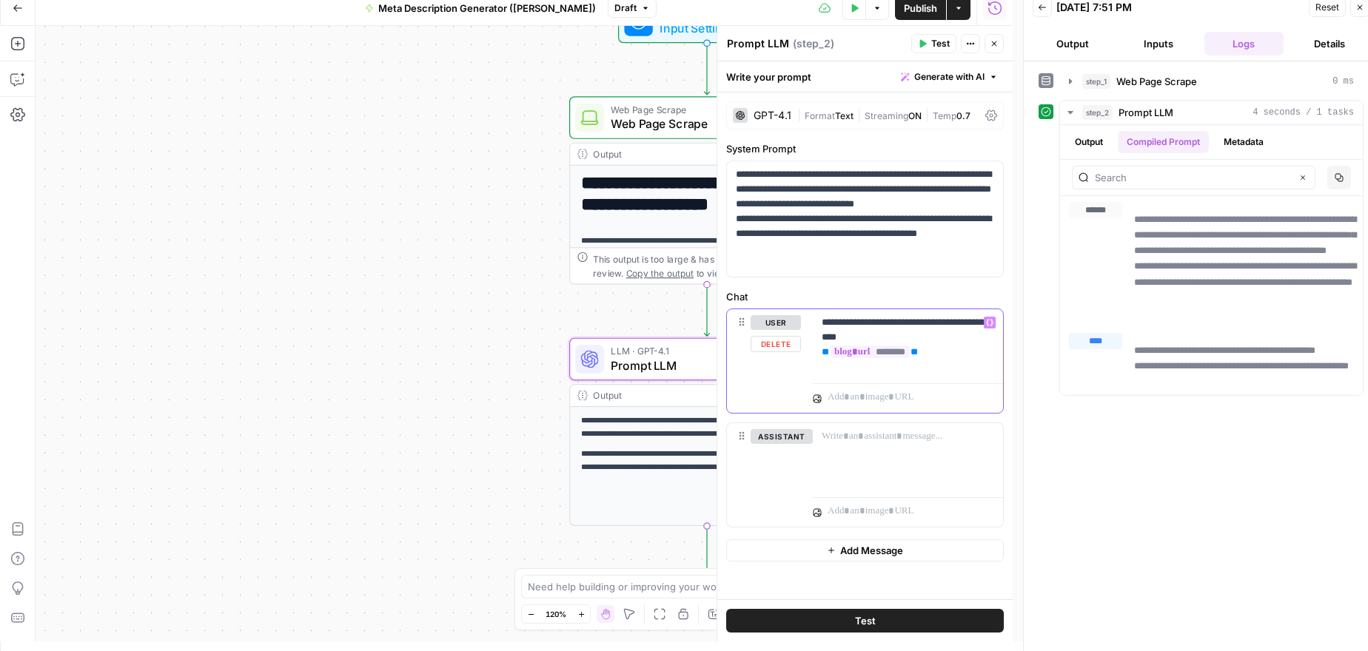
drag, startPoint x: 937, startPoint y: 348, endPoint x: 822, endPoint y: 352, distance: 115.5
click at [822, 352] on p "**********" at bounding box center [908, 337] width 173 height 44
click at [955, 351] on p "**********" at bounding box center [908, 337] width 173 height 44
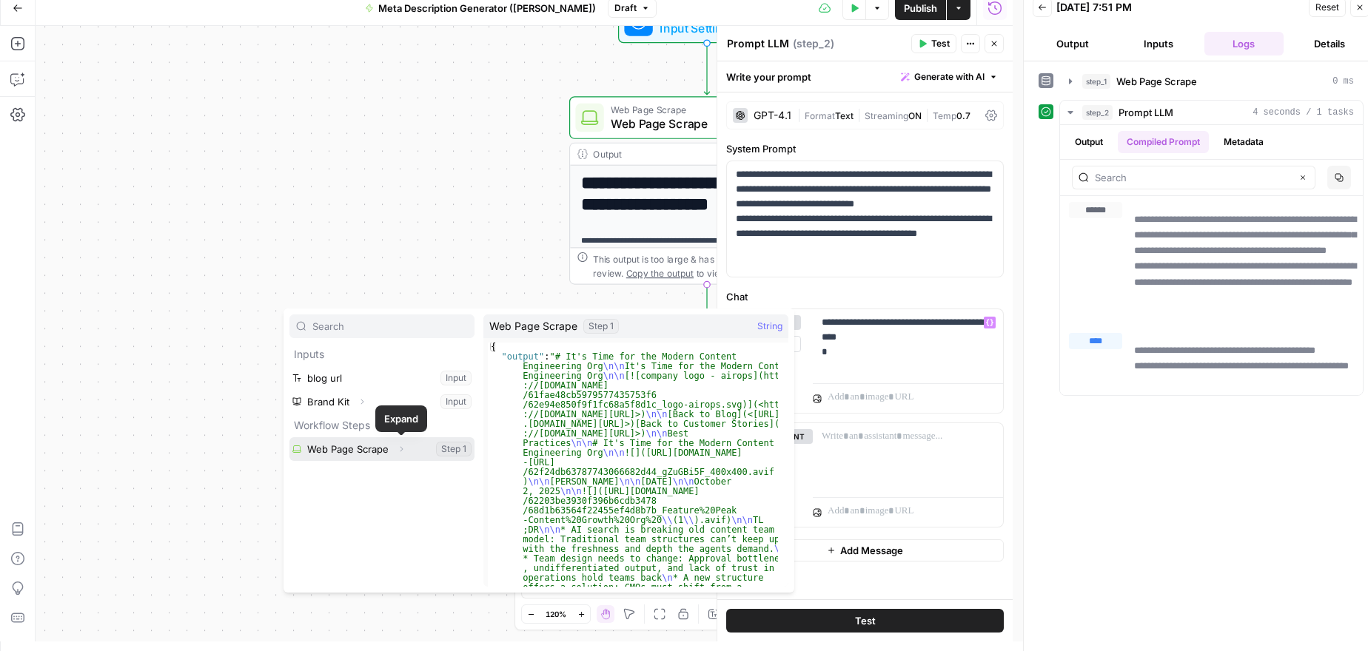
click at [400, 449] on icon "button" at bounding box center [401, 449] width 9 height 9
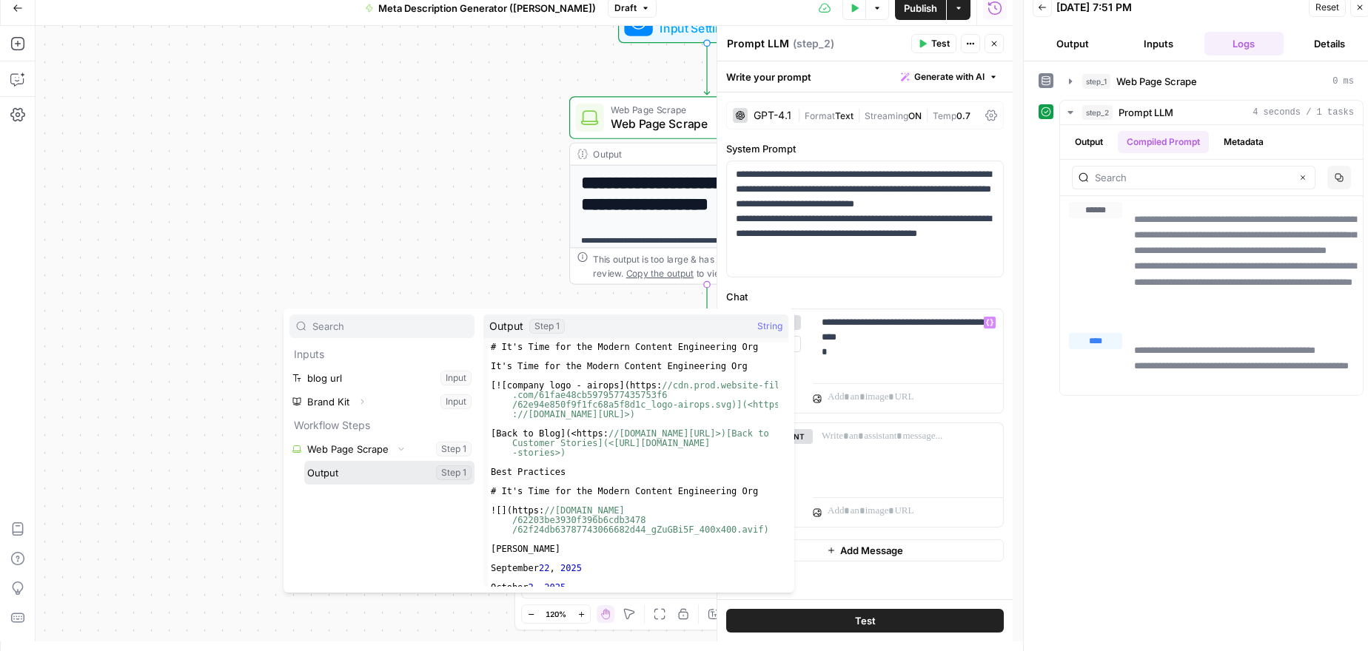
click at [385, 472] on button "Select variable Output" at bounding box center [389, 473] width 170 height 24
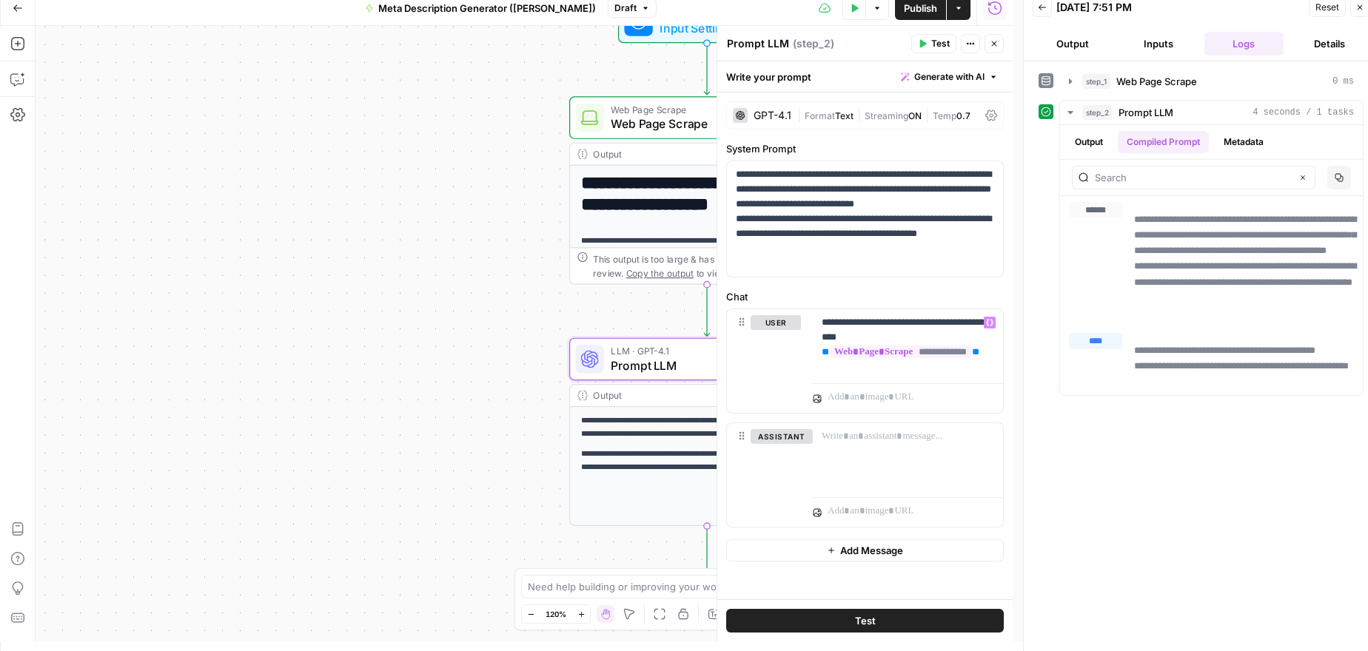
click at [929, 621] on button "Test" at bounding box center [865, 621] width 278 height 24
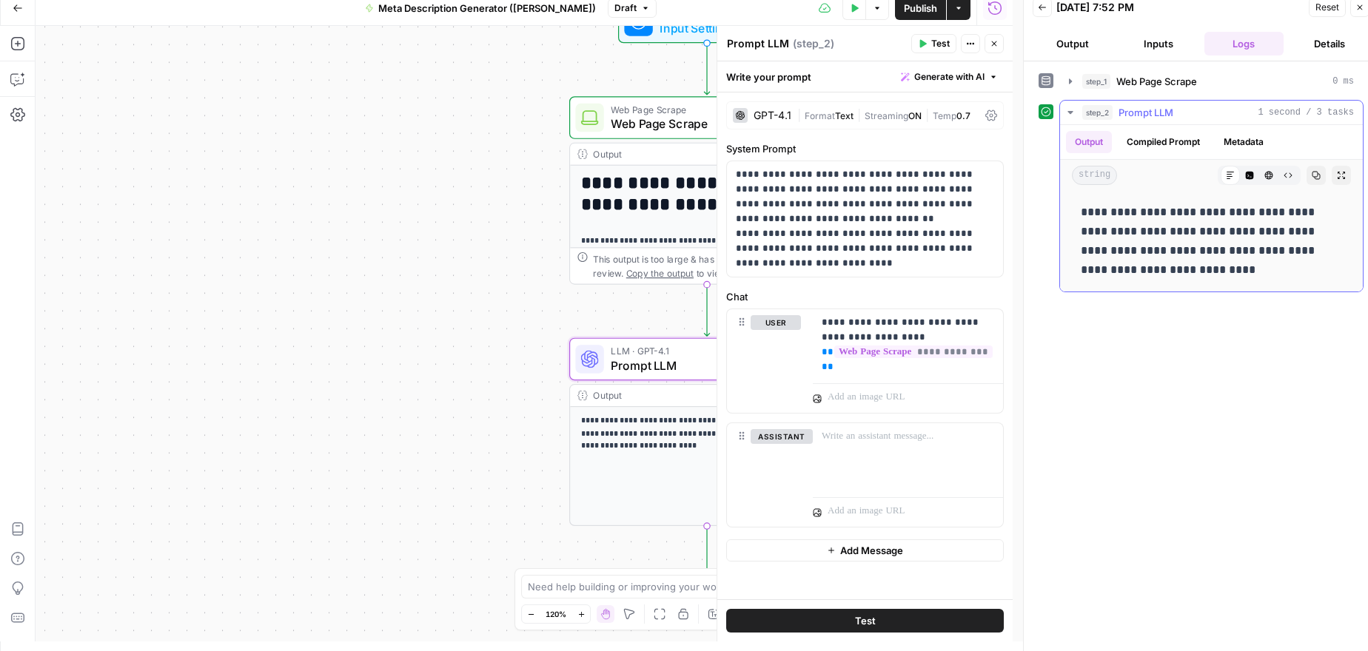
click at [1186, 134] on button "Compiled Prompt" at bounding box center [1163, 142] width 91 height 22
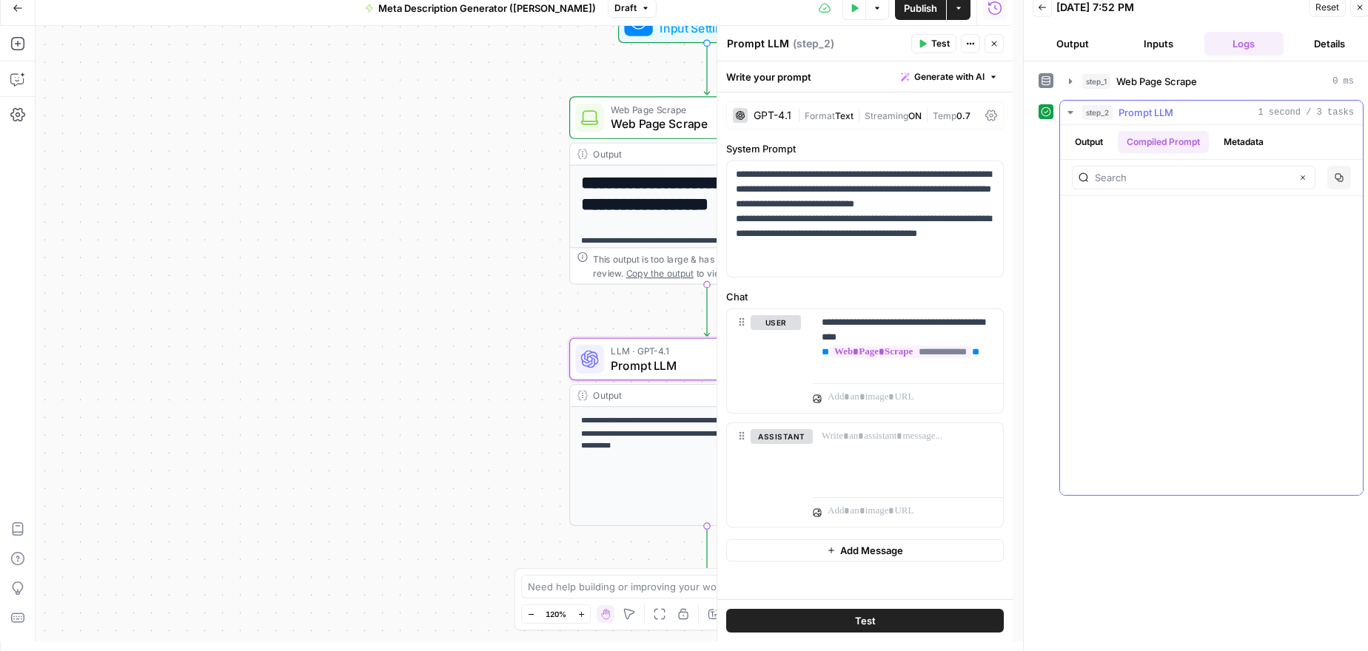
scroll to position [7634, 0]
click at [500, 335] on div "**********" at bounding box center [524, 334] width 977 height 616
click at [1360, 4] on icon "button" at bounding box center [1359, 7] width 9 height 9
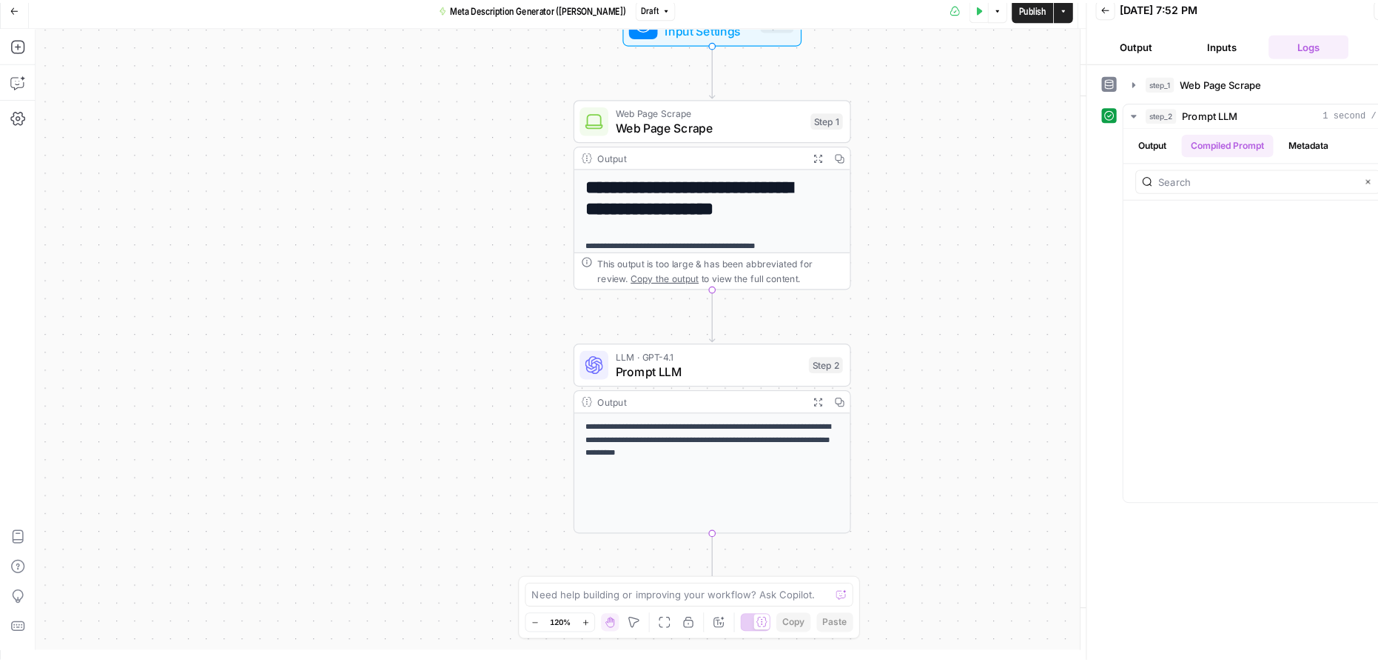
scroll to position [0, 0]
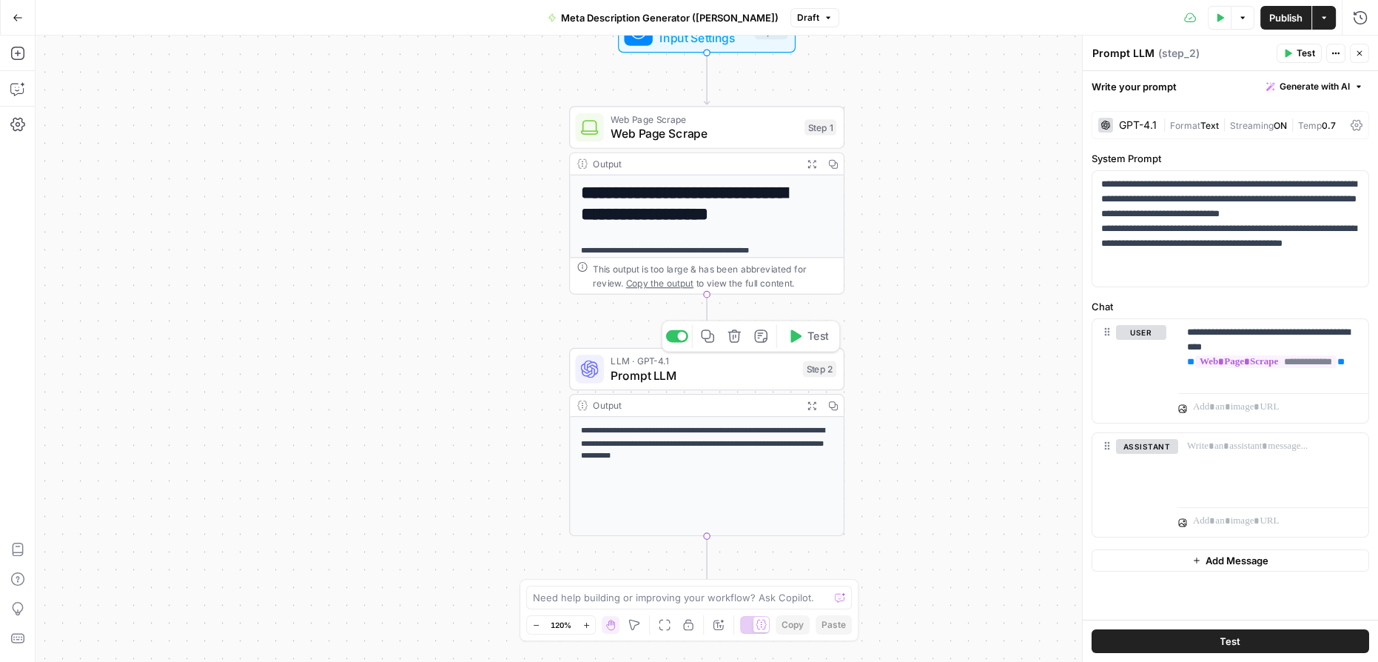
click at [777, 374] on span "Prompt LLM" at bounding box center [703, 375] width 185 height 18
click at [1138, 56] on textarea "Prompt LLM" at bounding box center [1123, 53] width 62 height 15
drag, startPoint x: 1150, startPoint y: 50, endPoint x: 1083, endPoint y: 61, distance: 68.1
click at [1083, 61] on div "**********" at bounding box center [1230, 349] width 296 height 626
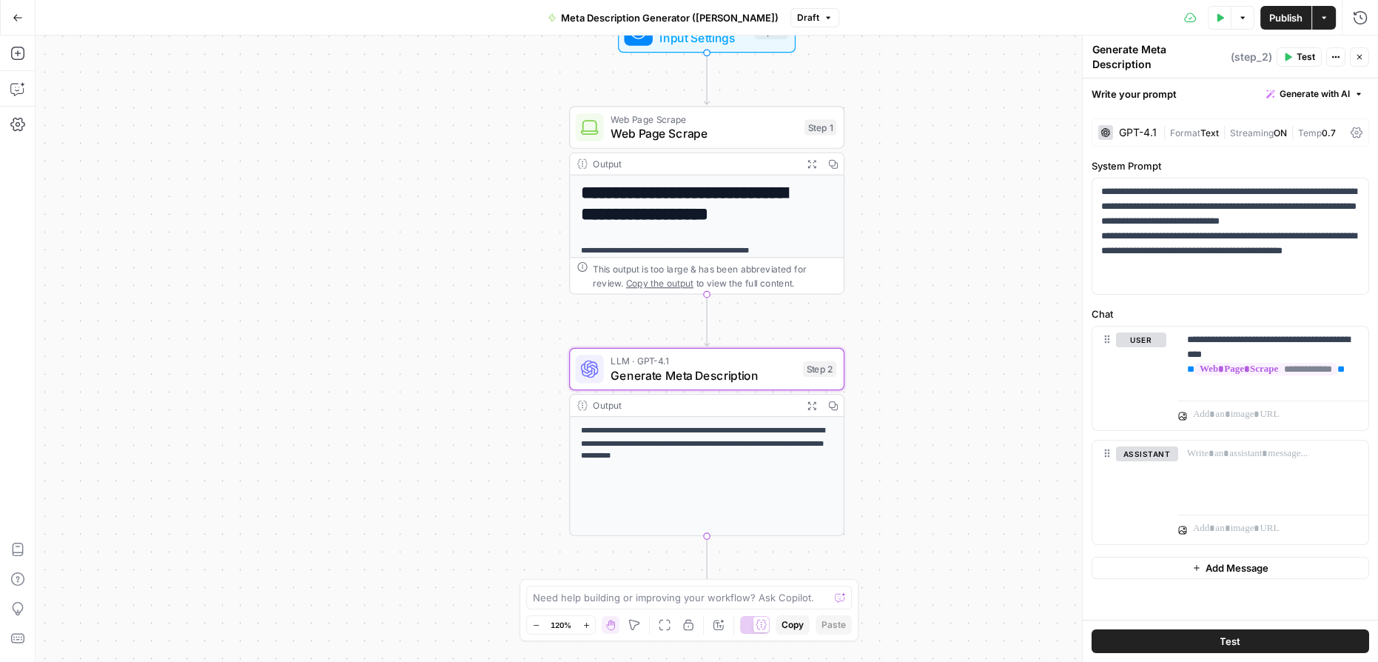
type textarea "Generate Meta Description"
click at [1257, 164] on label "System Prompt" at bounding box center [1231, 165] width 278 height 15
click at [1355, 360] on p "**********" at bounding box center [1273, 354] width 173 height 44
click at [1355, 363] on p "**********" at bounding box center [1273, 354] width 173 height 44
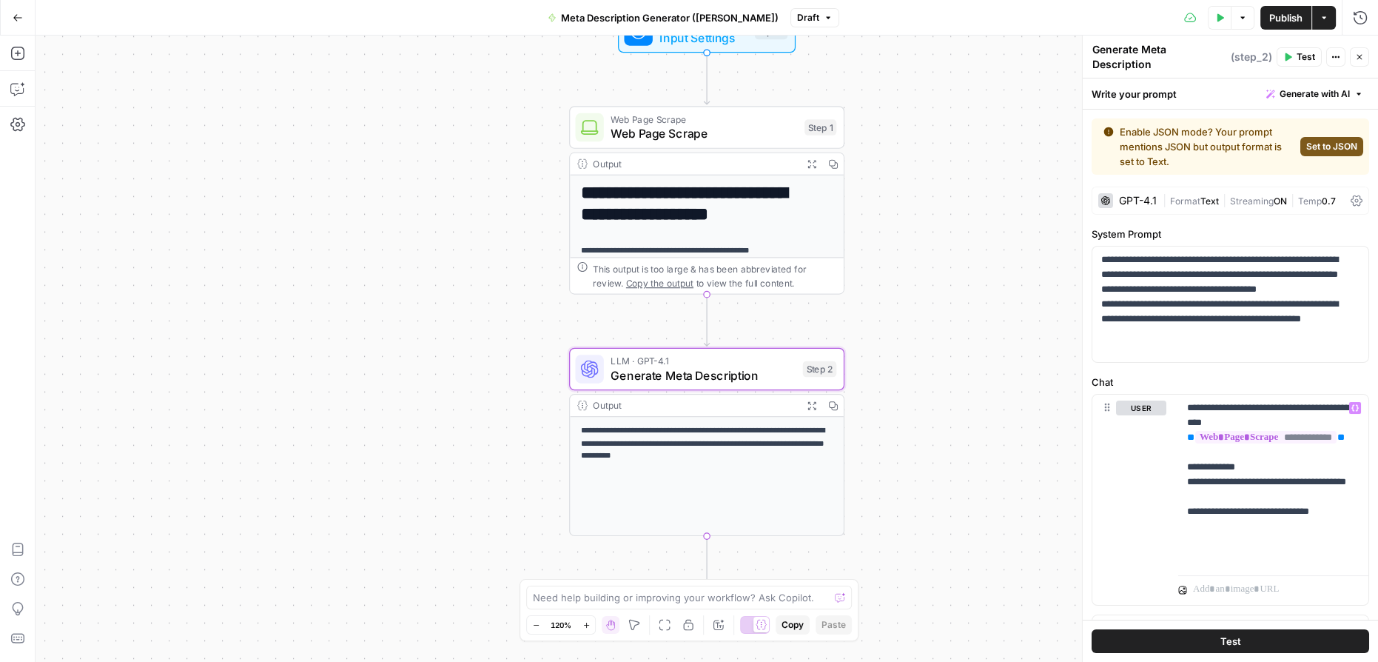
click at [1311, 143] on span "Set to JSON" at bounding box center [1331, 146] width 51 height 13
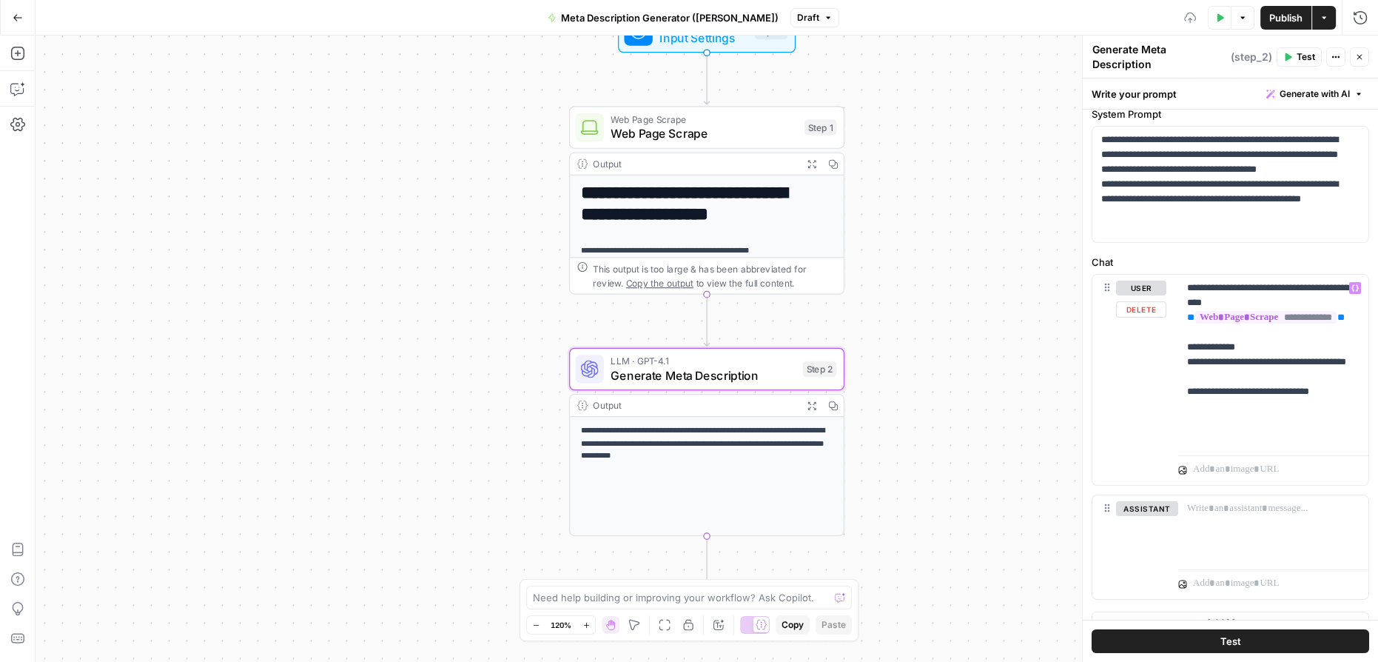
scroll to position [65, 0]
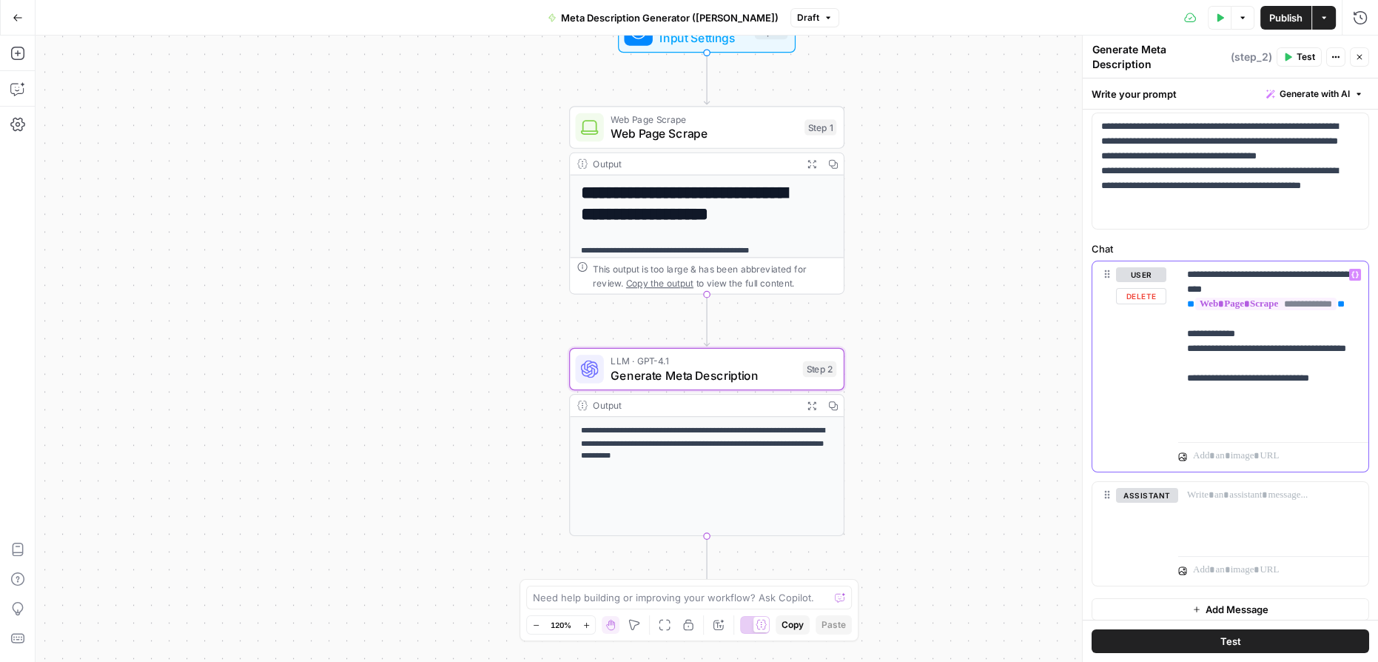
click at [1271, 414] on p "**********" at bounding box center [1268, 348] width 163 height 163
click at [1220, 414] on p "**********" at bounding box center [1268, 348] width 163 height 163
drag, startPoint x: 1206, startPoint y: 443, endPoint x: 1176, endPoint y: 446, distance: 29.8
click at [1176, 446] on div "**********" at bounding box center [1230, 381] width 276 height 240
click at [1212, 417] on p "**********" at bounding box center [1268, 356] width 163 height 178
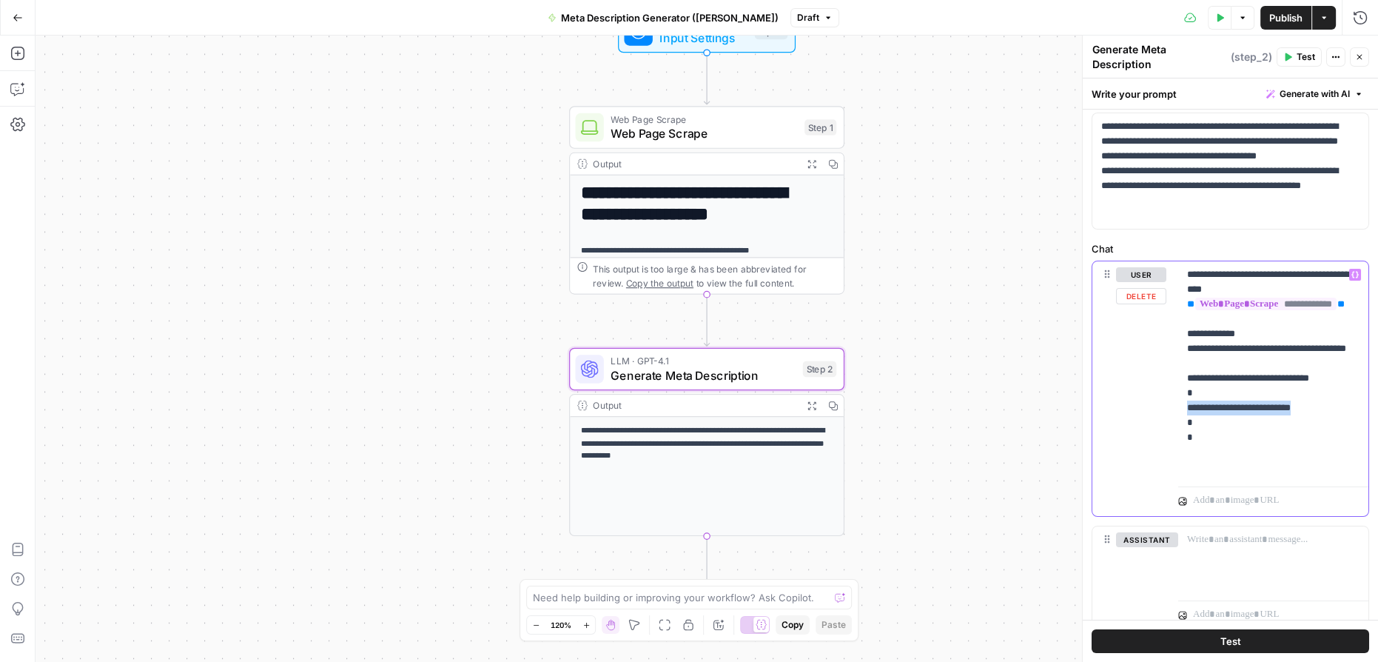
drag, startPoint x: 1316, startPoint y: 429, endPoint x: 1179, endPoint y: 429, distance: 136.9
click at [1179, 429] on div "**********" at bounding box center [1273, 370] width 190 height 219
click at [1332, 432] on p "**********" at bounding box center [1268, 370] width 163 height 207
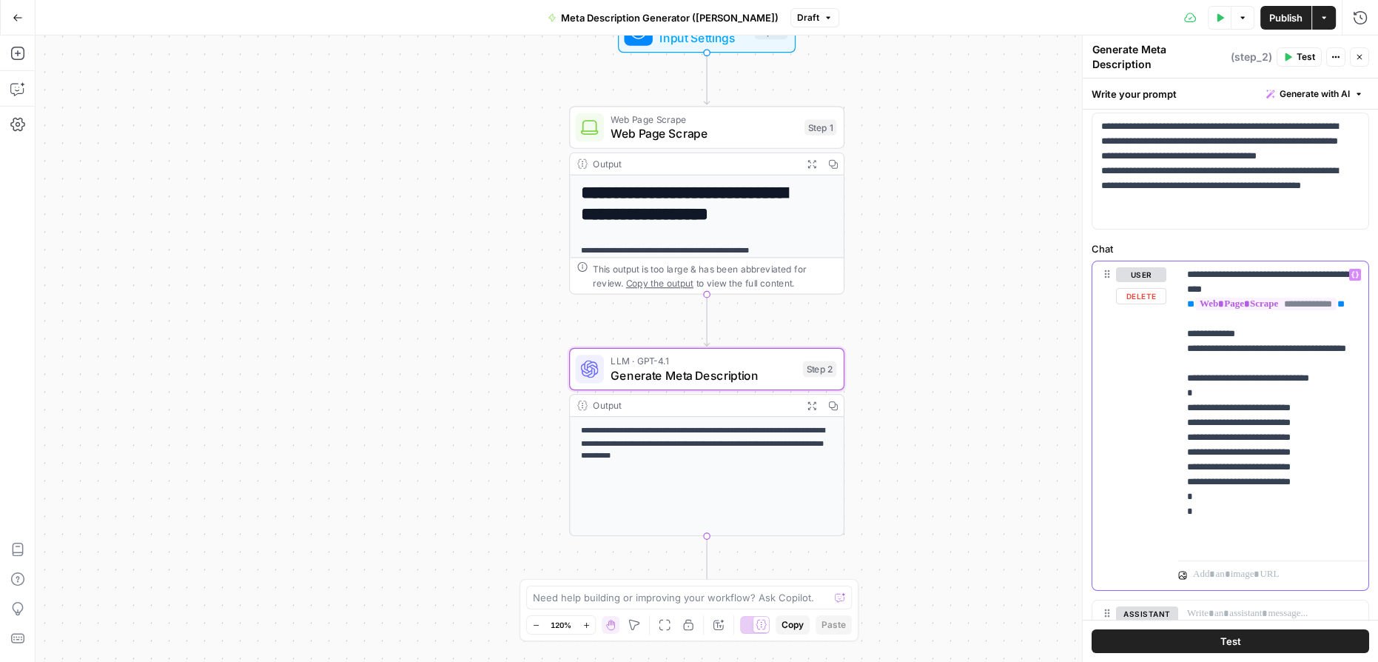
click at [1215, 538] on p "**********" at bounding box center [1268, 407] width 163 height 281
click at [1317, 503] on p "**********" at bounding box center [1268, 407] width 163 height 281
click at [1272, 445] on p "**********" at bounding box center [1268, 407] width 163 height 281
click at [1274, 460] on p "**********" at bounding box center [1268, 407] width 163 height 281
click at [1273, 473] on p "**********" at bounding box center [1268, 407] width 163 height 281
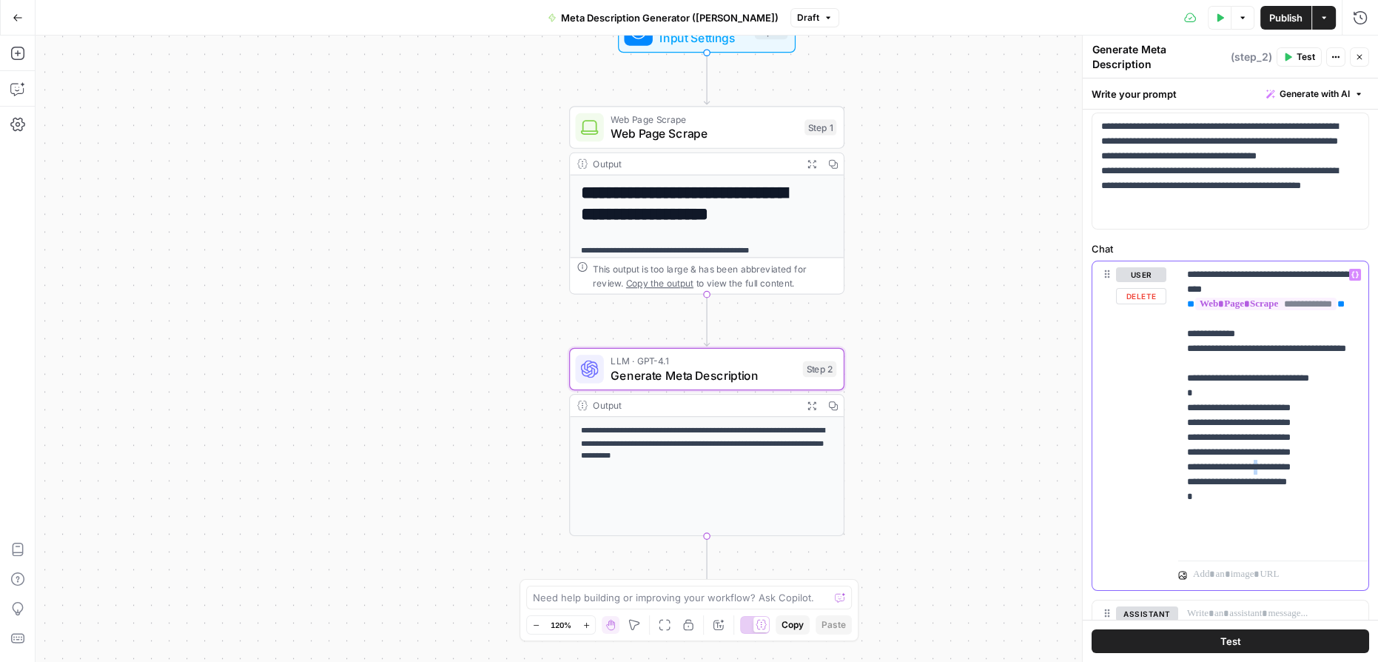
click at [1274, 487] on p "**********" at bounding box center [1268, 407] width 163 height 281
drag, startPoint x: 1325, startPoint y: 487, endPoint x: 1171, endPoint y: 489, distance: 154.0
click at [1171, 489] on div "**********" at bounding box center [1230, 425] width 276 height 329
click at [1273, 485] on p "**********" at bounding box center [1268, 400] width 163 height 266
click at [1316, 506] on p "**********" at bounding box center [1268, 400] width 163 height 266
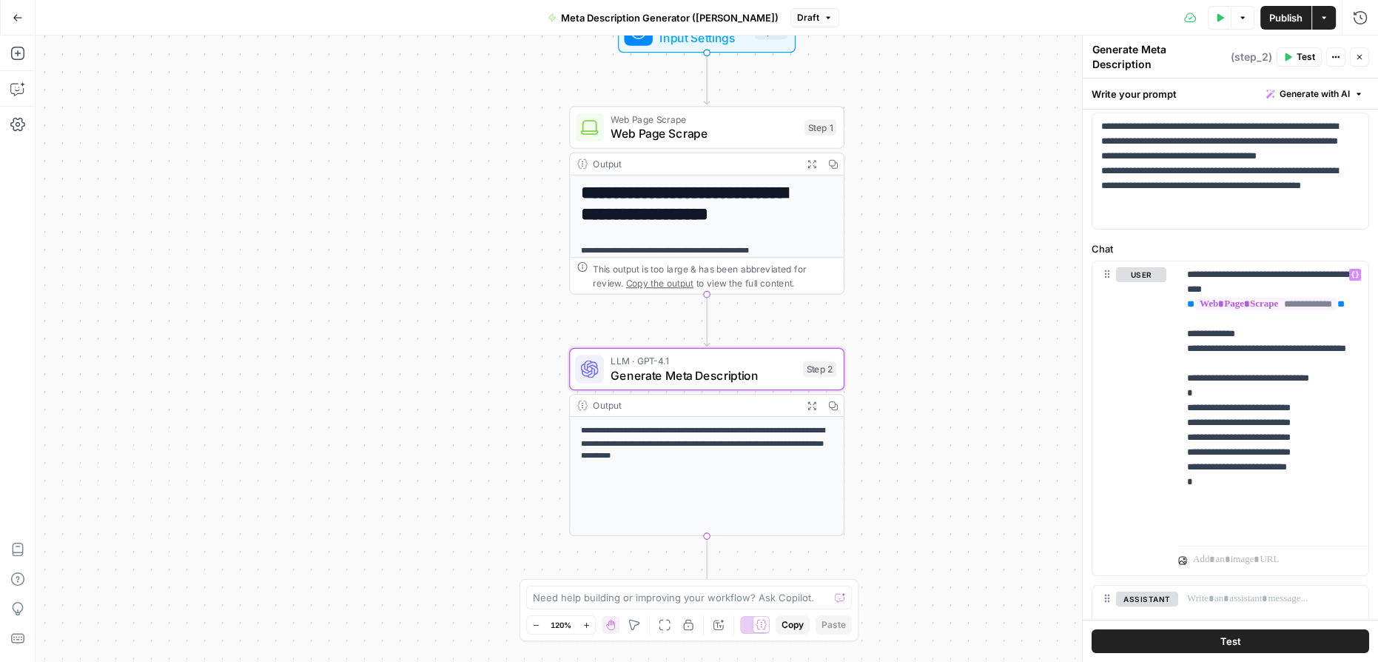
click at [1261, 641] on button "Test" at bounding box center [1231, 641] width 278 height 24
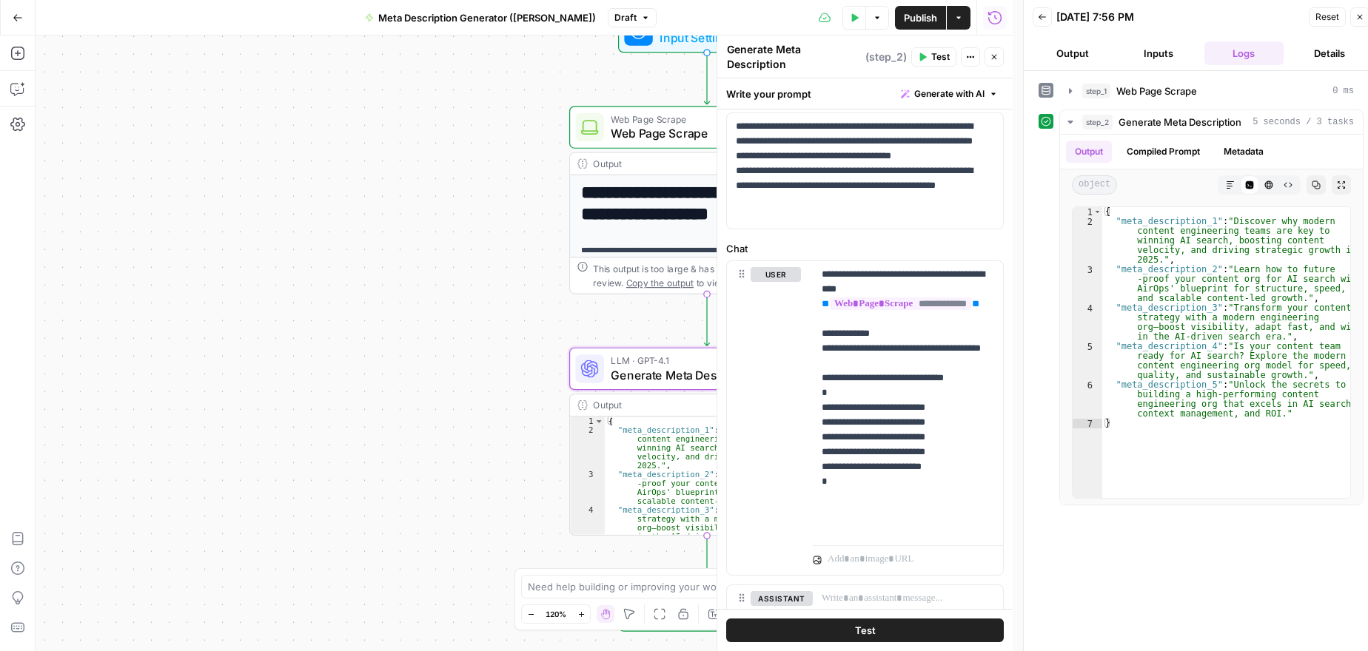
click at [500, 517] on div "**********" at bounding box center [524, 344] width 977 height 616
click at [1360, 17] on icon "button" at bounding box center [1359, 17] width 5 height 5
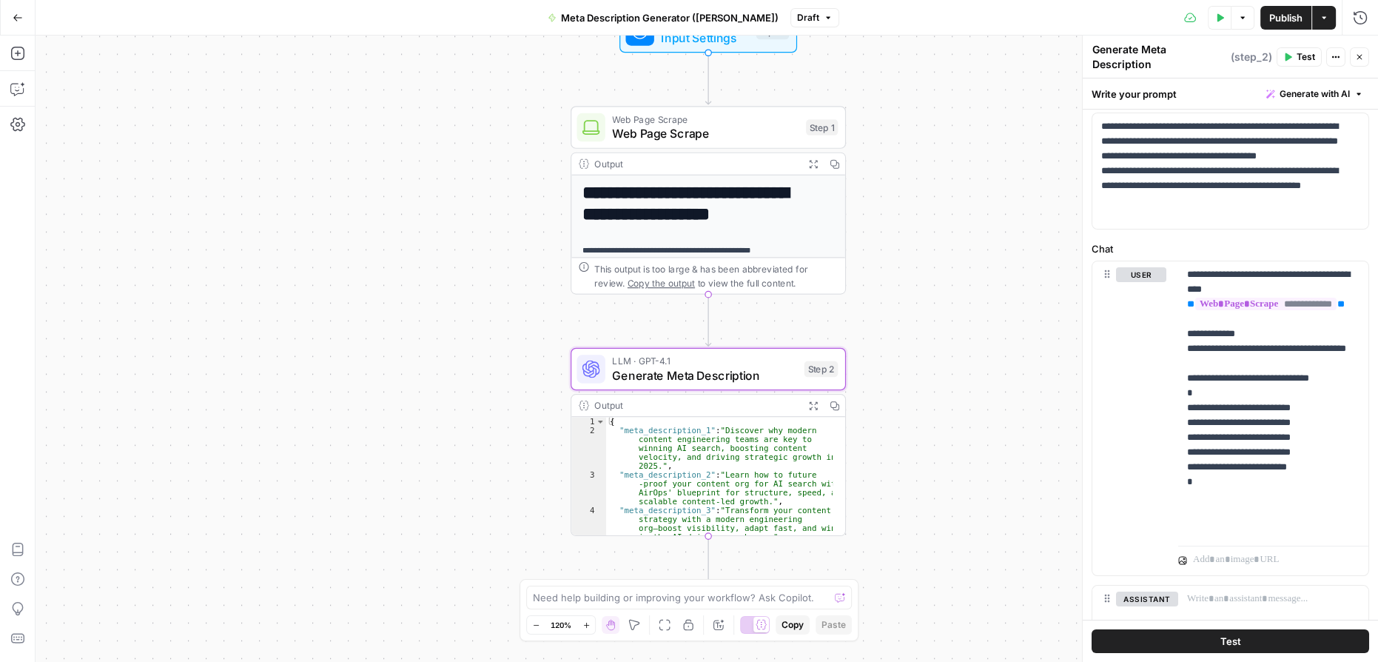
scroll to position [71, 0]
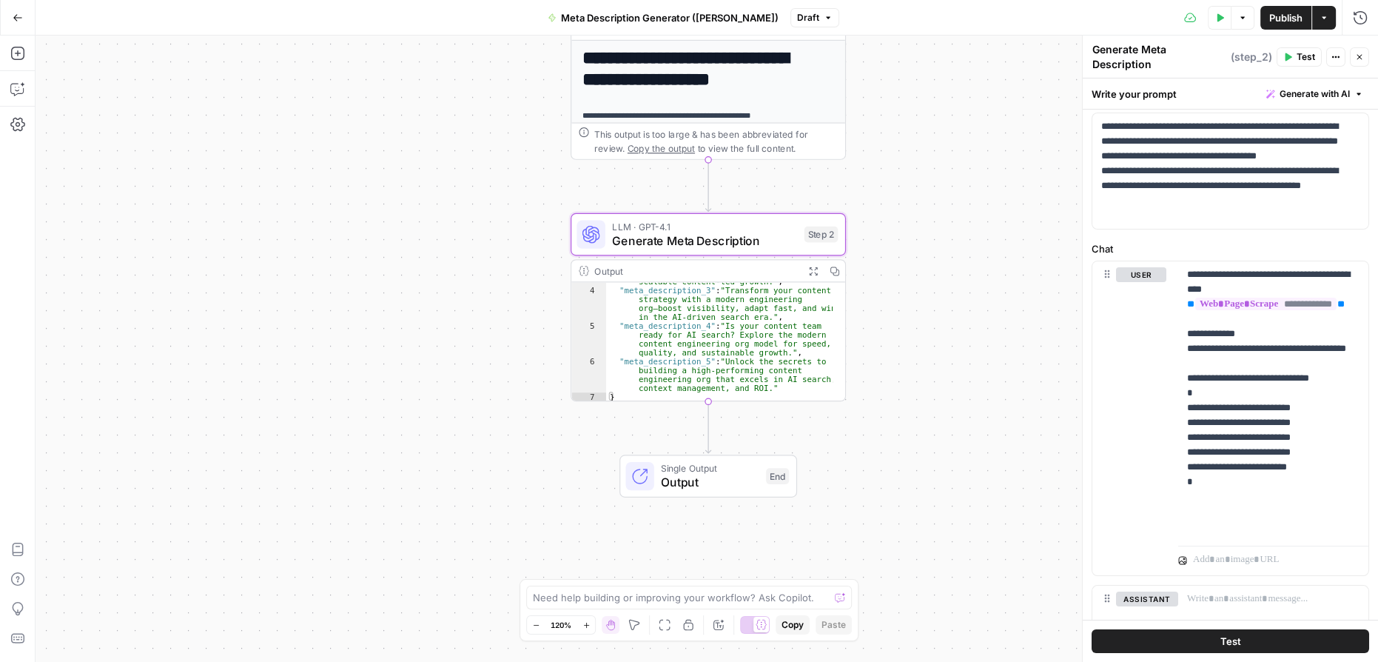
click at [727, 474] on span "Output" at bounding box center [710, 482] width 98 height 18
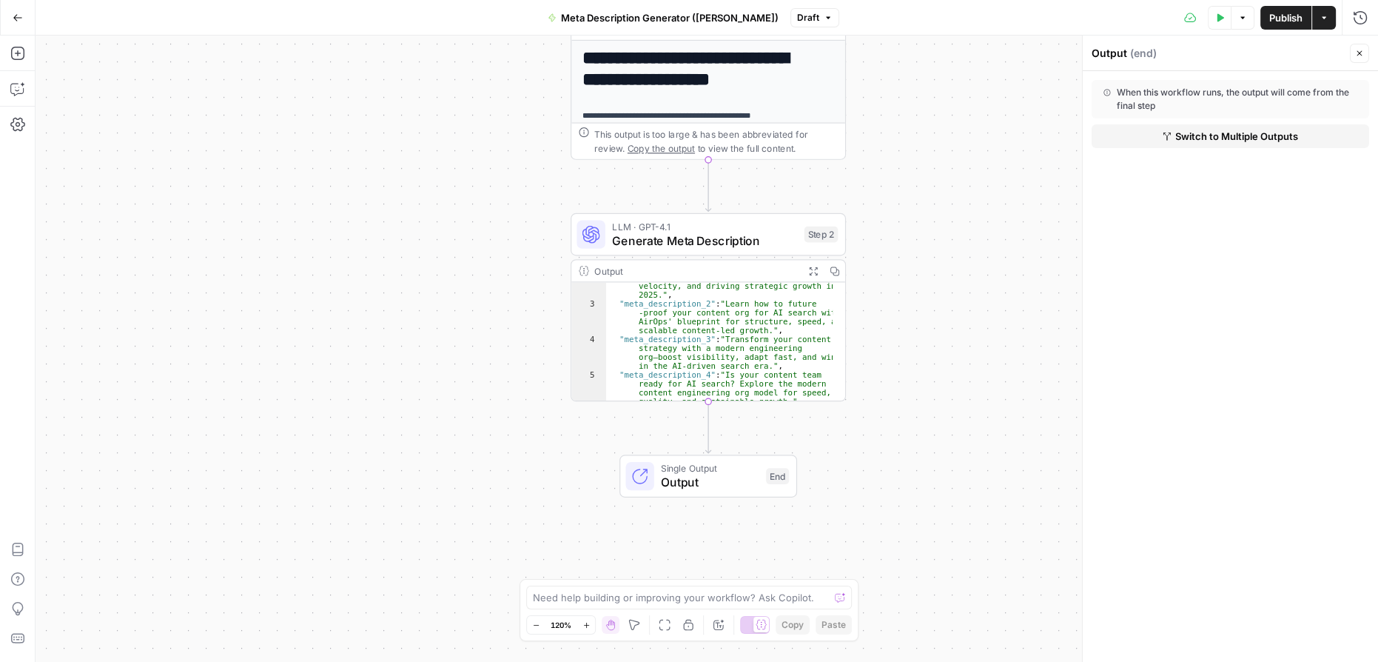
scroll to position [0, 0]
click at [617, 263] on div "Output" at bounding box center [695, 270] width 203 height 14
click at [694, 268] on div "Output" at bounding box center [695, 270] width 203 height 14
click at [809, 268] on icon "button" at bounding box center [813, 270] width 8 height 8
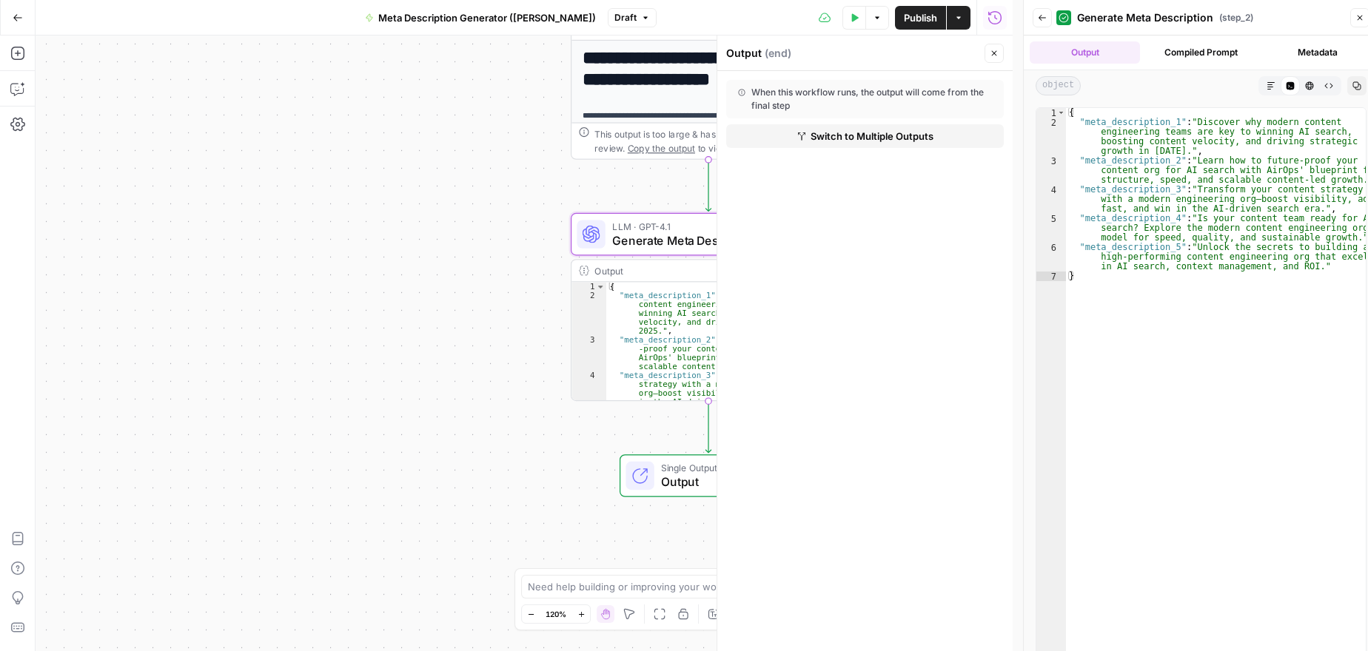
click at [1359, 18] on icon "button" at bounding box center [1359, 18] width 5 height 5
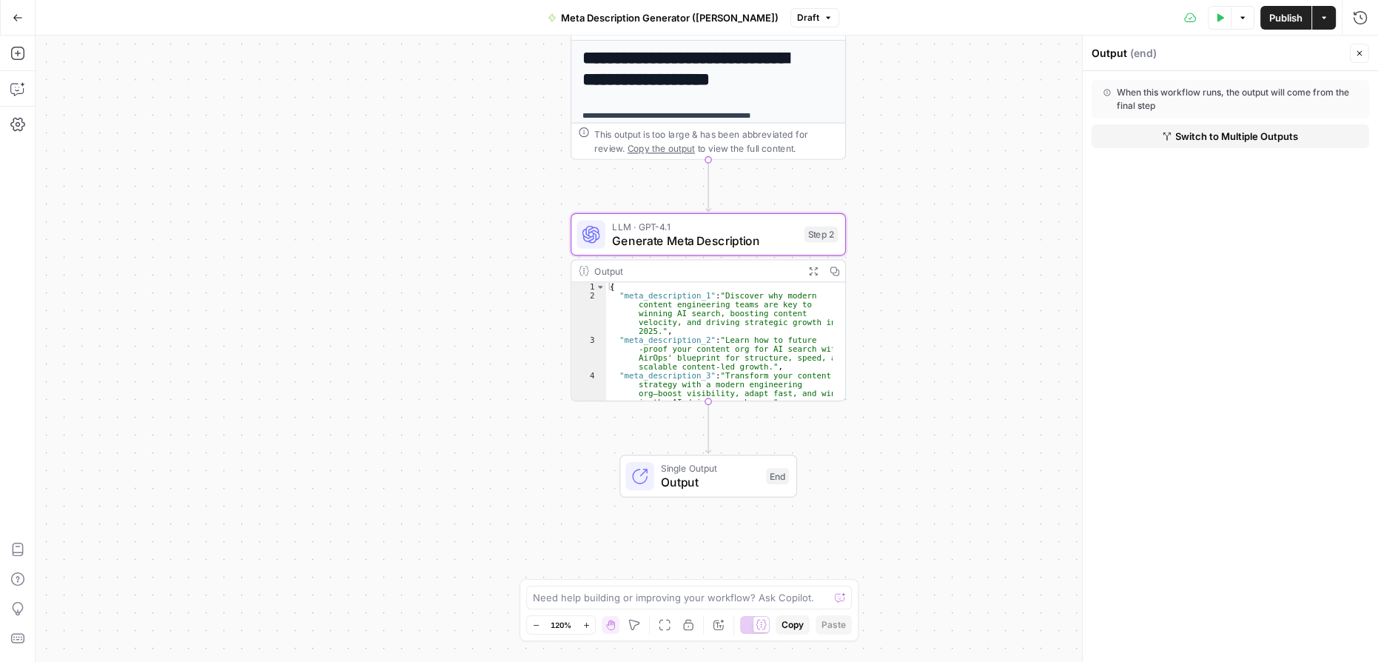
click at [584, 269] on icon at bounding box center [584, 271] width 10 height 10
click at [616, 269] on div "Output" at bounding box center [695, 270] width 203 height 14
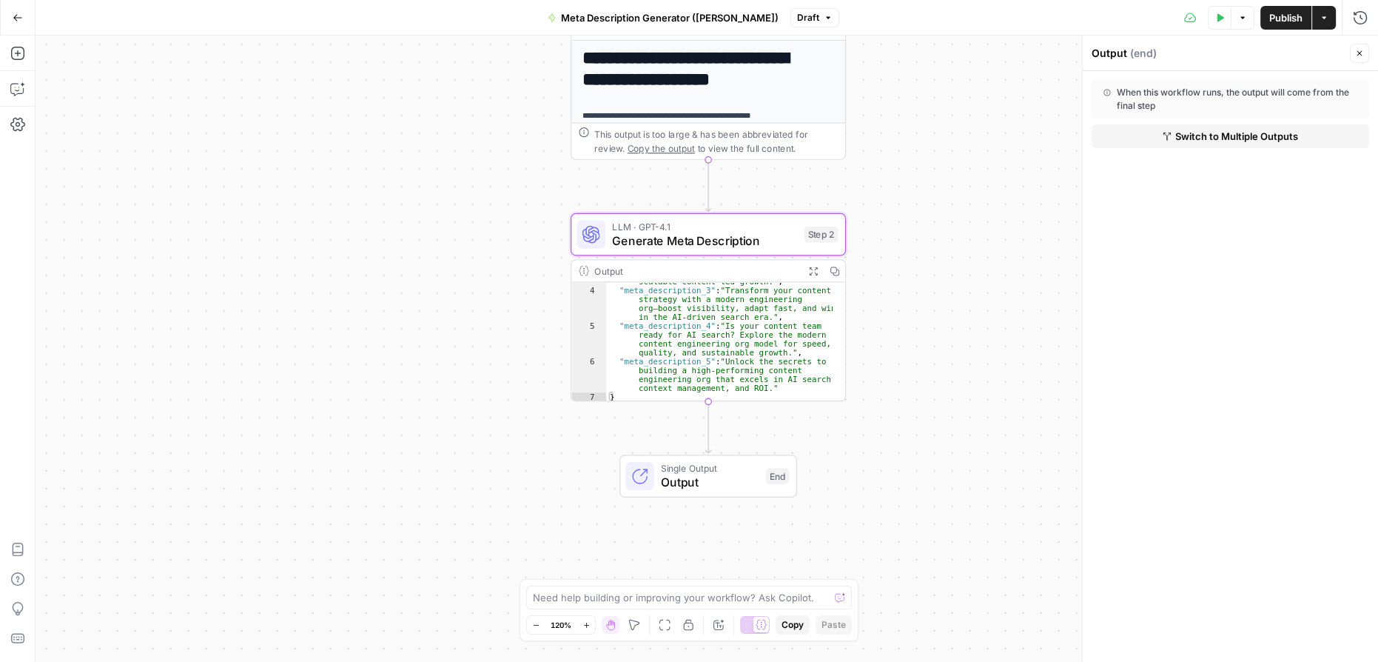
click at [817, 431] on div "**********" at bounding box center [707, 349] width 1343 height 626
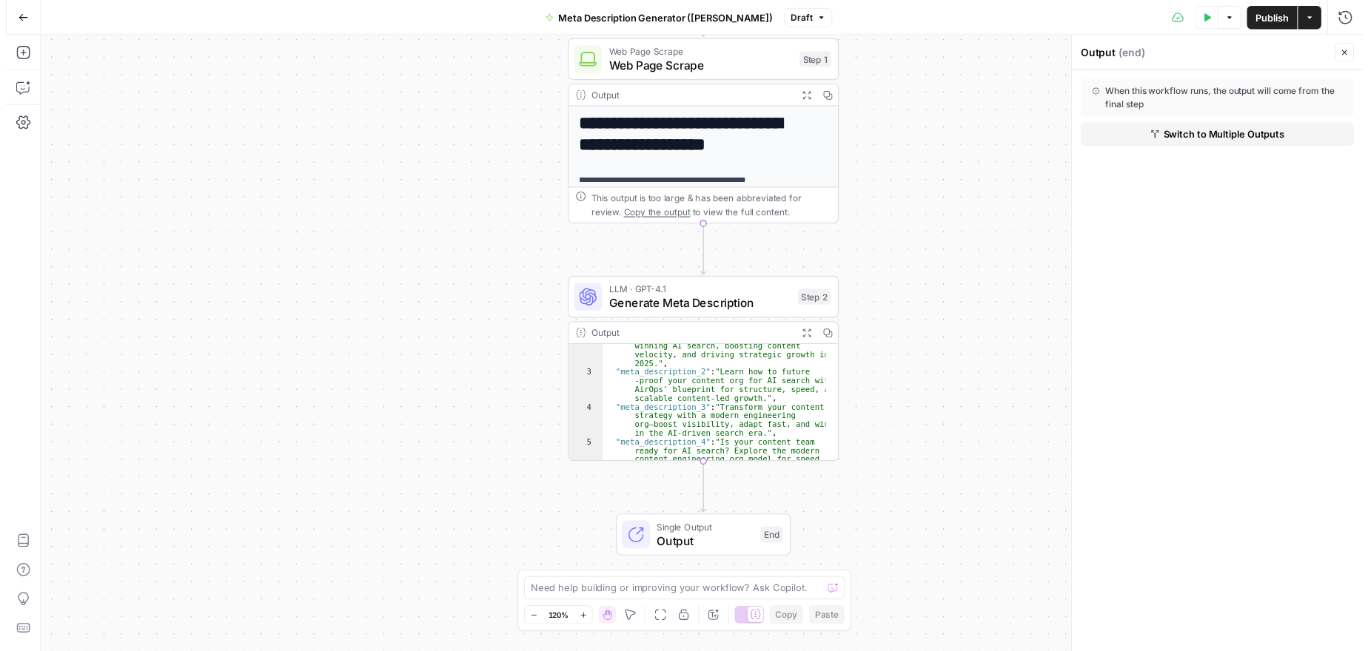
scroll to position [0, 0]
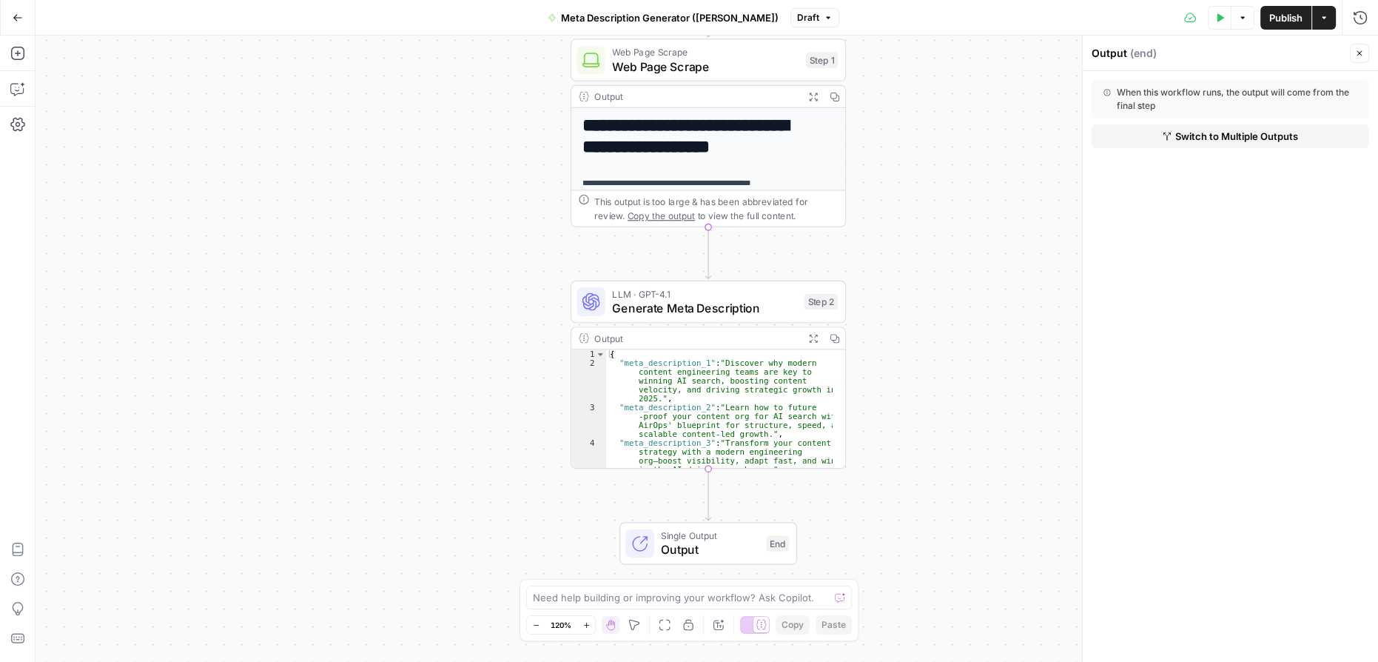
click at [728, 337] on div "Output" at bounding box center [695, 338] width 203 height 14
type textarea "**********"
click at [763, 401] on div "{ "meta_description_1" : "Discover why modern content engineering teams are key…" at bounding box center [719, 431] width 227 height 164
click at [1013, 399] on div "**********" at bounding box center [707, 349] width 1343 height 626
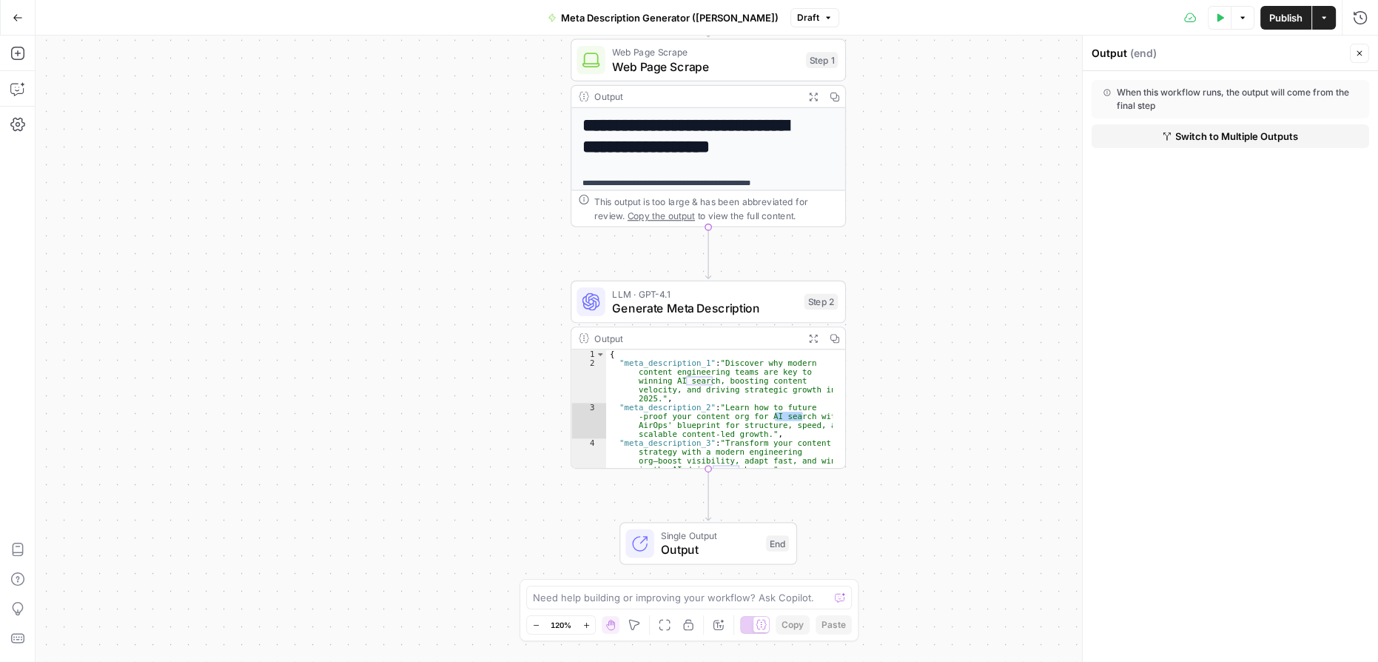
click at [719, 538] on span "Single Output" at bounding box center [710, 535] width 98 height 14
click at [705, 546] on span "Output" at bounding box center [710, 549] width 98 height 18
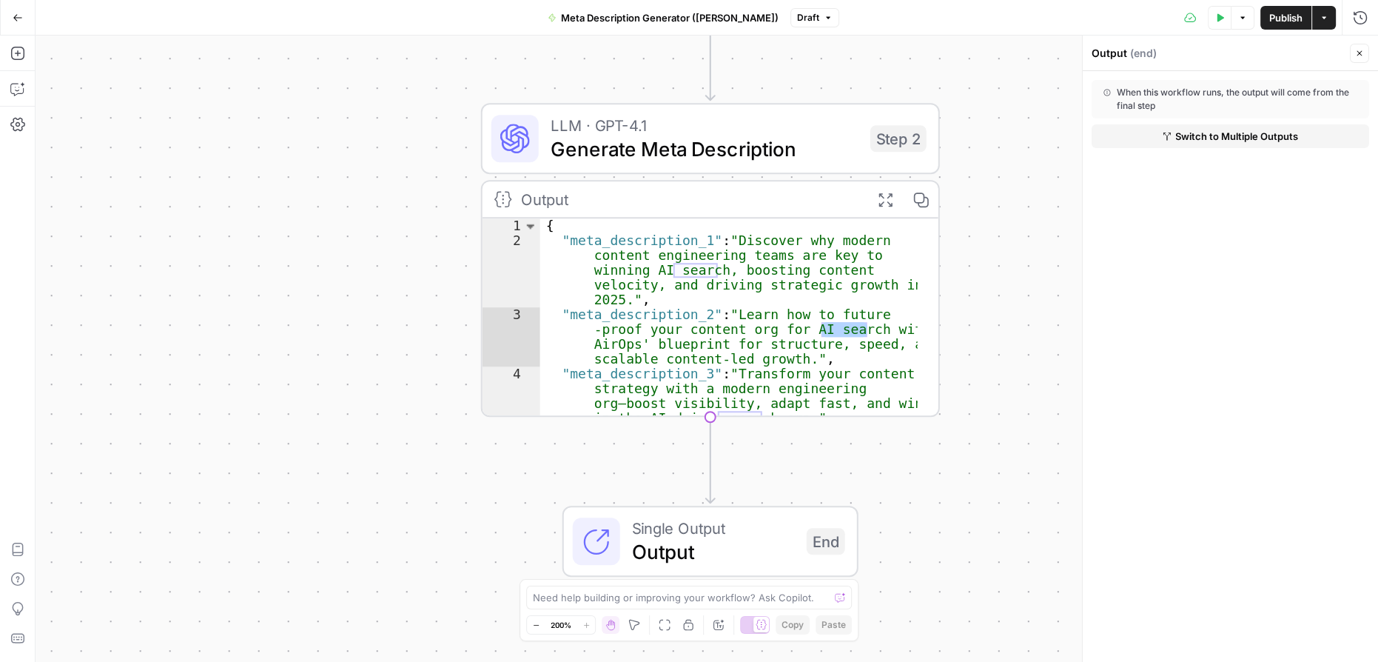
click at [964, 501] on div "**********" at bounding box center [707, 349] width 1343 height 626
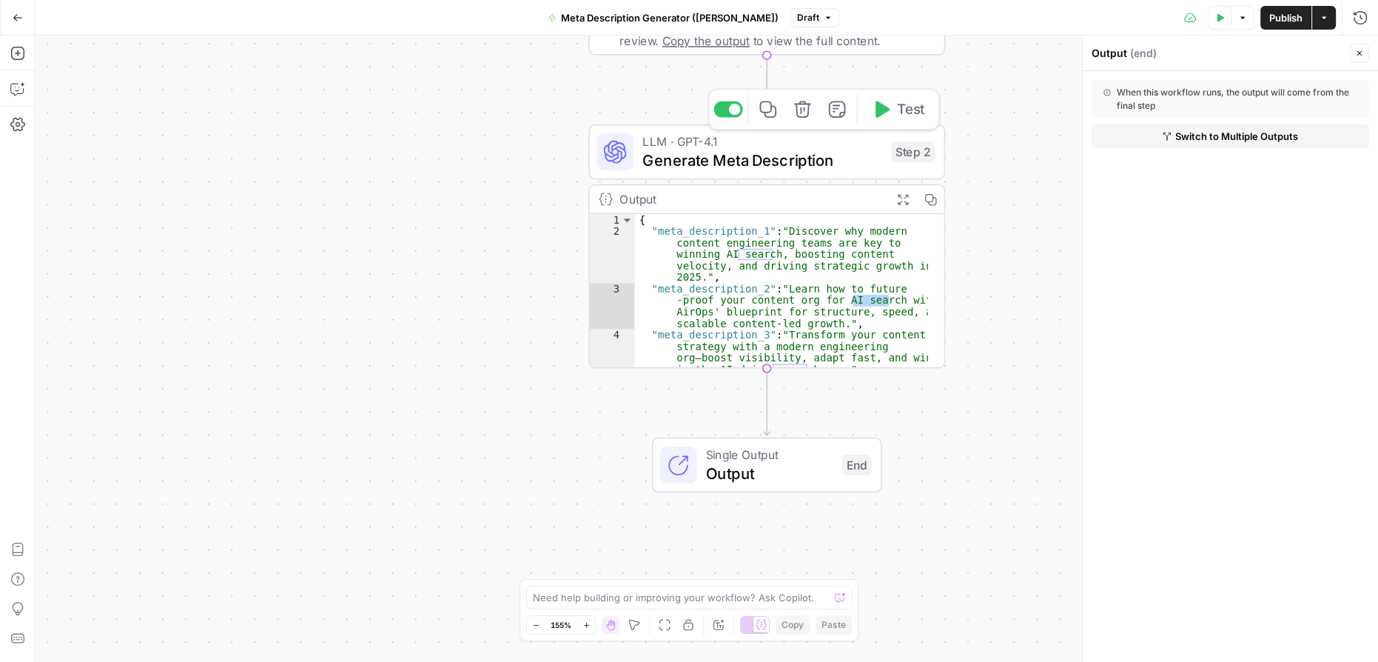
click at [882, 114] on icon "button" at bounding box center [883, 109] width 14 height 16
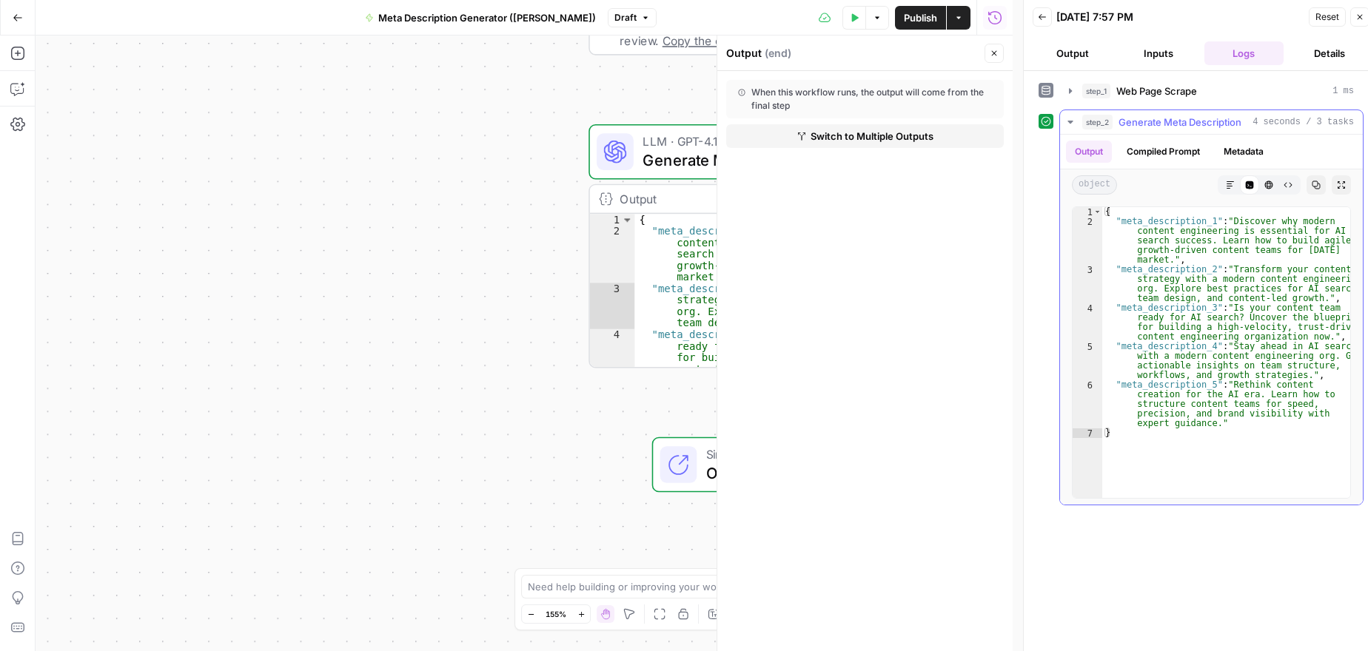
click at [1167, 149] on button "Compiled Prompt" at bounding box center [1163, 152] width 91 height 22
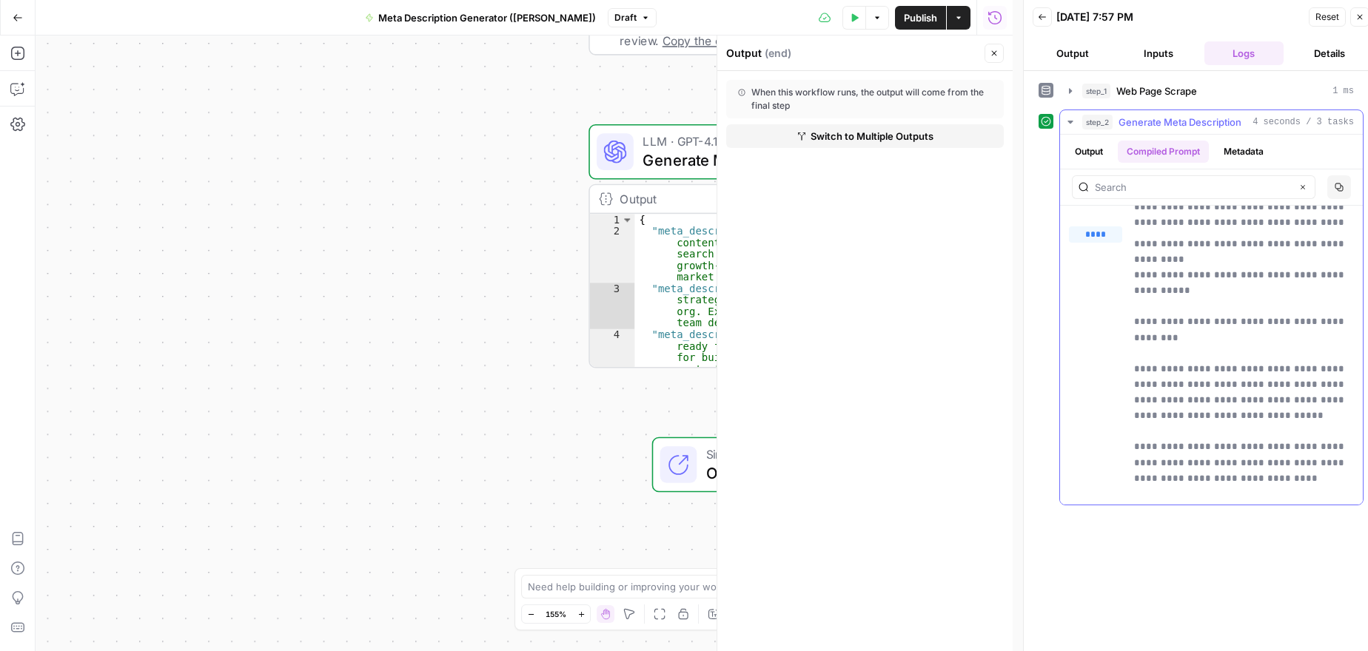
scroll to position [336, 0]
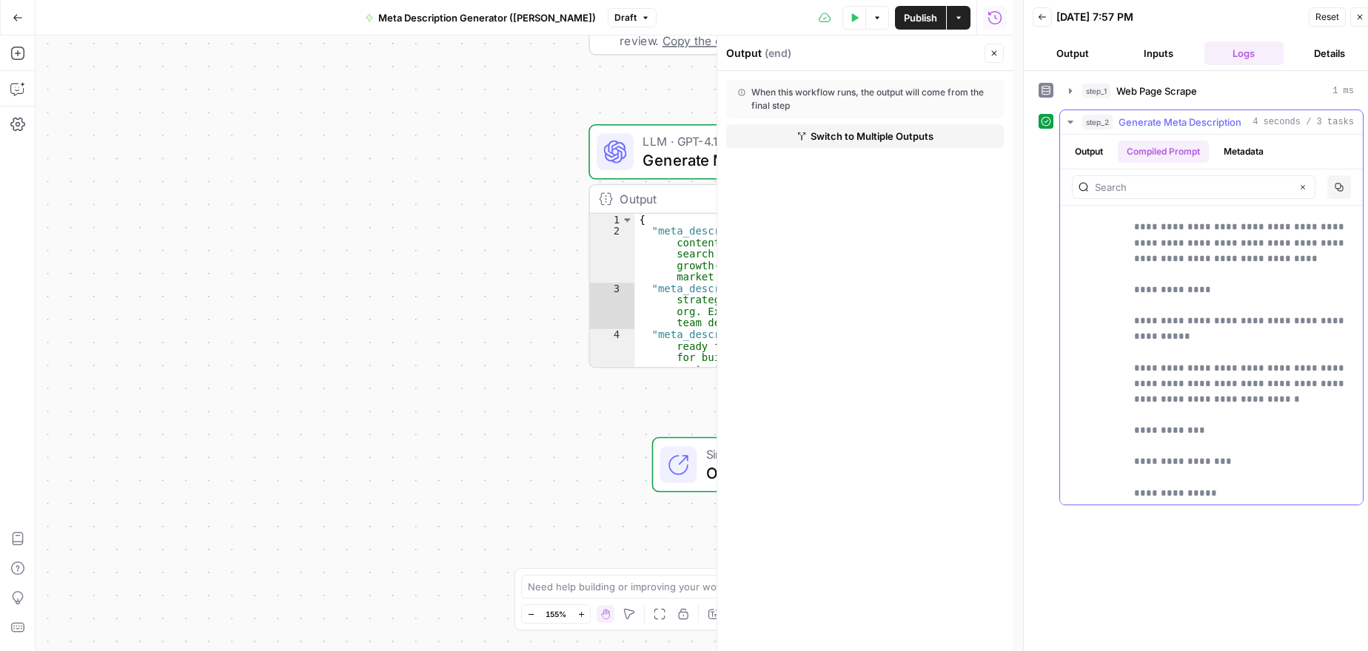
click at [1251, 146] on button "Metadata" at bounding box center [1244, 152] width 58 height 22
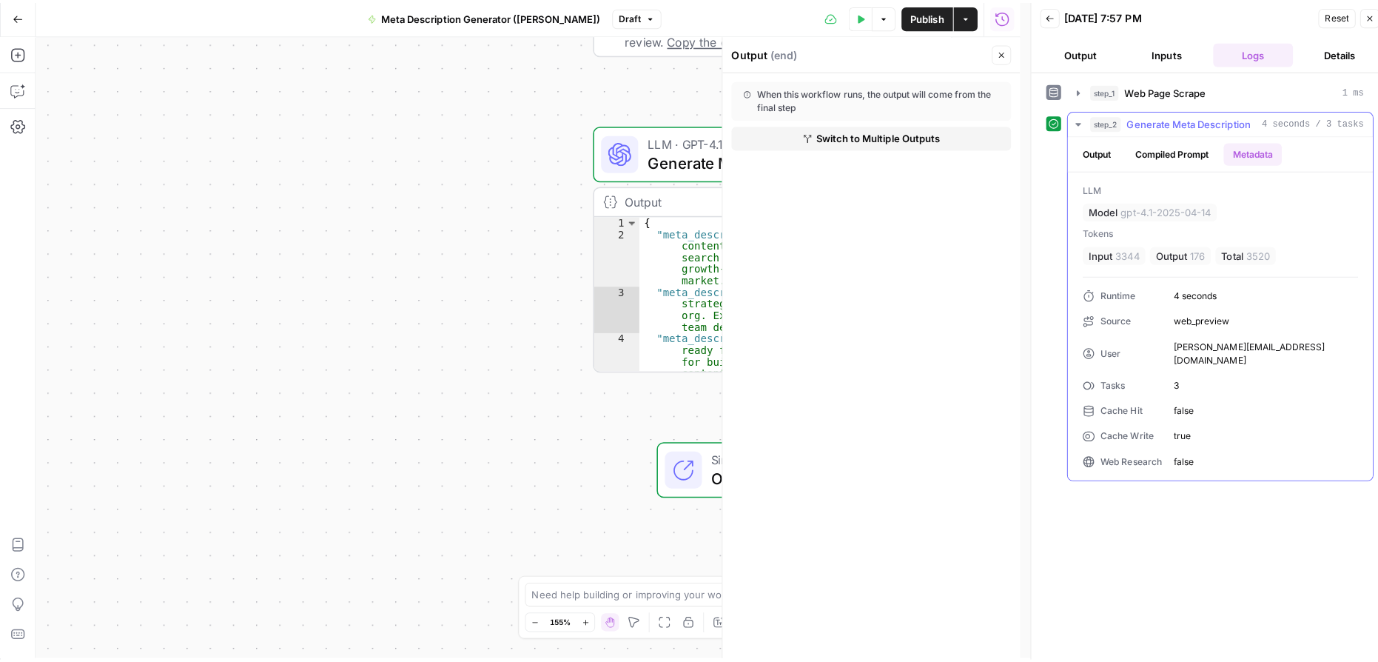
scroll to position [0, 0]
click at [1175, 150] on button "Compiled Prompt" at bounding box center [1163, 152] width 91 height 22
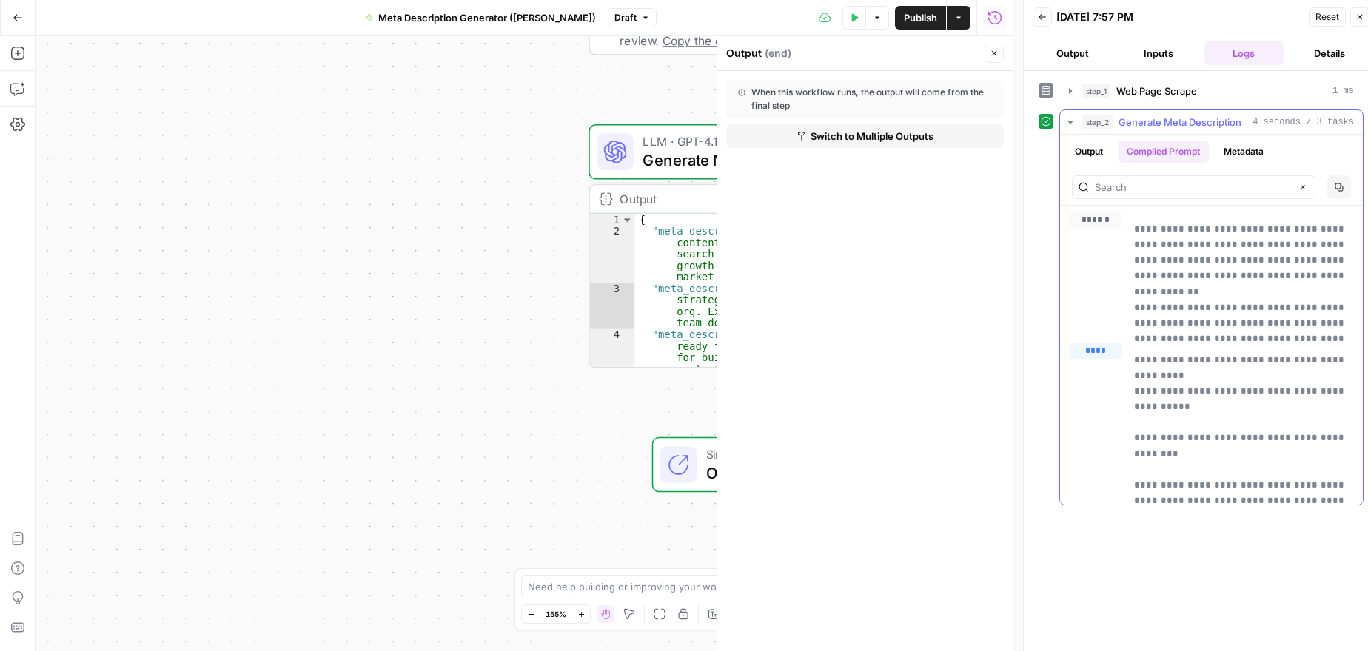
click at [1095, 122] on span "step_2" at bounding box center [1097, 122] width 30 height 15
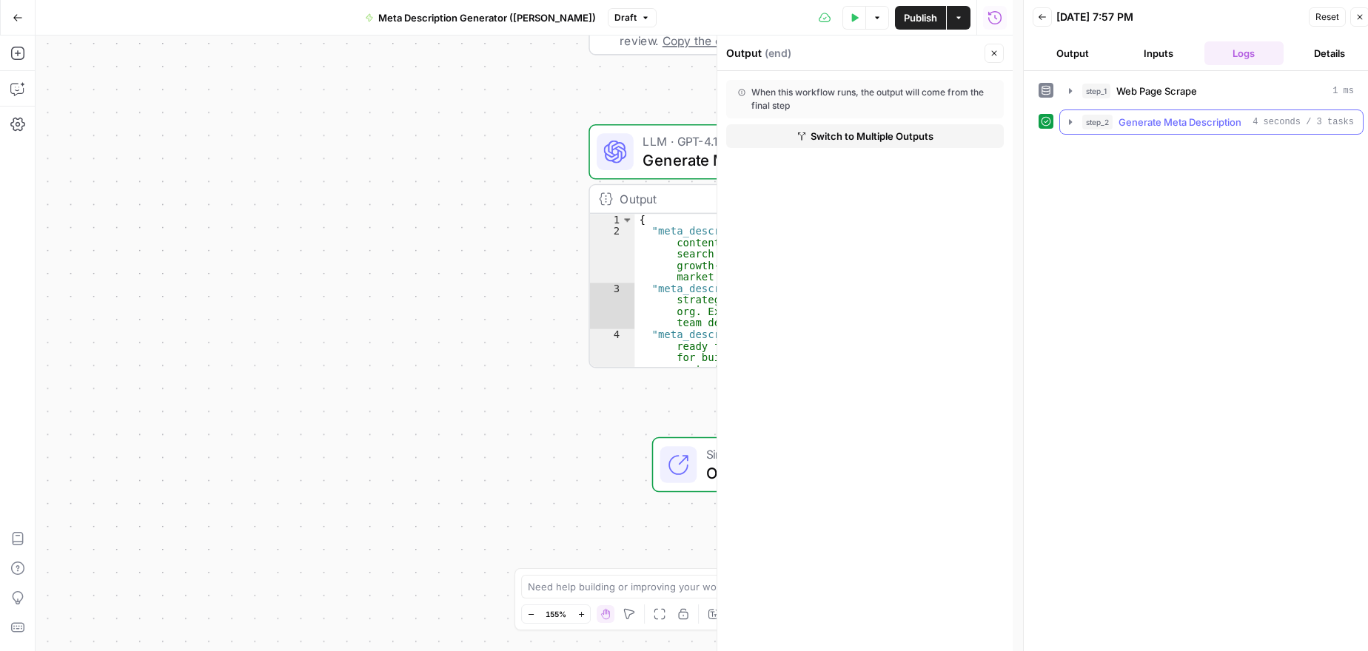
click at [1072, 122] on icon "button" at bounding box center [1070, 122] width 12 height 12
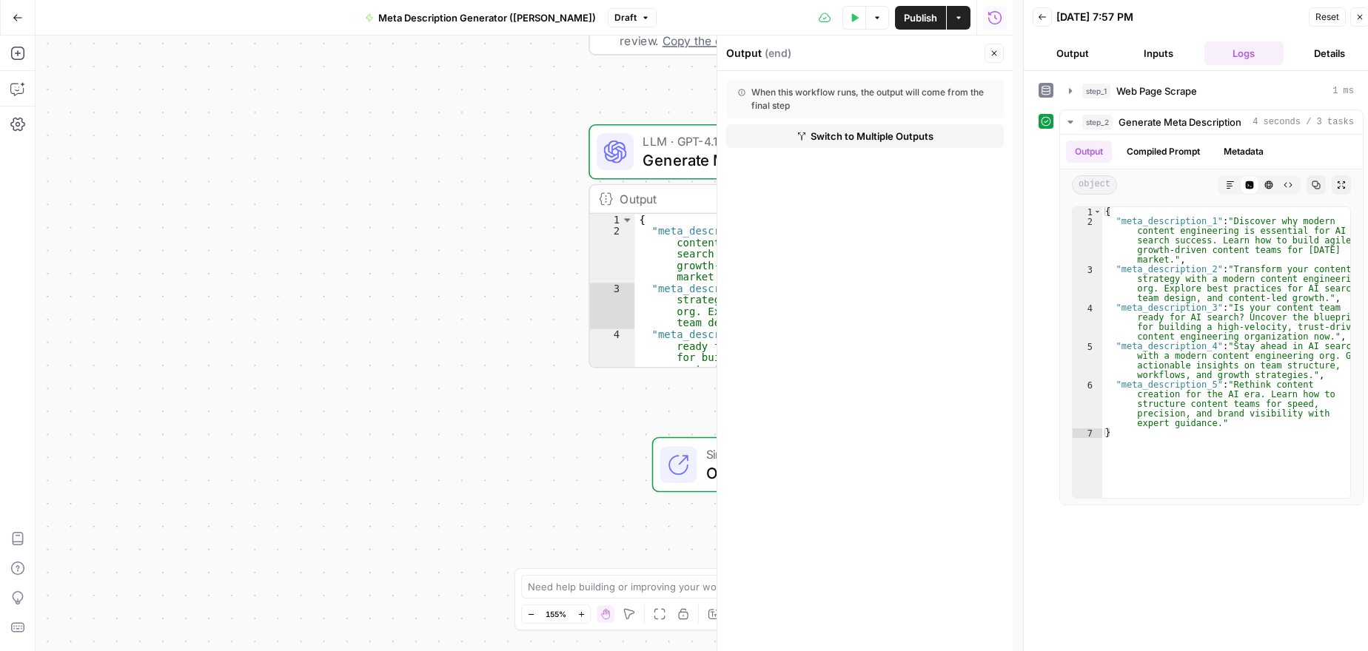
click at [1357, 17] on icon "button" at bounding box center [1359, 17] width 9 height 9
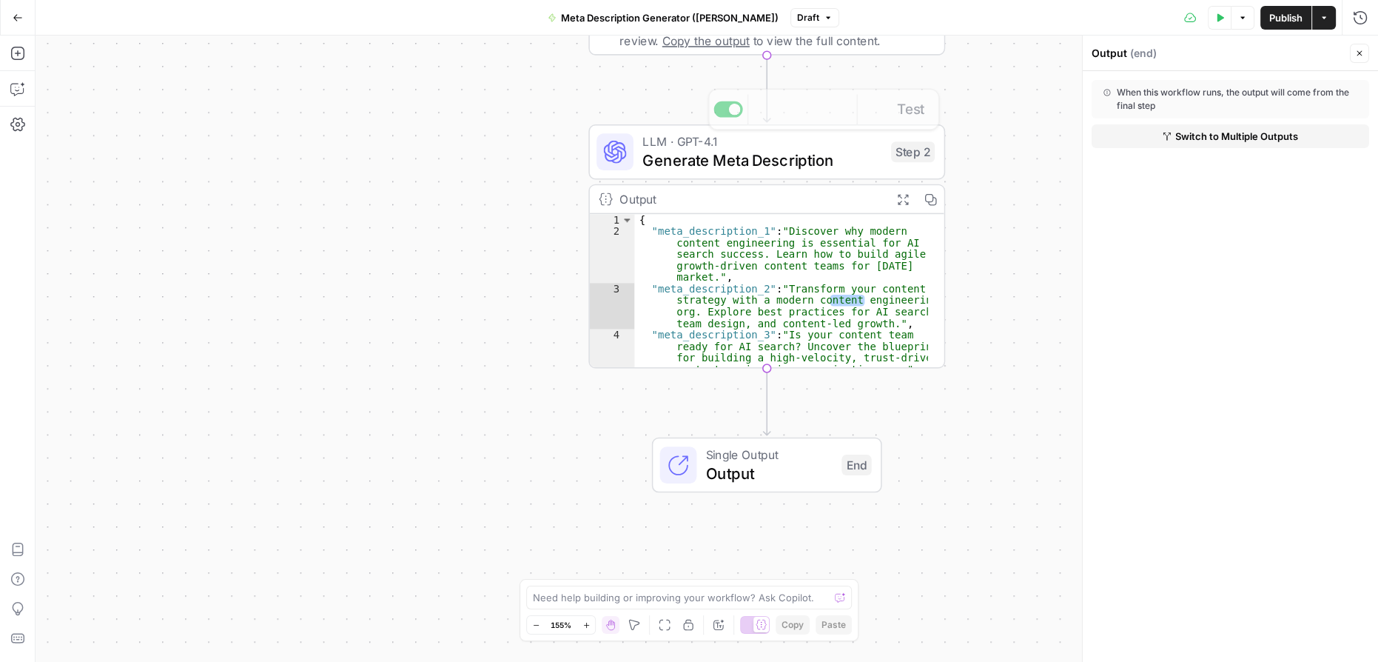
click at [759, 197] on div "Output" at bounding box center [751, 199] width 262 height 19
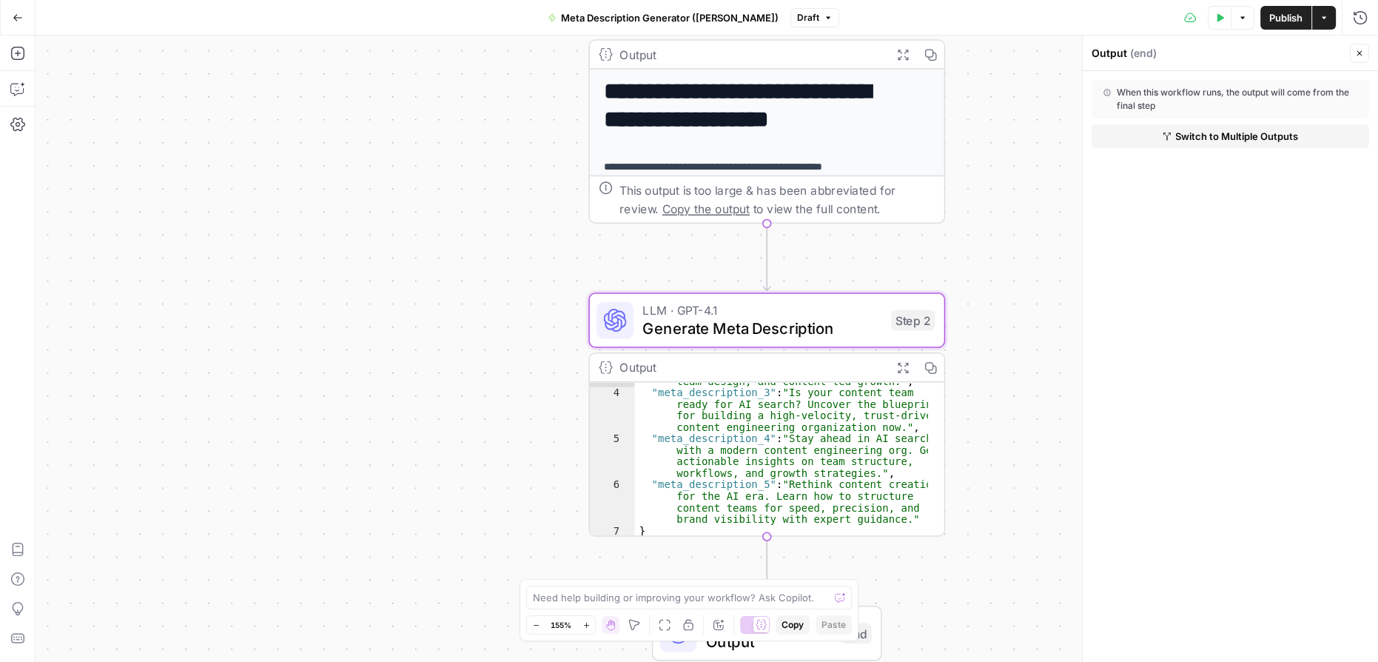
scroll to position [71, 0]
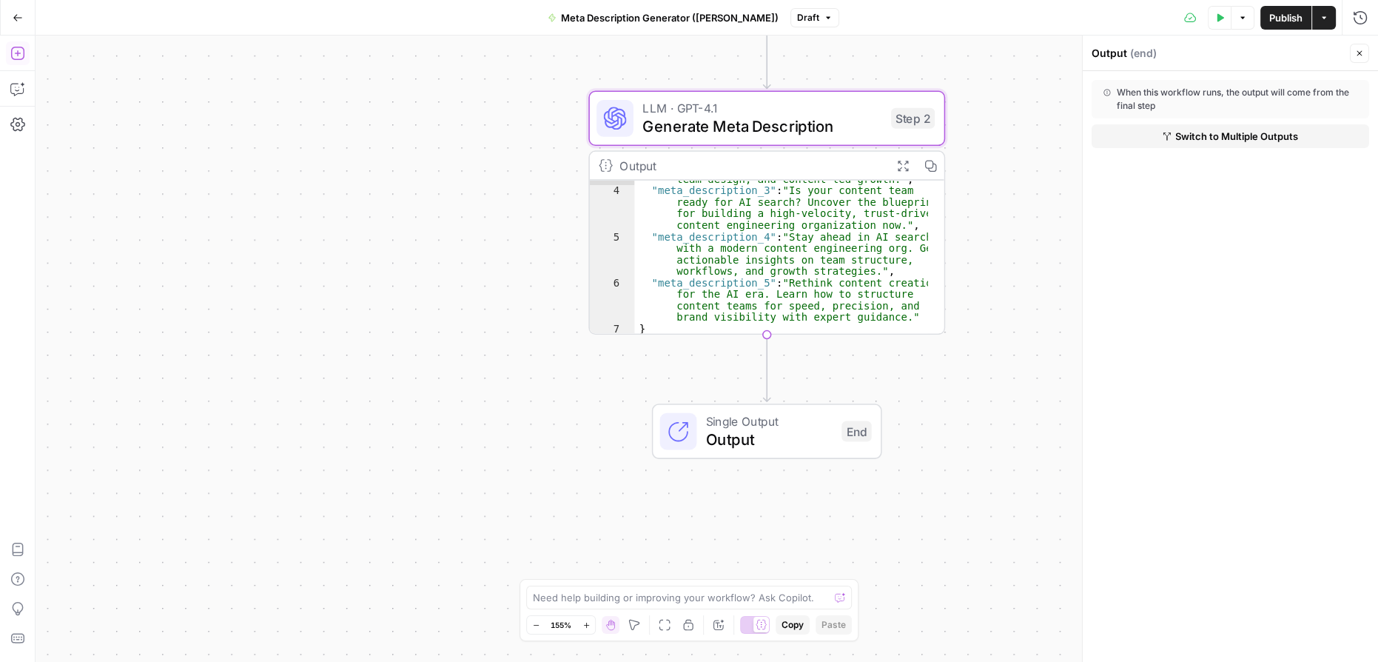
click at [24, 49] on button "Add Steps" at bounding box center [18, 53] width 24 height 24
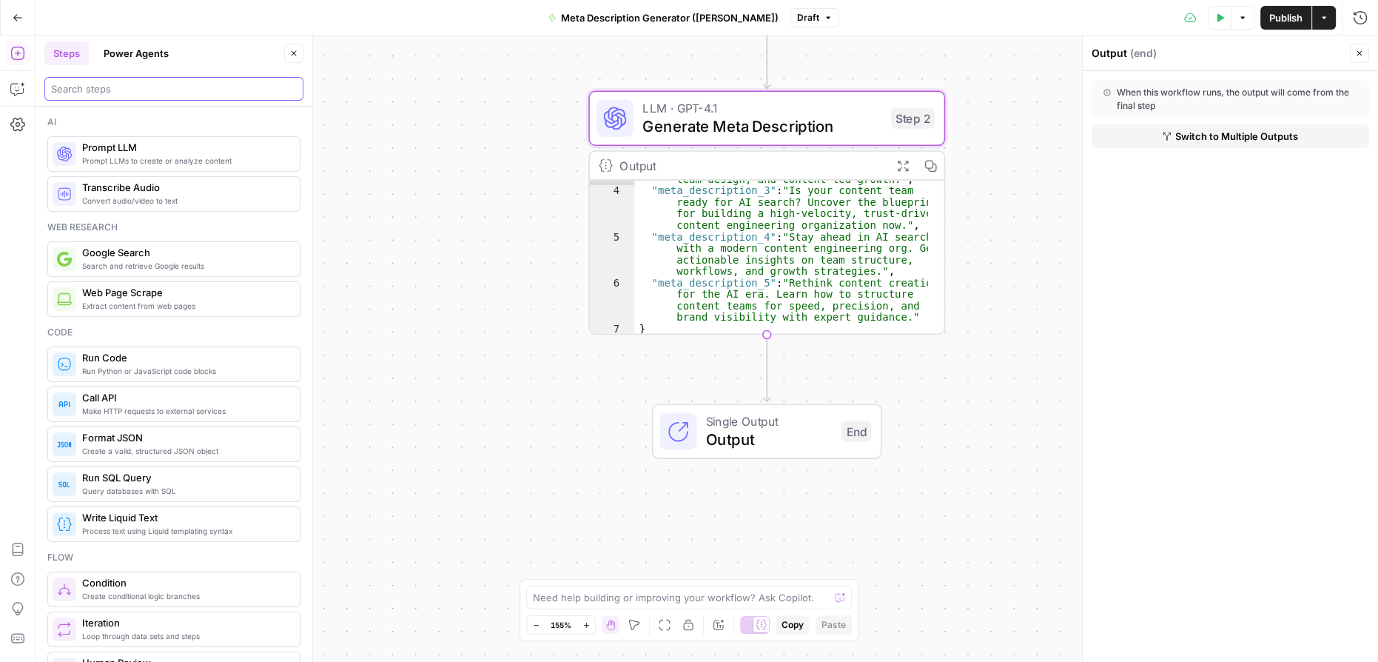
click at [155, 90] on input "search" at bounding box center [174, 88] width 246 height 15
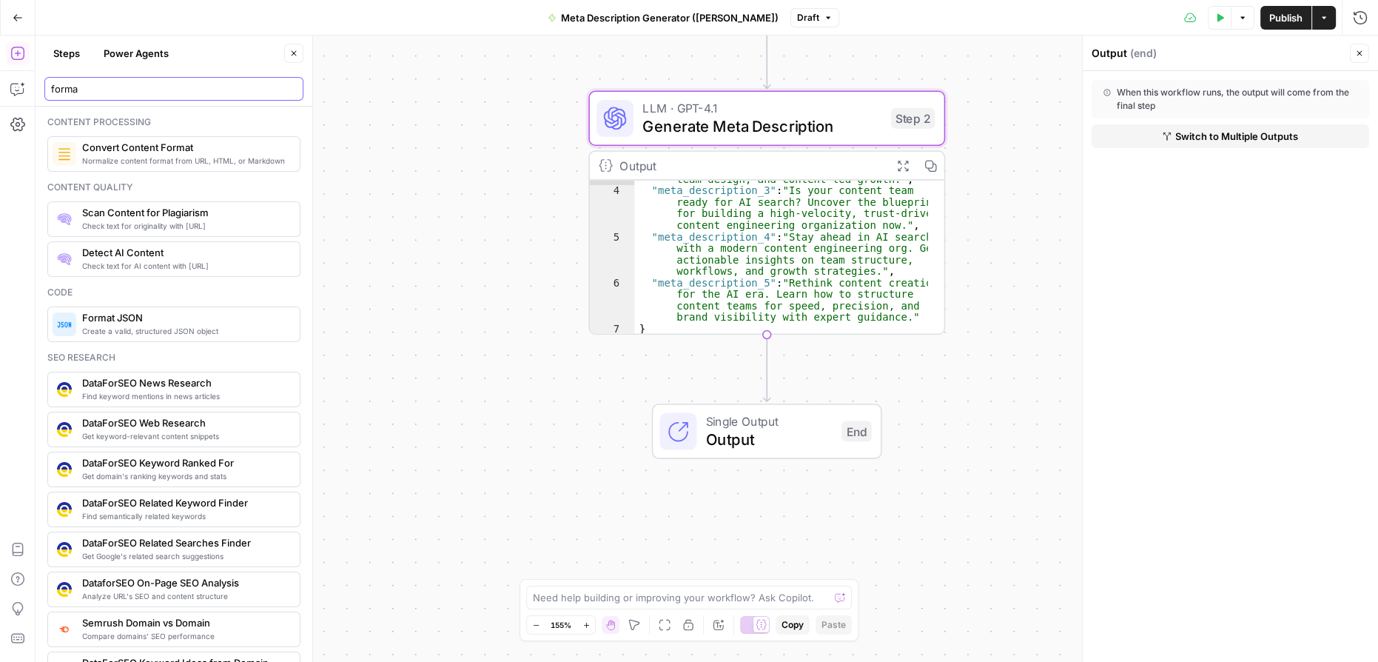
type input "format"
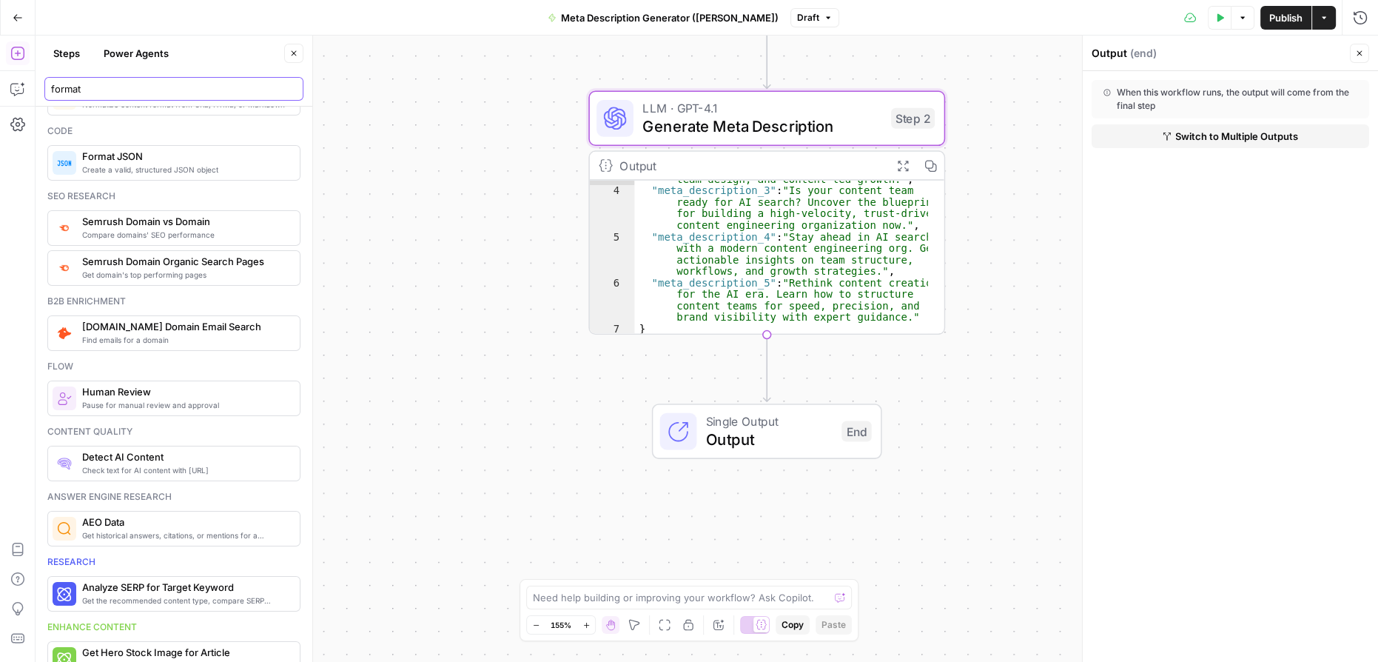
scroll to position [0, 0]
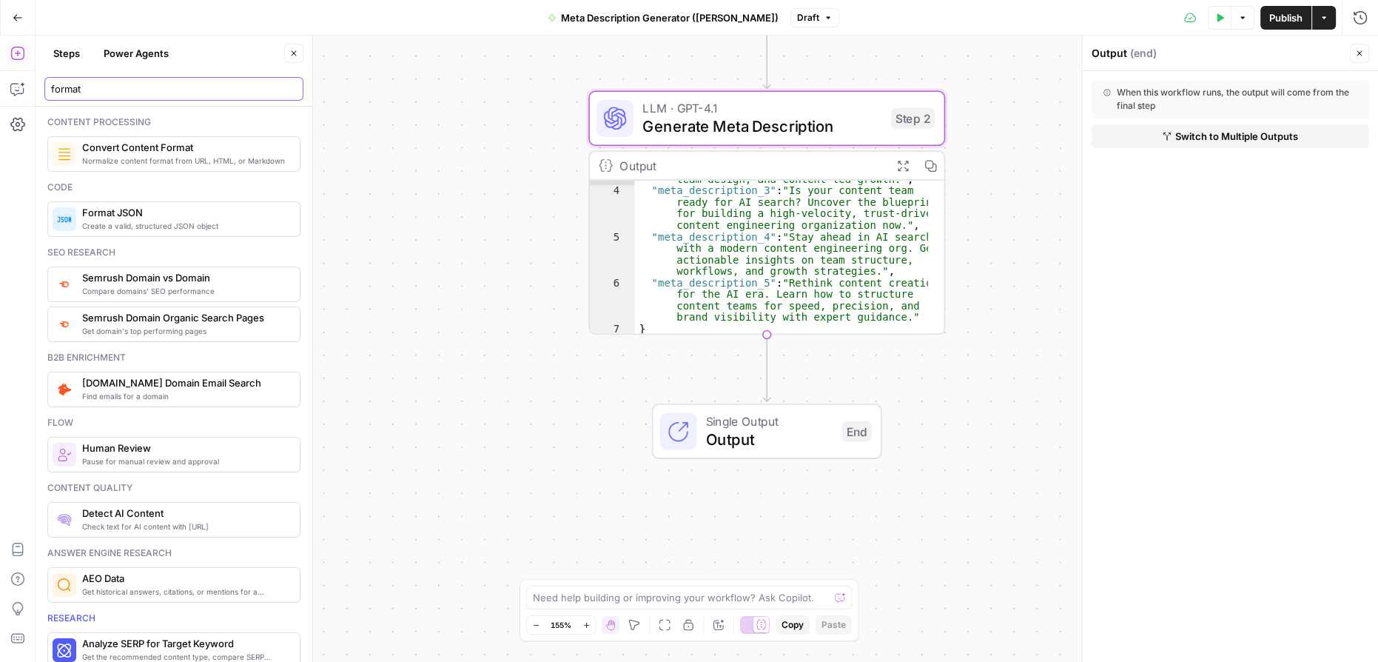
click at [293, 90] on input "format" at bounding box center [174, 88] width 246 height 15
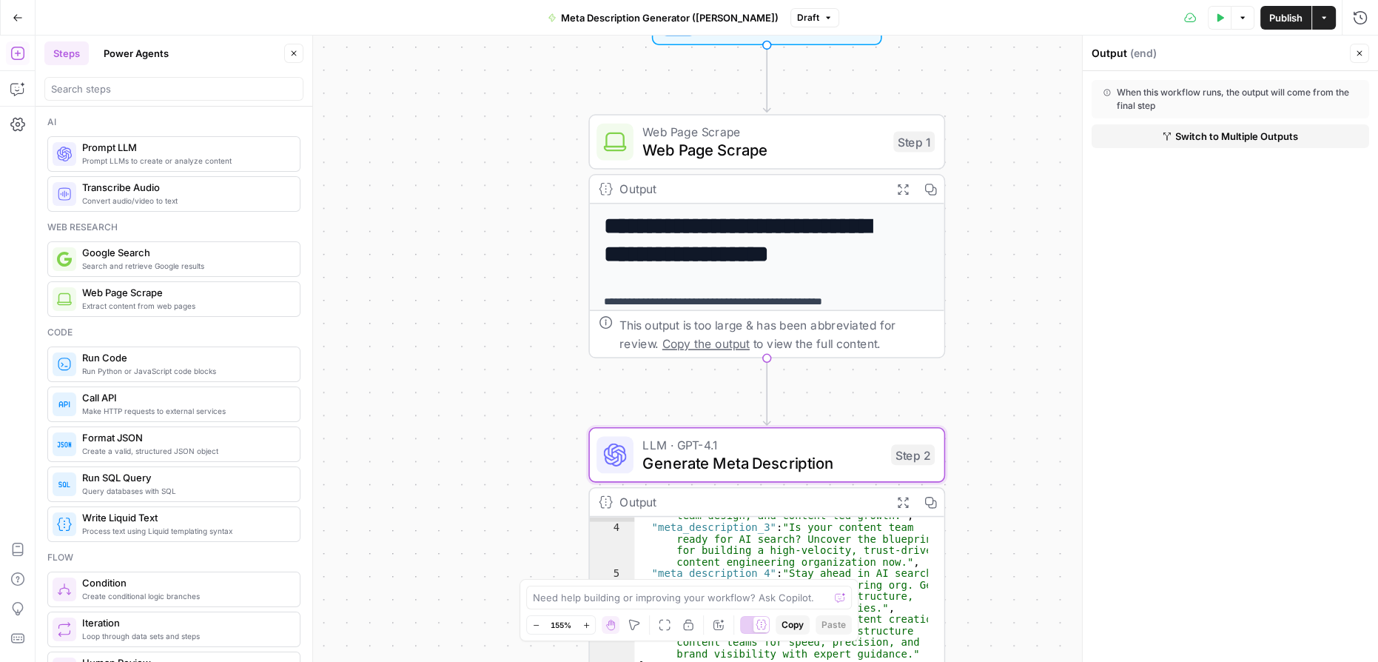
click at [757, 132] on span "Web Page Scrape" at bounding box center [762, 131] width 241 height 19
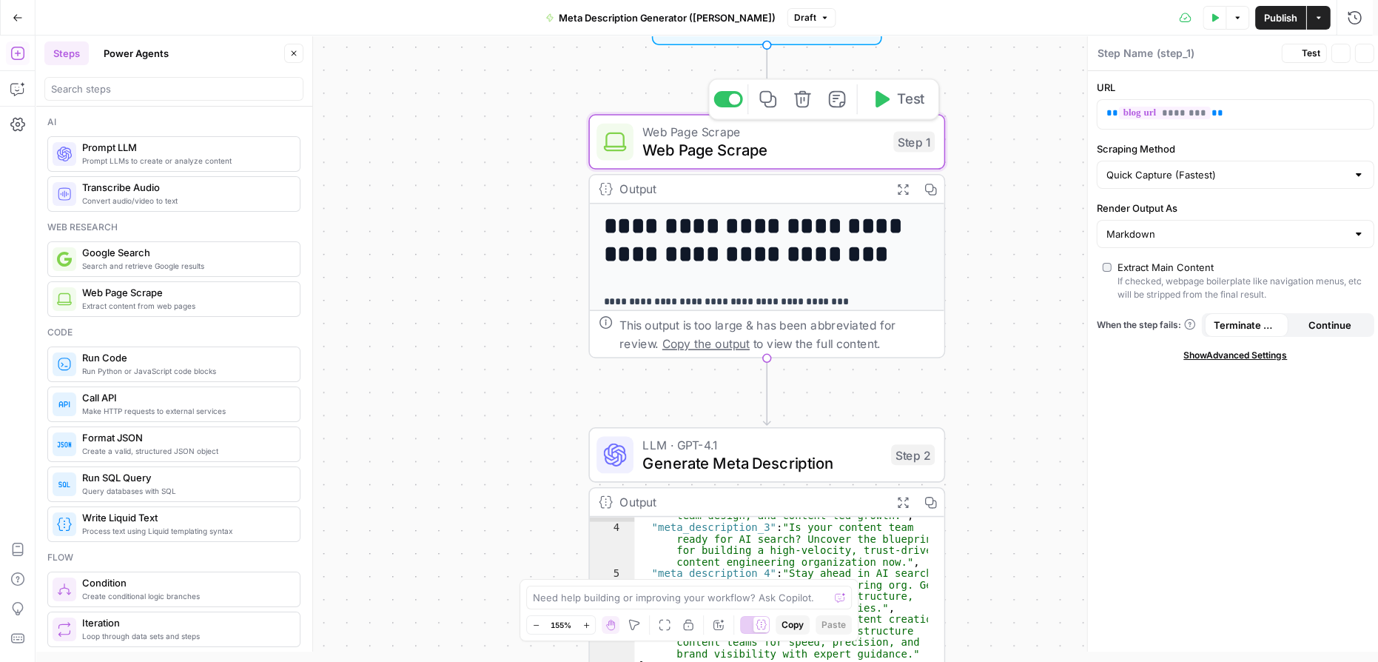
type textarea "Web Page Scrape"
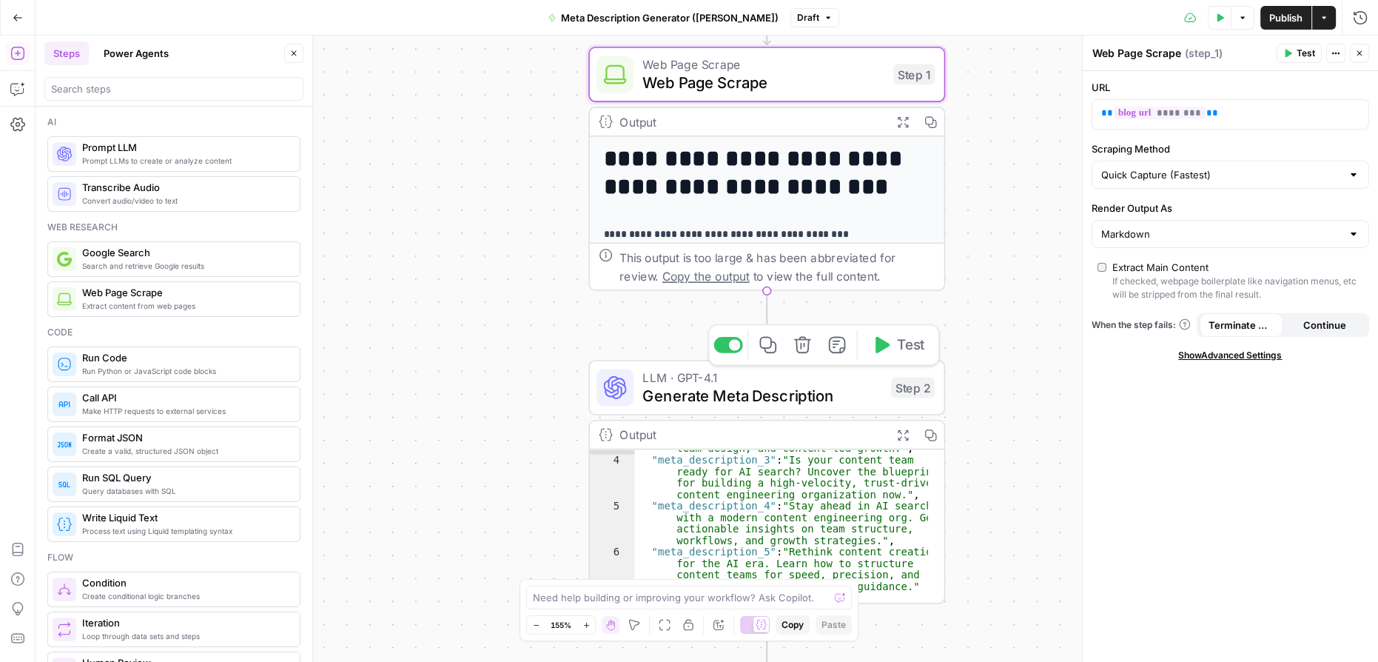
click at [765, 395] on span "Generate Meta Description" at bounding box center [761, 395] width 239 height 23
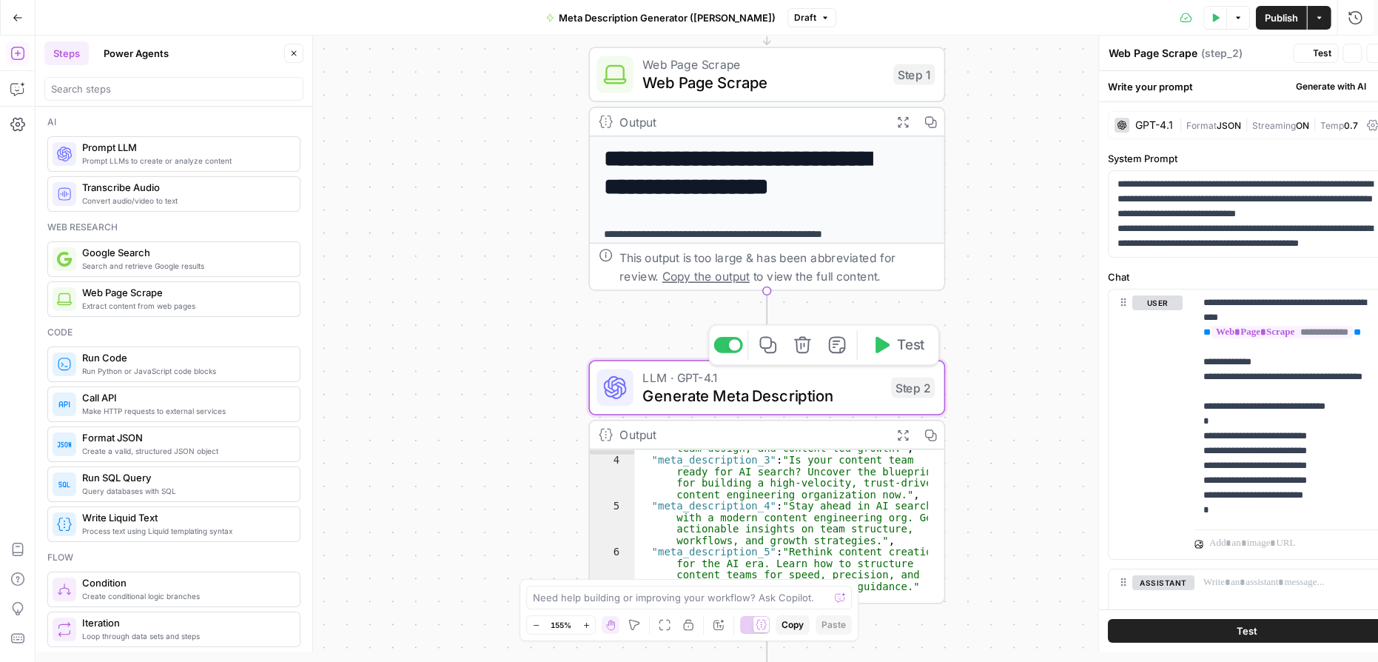
type textarea "Generate Meta Description"
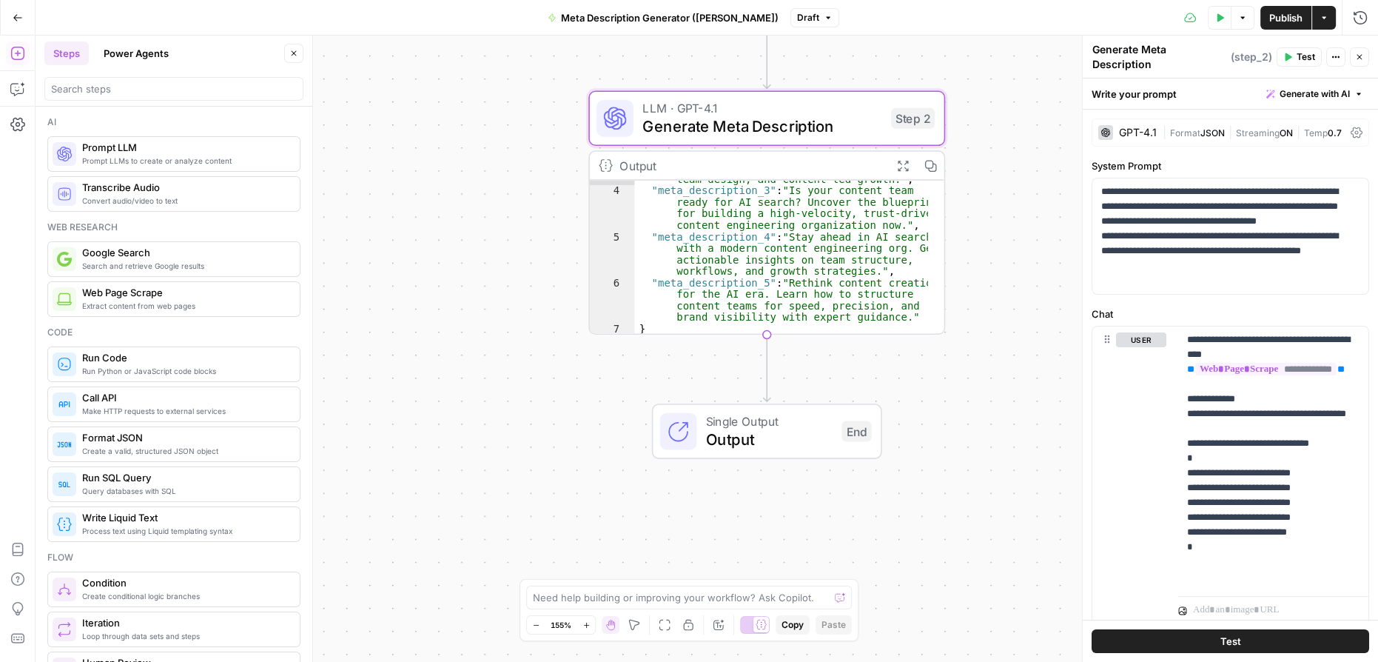
click at [21, 13] on icon "button" at bounding box center [18, 18] width 10 height 10
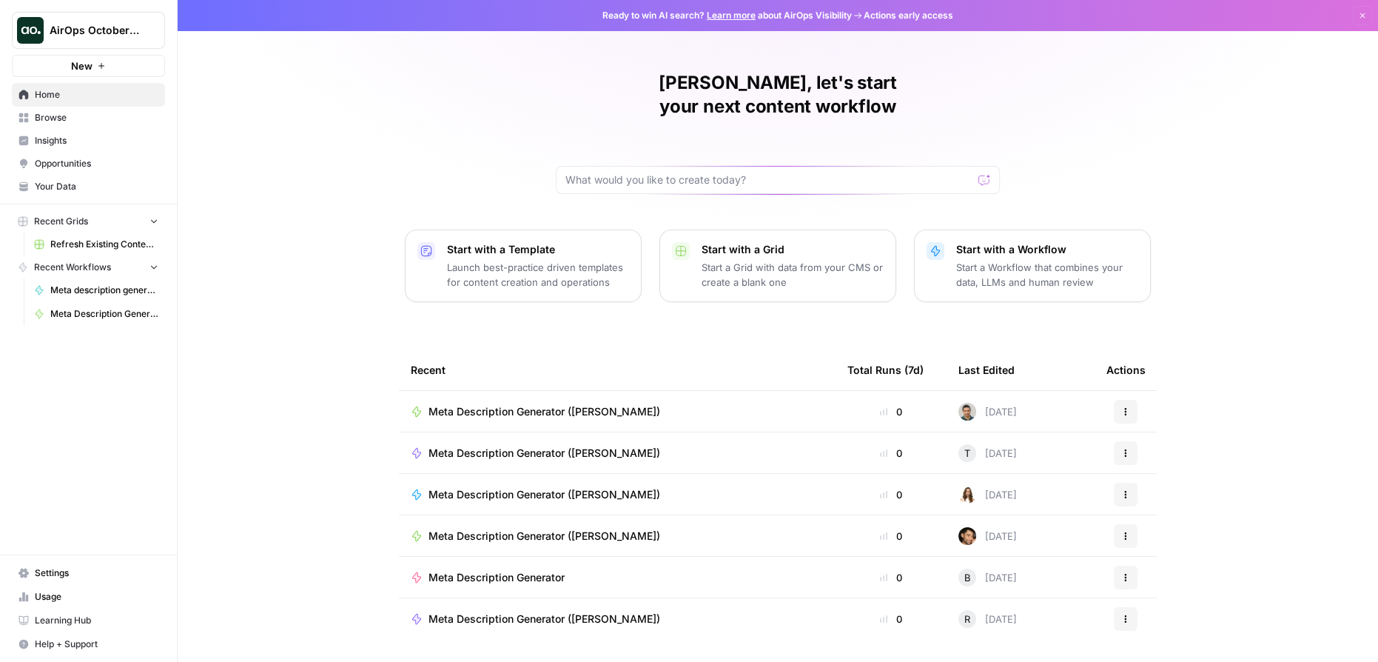
scroll to position [19, 0]
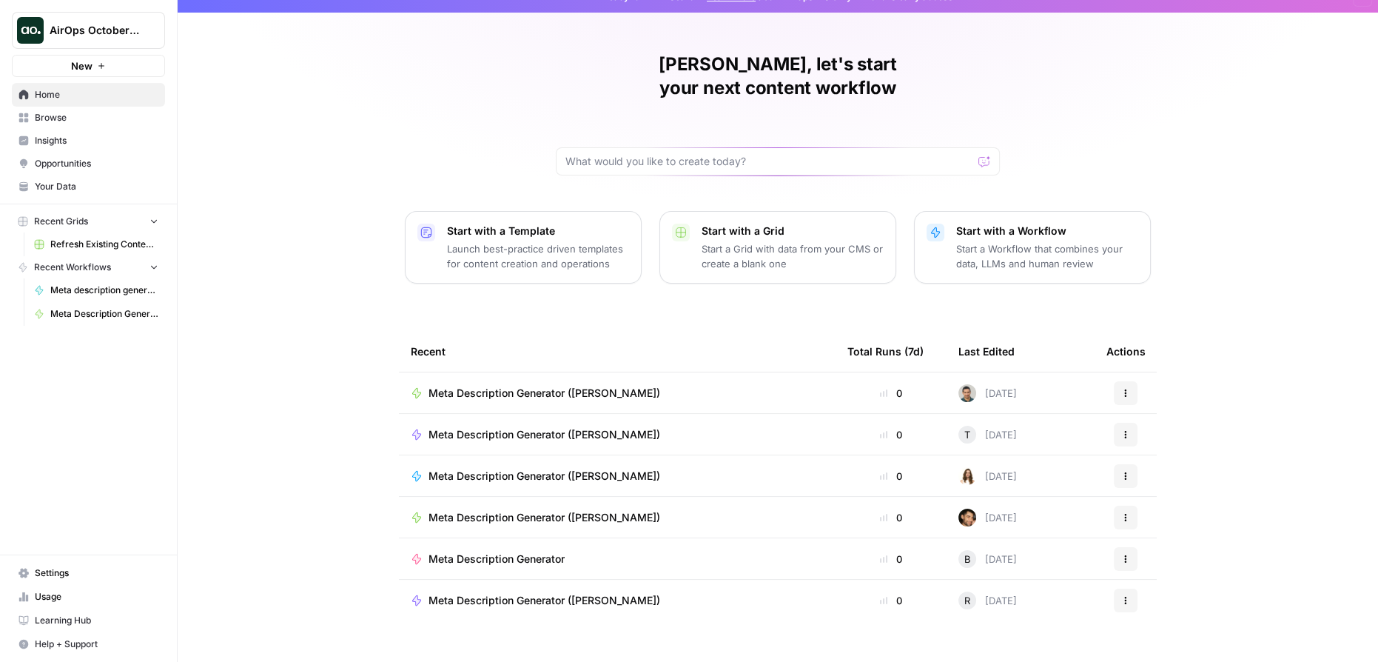
click at [572, 469] on span "Meta Description Generator ([PERSON_NAME])" at bounding box center [545, 476] width 232 height 15
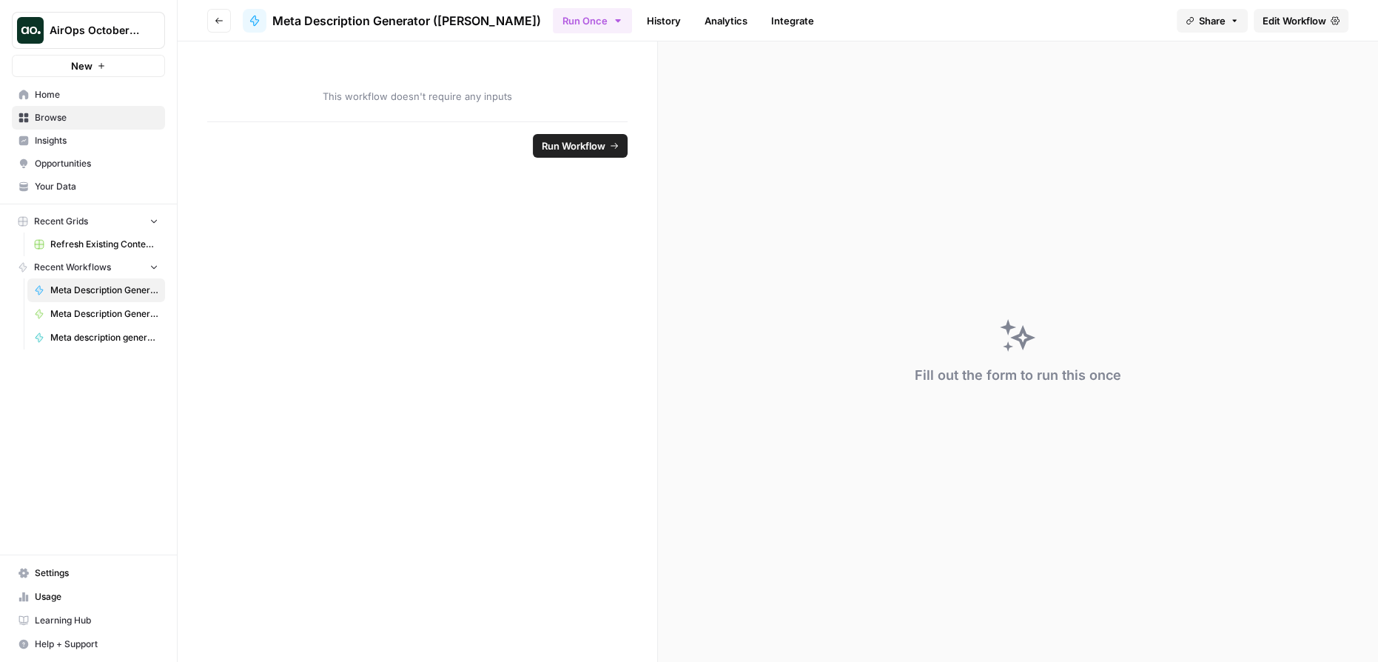
click at [226, 16] on button "Go back" at bounding box center [219, 21] width 24 height 24
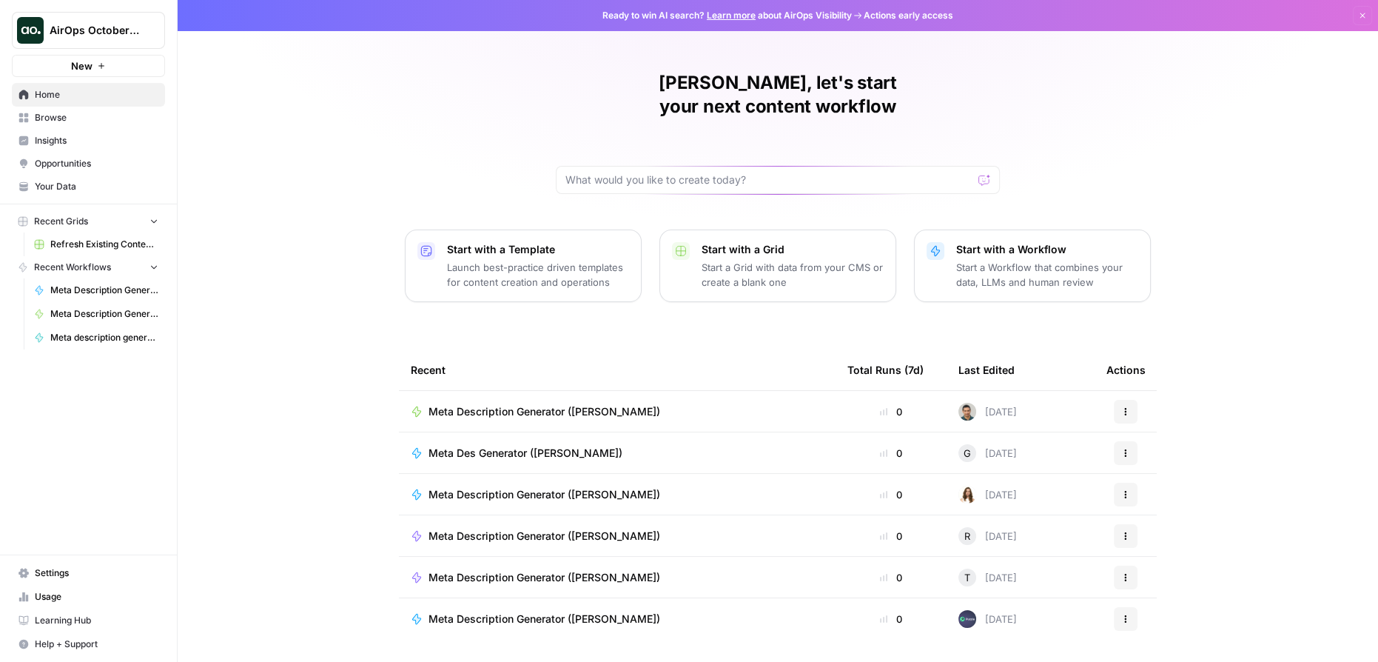
click at [558, 404] on span "Meta Description Generator ([PERSON_NAME])" at bounding box center [545, 411] width 232 height 15
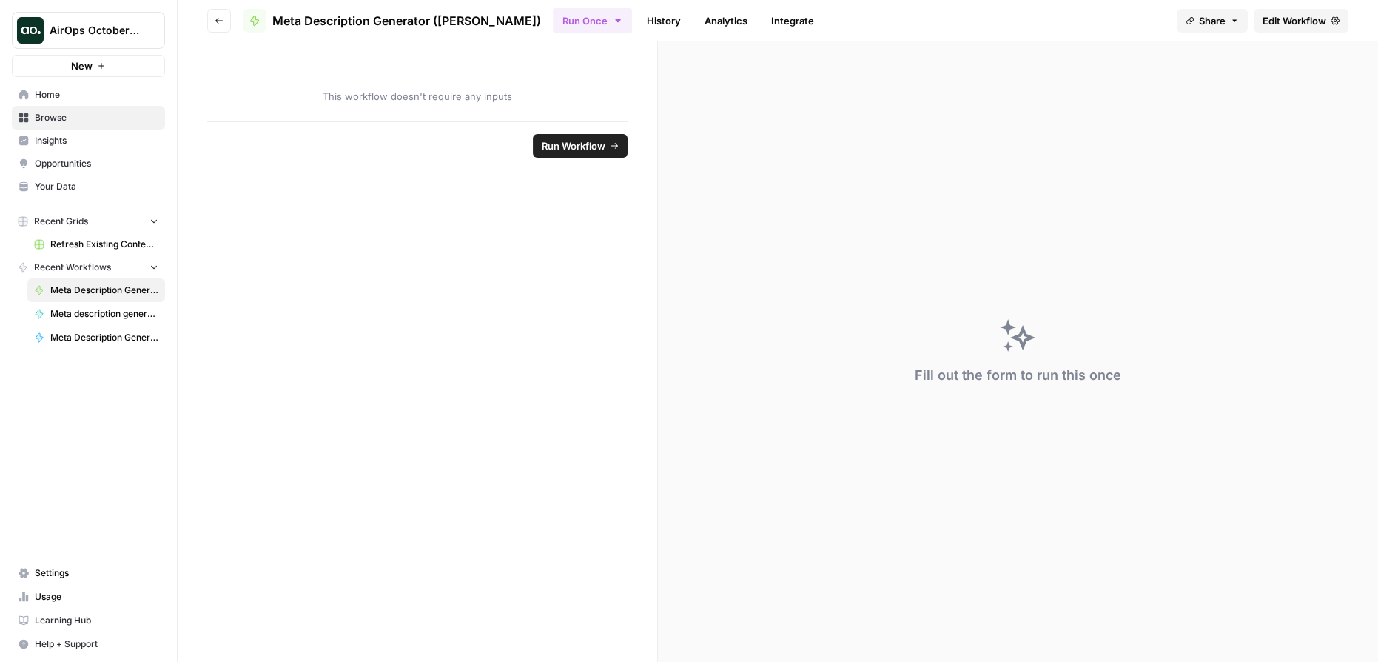
click at [219, 19] on icon "button" at bounding box center [219, 20] width 9 height 9
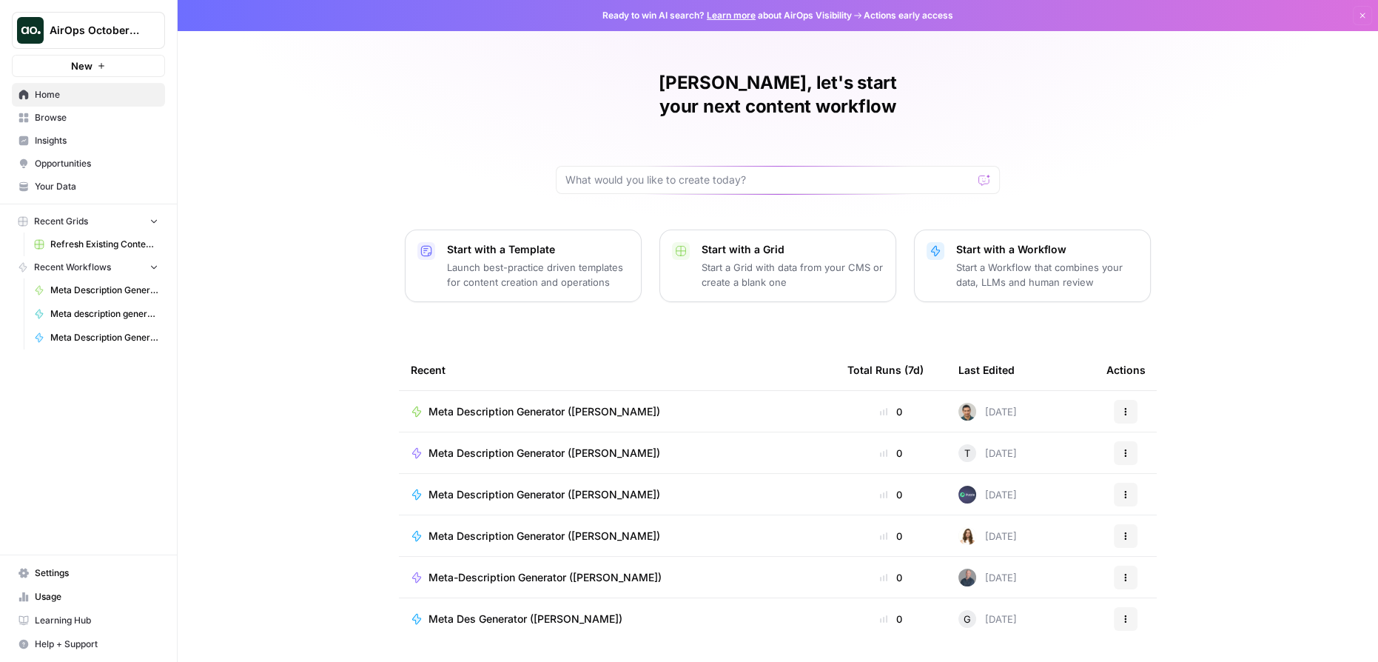
click at [585, 404] on span "Meta Description Generator ([PERSON_NAME])" at bounding box center [545, 411] width 232 height 15
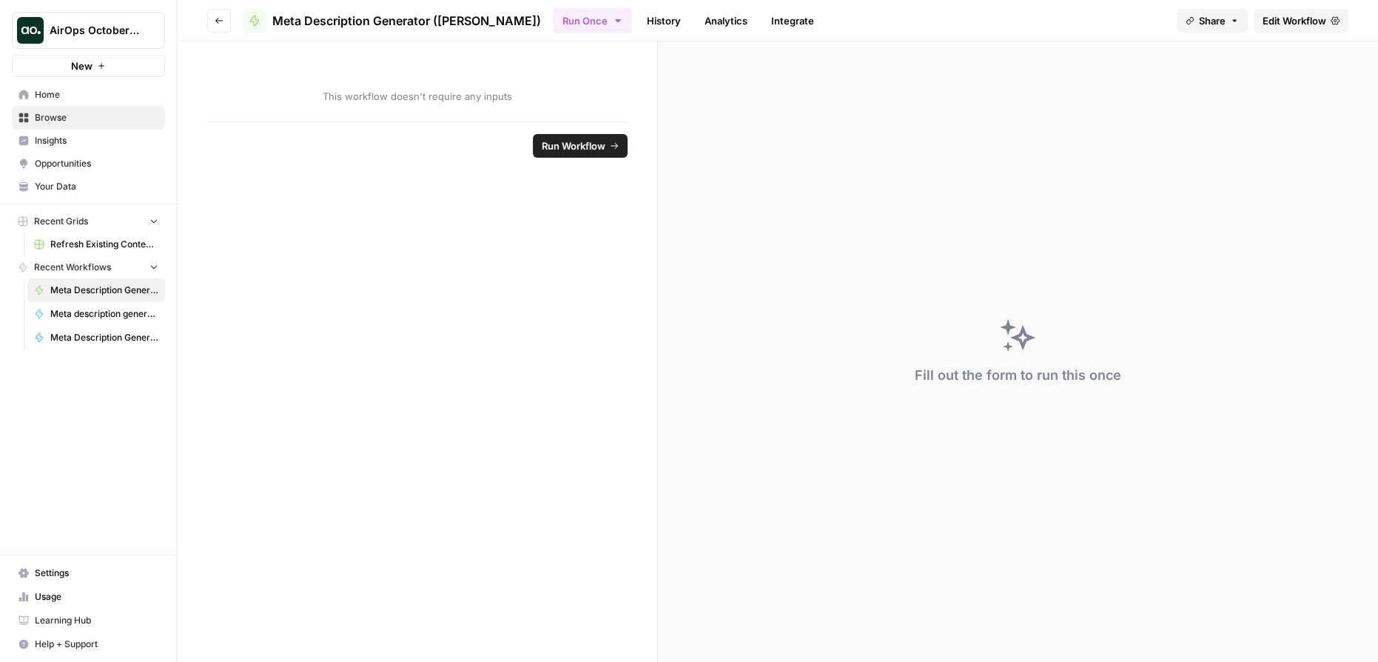
click at [213, 15] on button "Go back" at bounding box center [219, 21] width 24 height 24
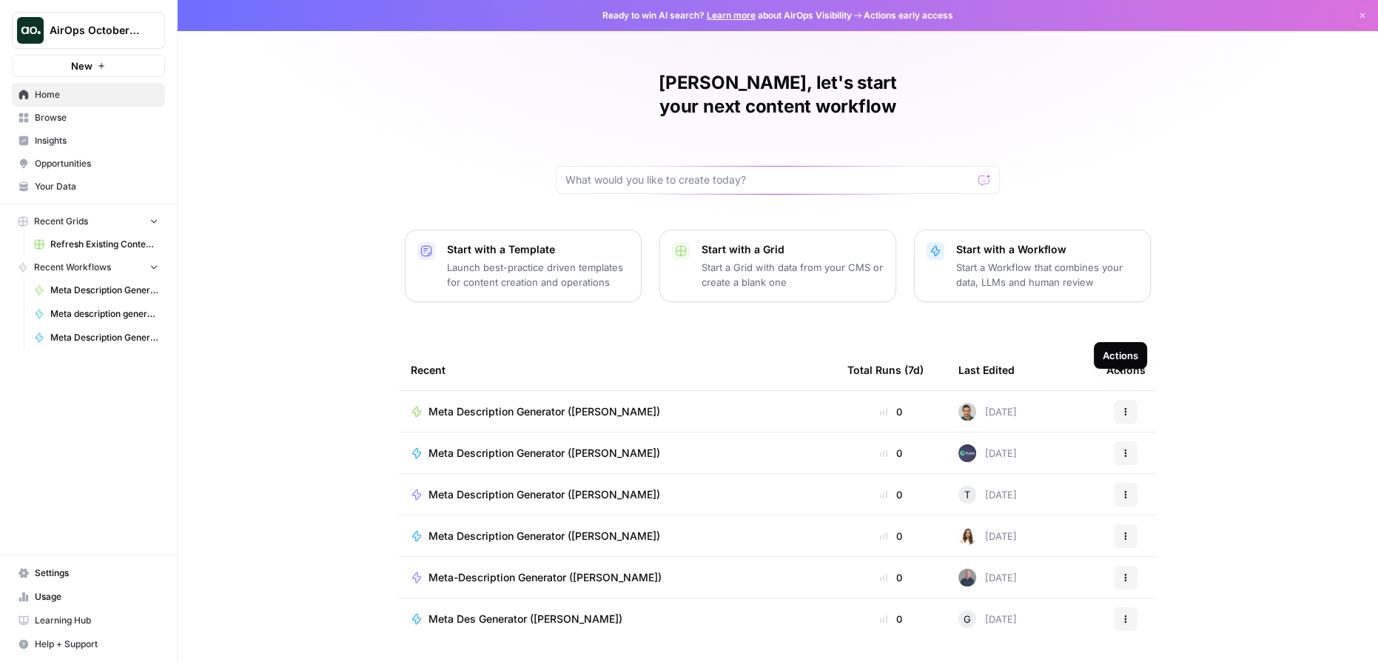
click at [1128, 400] on button "Actions" at bounding box center [1126, 412] width 24 height 24
click at [1190, 440] on span "Edit in Studio" at bounding box center [1197, 442] width 118 height 15
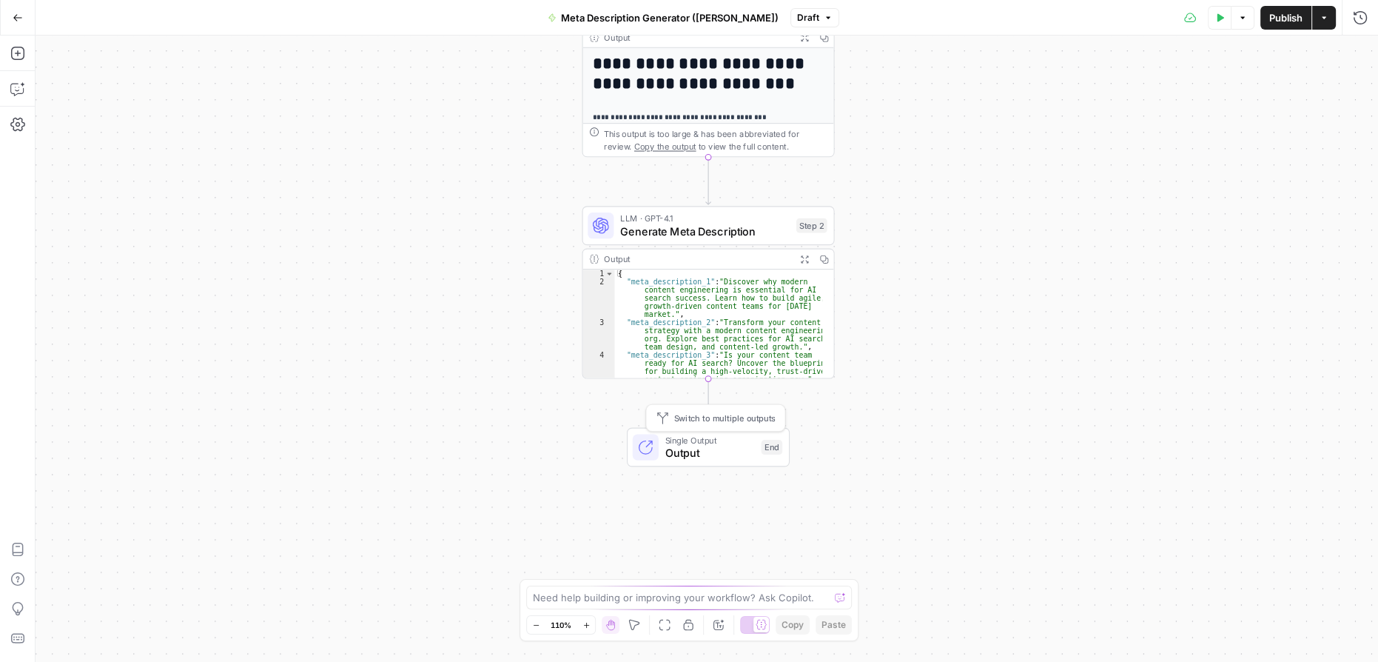
drag, startPoint x: 738, startPoint y: 437, endPoint x: 1070, endPoint y: 307, distance: 356.3
click at [1070, 307] on div "**********" at bounding box center [707, 349] width 1343 height 626
click at [17, 21] on icon "button" at bounding box center [18, 18] width 10 height 10
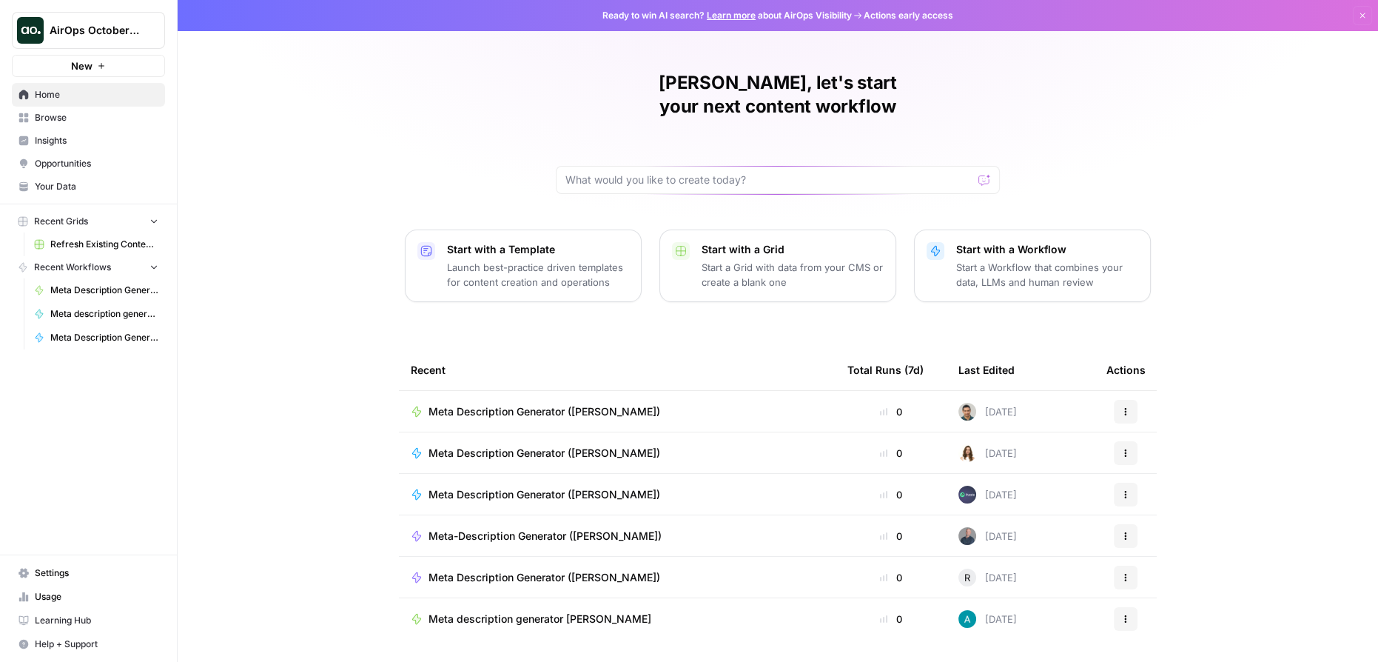
click at [59, 118] on span "Browse" at bounding box center [97, 117] width 124 height 13
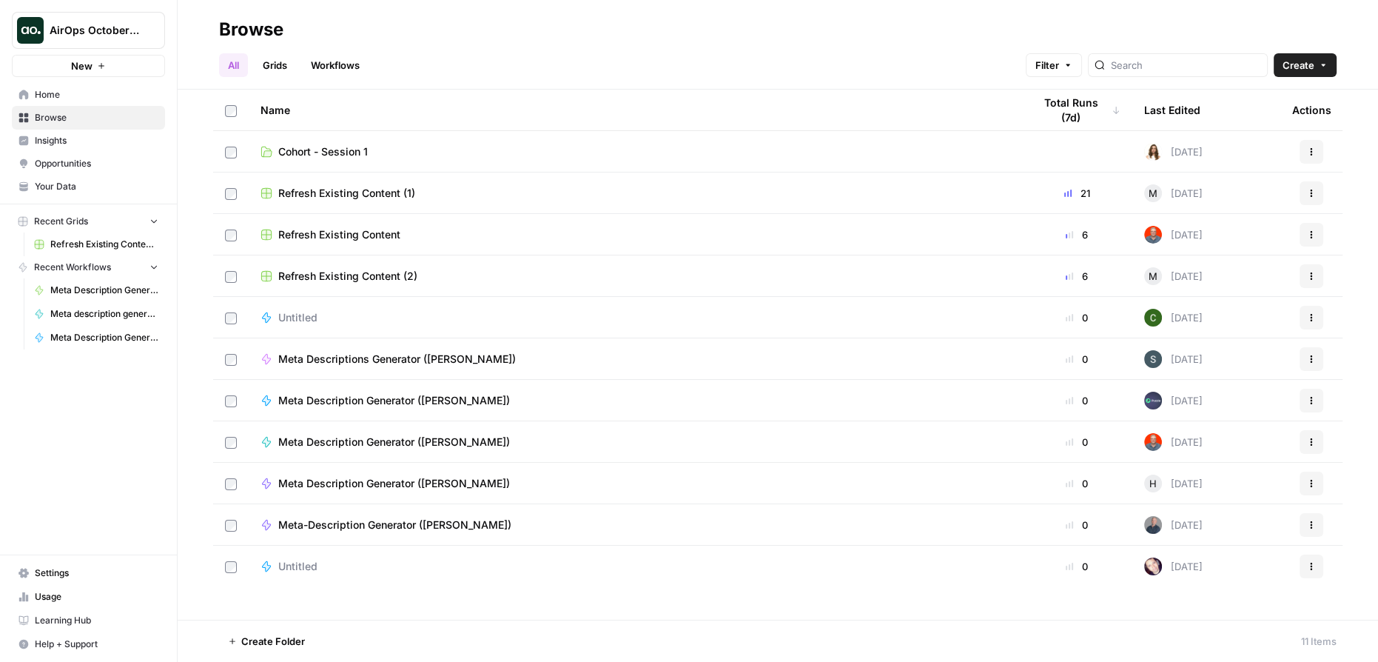
click at [336, 153] on span "Cohort - Session 1" at bounding box center [323, 151] width 90 height 15
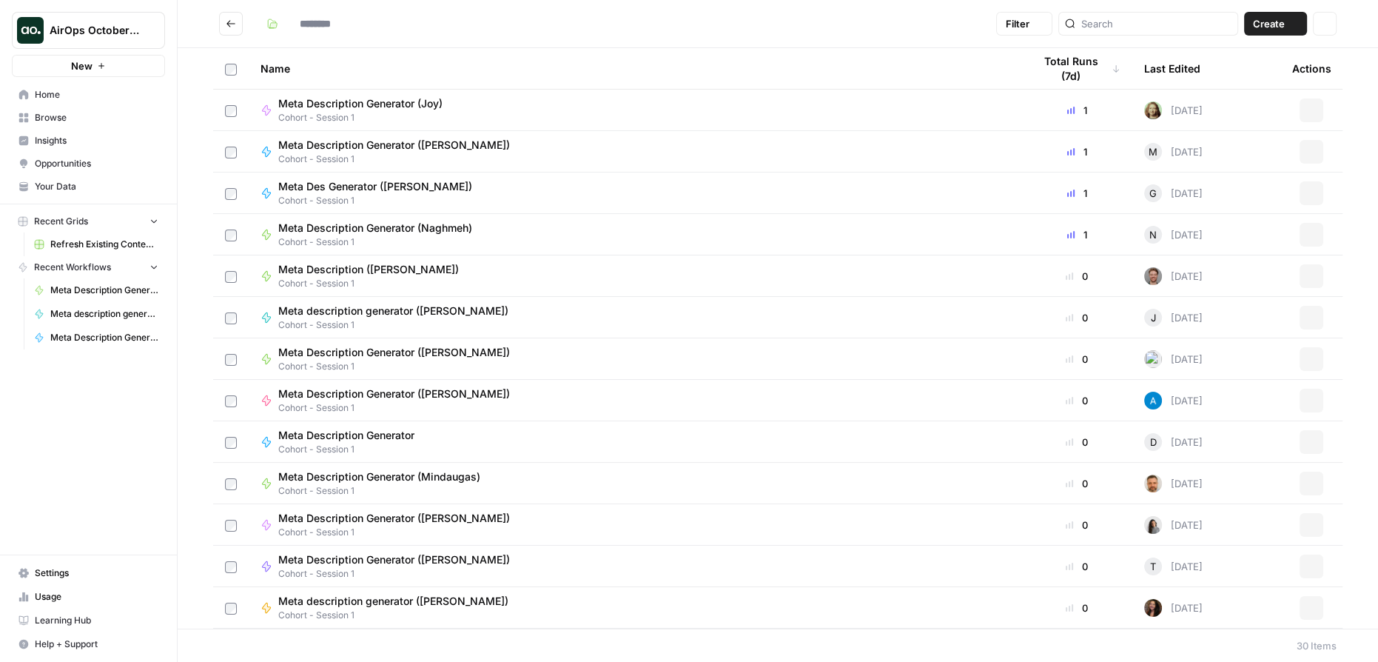
type input "**********"
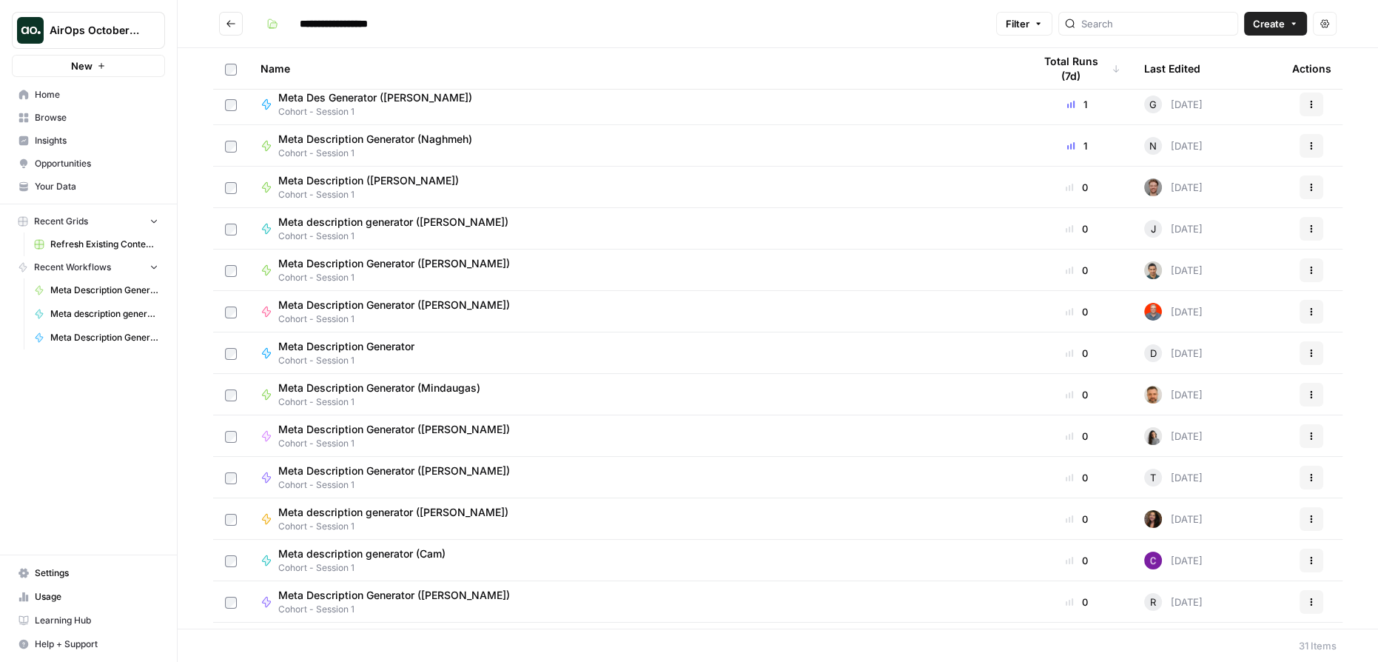
scroll to position [67, 0]
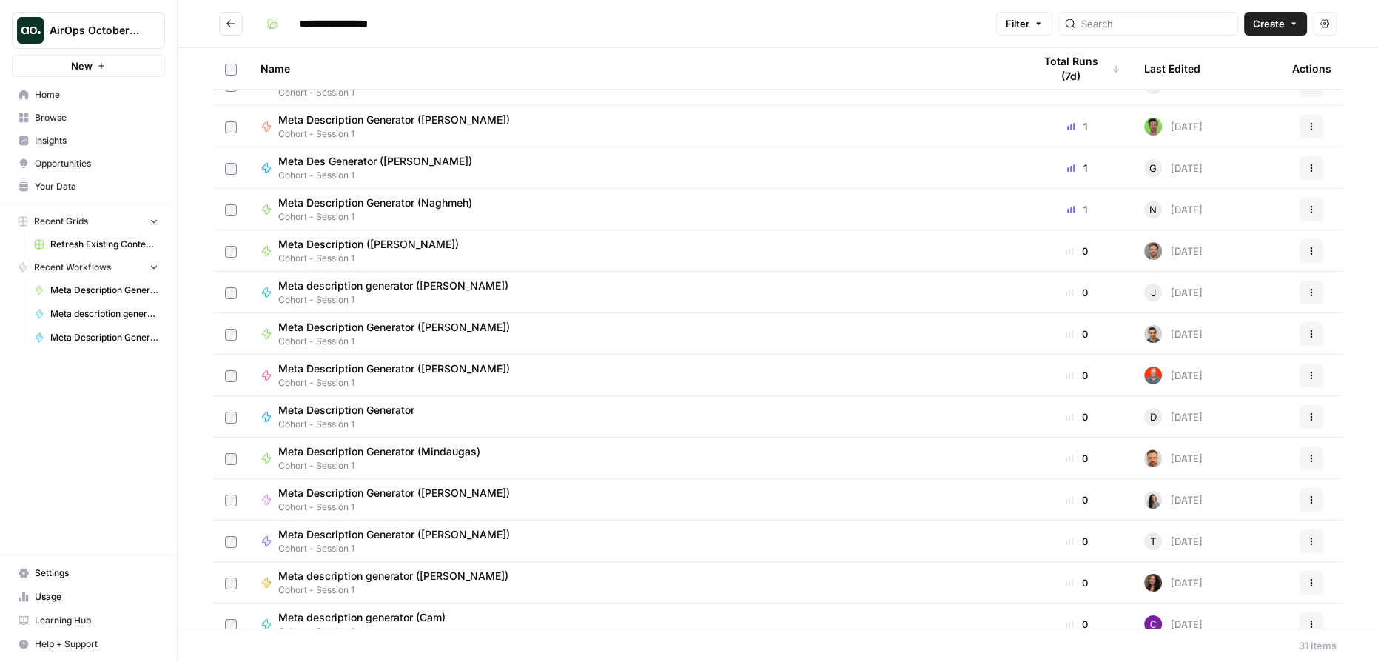
click at [379, 320] on span "Meta Description Generator ([PERSON_NAME])" at bounding box center [394, 327] width 232 height 15
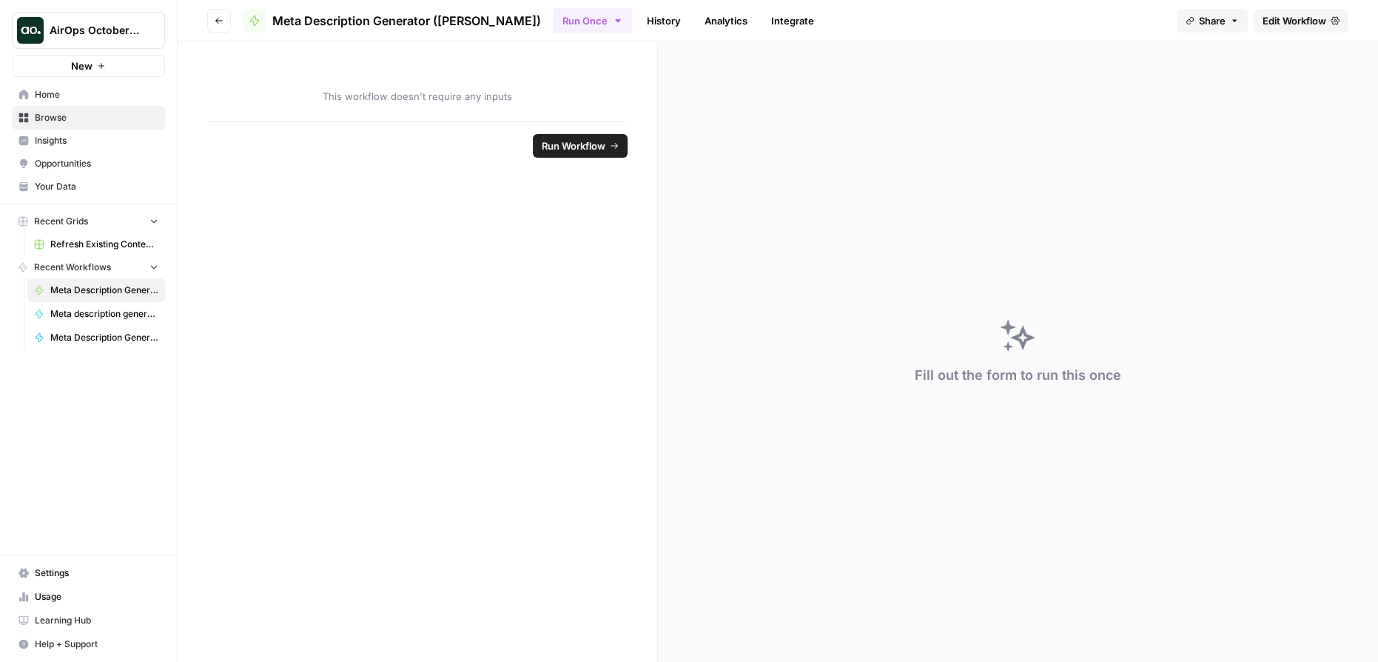
click at [553, 19] on button "Run Once" at bounding box center [592, 20] width 79 height 25
click at [561, 56] on span "Run Once" at bounding box center [620, 58] width 169 height 15
click at [568, 66] on span "Run this Workflow through your browser" at bounding box center [620, 72] width 169 height 13
click at [216, 21] on icon "button" at bounding box center [218, 21] width 7 height 6
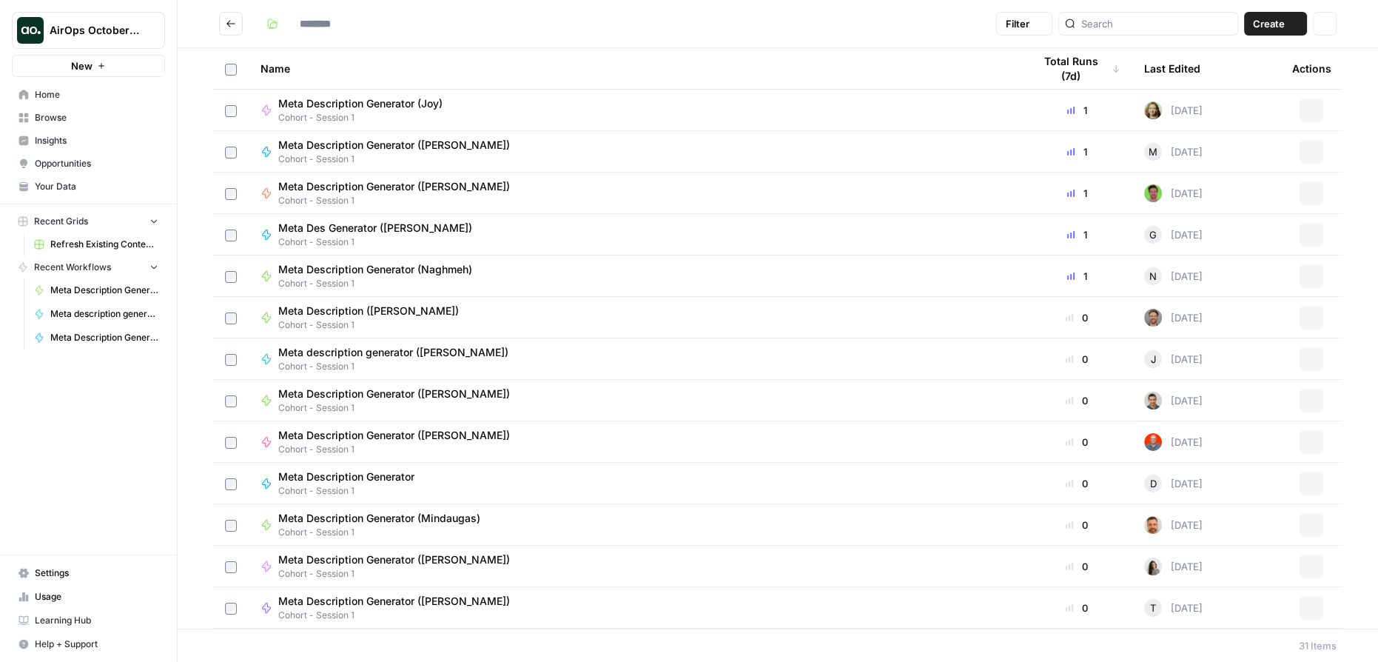
type input "**********"
click at [432, 399] on span "Meta Description Generator ([PERSON_NAME])" at bounding box center [394, 393] width 232 height 15
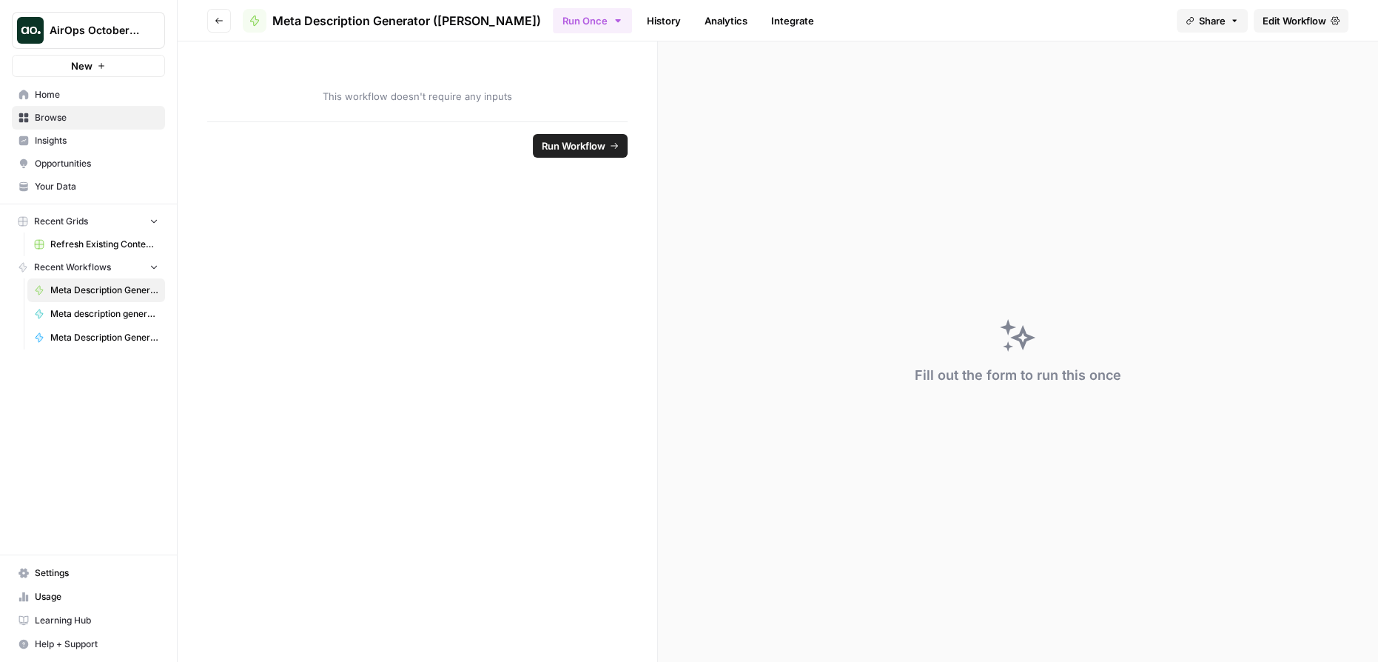
click at [606, 139] on button "Run Workflow" at bounding box center [580, 146] width 95 height 24
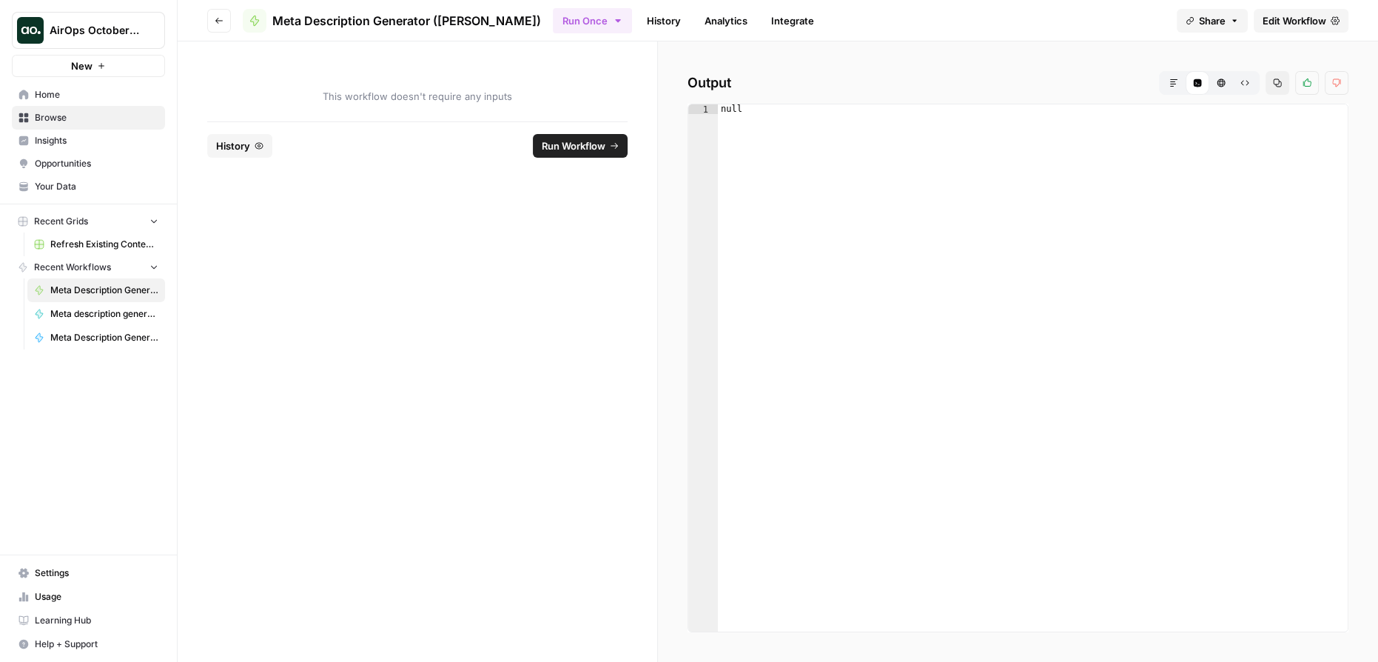
click at [477, 91] on span "This workflow doesn't require any inputs" at bounding box center [417, 96] width 420 height 15
click at [225, 23] on button "Go back" at bounding box center [219, 21] width 24 height 24
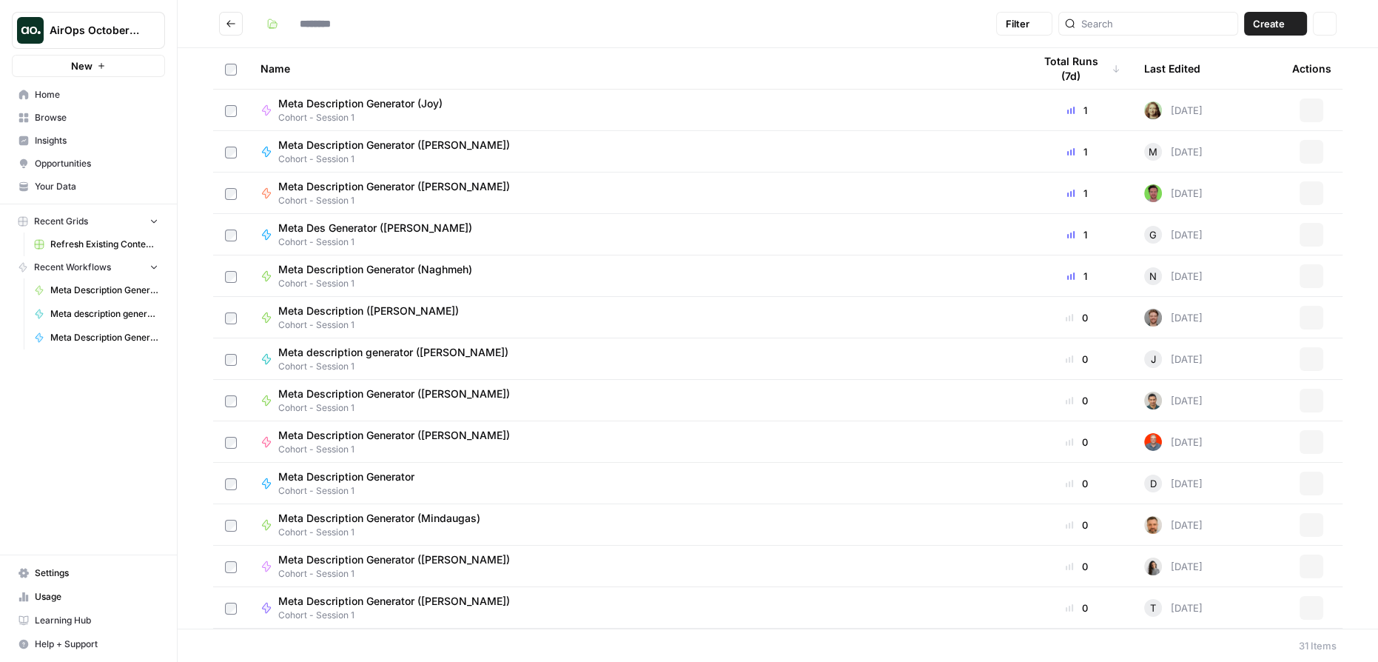
type input "**********"
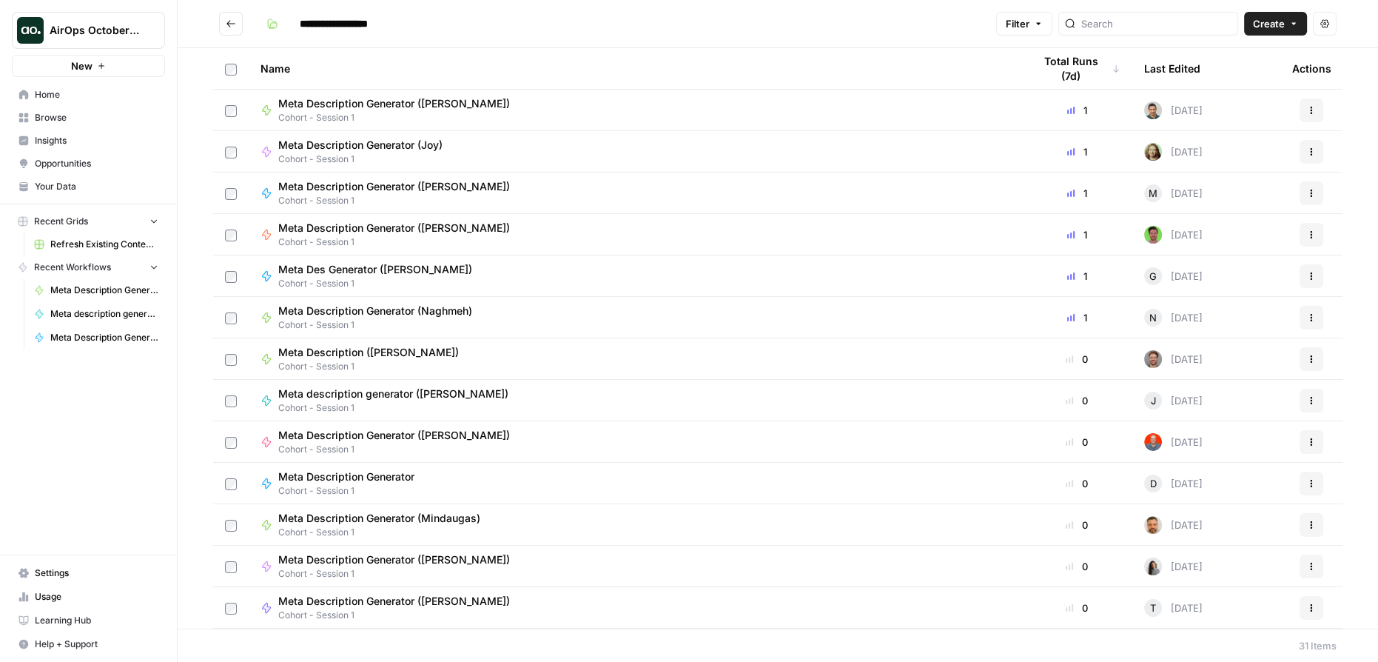
click at [425, 144] on span "Meta Description Generator (Joy)" at bounding box center [360, 145] width 164 height 15
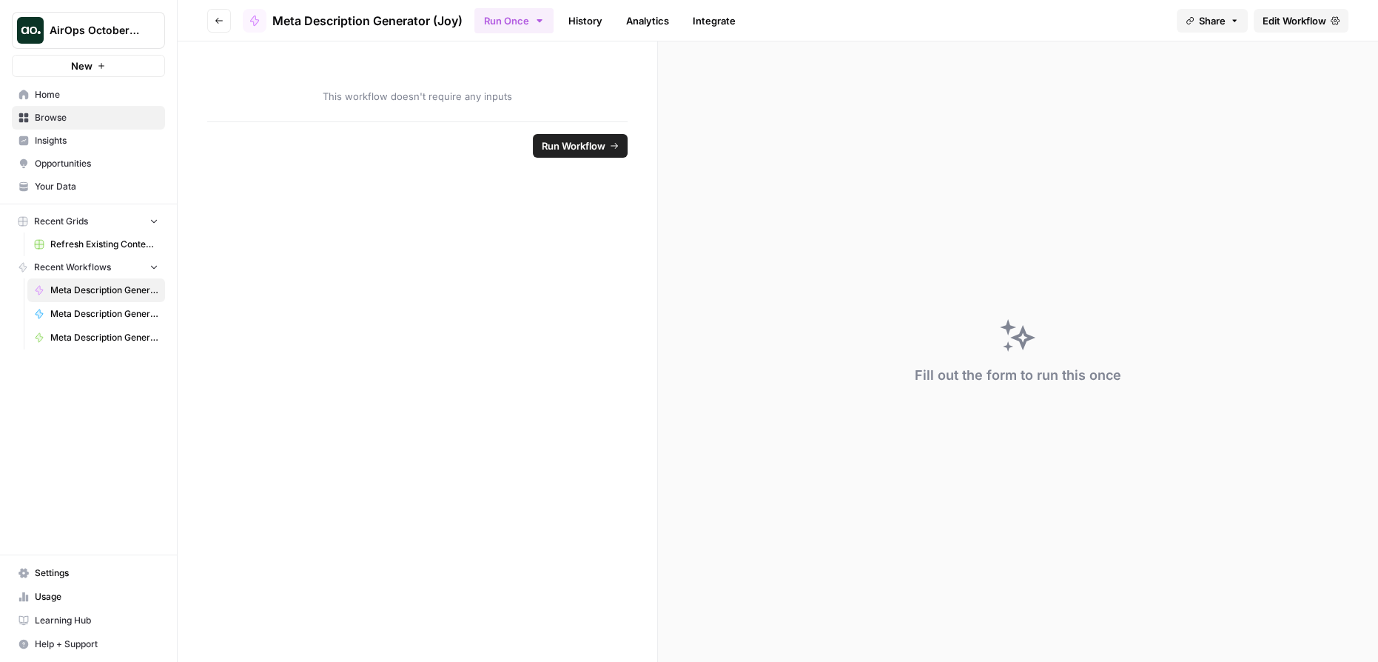
click at [220, 13] on button "Go back" at bounding box center [219, 21] width 24 height 24
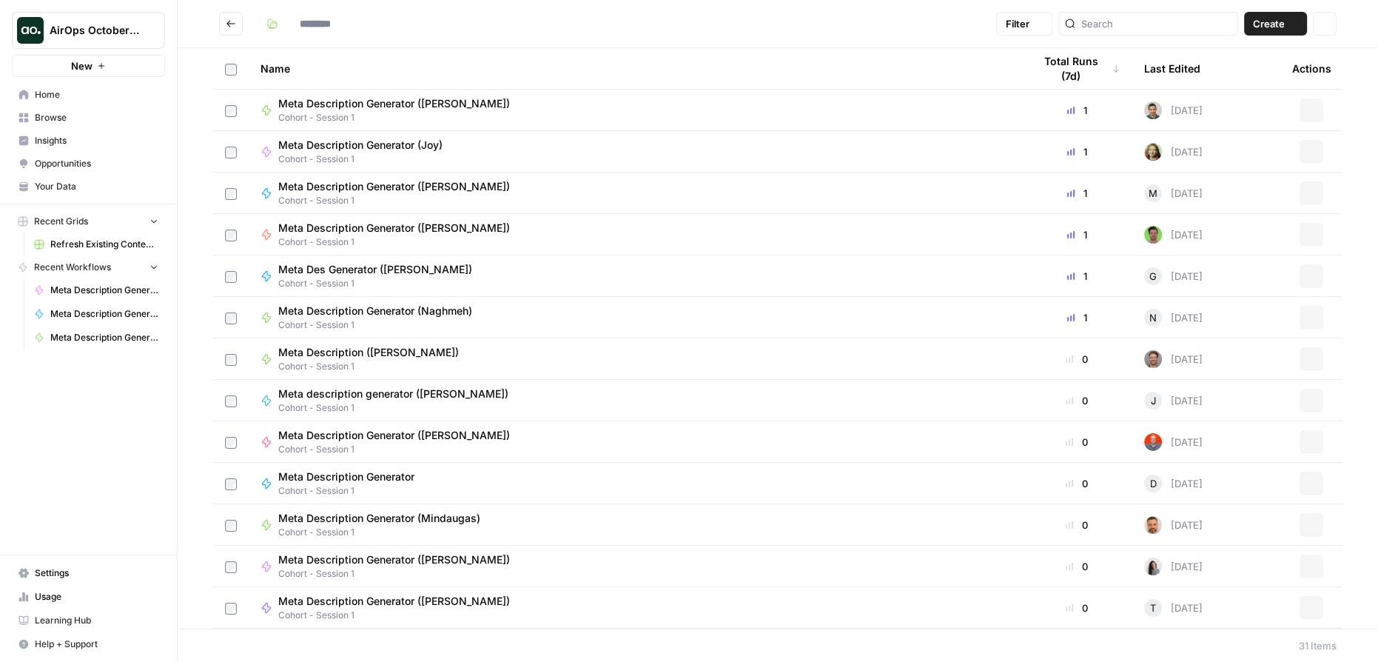
type input "**********"
click at [1306, 152] on button "Actions" at bounding box center [1312, 152] width 24 height 24
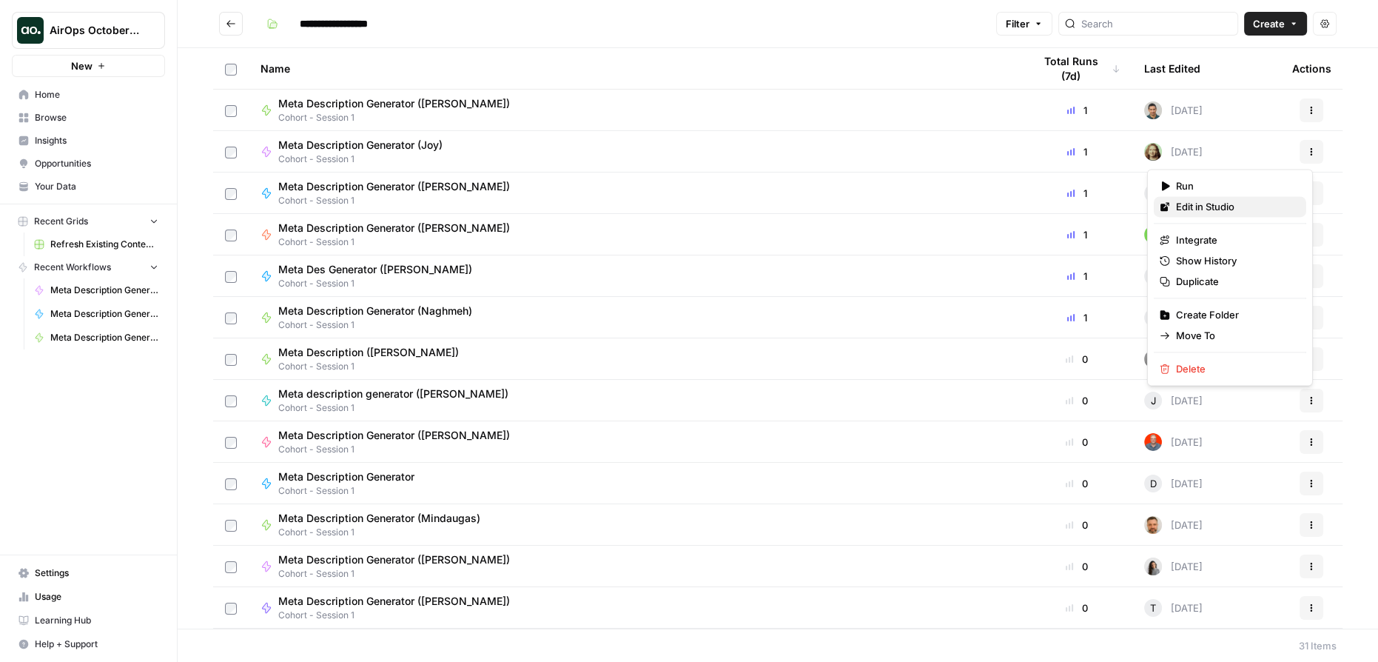
click at [1222, 208] on span "Edit in Studio" at bounding box center [1235, 206] width 118 height 15
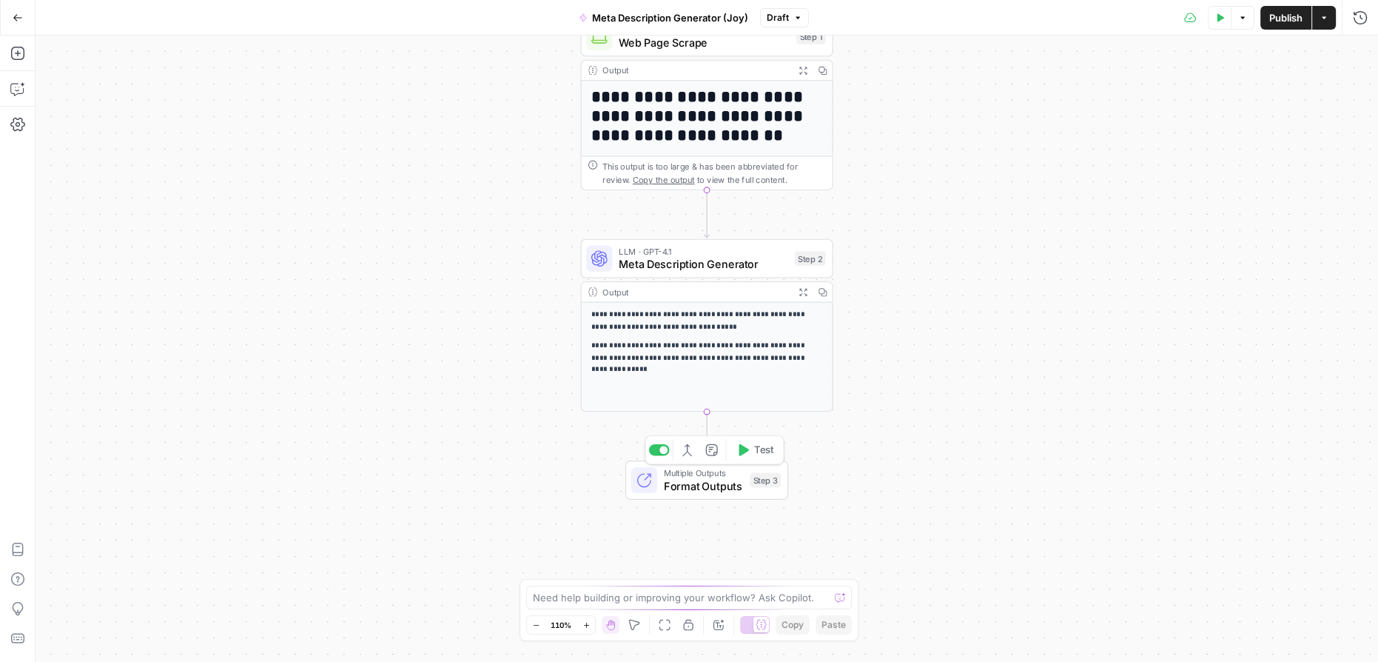
click at [711, 478] on span "Format Outputs" at bounding box center [704, 485] width 80 height 16
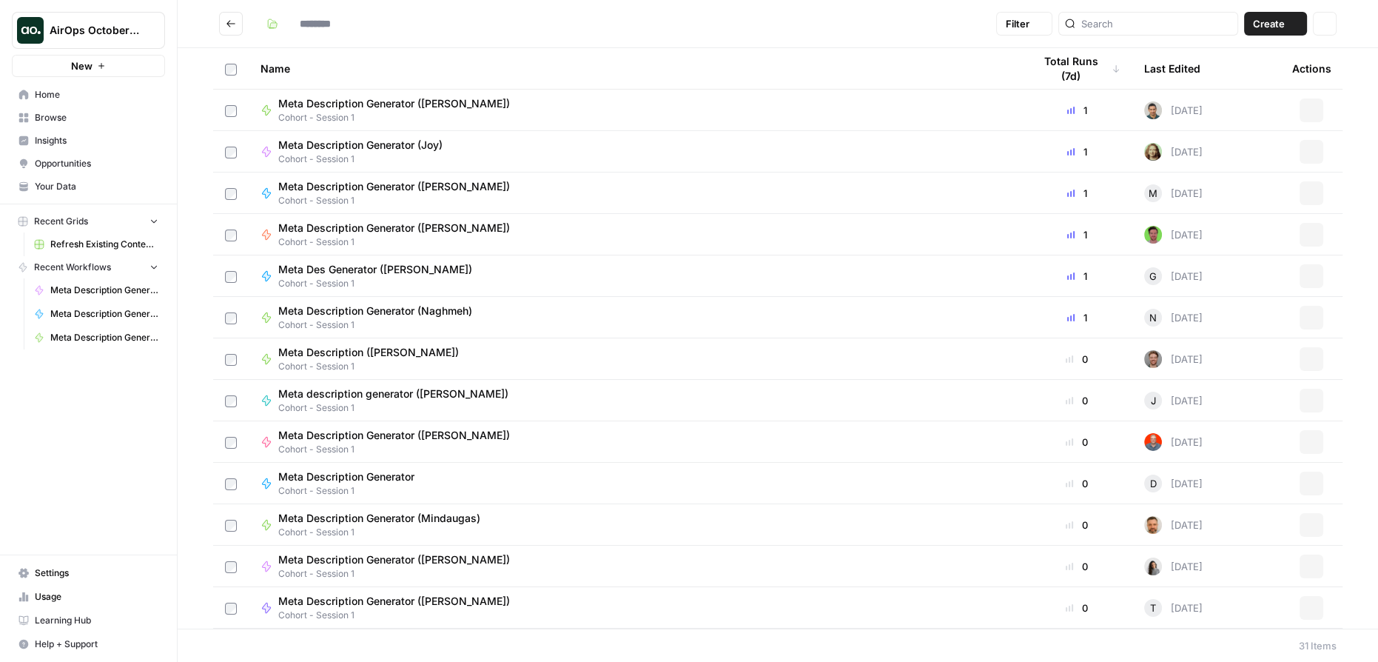
type input "**********"
click at [1307, 107] on icon "button" at bounding box center [1311, 110] width 9 height 9
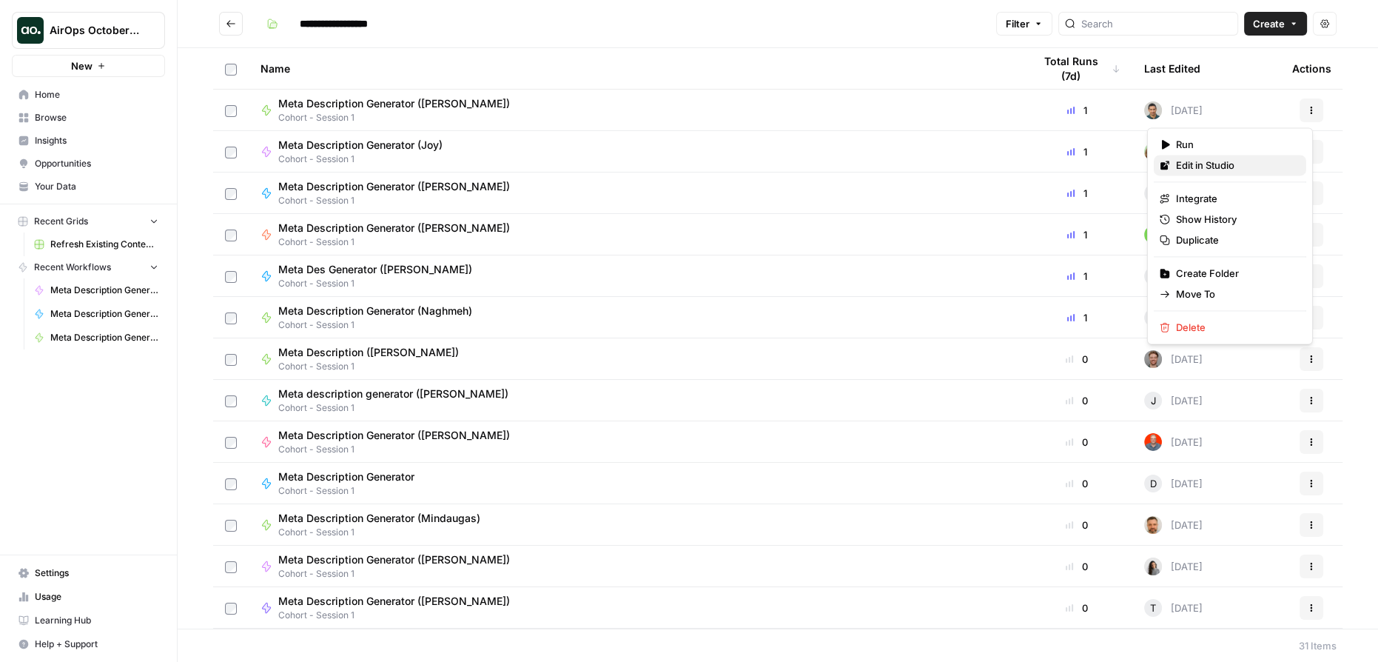
click at [1223, 165] on span "Edit in Studio" at bounding box center [1235, 165] width 118 height 15
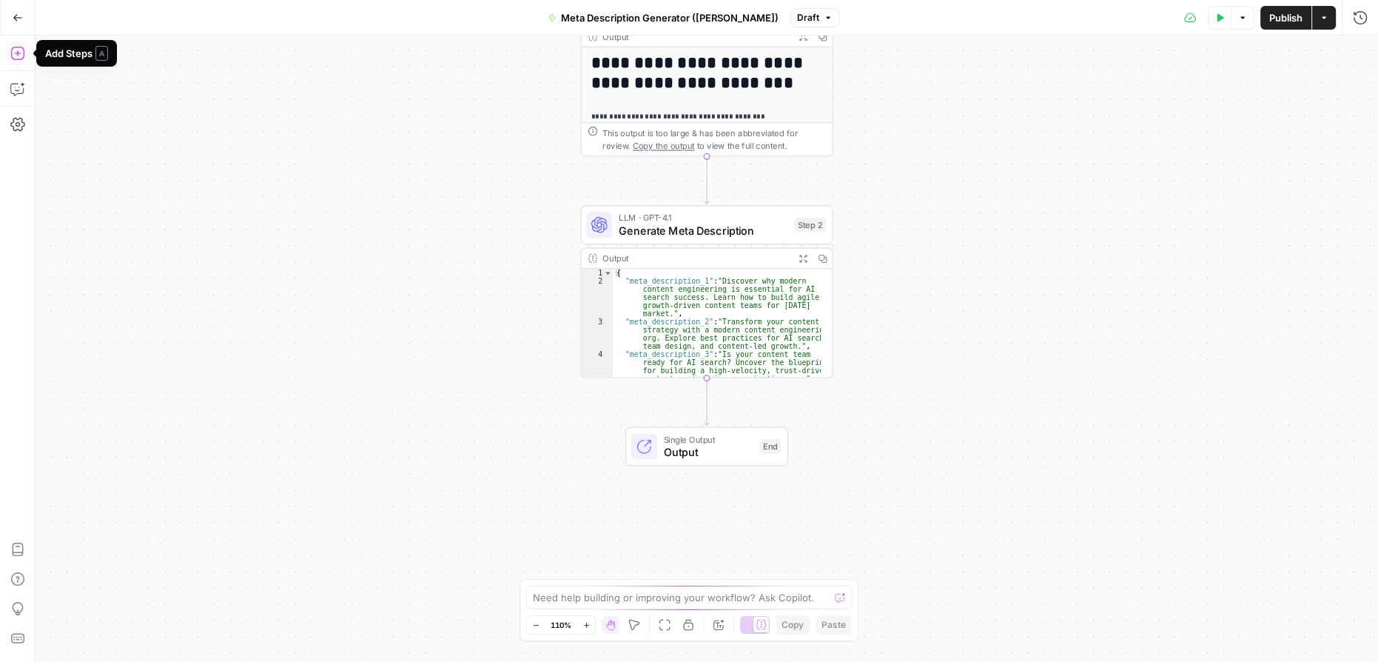
click at [19, 50] on icon "button" at bounding box center [17, 53] width 15 height 15
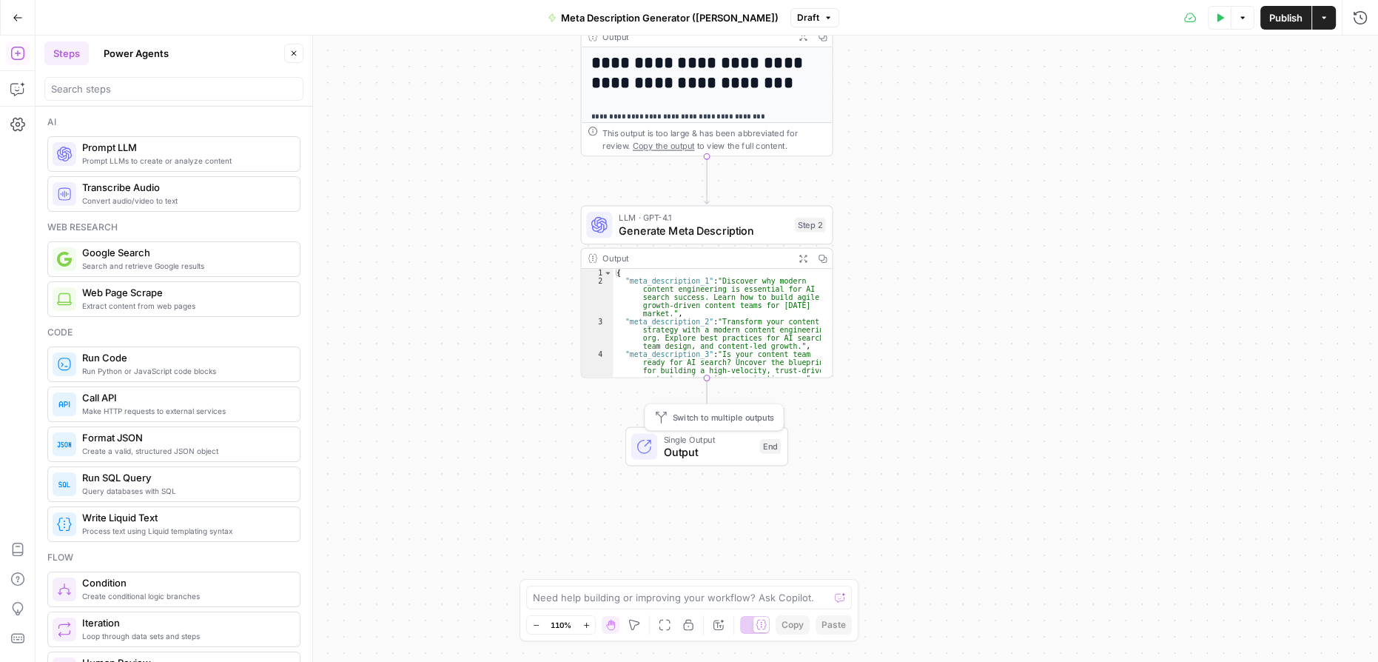
click at [742, 447] on span "Output" at bounding box center [709, 452] width 90 height 16
click at [1205, 135] on span "Switch to Multiple Outputs" at bounding box center [1236, 136] width 123 height 15
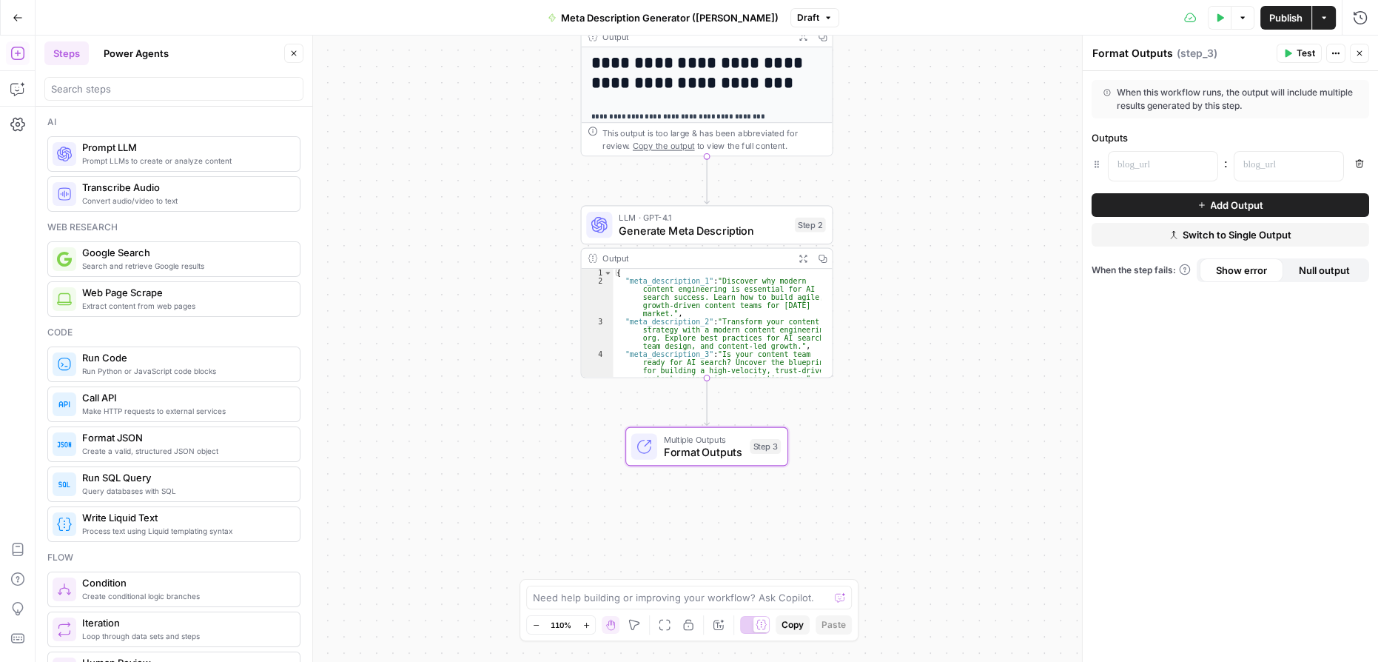
click at [1246, 207] on span "Add Output" at bounding box center [1236, 205] width 53 height 15
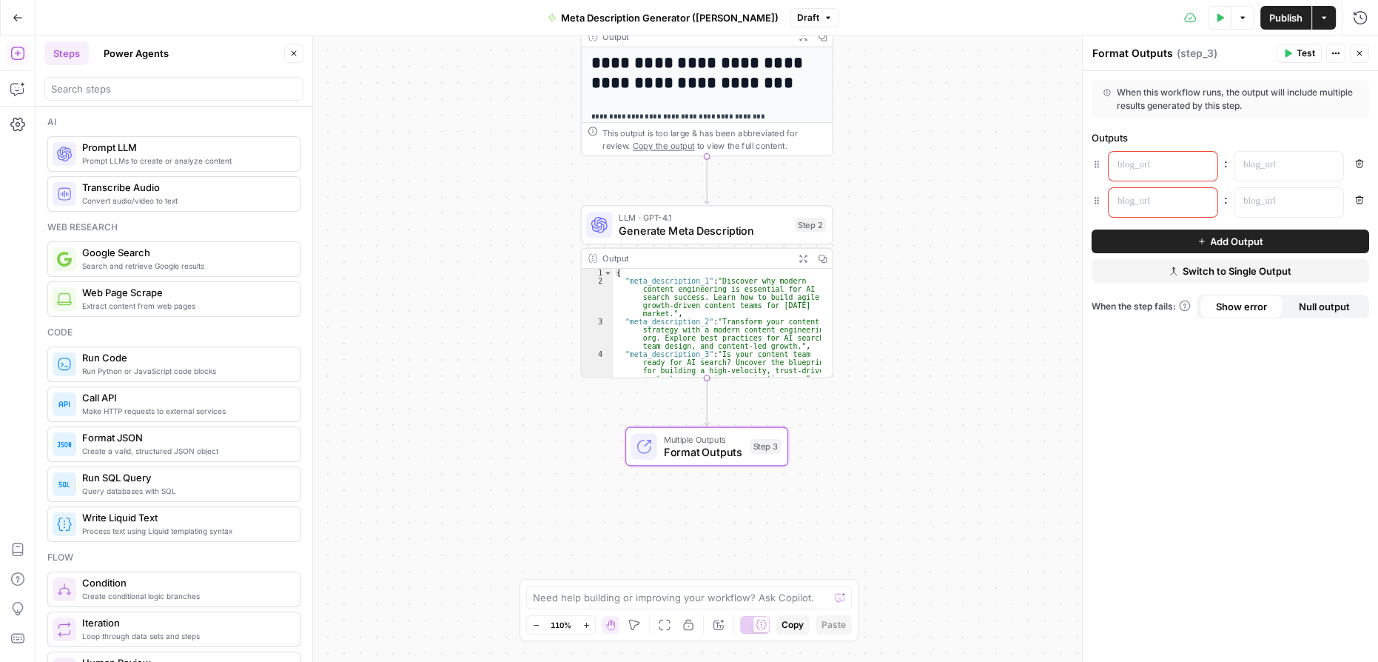
click at [1207, 238] on button "Add Output" at bounding box center [1231, 241] width 278 height 24
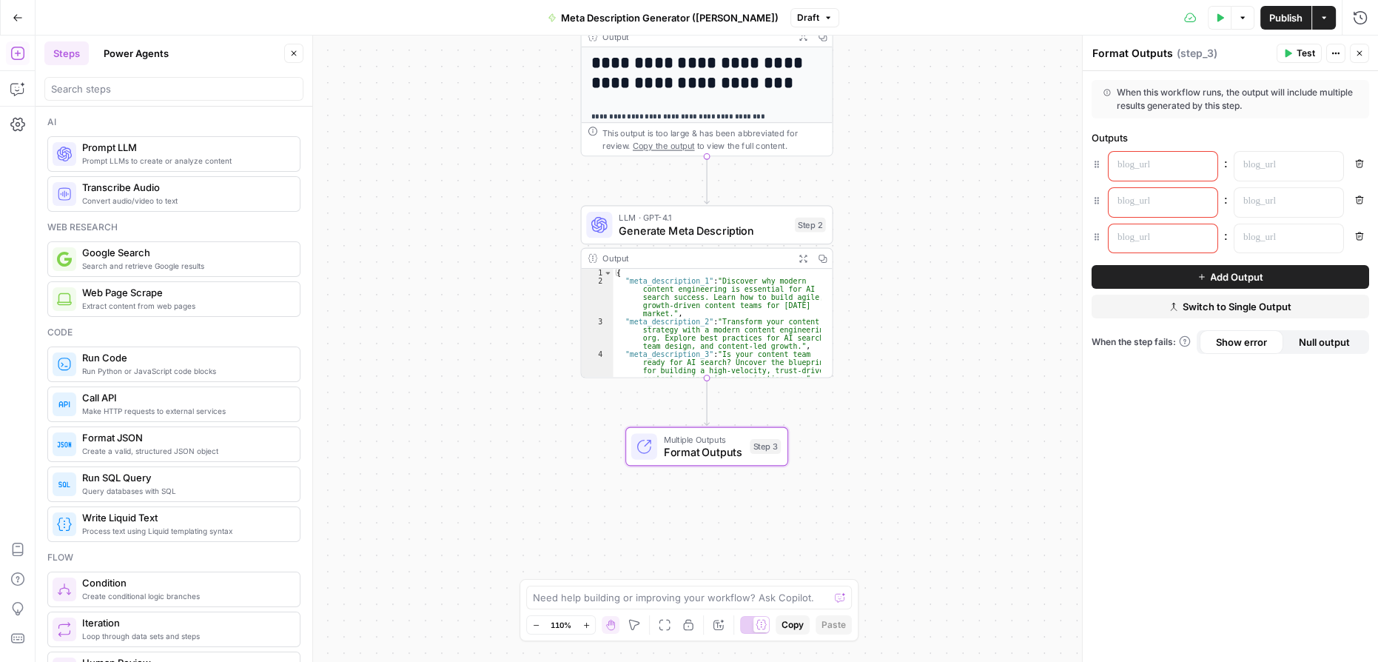
click at [1202, 274] on icon "button" at bounding box center [1201, 276] width 9 height 9
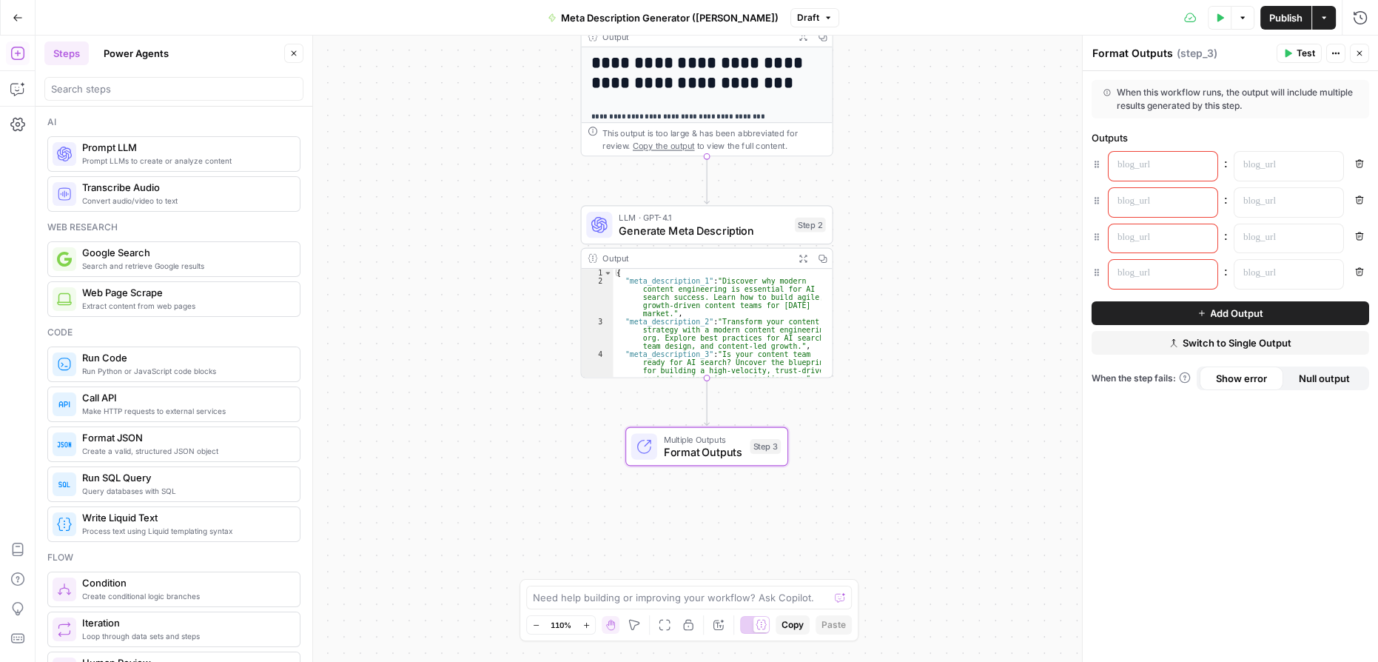
click at [1187, 165] on div at bounding box center [1151, 166] width 85 height 29
drag, startPoint x: 1128, startPoint y: 169, endPoint x: 1111, endPoint y: 169, distance: 17.0
click at [1111, 169] on div "******" at bounding box center [1151, 166] width 85 height 29
copy p "******"
click at [1176, 204] on p at bounding box center [1151, 201] width 67 height 15
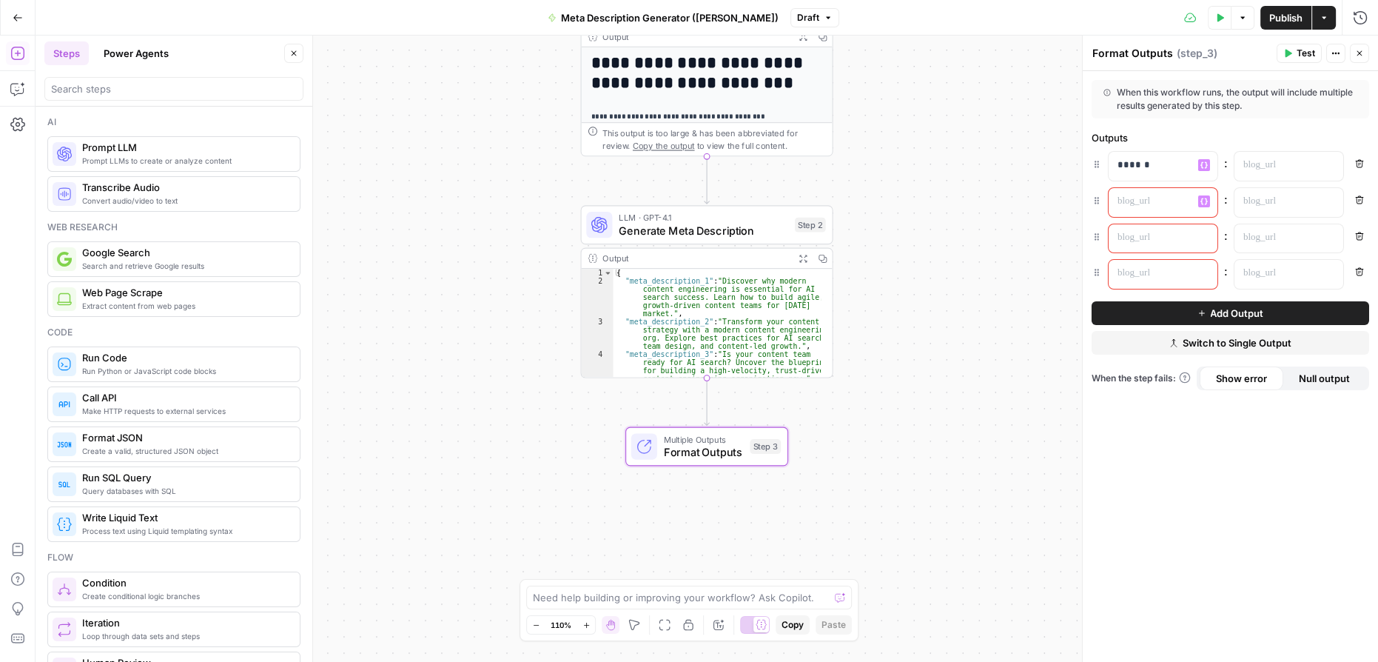
paste div
click at [1188, 236] on div at bounding box center [1151, 238] width 85 height 29
paste div
click at [1176, 272] on p at bounding box center [1151, 273] width 67 height 15
paste div
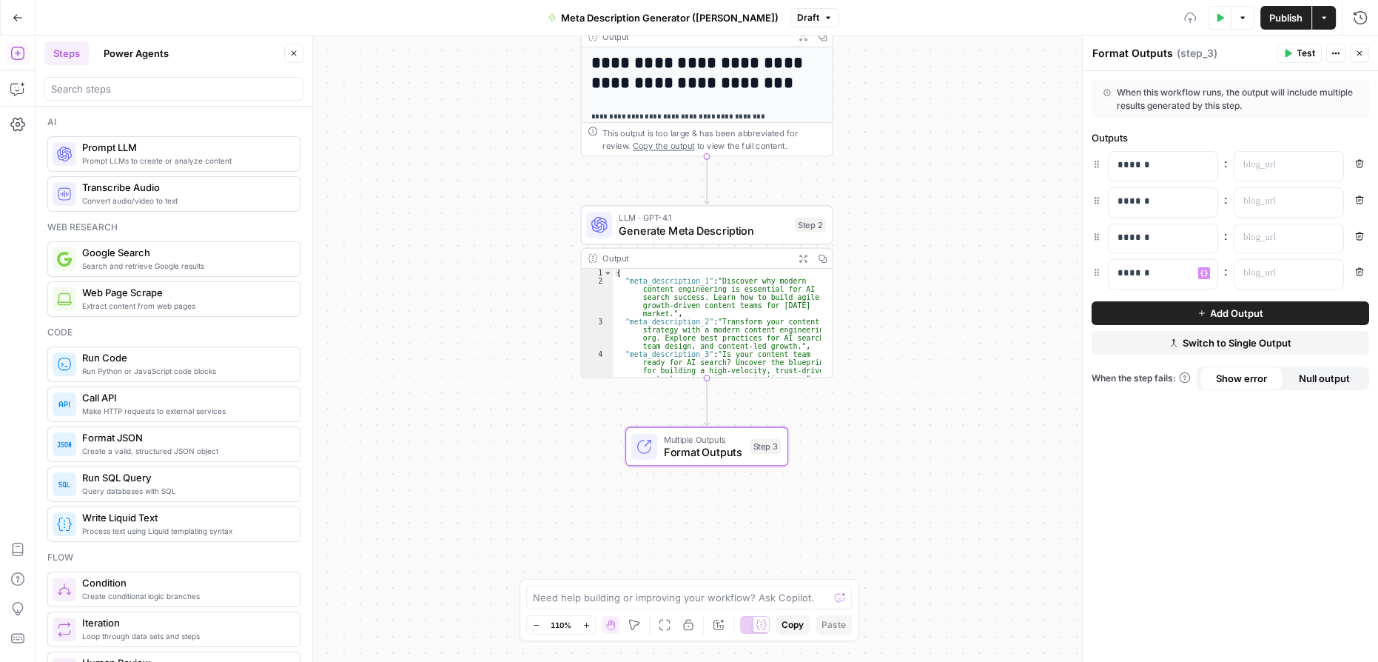
click at [1261, 316] on span "Add Output" at bounding box center [1236, 313] width 53 height 15
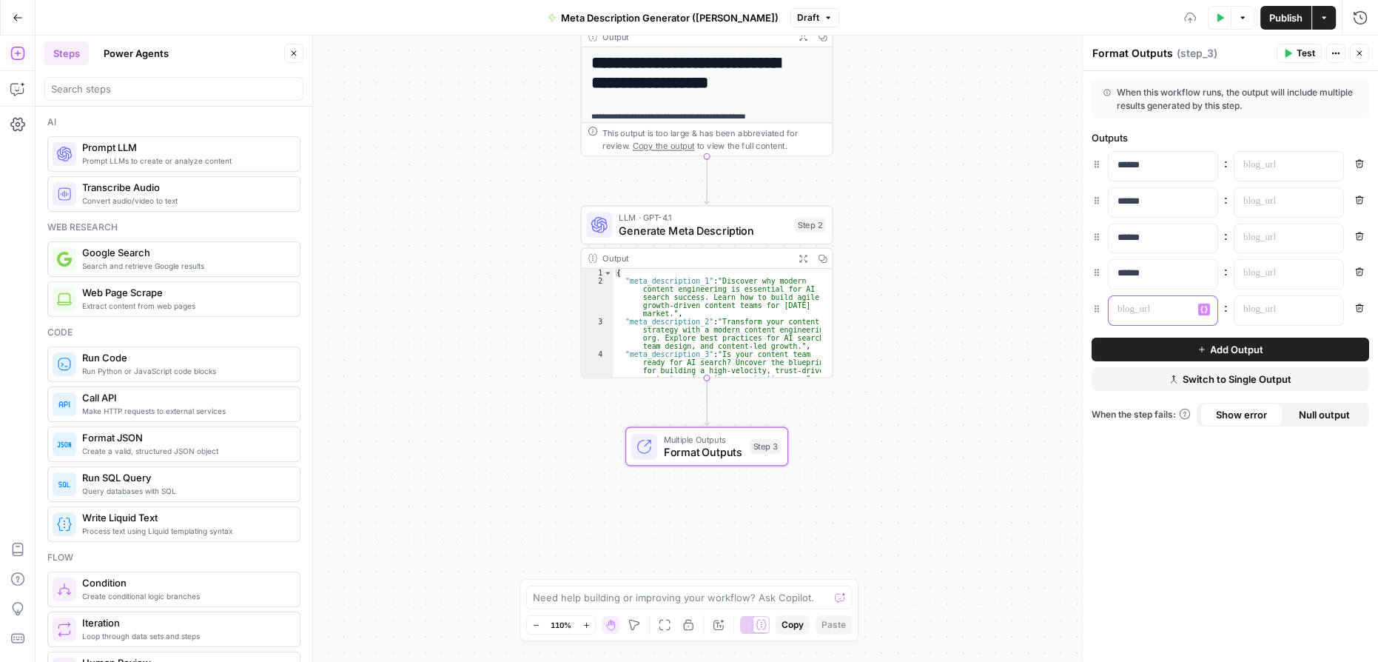
drag, startPoint x: 1169, startPoint y: 304, endPoint x: 1081, endPoint y: 299, distance: 87.5
click at [1082, 299] on div "Format Outputs Format Outputs ( step_3 ) Test Actions Close When this workflow …" at bounding box center [1230, 349] width 296 height 626
paste div
click at [1273, 172] on div at bounding box center [1277, 166] width 85 height 29
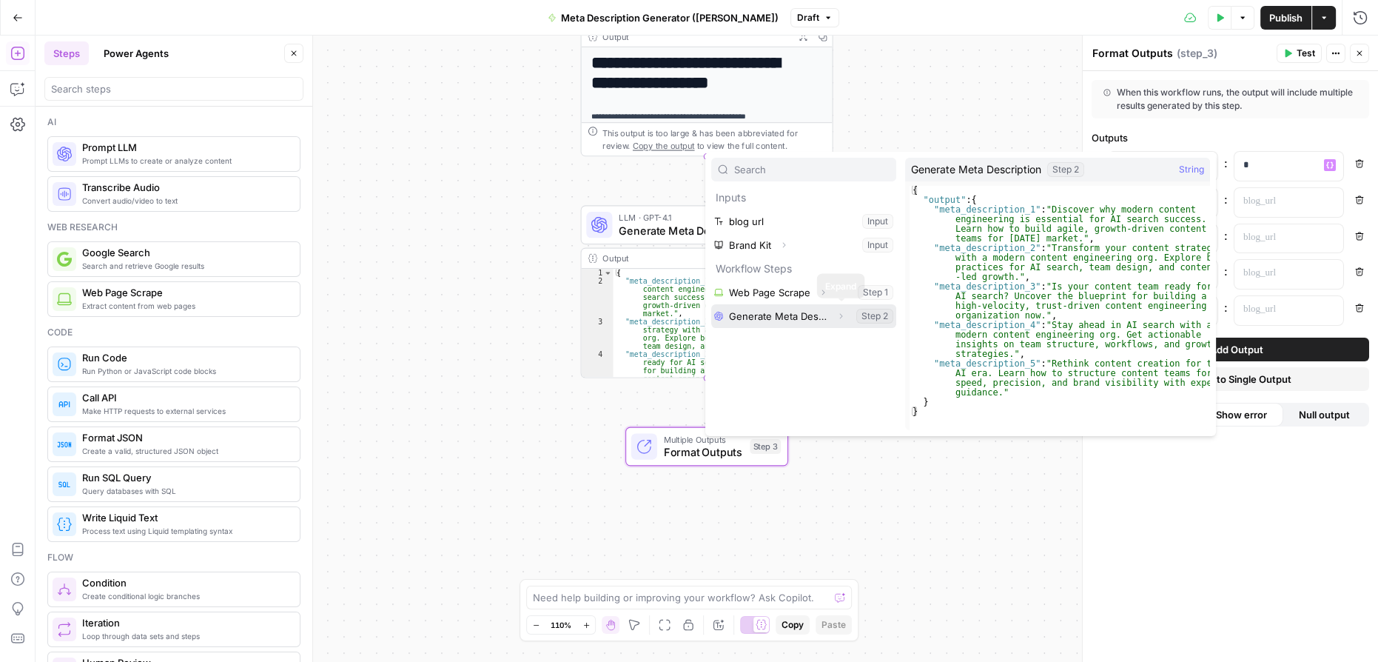
click at [839, 316] on icon "button" at bounding box center [840, 316] width 9 height 9
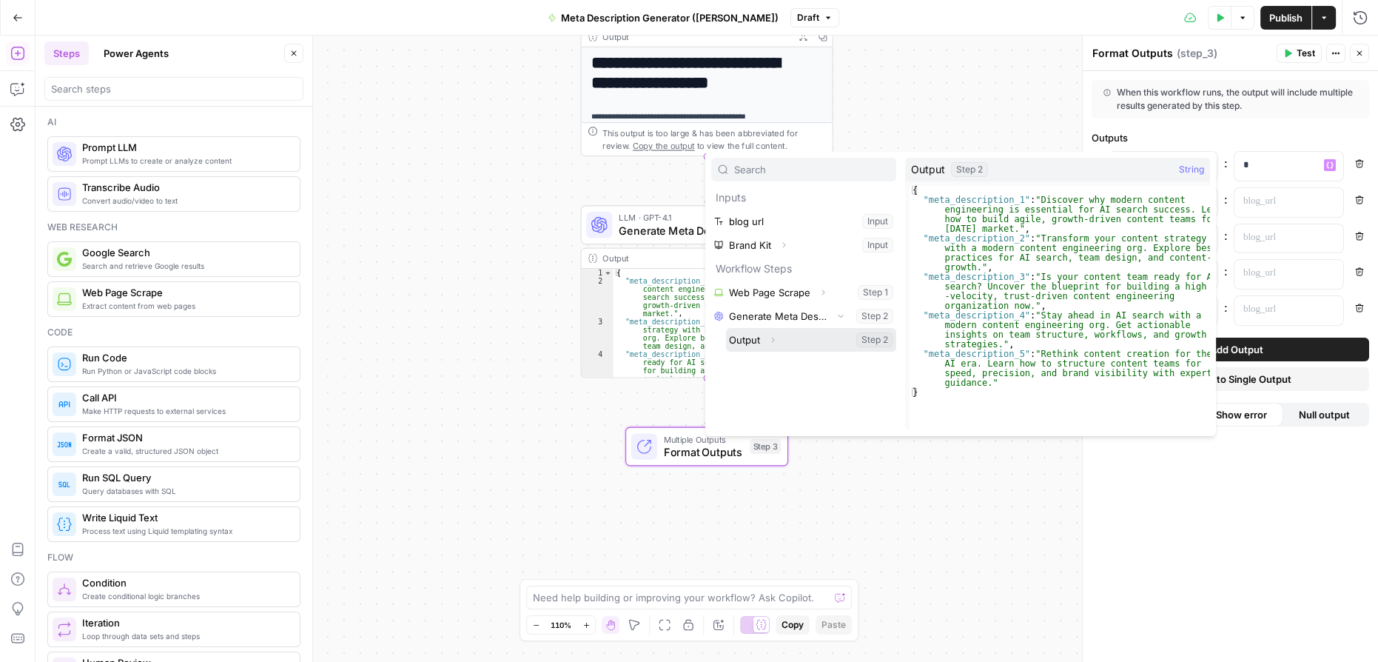
click at [773, 337] on icon "button" at bounding box center [772, 339] width 9 height 9
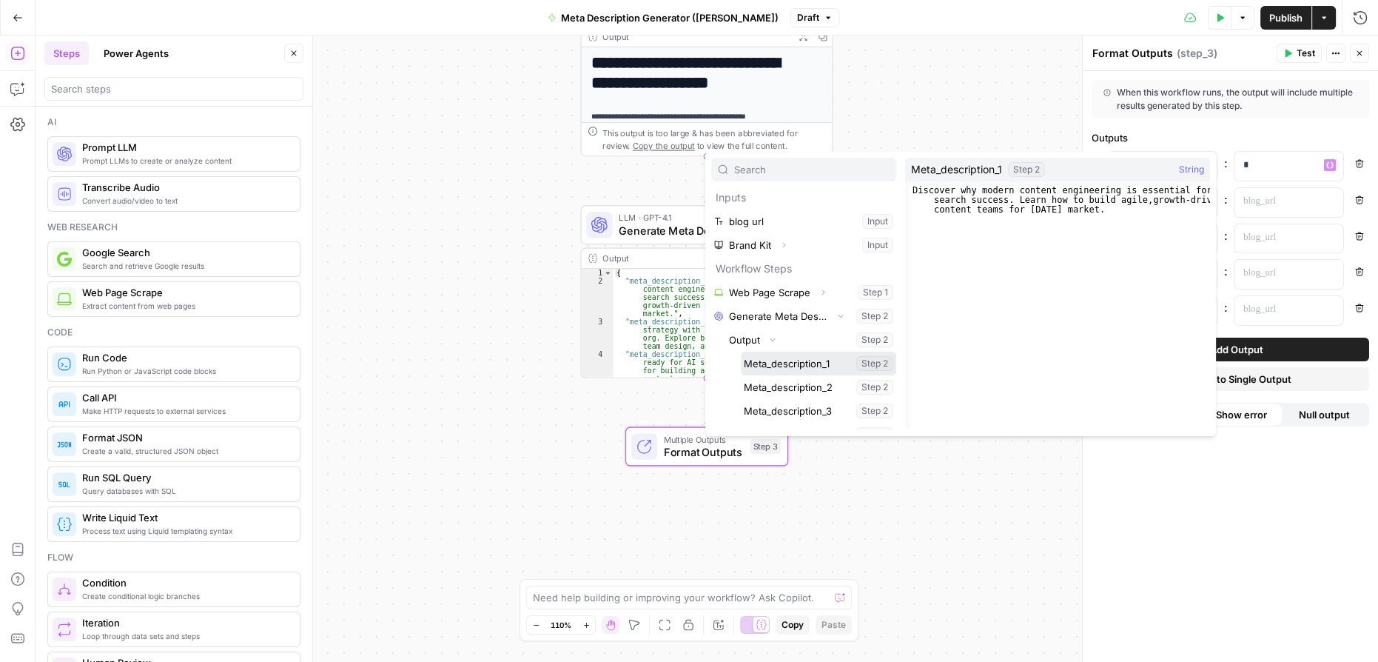
click at [813, 358] on button "Select variable Meta_description_1" at bounding box center [818, 364] width 155 height 24
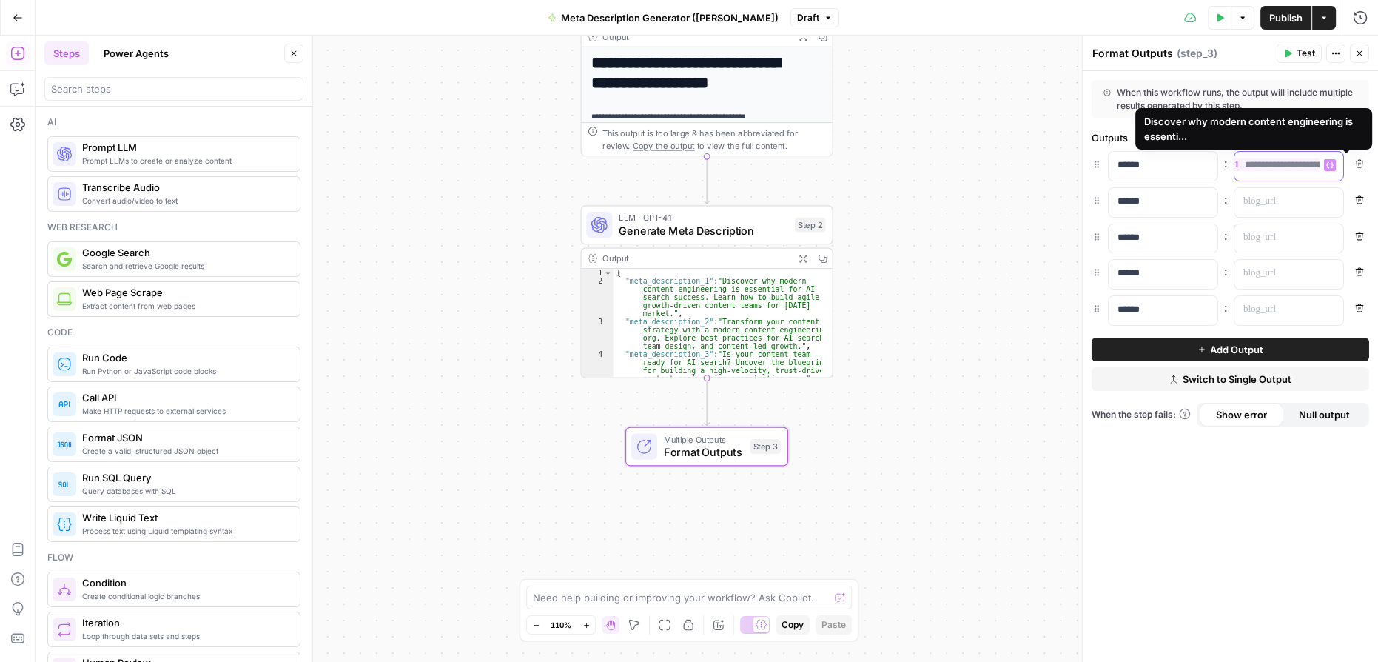
scroll to position [0, 181]
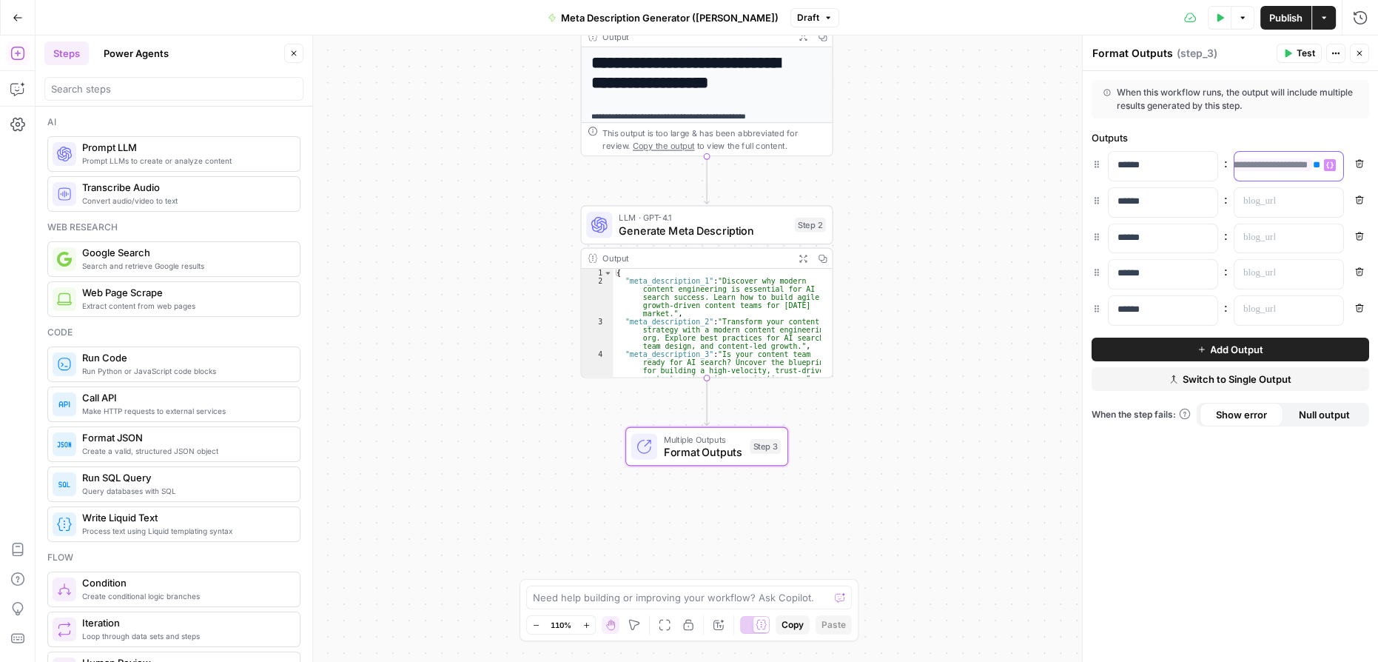
drag, startPoint x: 1238, startPoint y: 166, endPoint x: 1344, endPoint y: 170, distance: 106.7
click at [1344, 170] on div "**********" at bounding box center [1231, 166] width 278 height 30
copy p "**********"
click at [1274, 198] on p at bounding box center [1276, 201] width 67 height 15
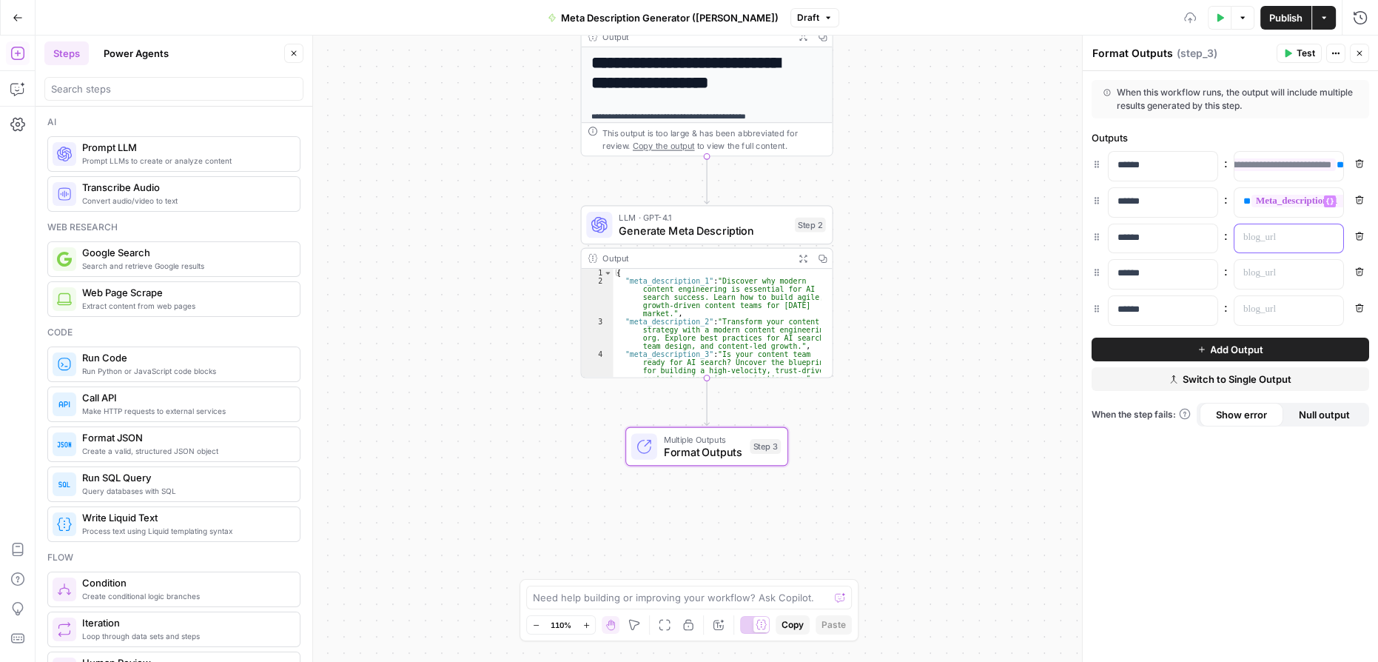
click at [1269, 244] on div at bounding box center [1277, 238] width 85 height 29
click at [1257, 271] on p at bounding box center [1276, 273] width 67 height 15
click at [1275, 311] on p at bounding box center [1276, 309] width 67 height 15
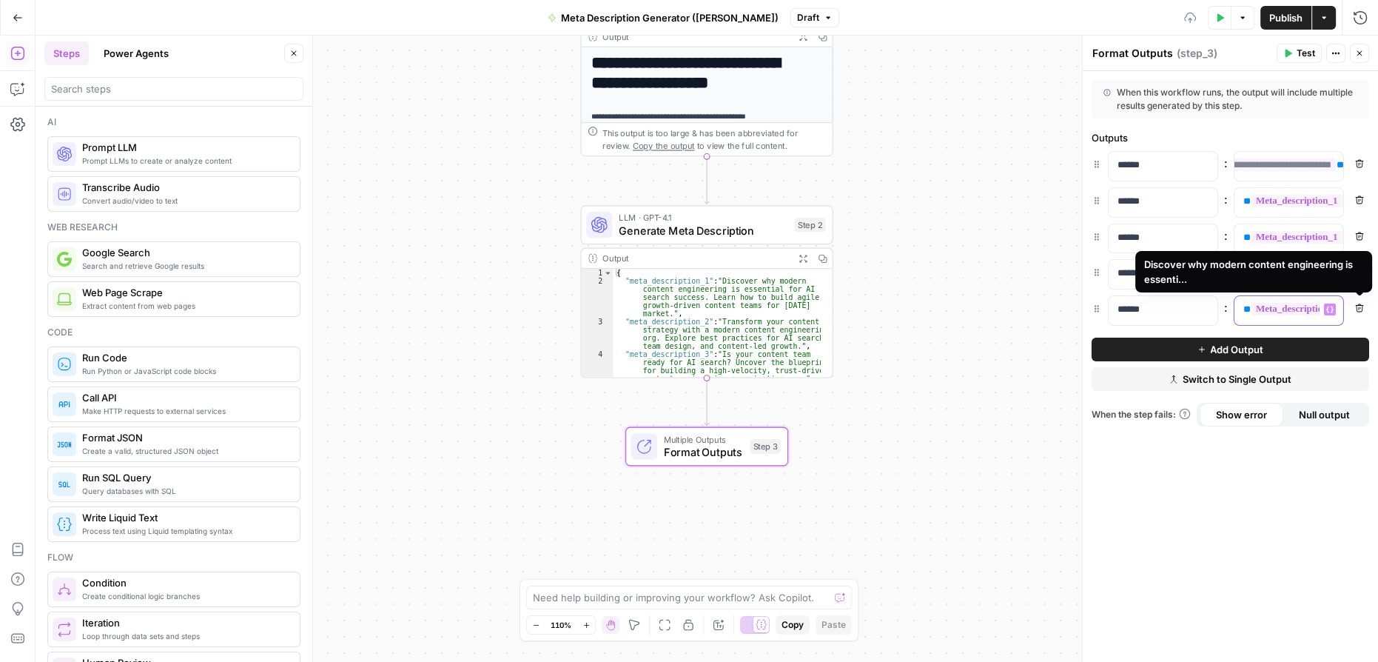
drag, startPoint x: 1306, startPoint y: 303, endPoint x: 1366, endPoint y: 316, distance: 62.1
click at [1366, 316] on div "**********" at bounding box center [1231, 310] width 278 height 30
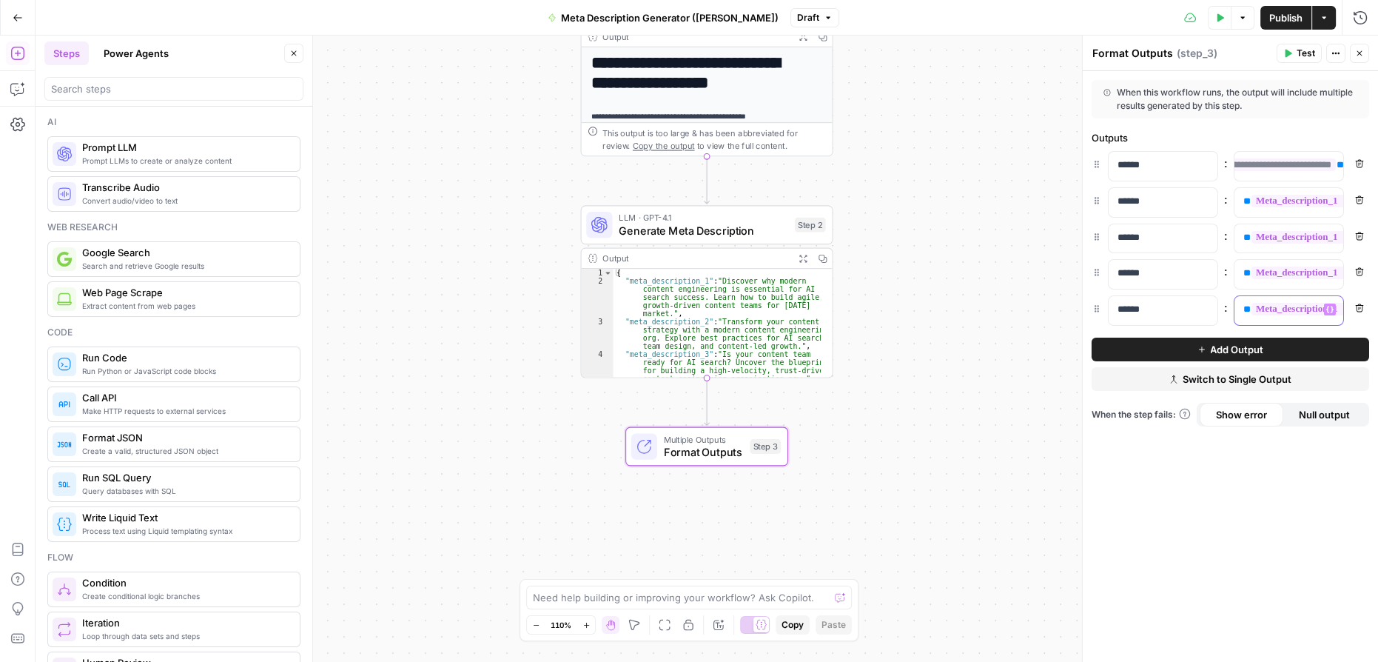
click at [1329, 308] on icon "button" at bounding box center [1329, 309] width 7 height 7
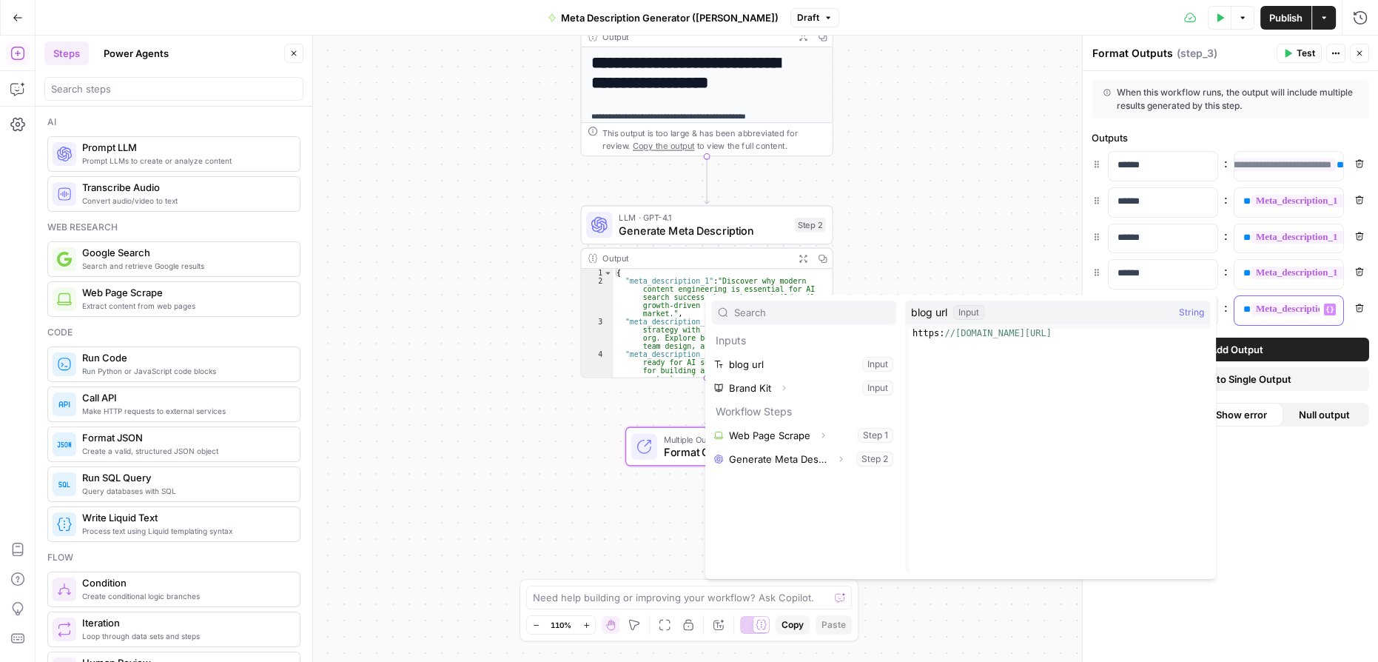
click at [1292, 304] on span "**********" at bounding box center [1359, 309] width 215 height 13
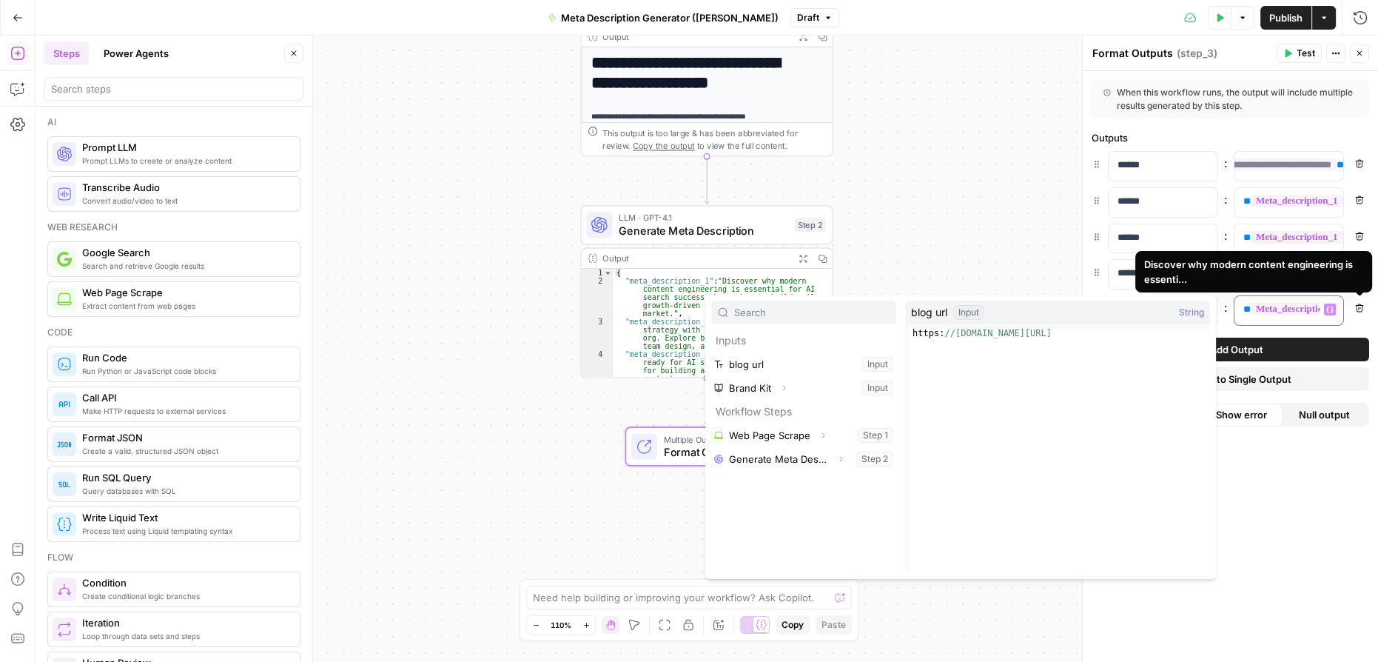
click at [1308, 305] on span "**********" at bounding box center [1359, 309] width 215 height 13
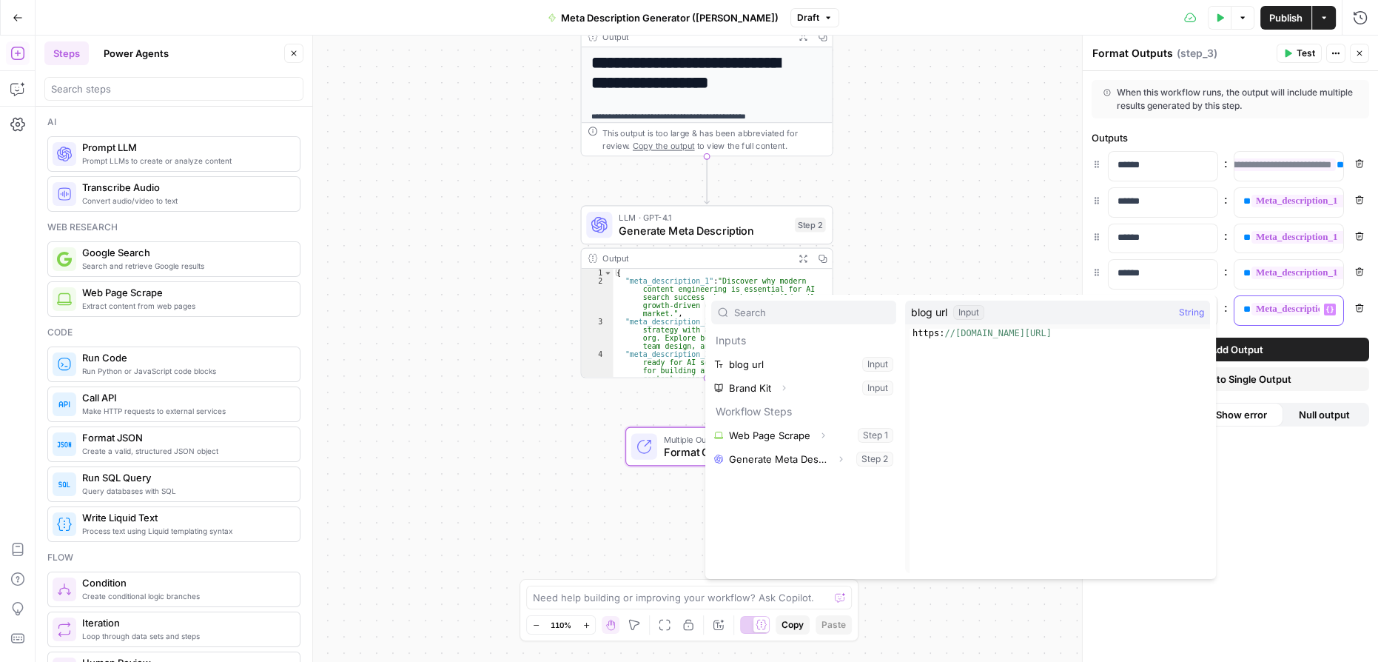
click at [1315, 305] on span "**********" at bounding box center [1359, 309] width 215 height 13
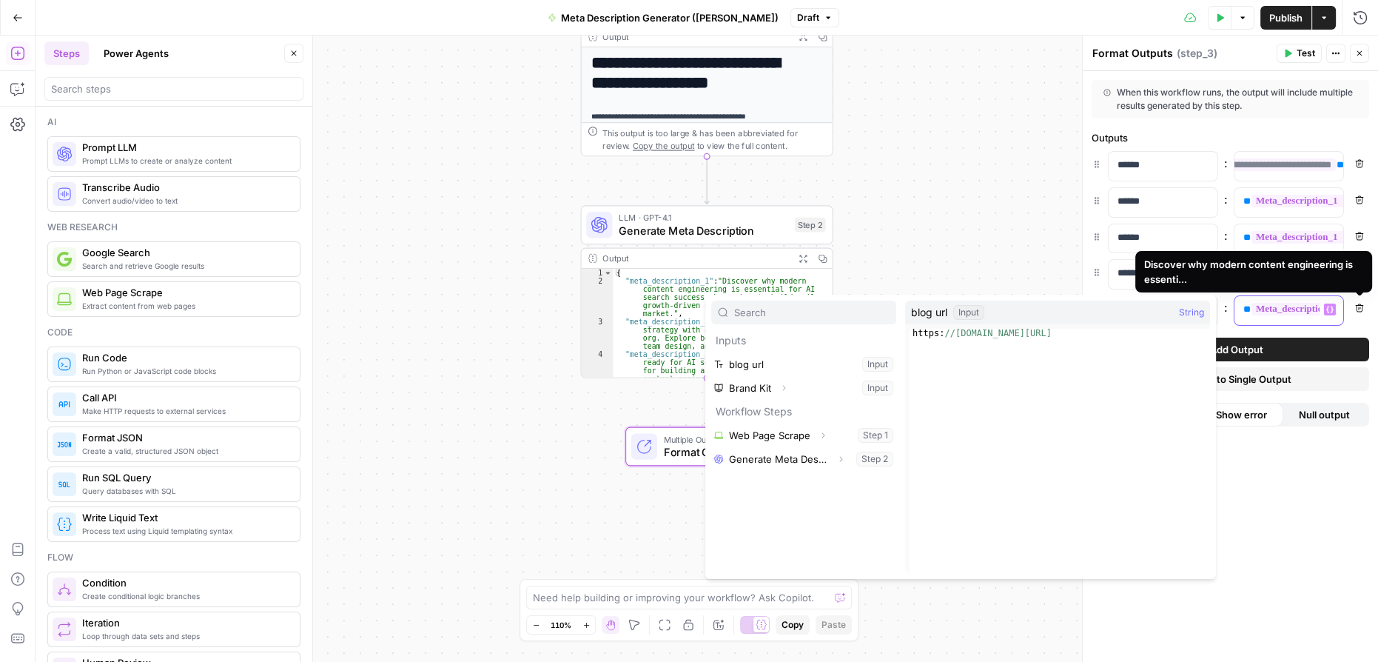
click at [1312, 307] on span "**********" at bounding box center [1359, 309] width 215 height 13
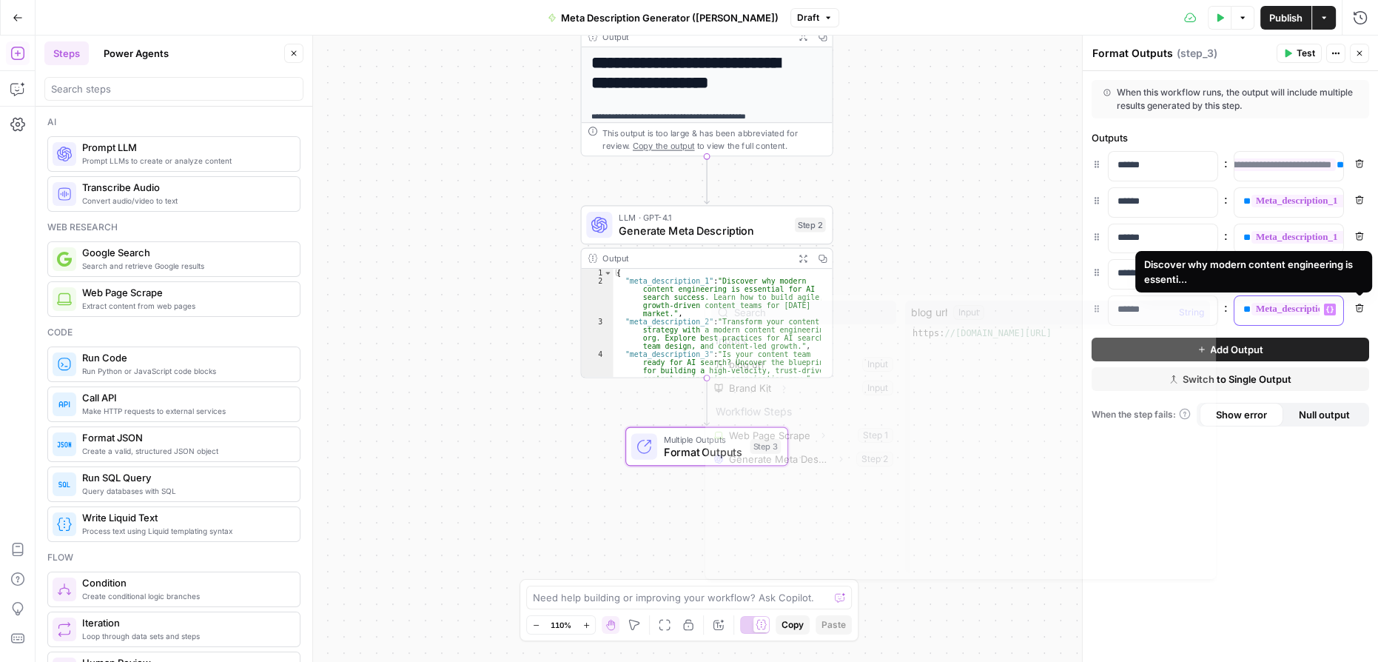
click at [1312, 307] on span "**********" at bounding box center [1359, 309] width 215 height 13
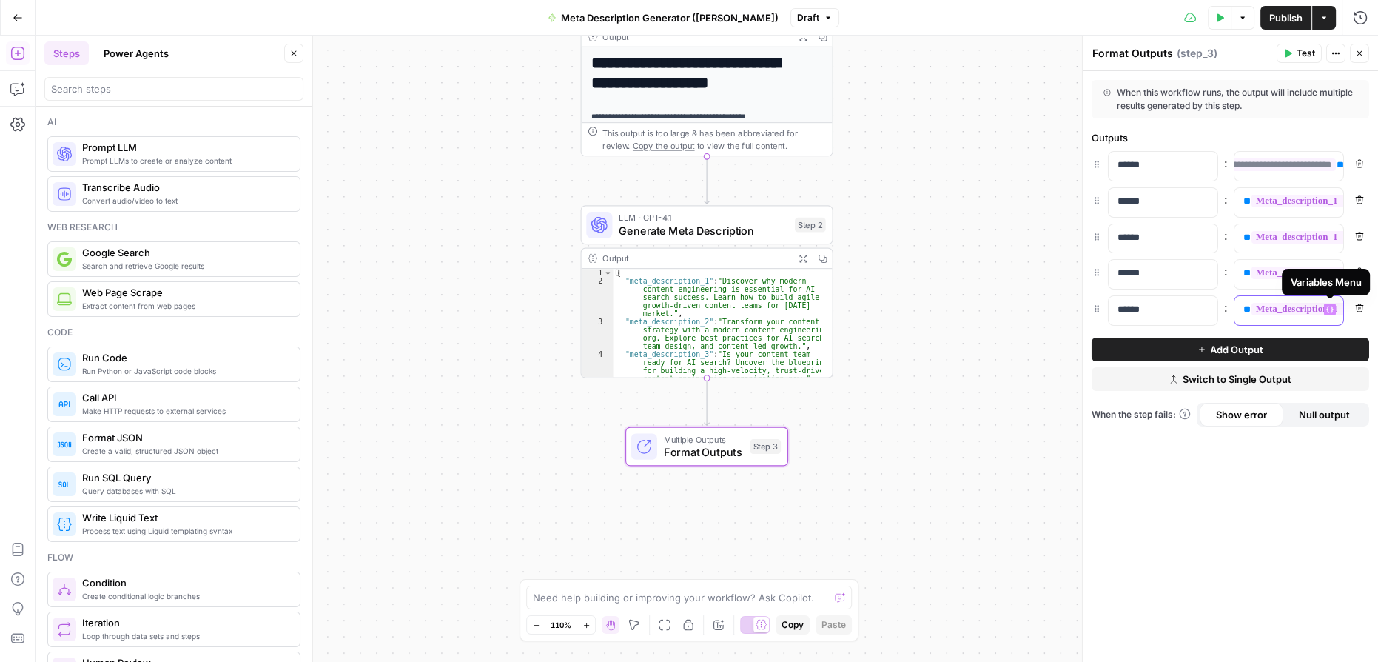
click at [1325, 307] on button "Variables Menu" at bounding box center [1330, 309] width 12 height 12
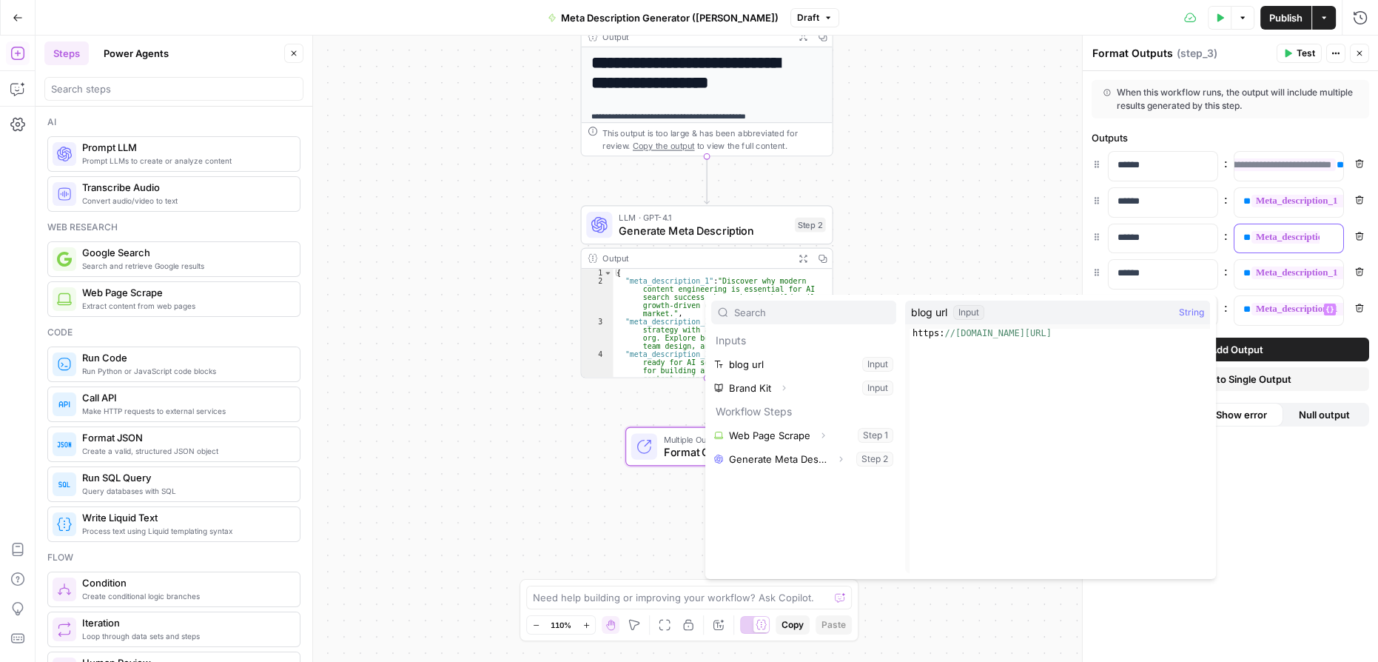
click at [1317, 242] on span "**********" at bounding box center [1359, 237] width 215 height 13
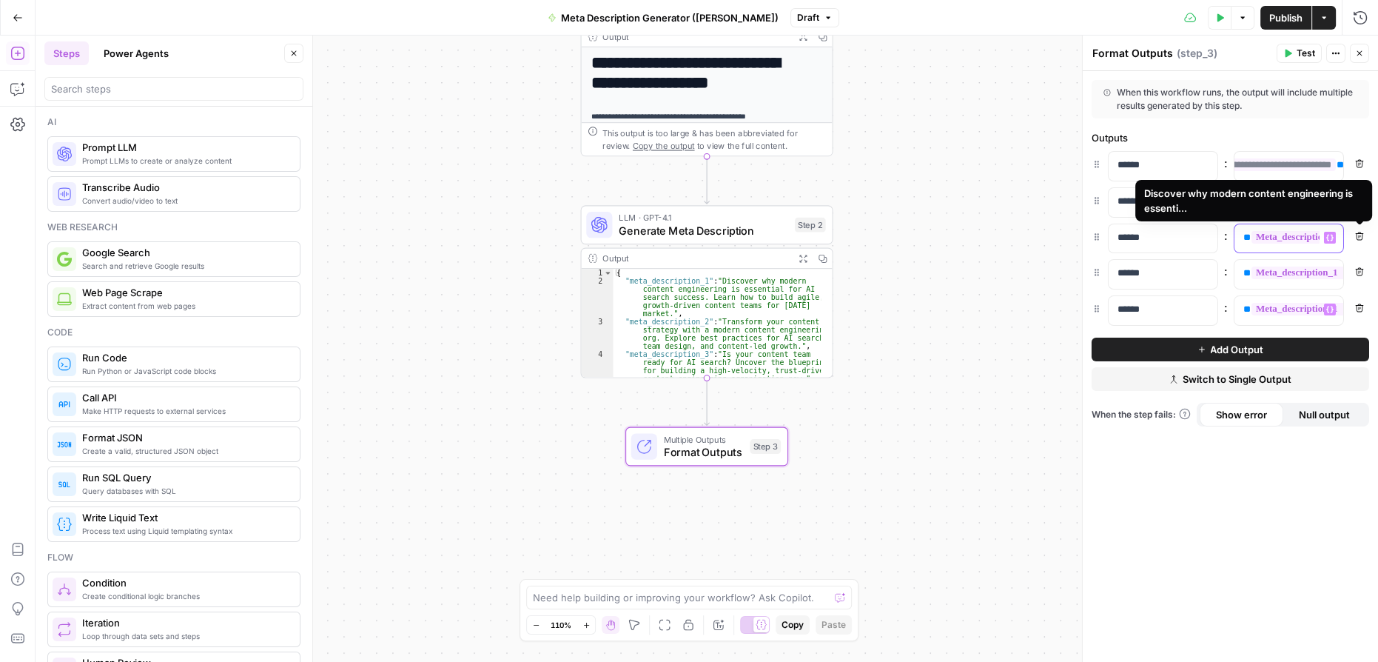
click at [1317, 242] on span "**********" at bounding box center [1359, 237] width 215 height 13
click at [1332, 240] on button "Variables Menu" at bounding box center [1330, 238] width 12 height 12
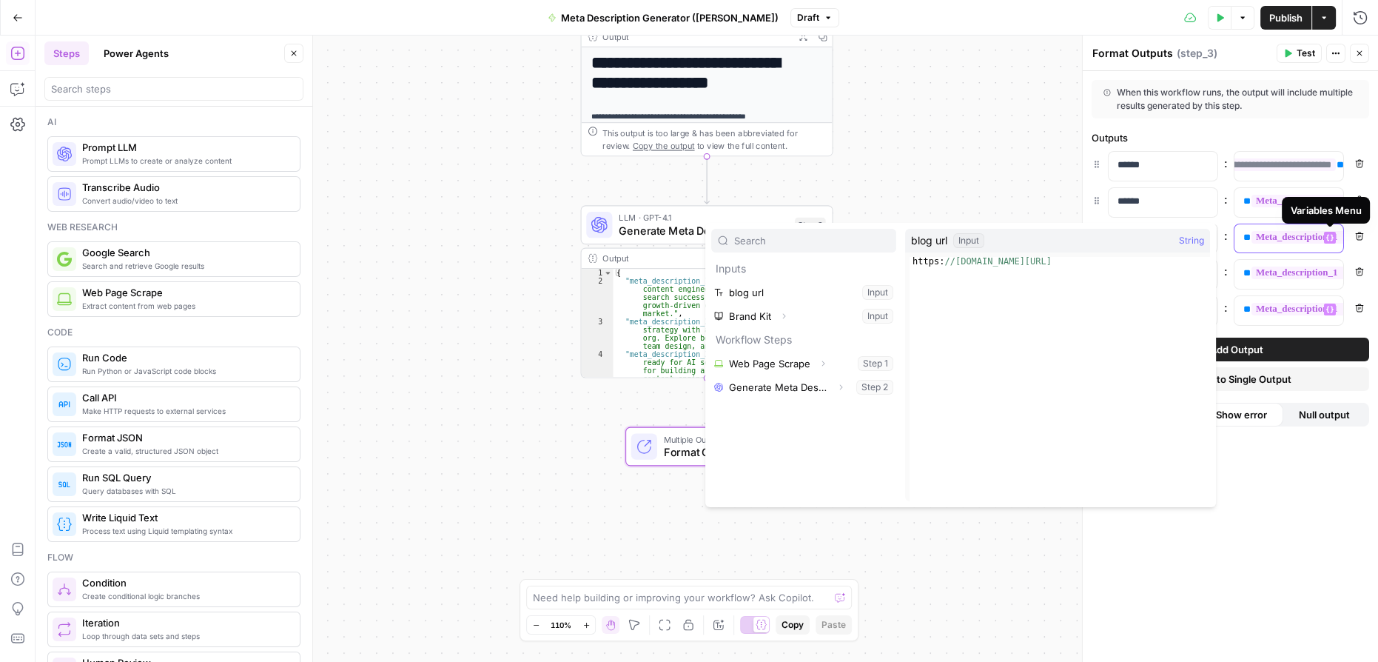
click at [1335, 238] on button "Variables Menu" at bounding box center [1330, 238] width 12 height 12
click at [1322, 269] on div "**********" at bounding box center [1289, 274] width 109 height 29
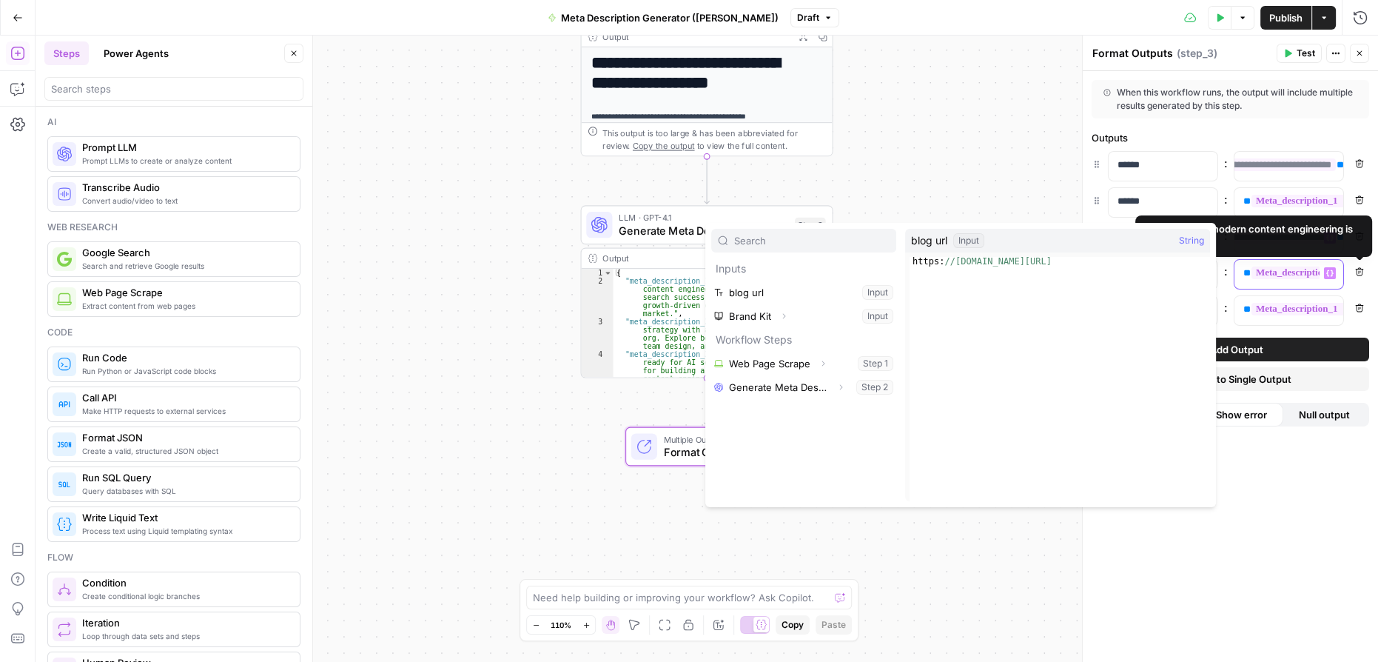
scroll to position [0, 158]
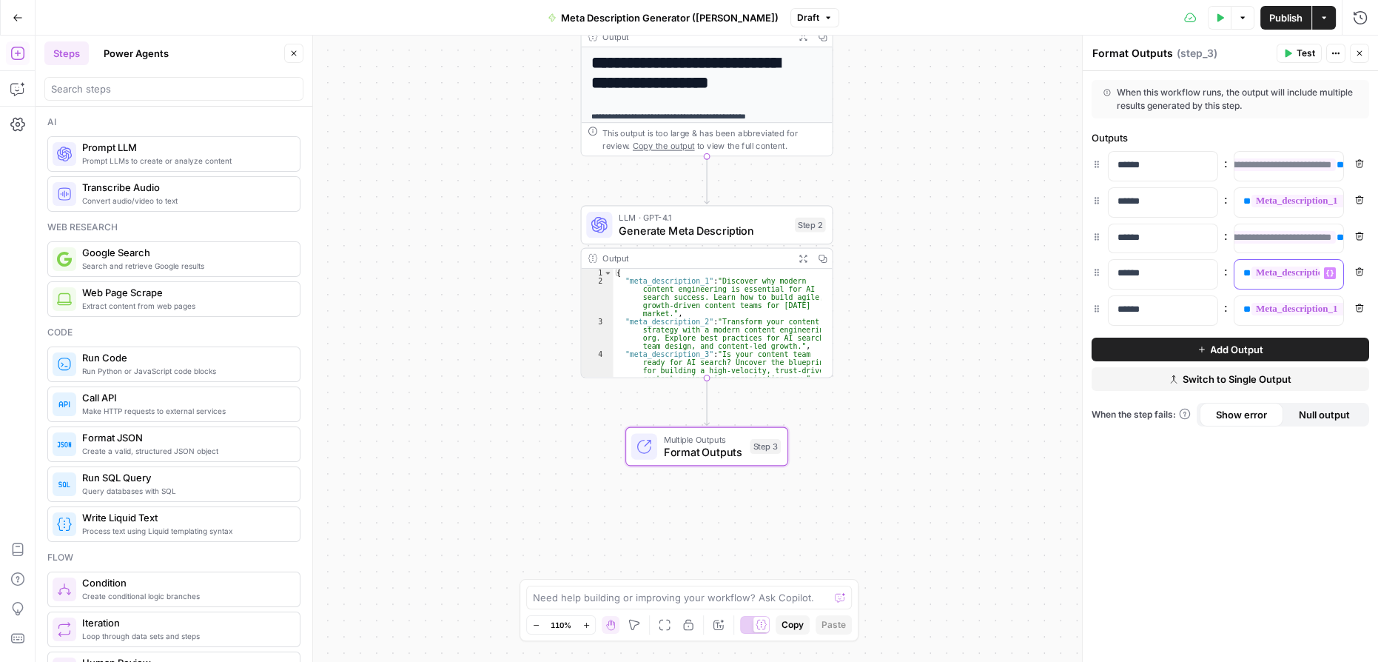
click at [1317, 276] on span "**********" at bounding box center [1359, 272] width 215 height 13
click at [1332, 272] on icon "button" at bounding box center [1329, 272] width 7 height 7
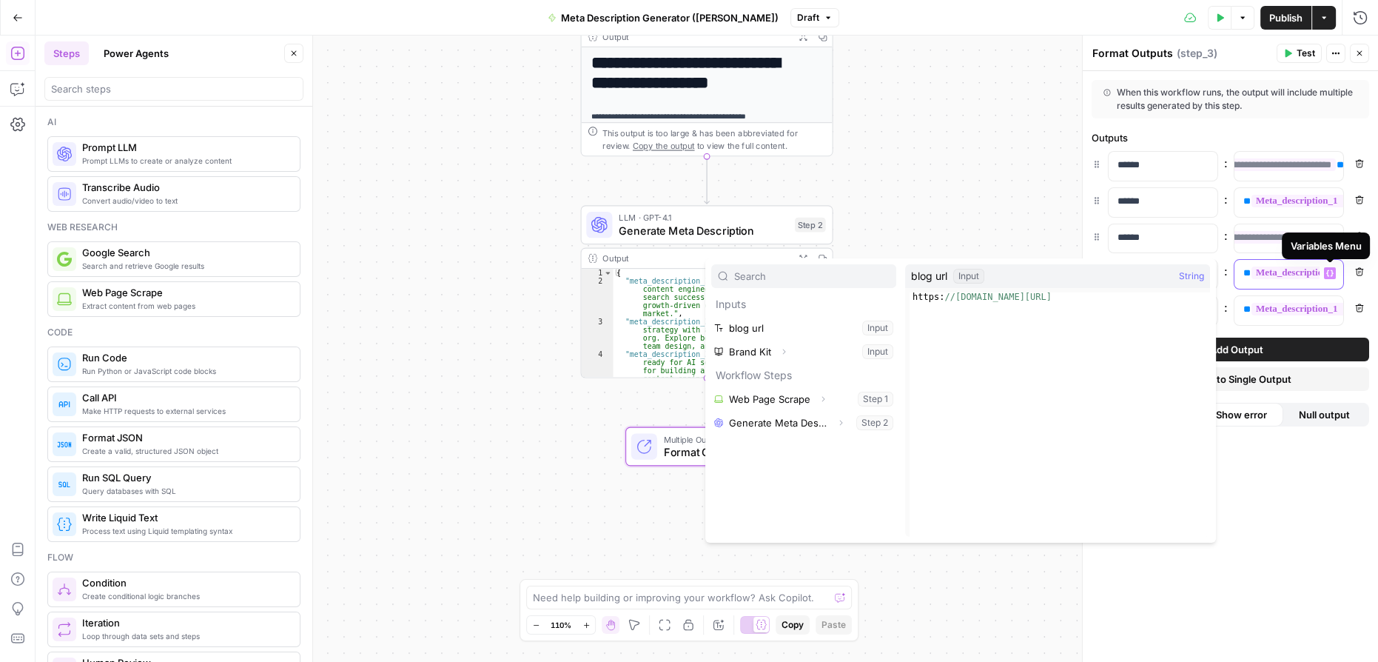
click at [1285, 269] on span "**********" at bounding box center [1359, 272] width 215 height 13
click at [1305, 311] on span "**********" at bounding box center [1359, 309] width 215 height 13
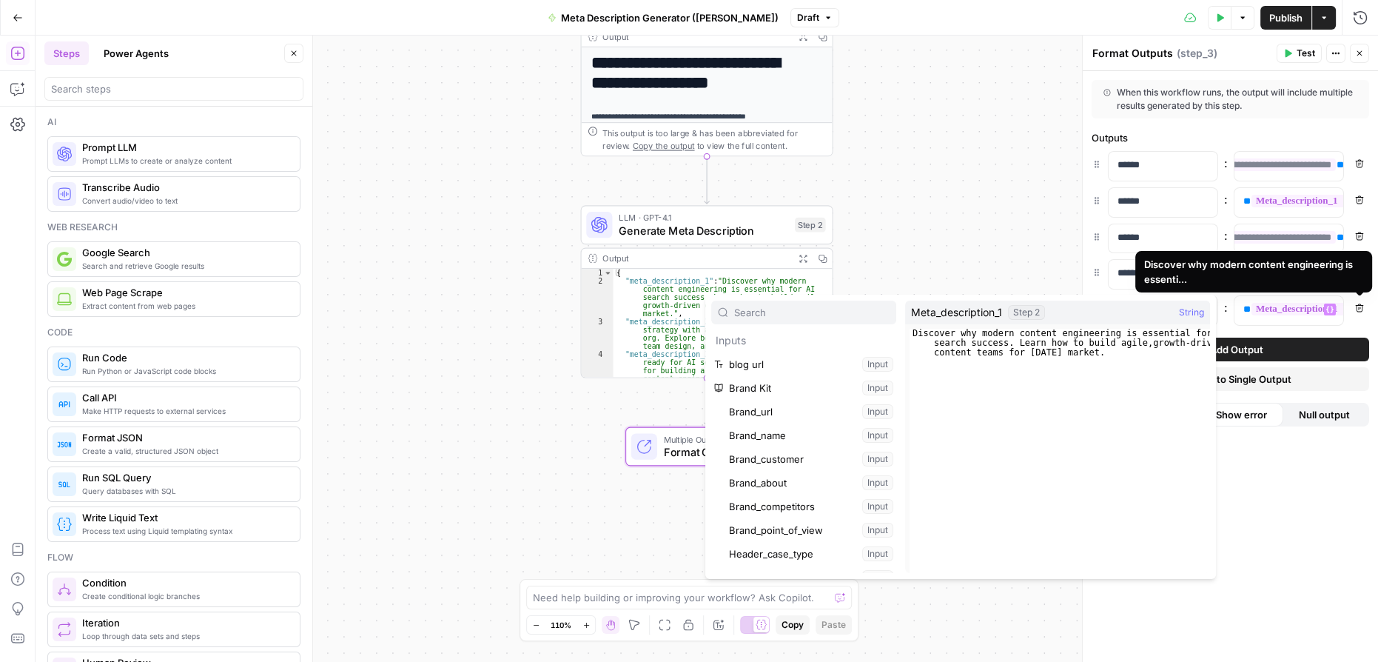
scroll to position [466, 0]
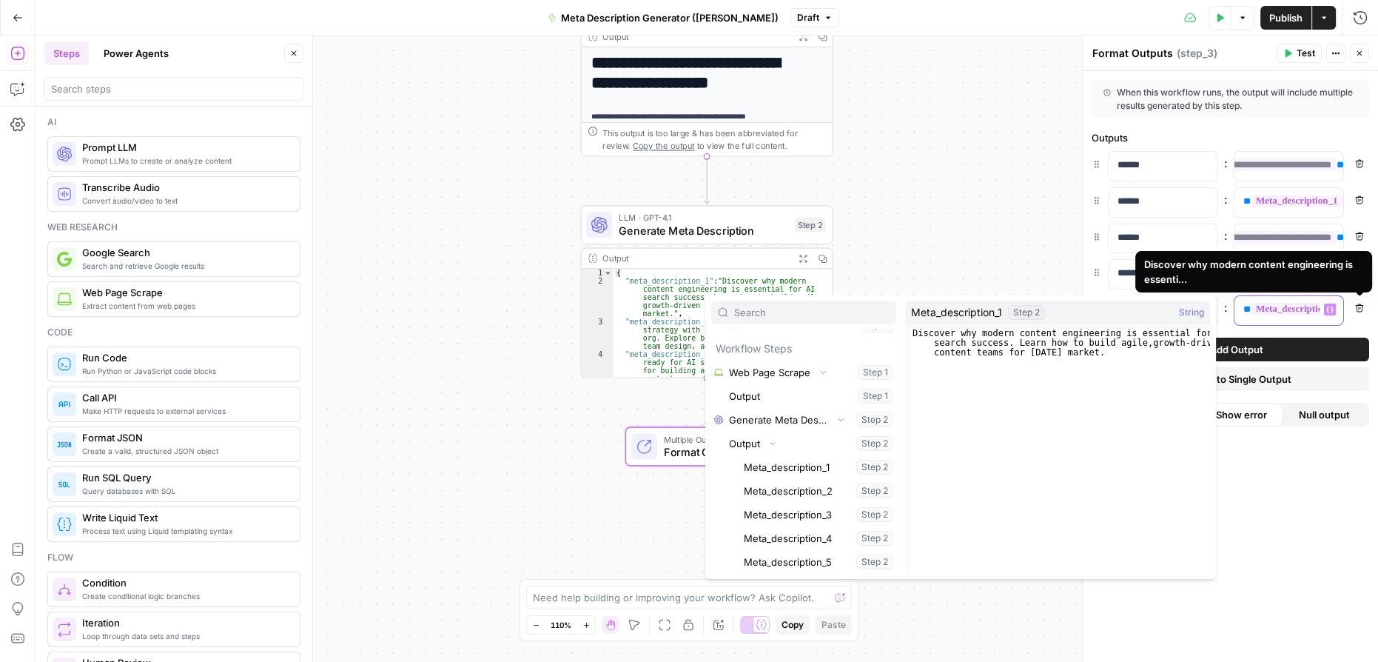
click at [1269, 309] on span "**********" at bounding box center [1359, 309] width 215 height 13
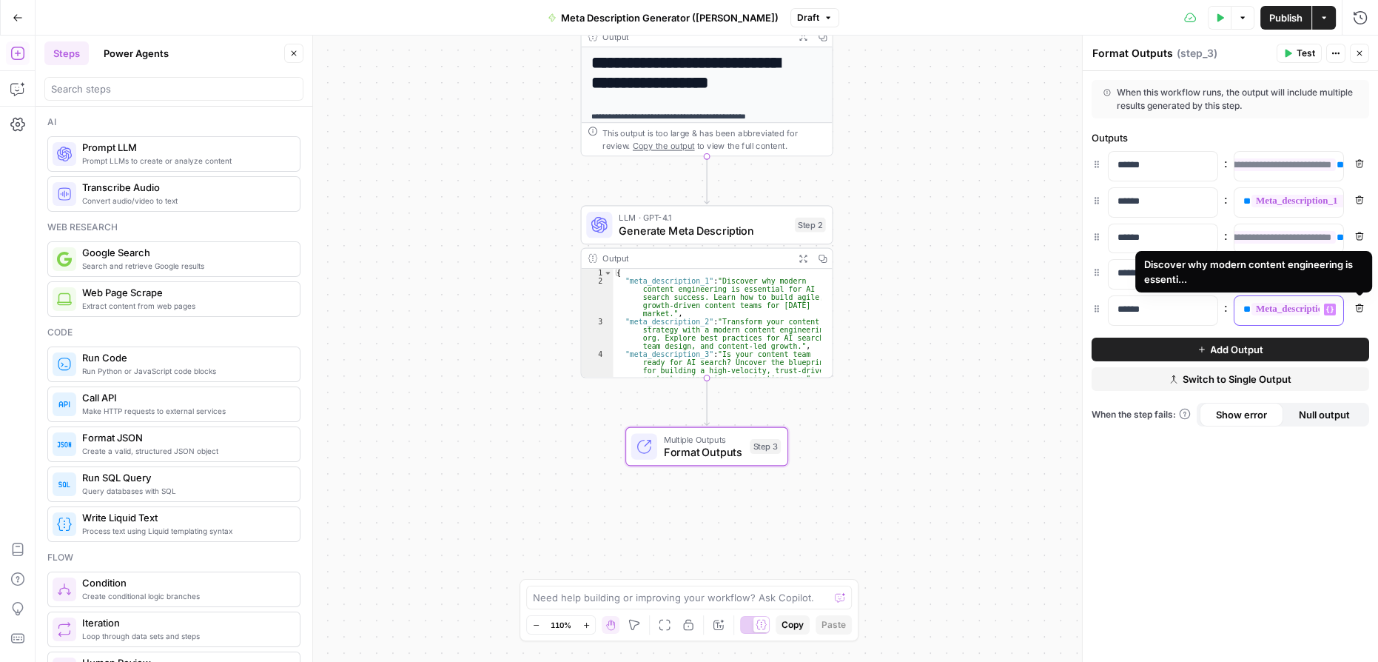
click at [1264, 305] on span "**********" at bounding box center [1359, 309] width 215 height 13
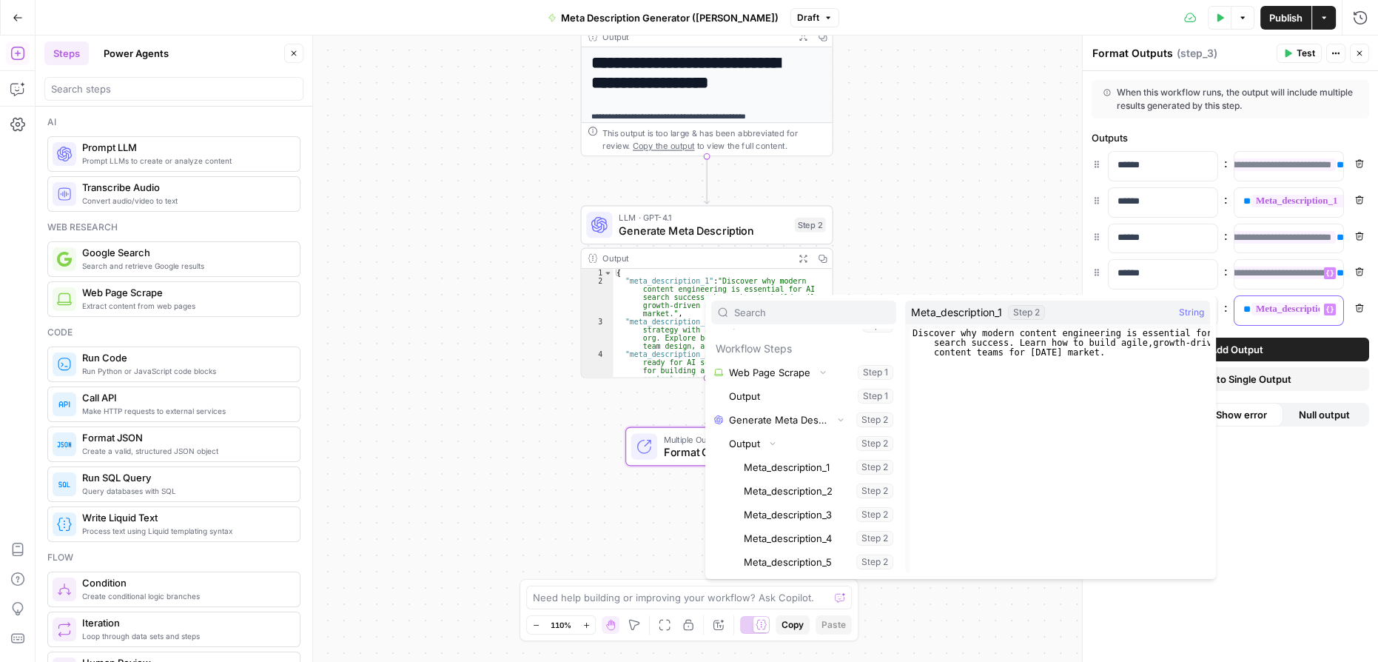
click at [1247, 307] on span "**" at bounding box center [1246, 309] width 7 height 10
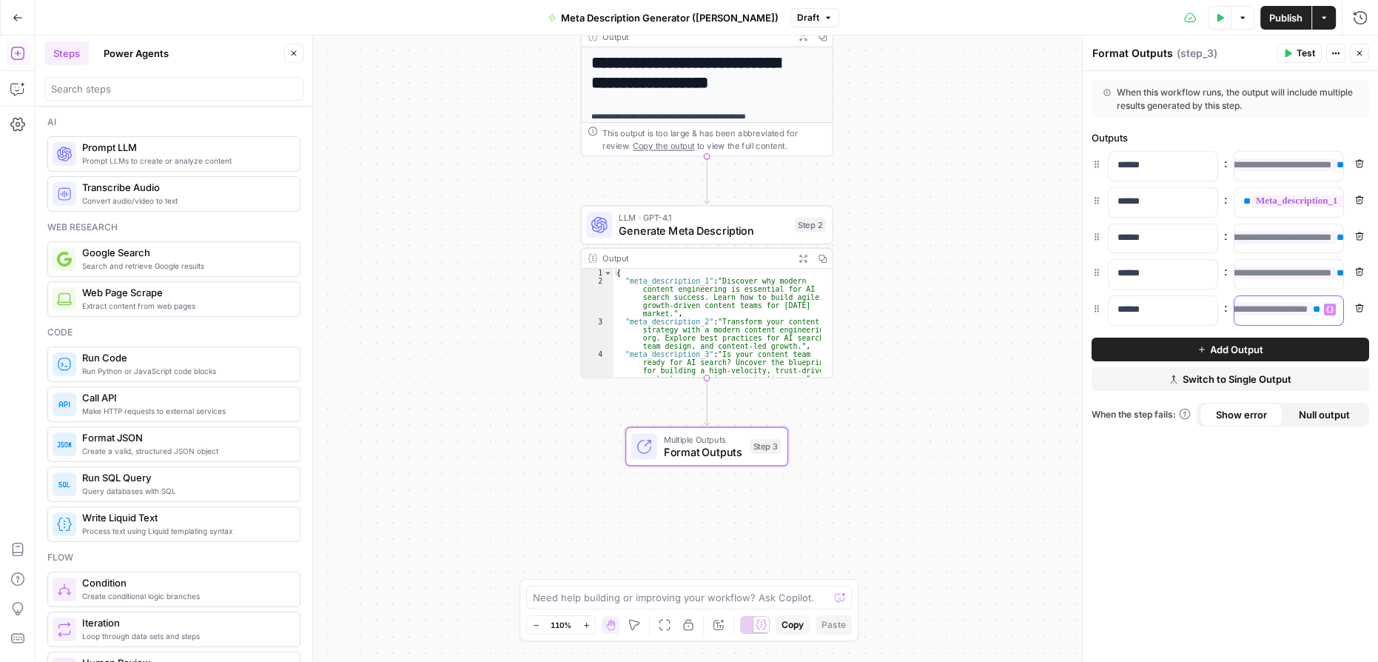
scroll to position [0, 178]
click at [994, 329] on div "**********" at bounding box center [707, 349] width 1343 height 626
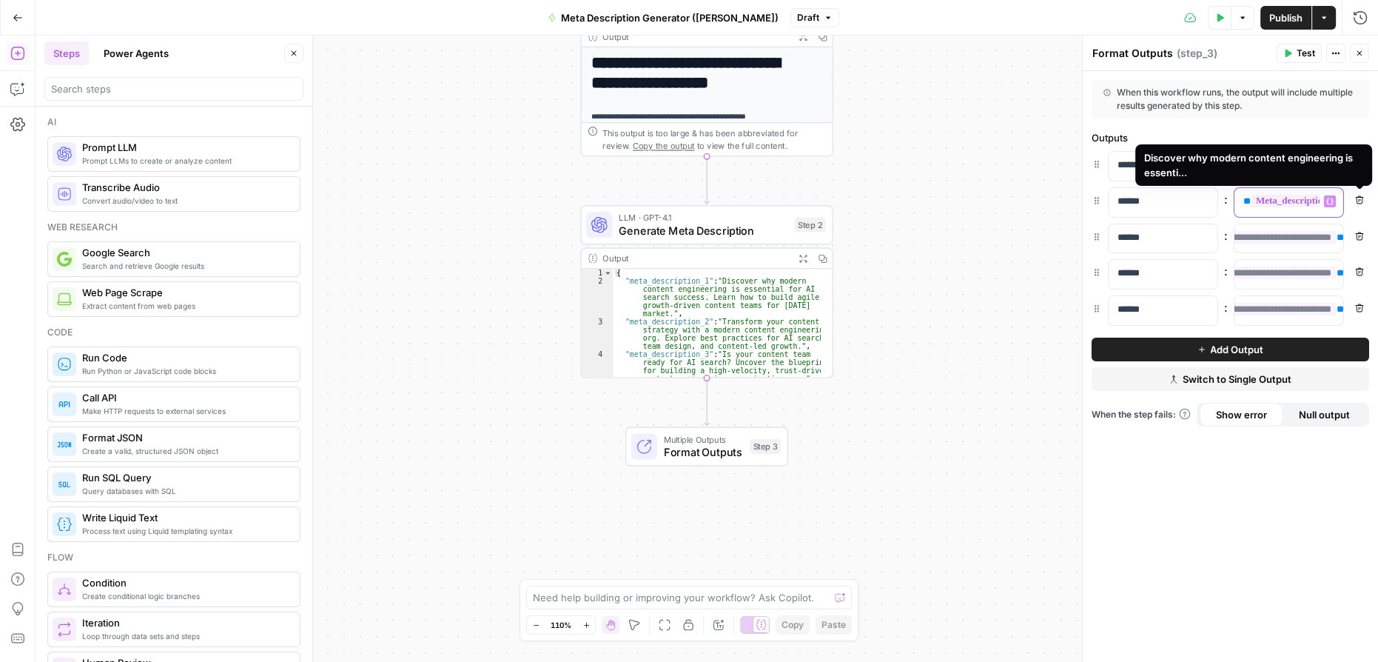
click at [1326, 207] on div "**********" at bounding box center [1289, 202] width 109 height 29
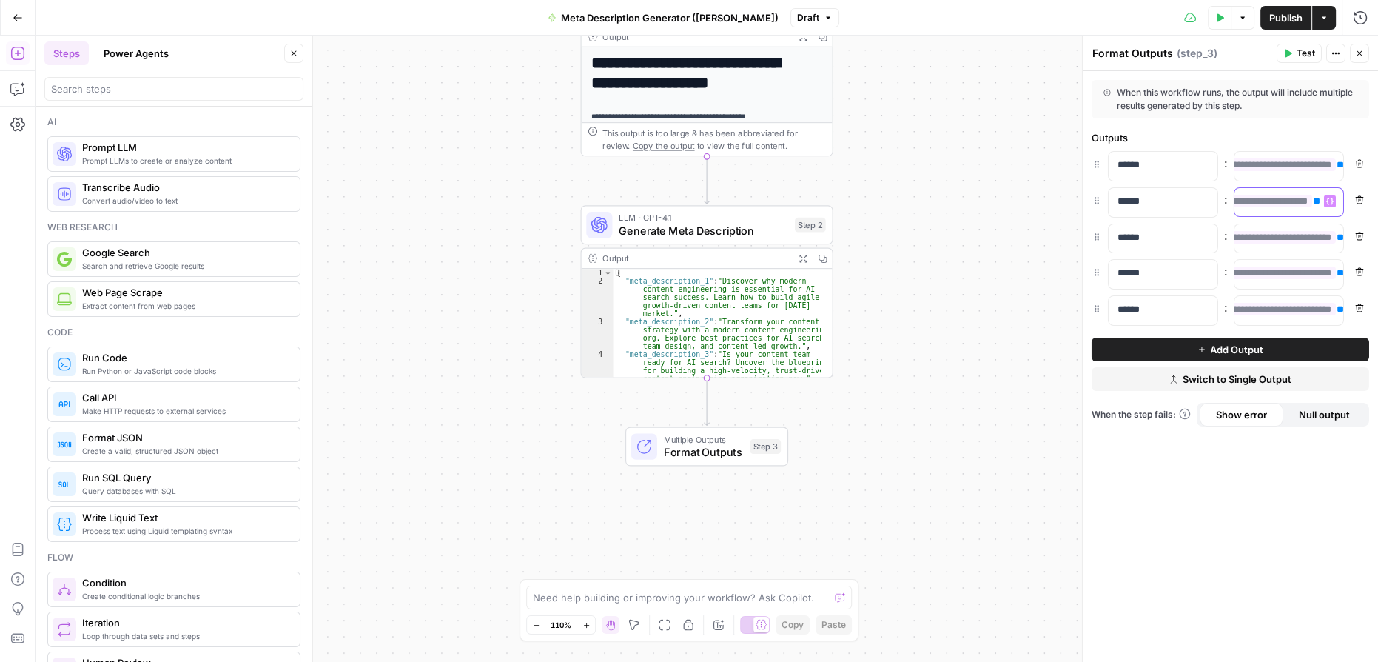
scroll to position [0, 178]
click at [1164, 206] on p "******" at bounding box center [1164, 201] width 92 height 15
click at [1164, 238] on p "******" at bounding box center [1164, 237] width 92 height 15
click at [1162, 308] on p "******" at bounding box center [1164, 309] width 92 height 15
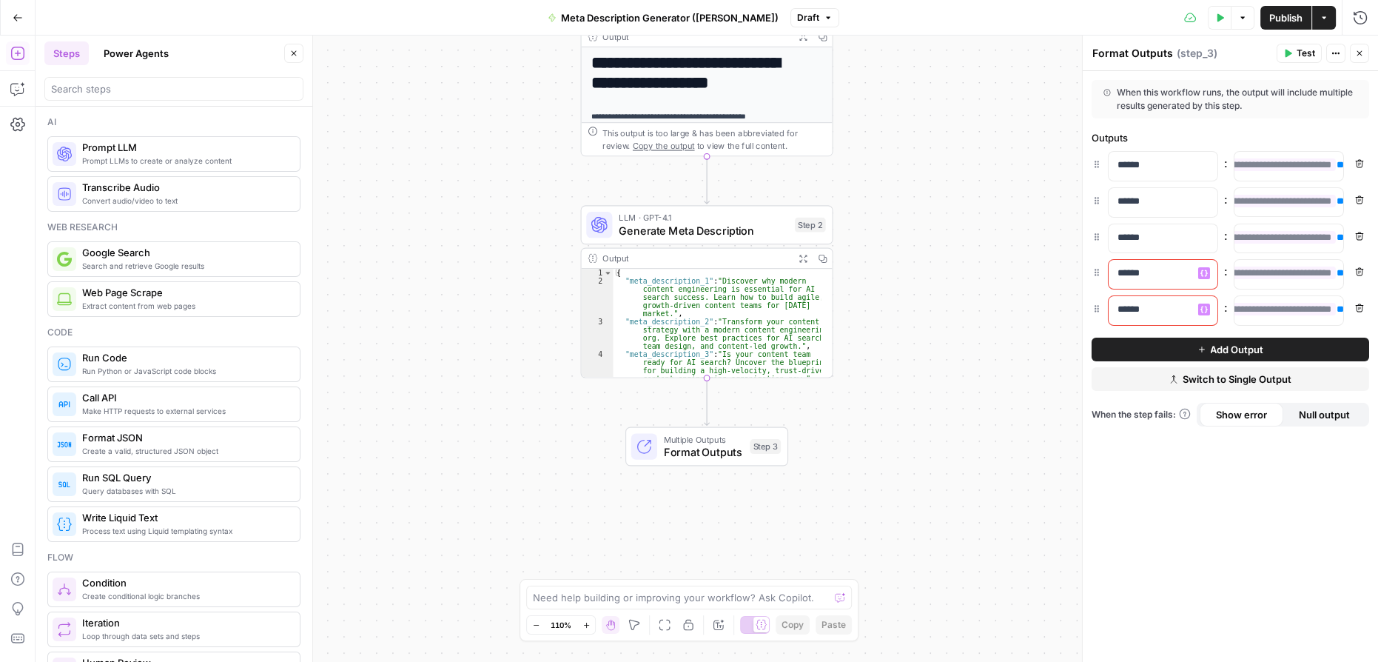
click at [1161, 274] on p "******" at bounding box center [1164, 273] width 92 height 15
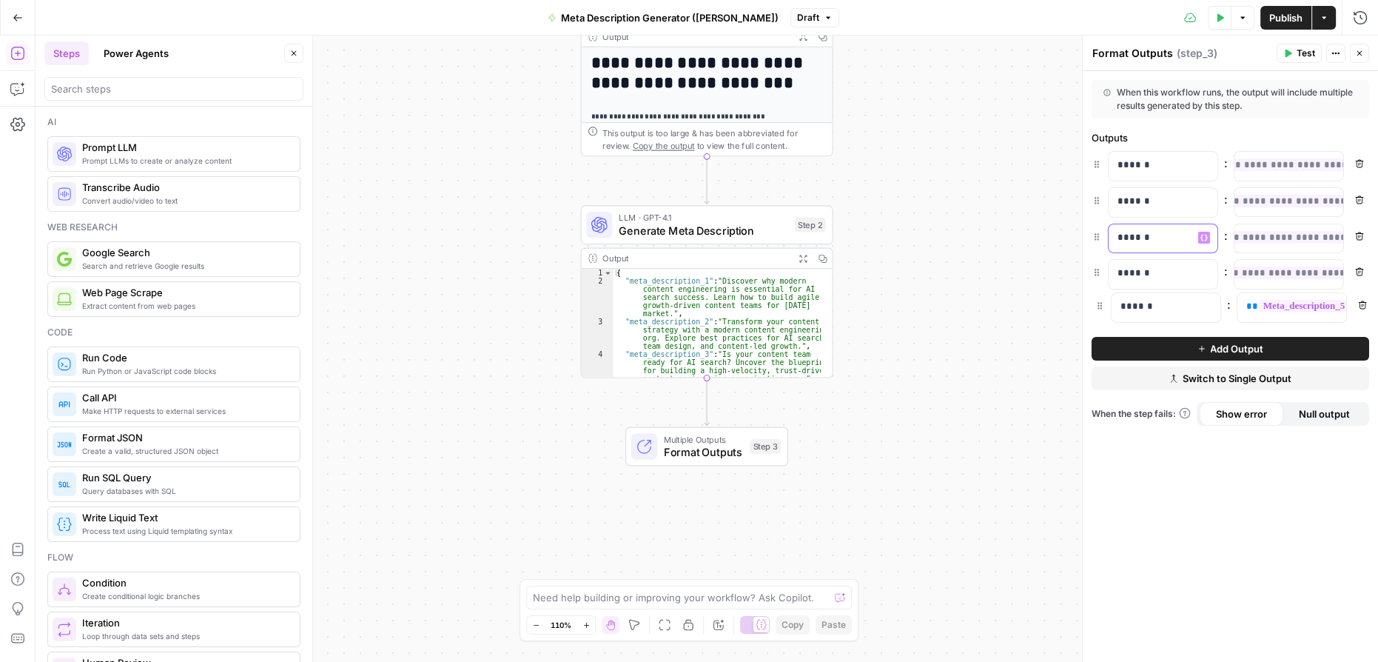
drag, startPoint x: 1096, startPoint y: 200, endPoint x: 1099, endPoint y: 312, distance: 112.5
drag, startPoint x: 1095, startPoint y: 201, endPoint x: 1109, endPoint y: 317, distance: 116.3
drag, startPoint x: 1097, startPoint y: 309, endPoint x: 1103, endPoint y: 189, distance: 120.1
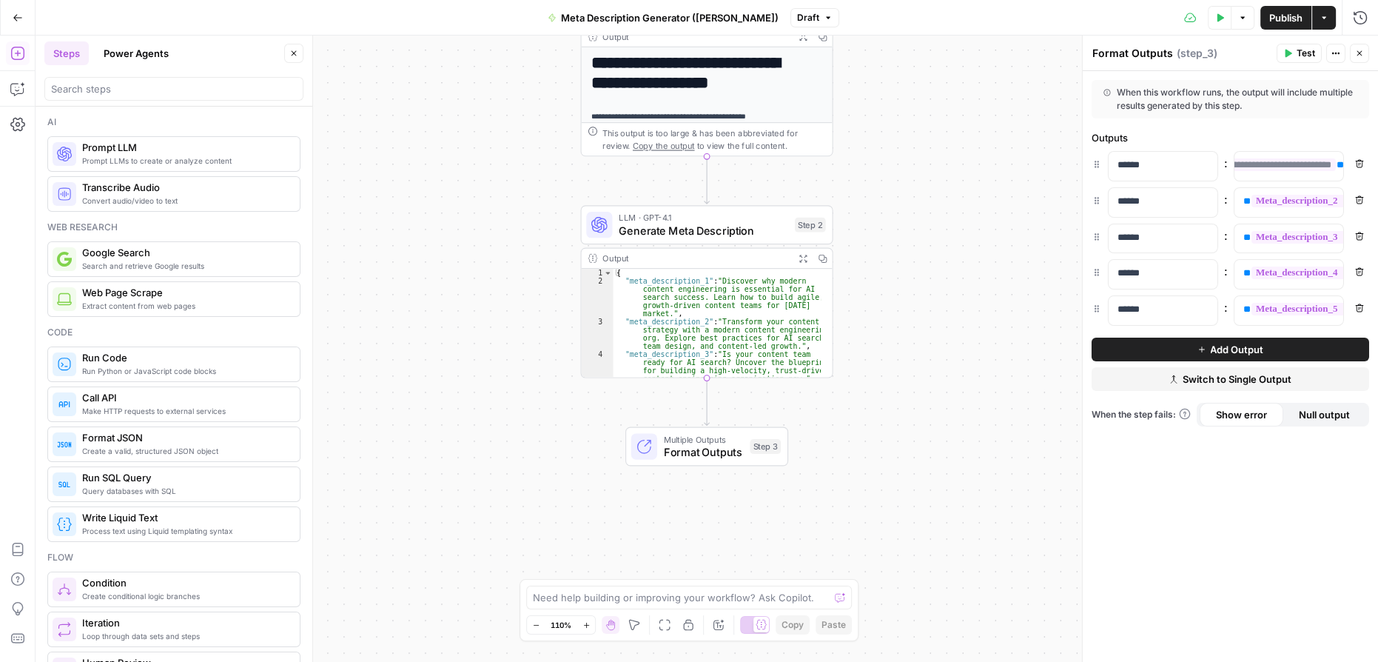
click at [1302, 56] on span "Test" at bounding box center [1306, 53] width 19 height 13
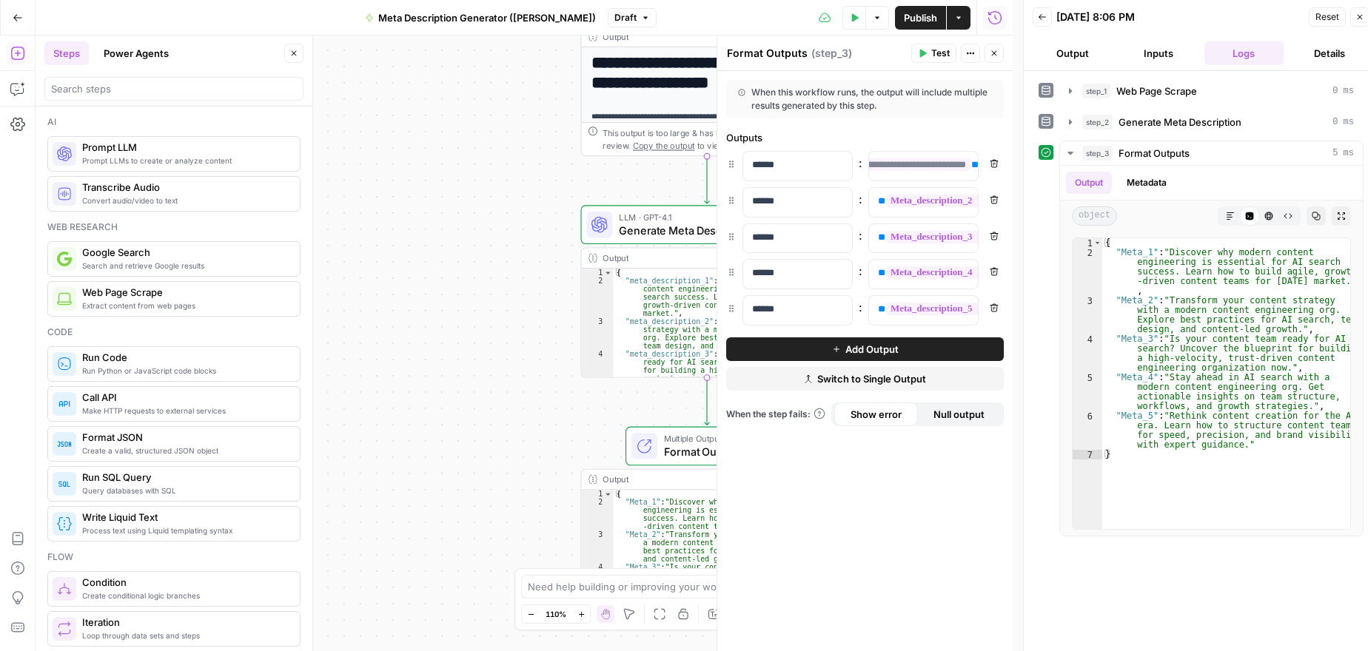
click at [468, 449] on div "**********" at bounding box center [524, 344] width 977 height 616
click at [1360, 16] on icon "button" at bounding box center [1359, 17] width 5 height 5
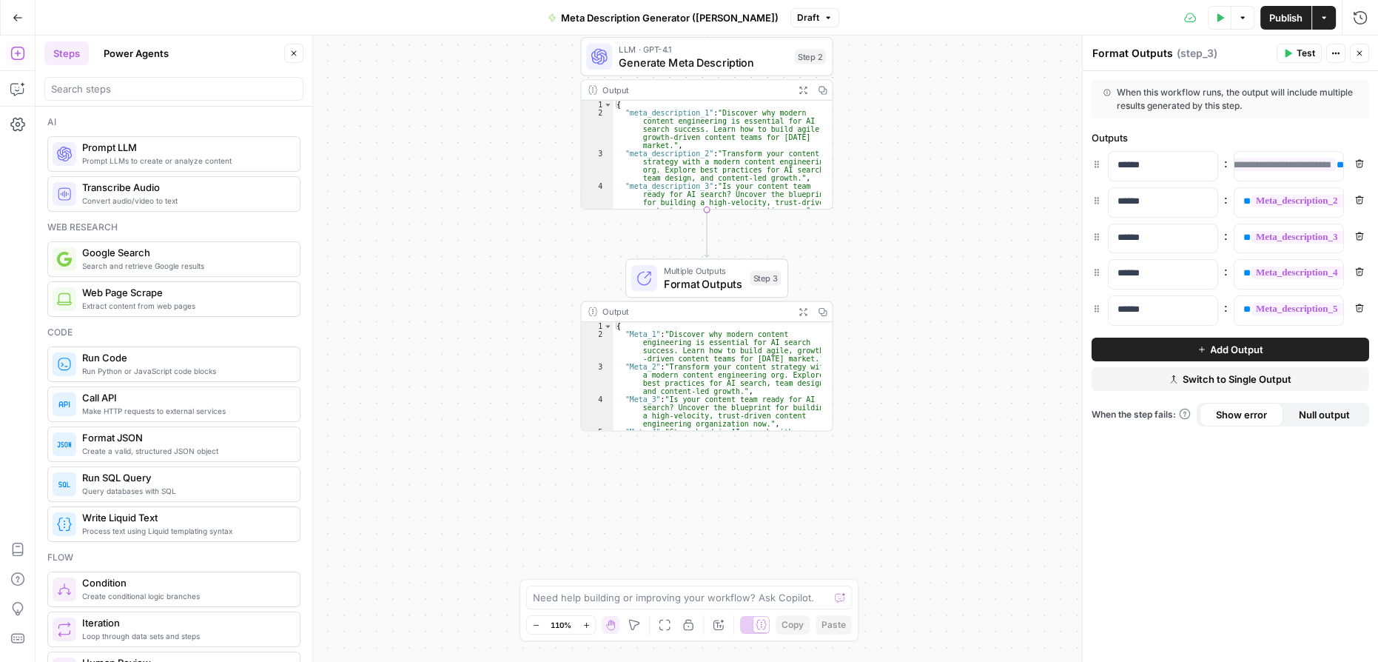
click at [805, 310] on icon "button" at bounding box center [803, 311] width 9 height 9
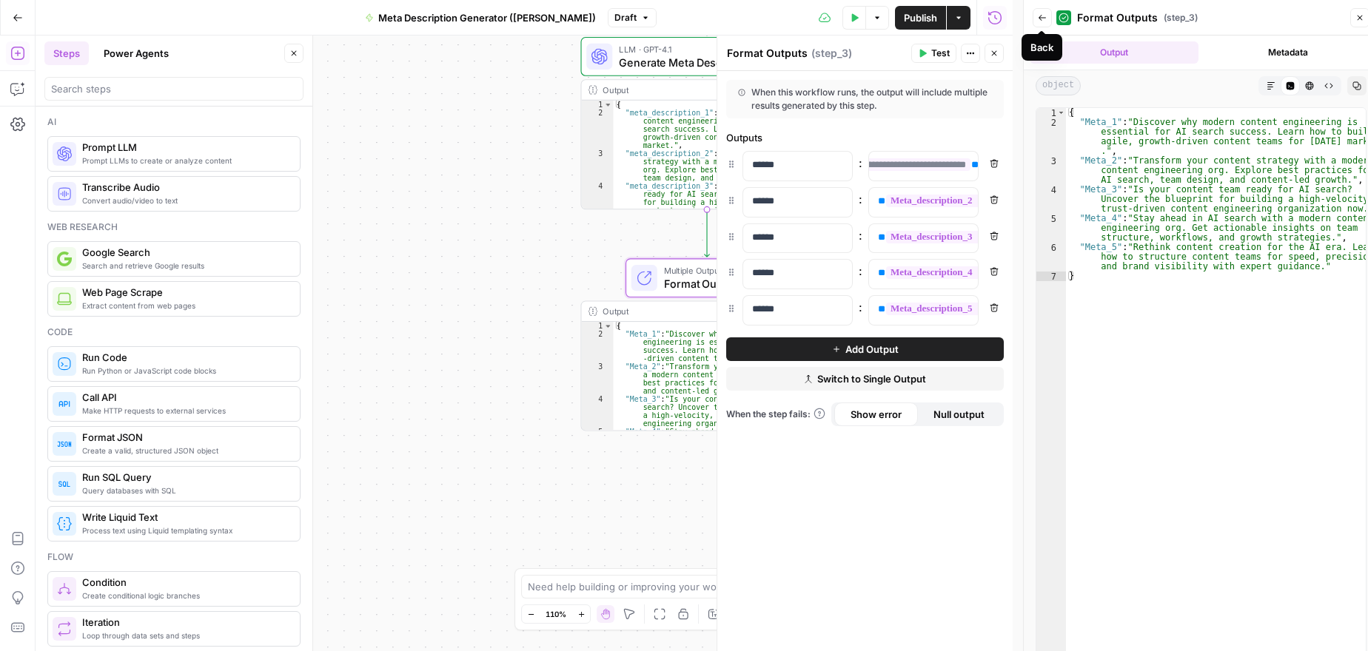
click at [1036, 13] on button "Back" at bounding box center [1042, 17] width 19 height 19
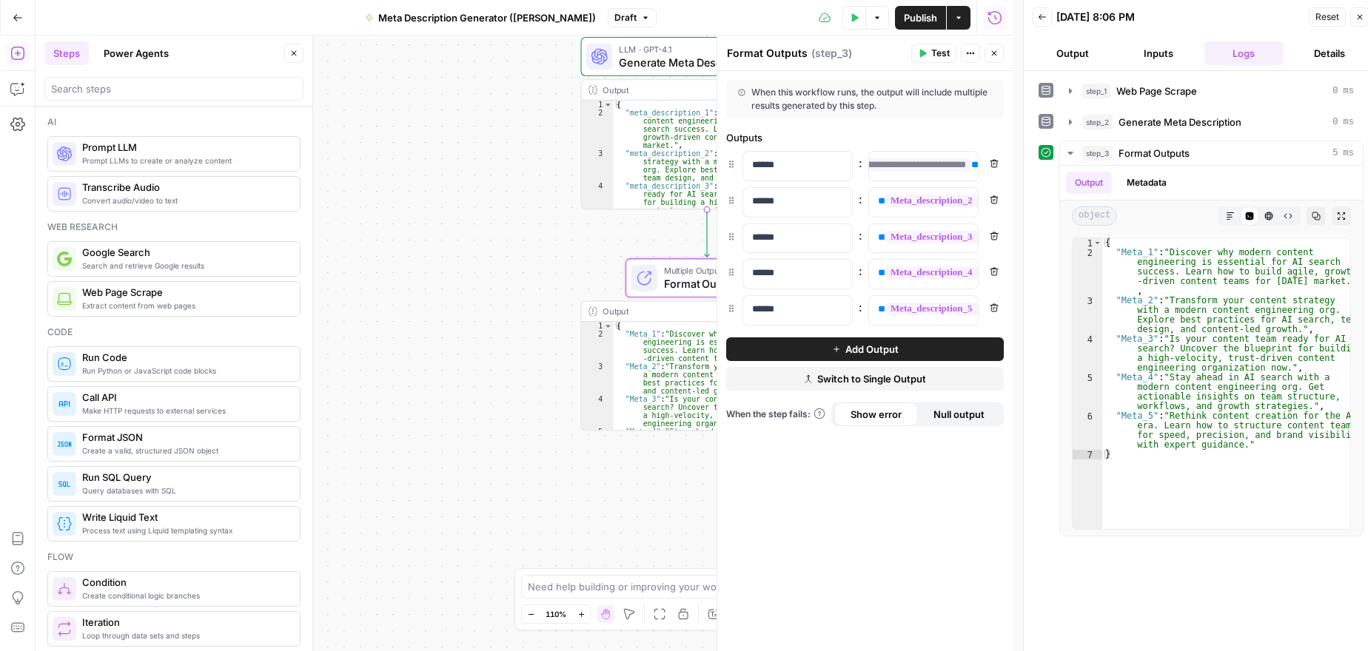
click at [588, 511] on div "**********" at bounding box center [524, 344] width 977 height 616
click at [1357, 13] on icon "button" at bounding box center [1359, 17] width 9 height 9
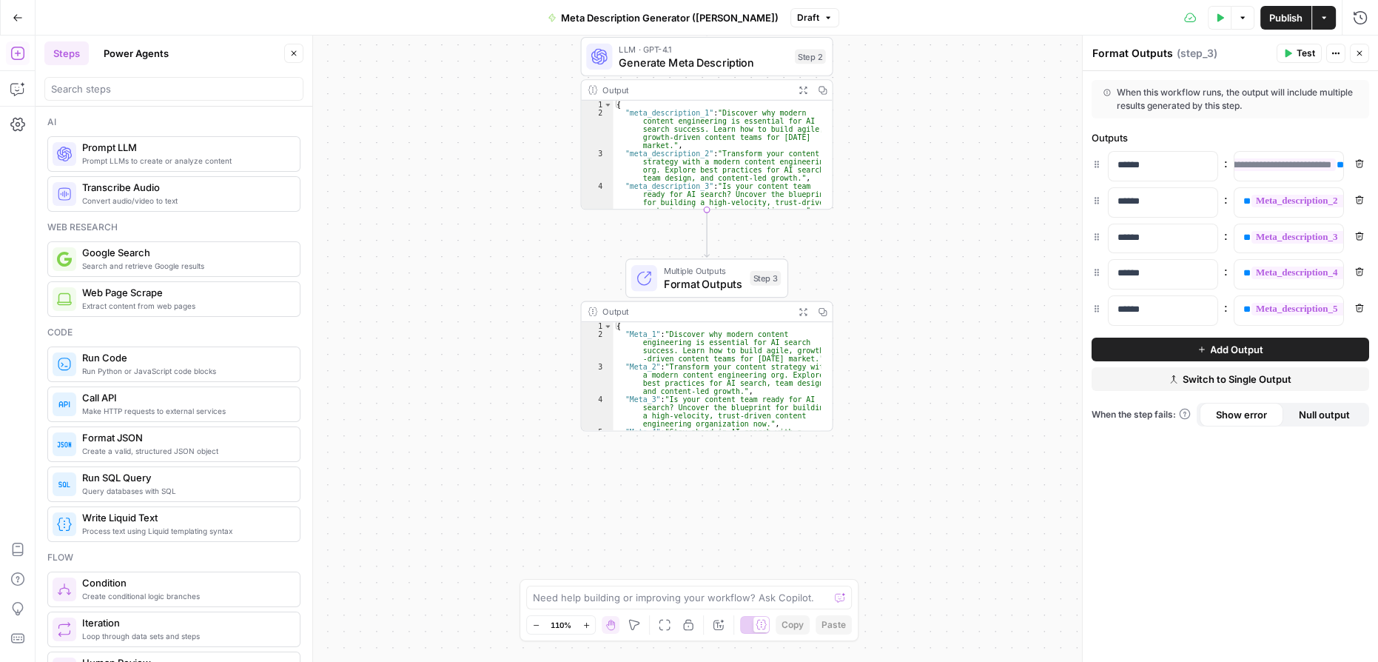
click at [978, 281] on div "**********" at bounding box center [707, 349] width 1343 height 626
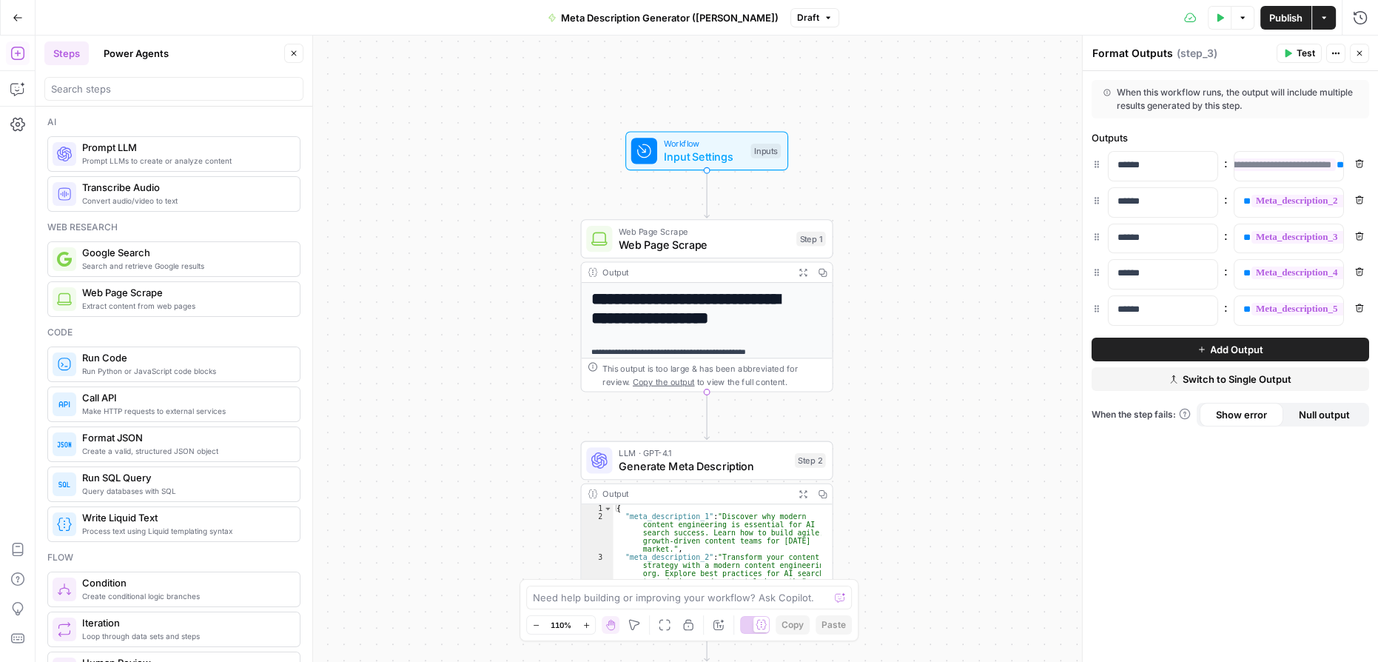
click at [13, 16] on icon "button" at bounding box center [18, 18] width 10 height 10
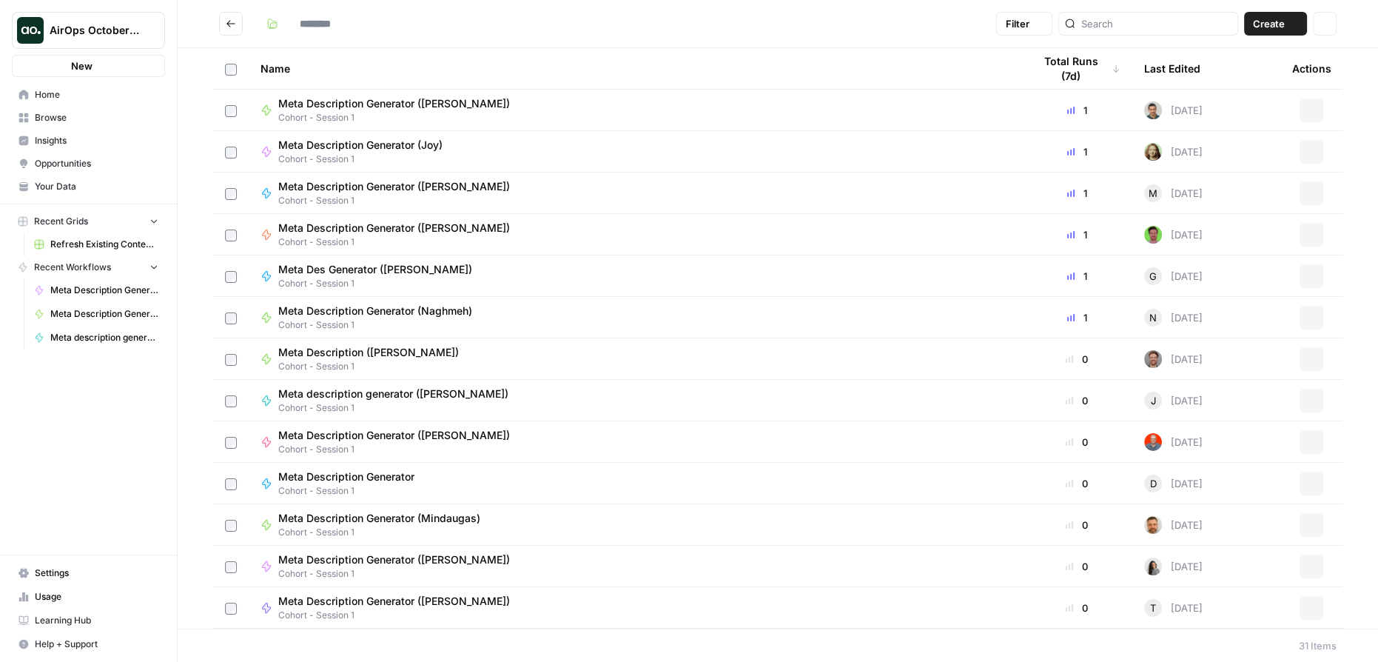
type input "**********"
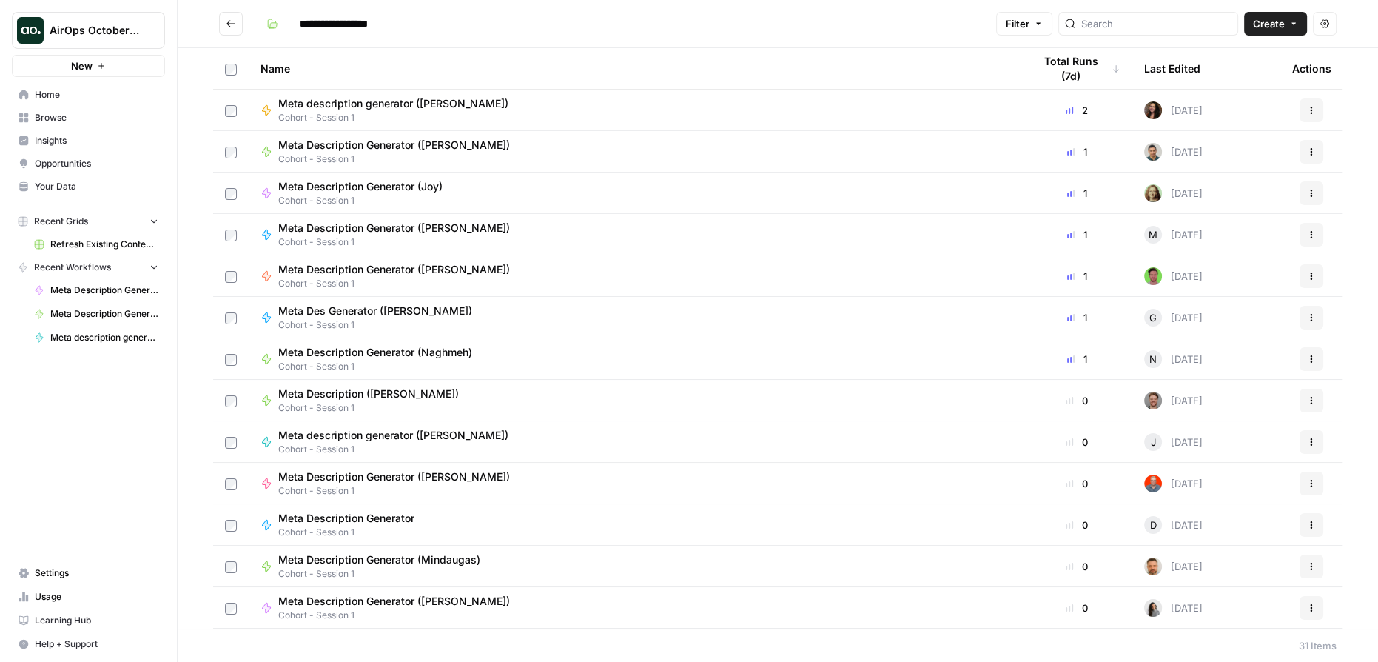
click at [77, 577] on span "Settings" at bounding box center [97, 572] width 124 height 13
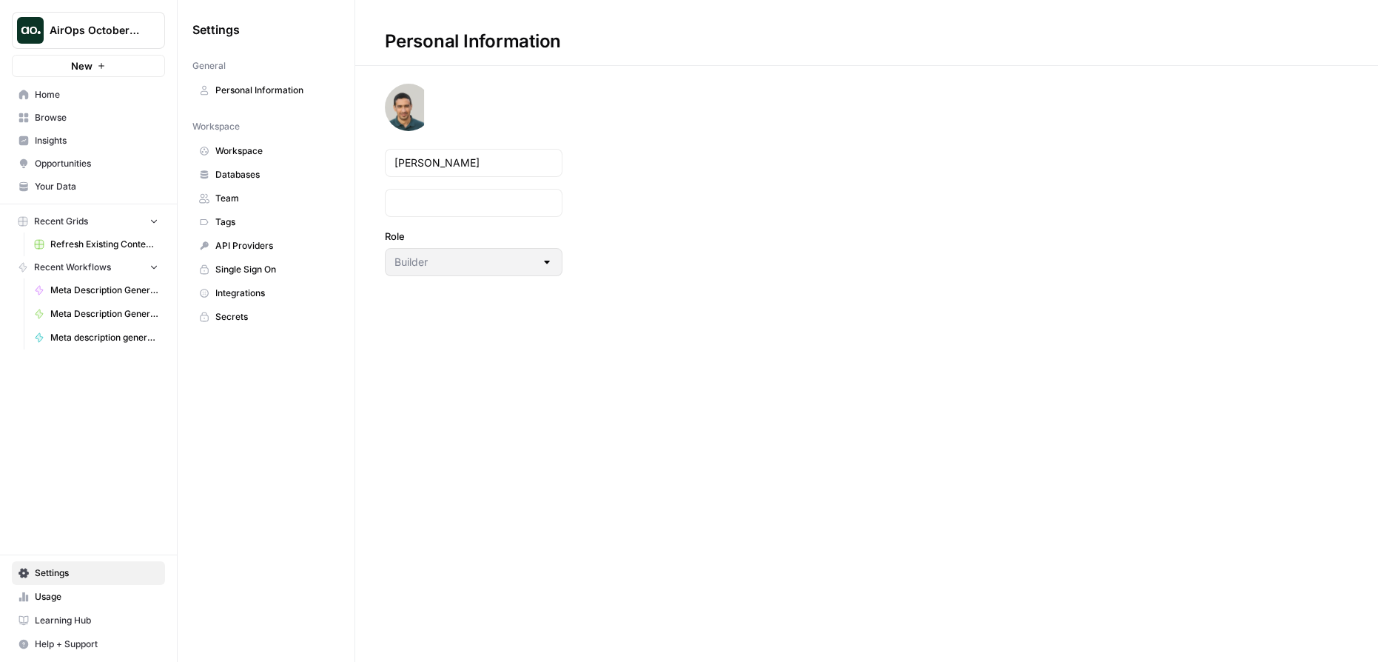
click at [300, 92] on span "Personal Information" at bounding box center [274, 90] width 118 height 13
click at [264, 153] on span "Workspace" at bounding box center [274, 150] width 118 height 13
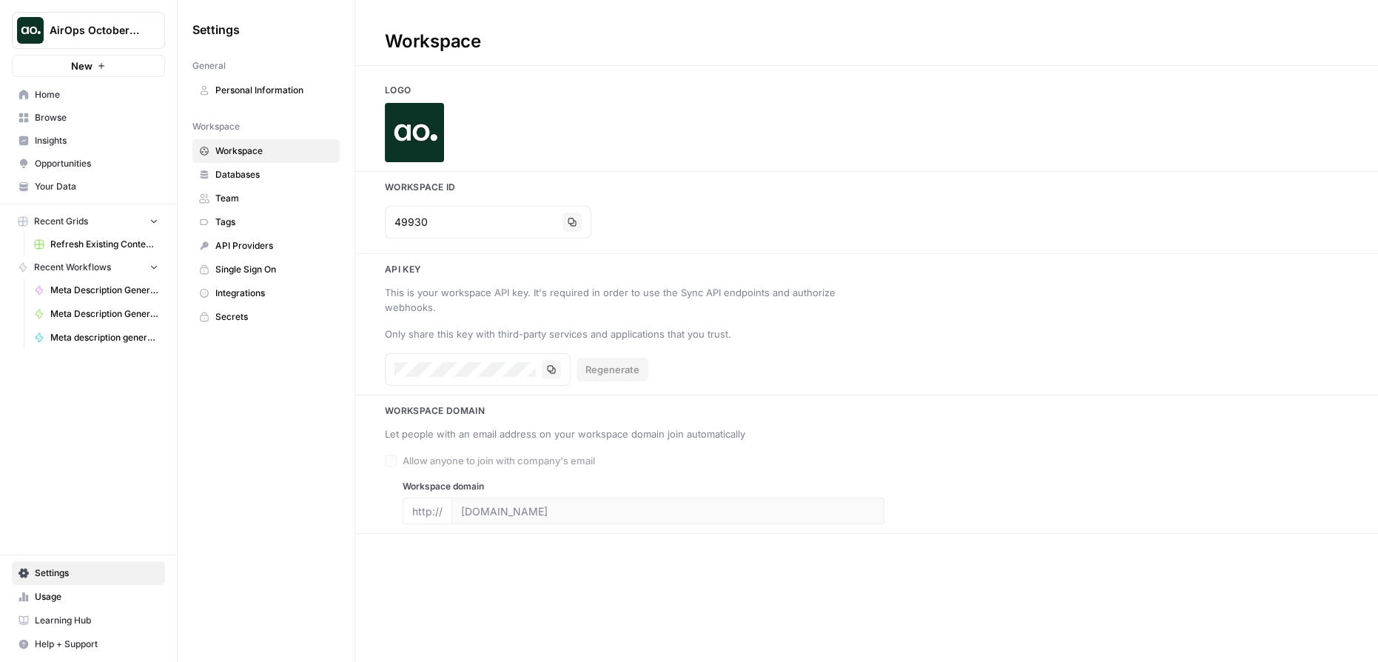
click at [232, 171] on span "Databases" at bounding box center [274, 174] width 118 height 13
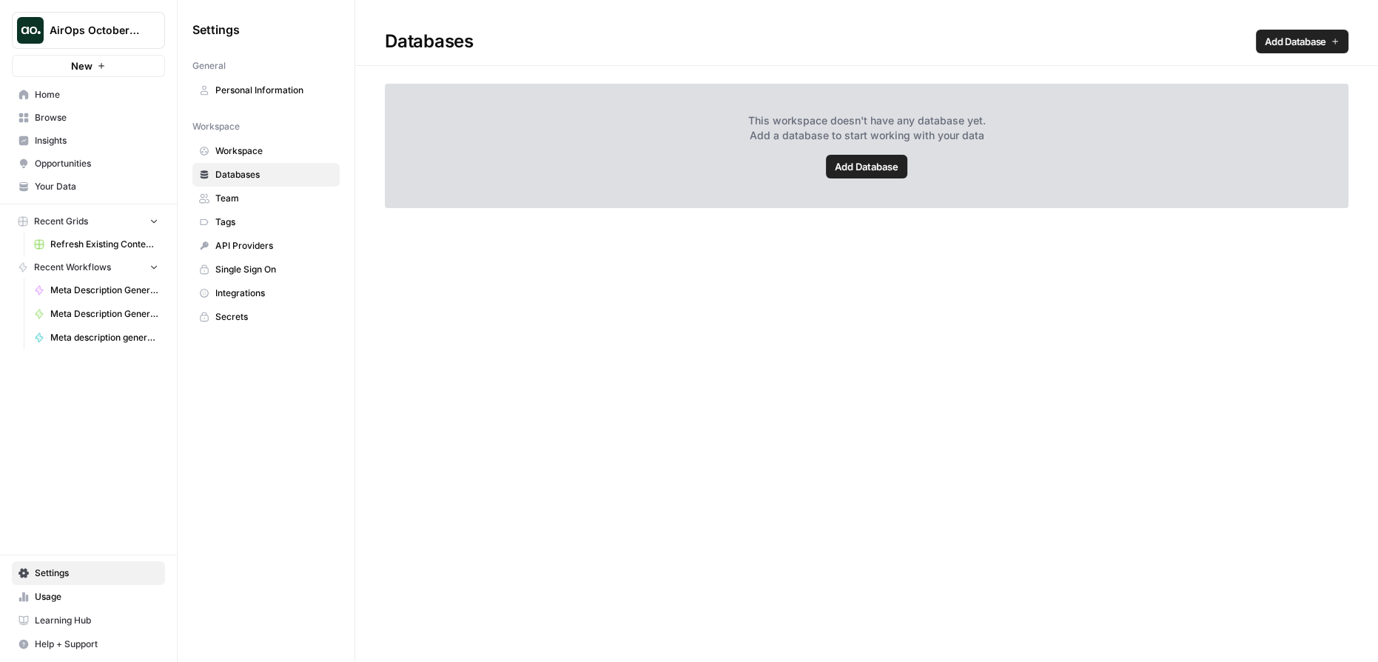
click at [248, 195] on span "Team" at bounding box center [274, 198] width 118 height 13
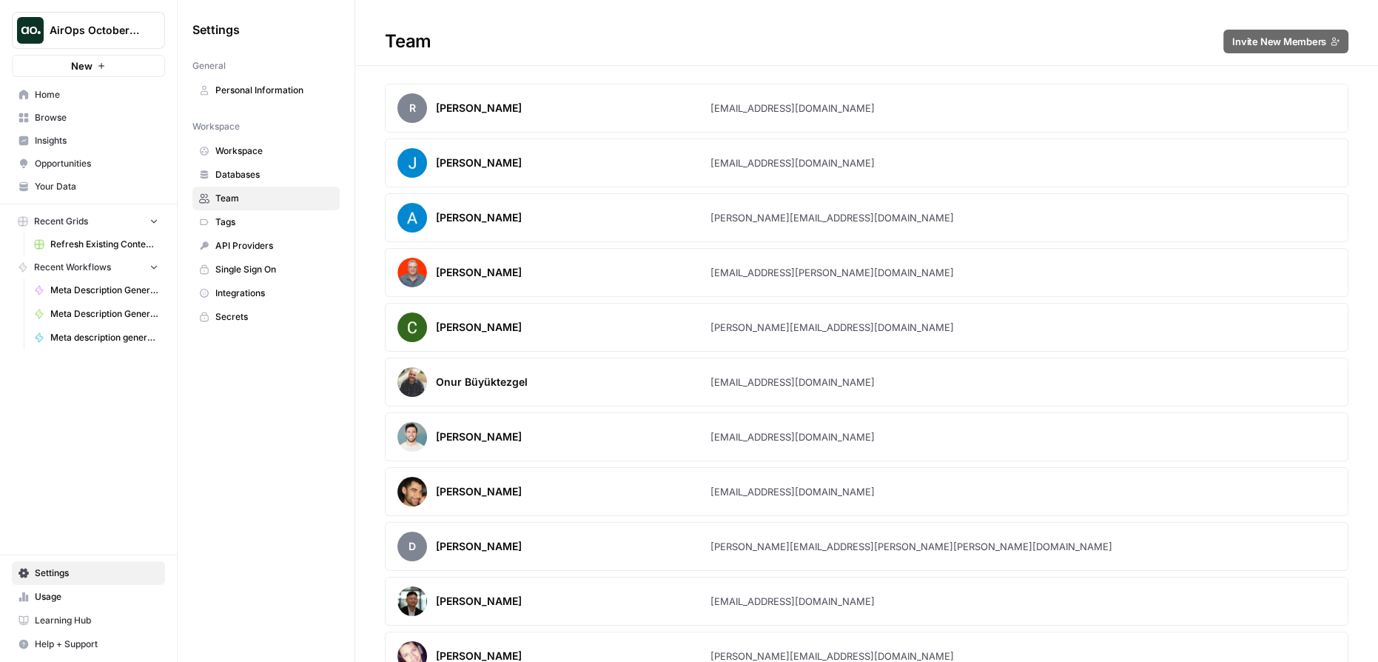
click at [264, 144] on span "Workspace" at bounding box center [274, 150] width 118 height 13
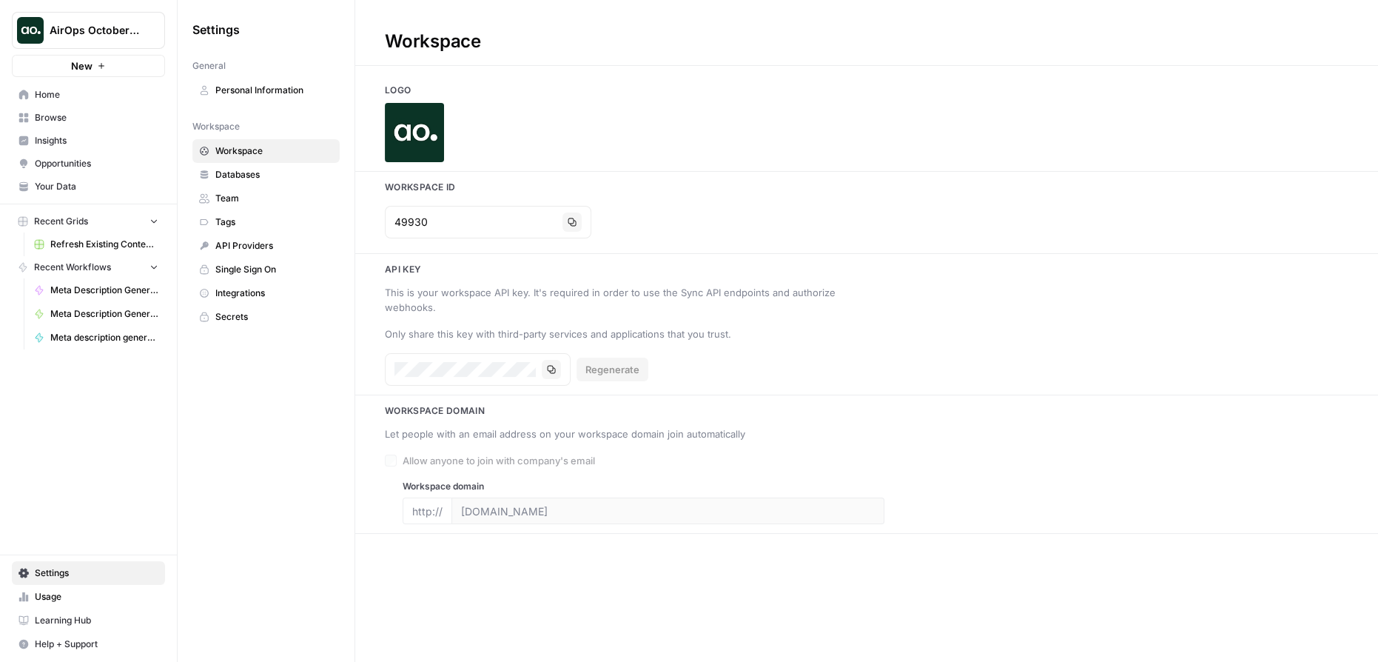
click at [262, 192] on span "Team" at bounding box center [274, 198] width 118 height 13
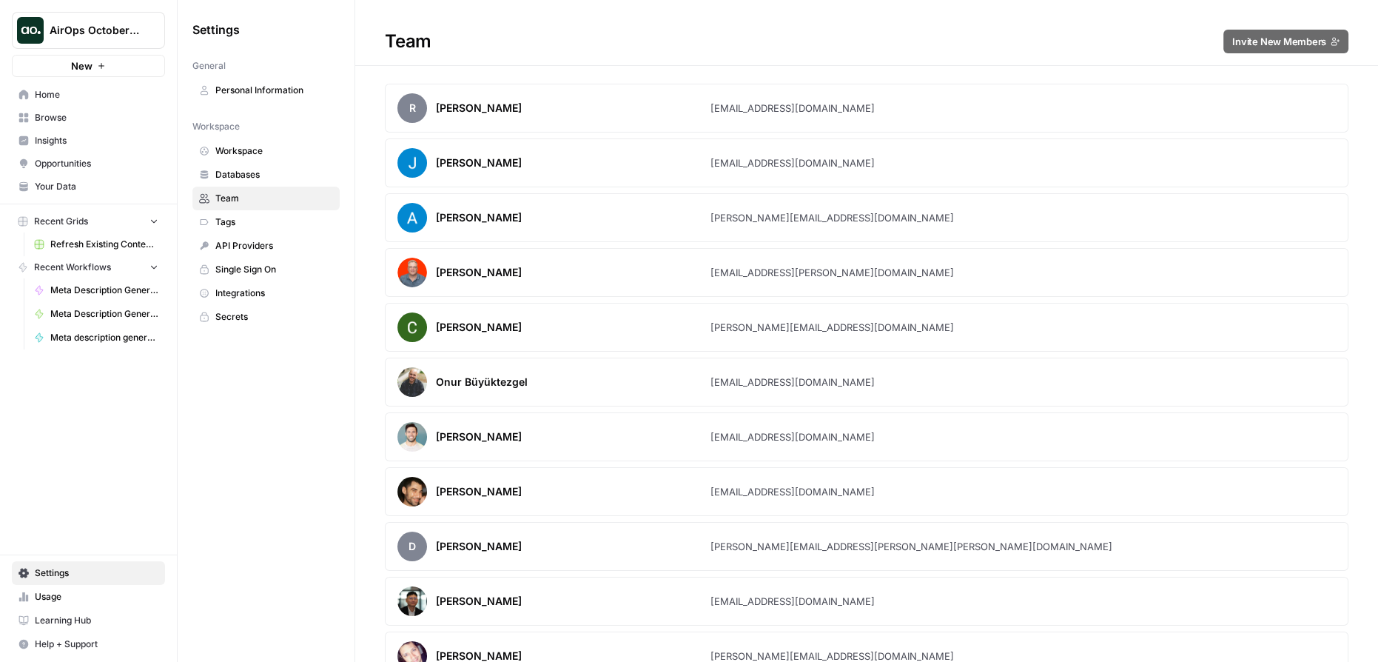
click at [268, 87] on span "Personal Information" at bounding box center [274, 90] width 118 height 13
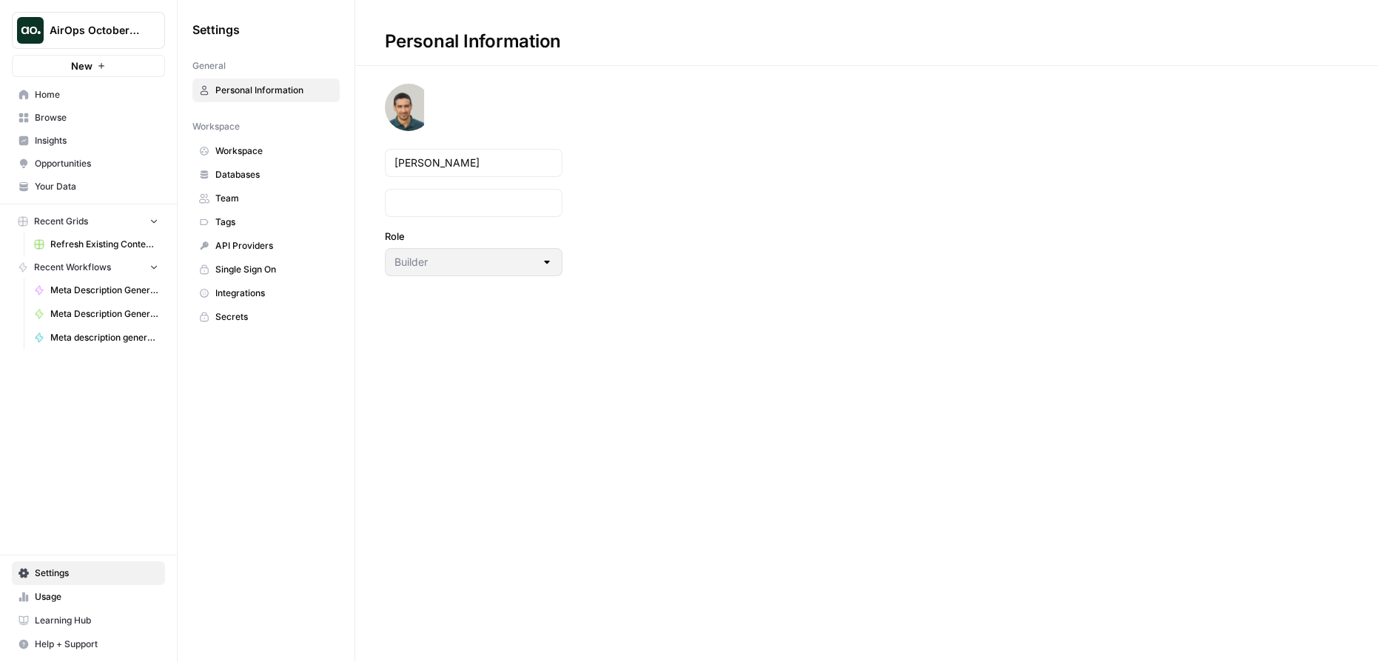
click at [266, 244] on span "API Providers" at bounding box center [274, 245] width 118 height 13
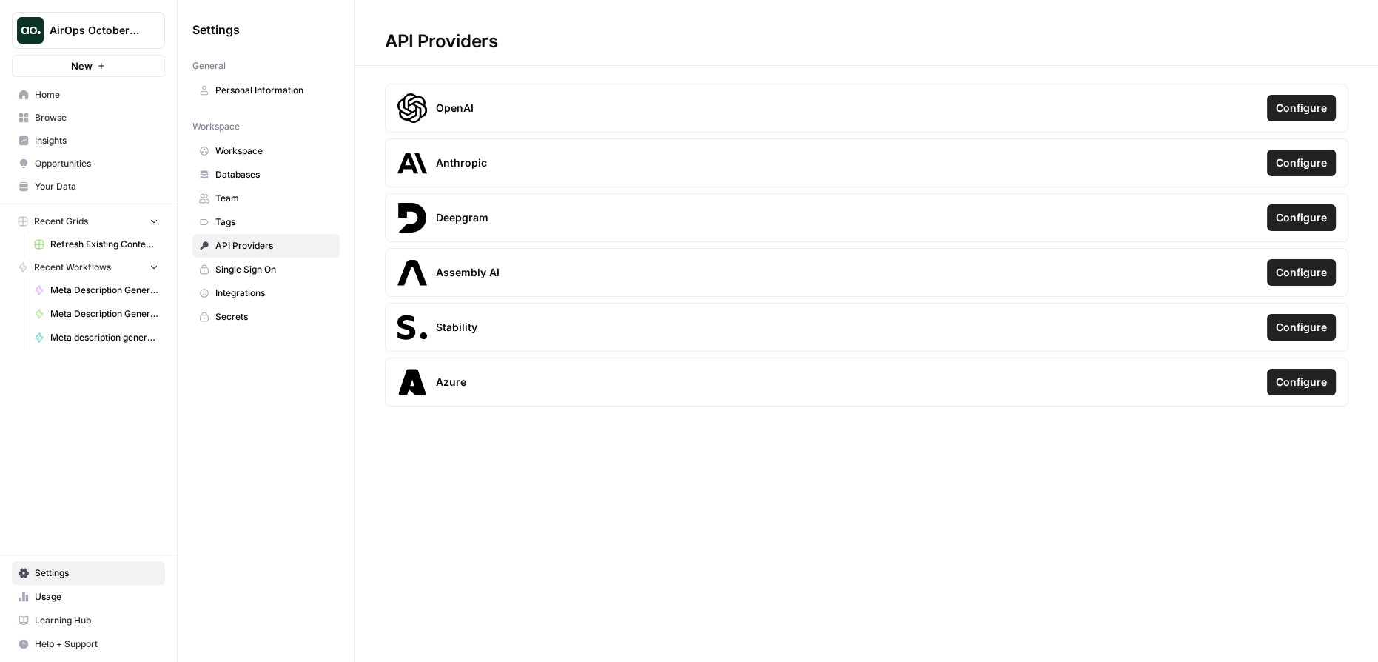
click at [270, 264] on span "Single Sign On" at bounding box center [274, 269] width 118 height 13
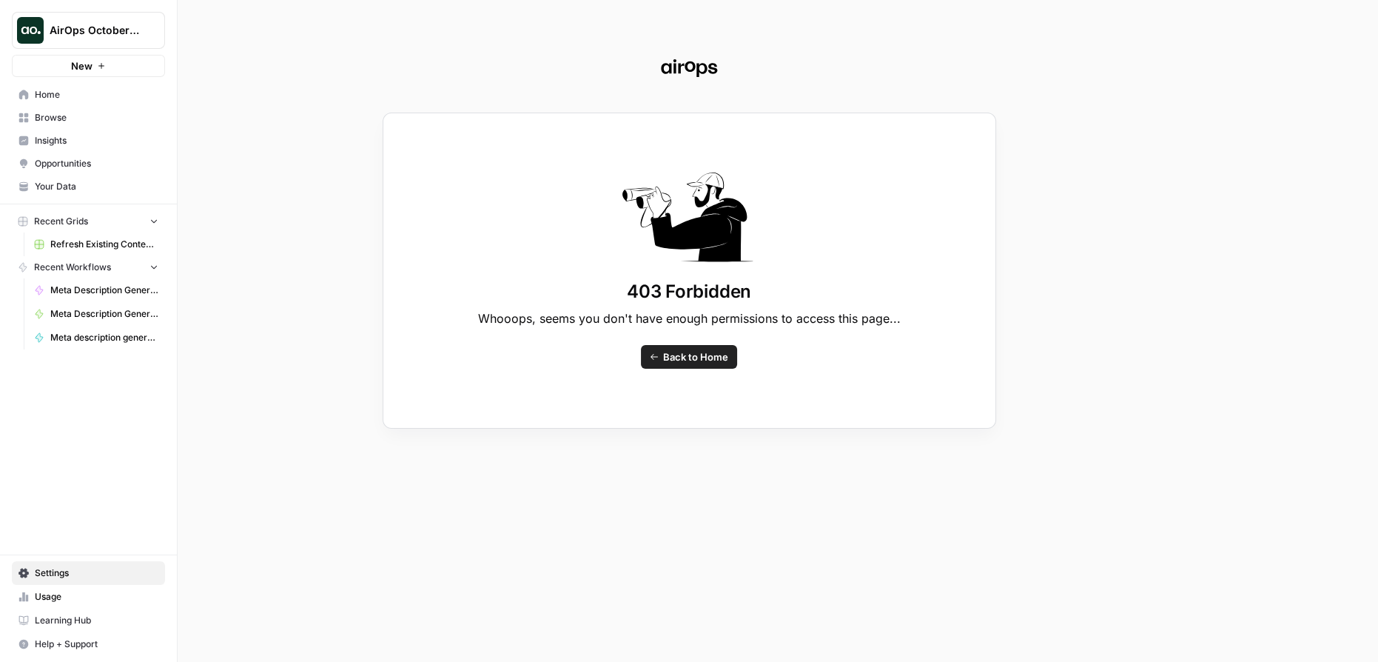
click at [61, 112] on div "403 Forbidden Whooops, seems you don't have enough permissions to access this p…" at bounding box center [689, 331] width 1378 height 662
click at [40, 115] on div "403 Forbidden Whooops, seems you don't have enough permissions to access this p…" at bounding box center [689, 331] width 1378 height 662
click at [56, 98] on div "403 Forbidden Whooops, seems you don't have enough permissions to access this p…" at bounding box center [689, 331] width 1378 height 662
click at [51, 98] on div "403 Forbidden Whooops, seems you don't have enough permissions to access this p…" at bounding box center [689, 331] width 1378 height 662
click at [69, 130] on div "403 Forbidden Whooops, seems you don't have enough permissions to access this p…" at bounding box center [689, 331] width 1378 height 662
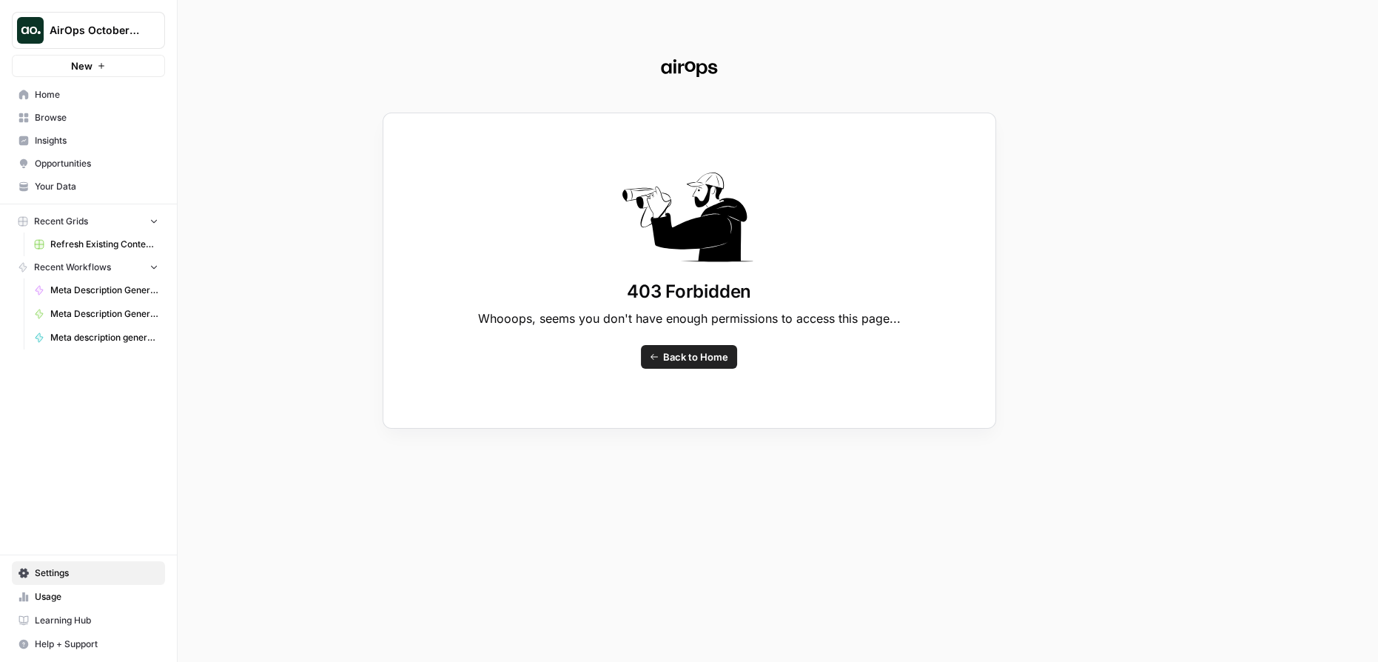
click at [707, 360] on span "Back to Home" at bounding box center [695, 356] width 65 height 15
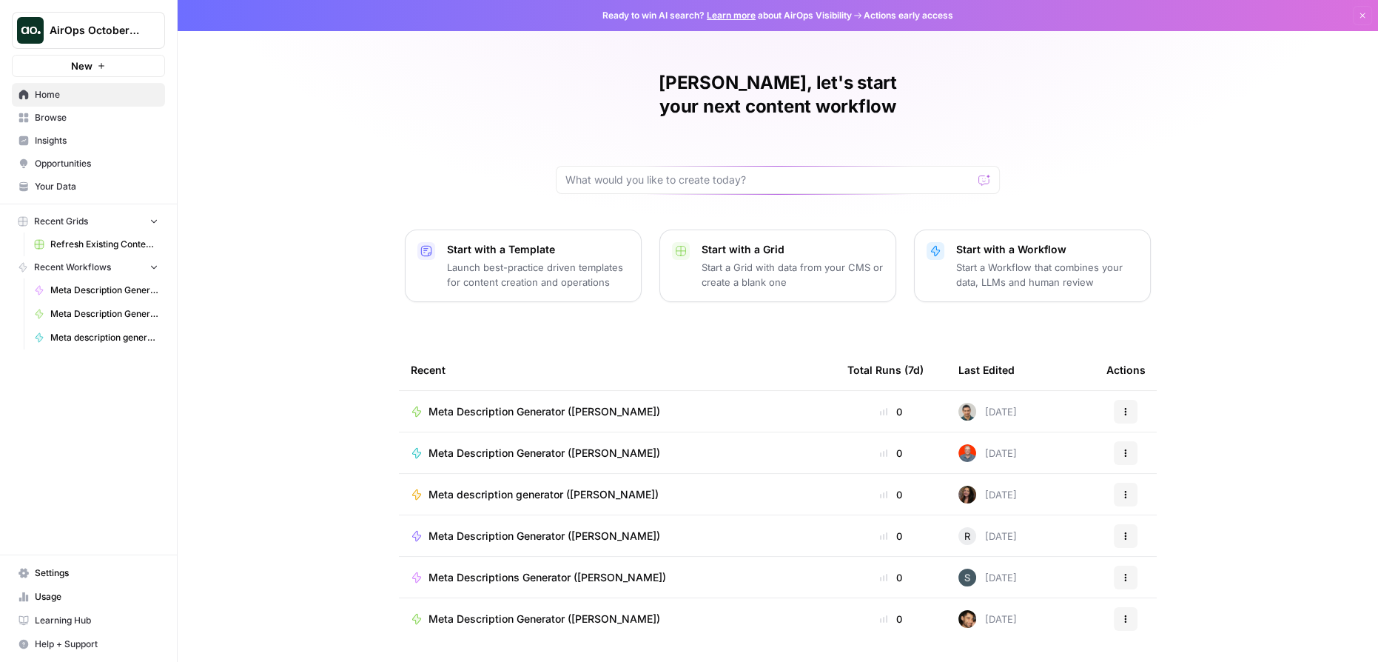
click at [67, 125] on link "Browse" at bounding box center [88, 118] width 153 height 24
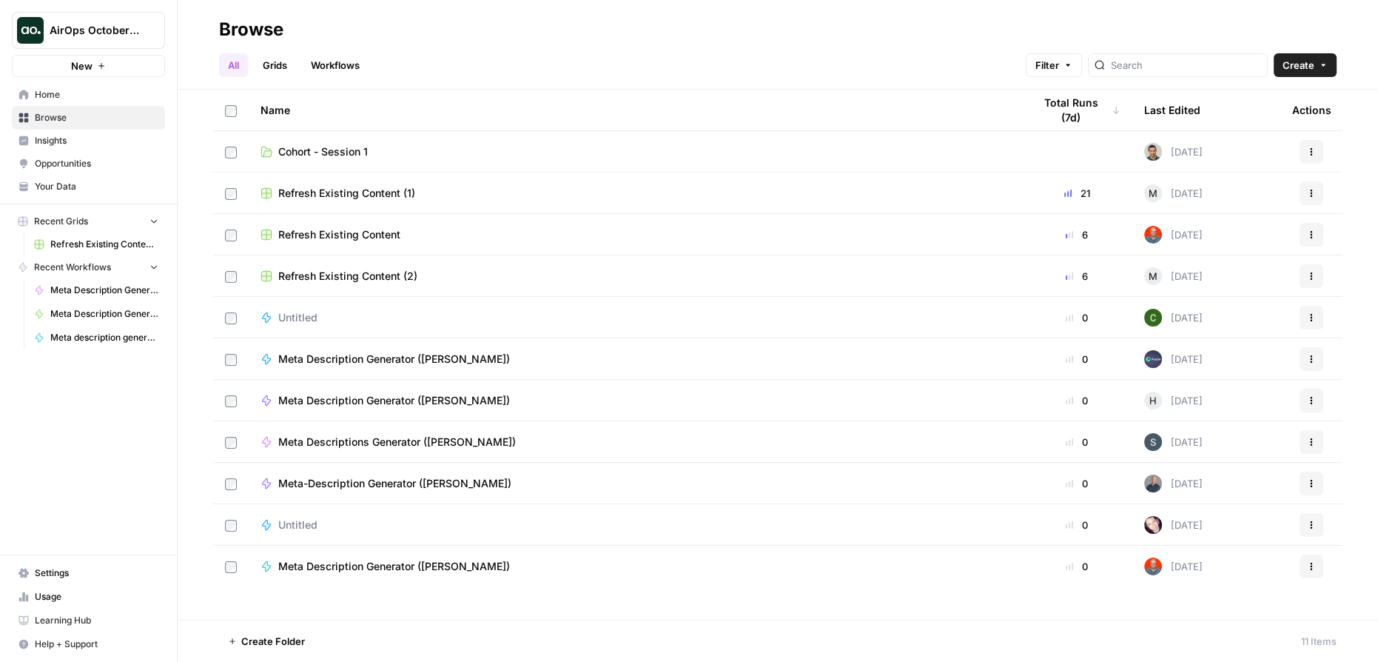
click at [335, 151] on span "Cohort - Session 1" at bounding box center [323, 151] width 90 height 15
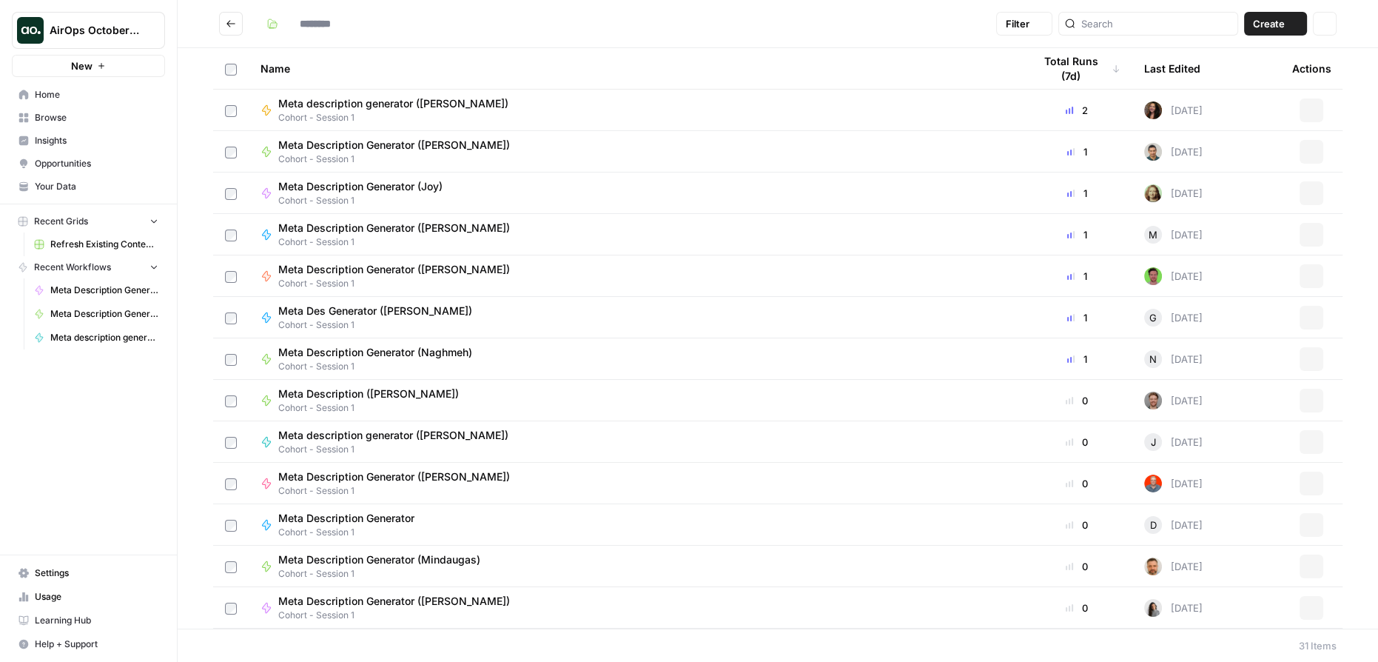
type input "**********"
click at [404, 145] on span "Meta Description Generator ([PERSON_NAME])" at bounding box center [394, 145] width 232 height 15
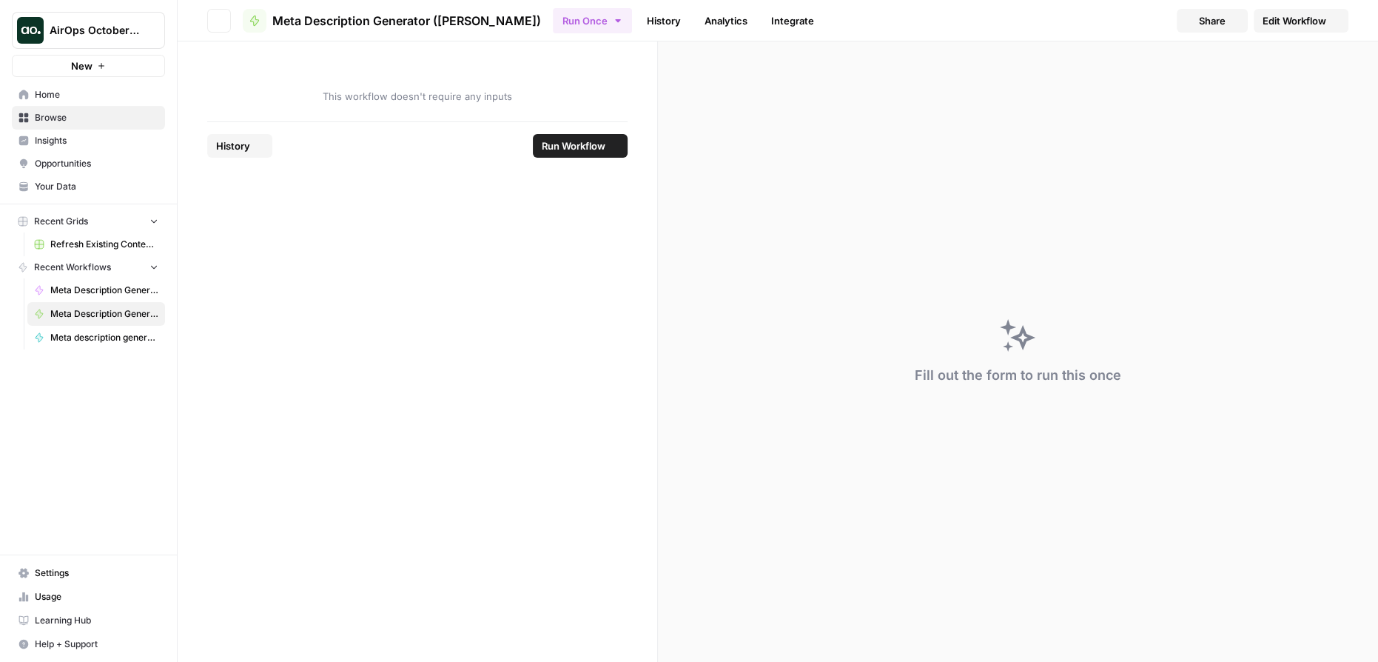
click at [404, 145] on footer "History Run Workflow" at bounding box center [417, 145] width 420 height 48
click at [610, 150] on icon "submit" at bounding box center [614, 145] width 9 height 9
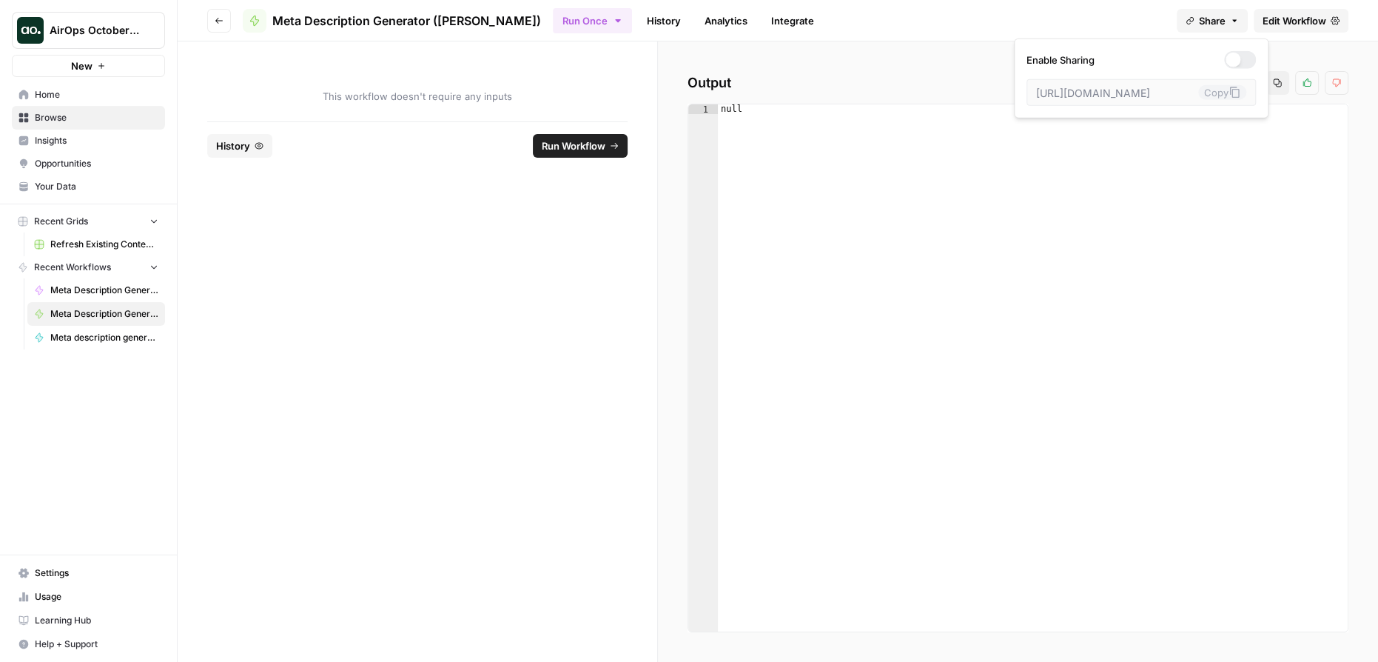
click at [1239, 19] on button "Share" at bounding box center [1212, 21] width 71 height 24
click at [990, 29] on div "Run Once History Analytics Integrate" at bounding box center [859, 20] width 612 height 29
click at [220, 21] on icon "button" at bounding box center [219, 20] width 9 height 9
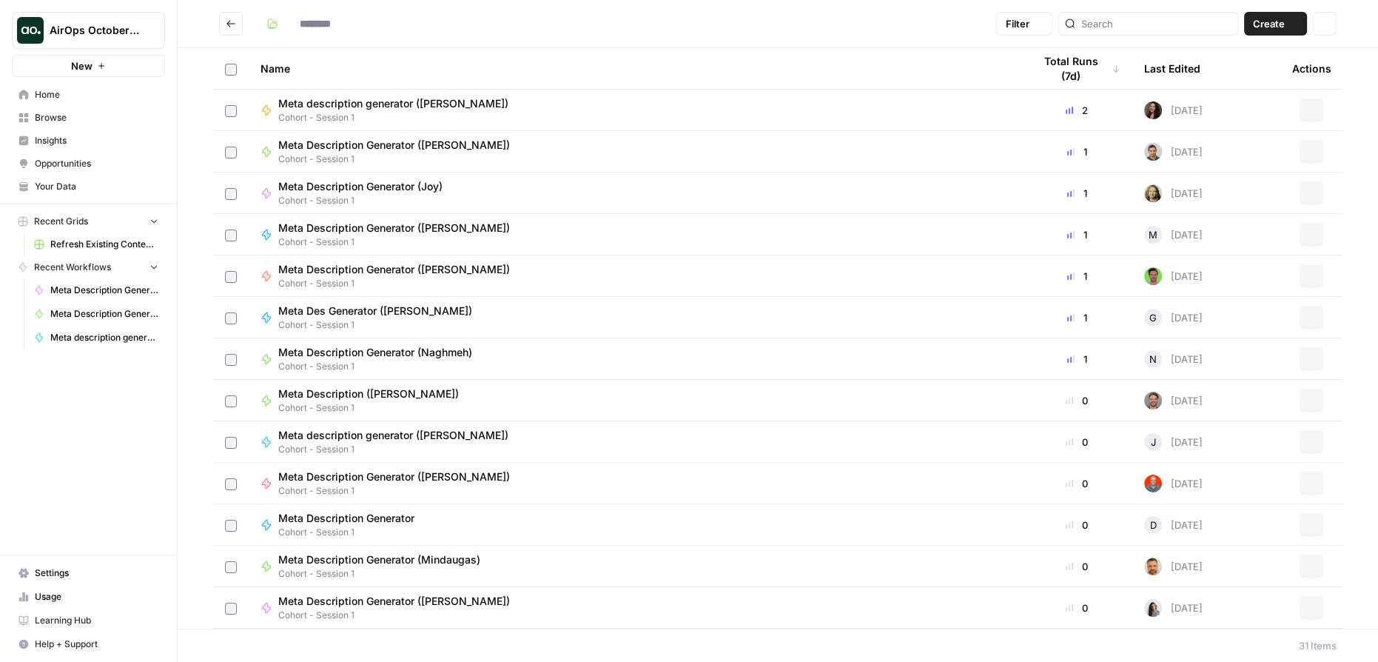
type input "**********"
click at [413, 104] on span "Meta Description Generator ([PERSON_NAME])" at bounding box center [394, 103] width 232 height 15
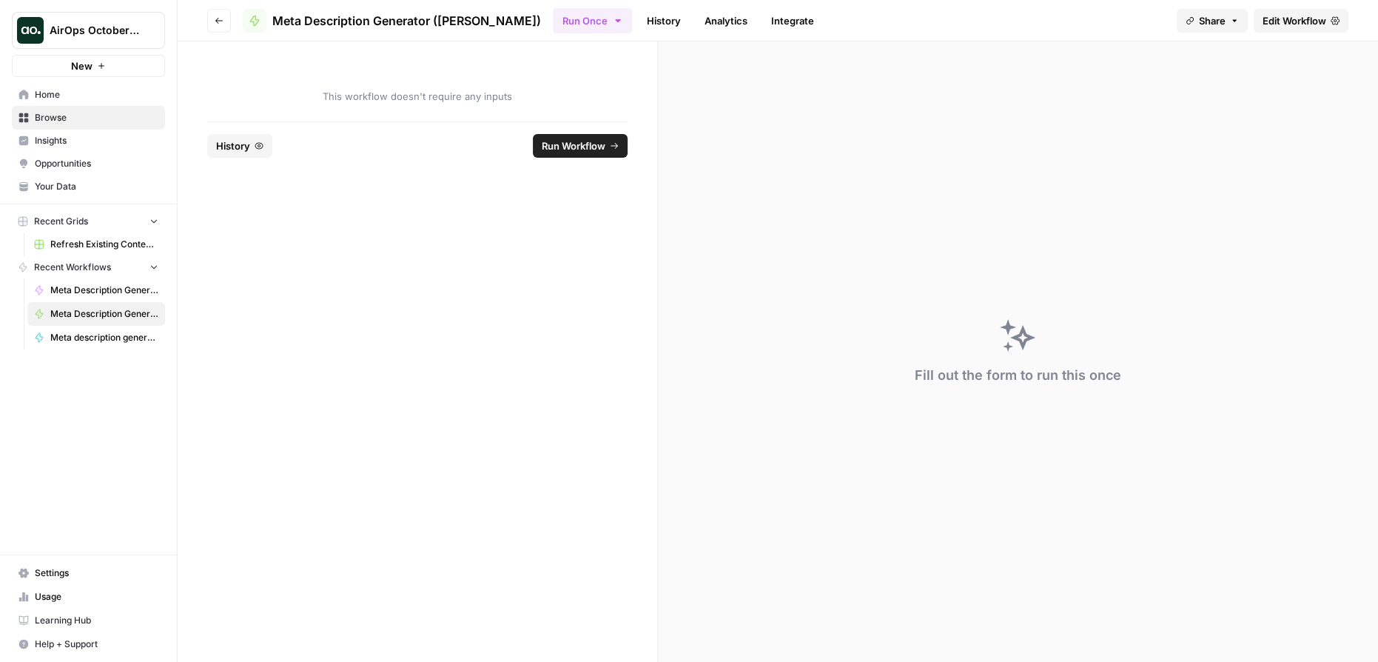
click at [638, 18] on link "History" at bounding box center [664, 21] width 52 height 24
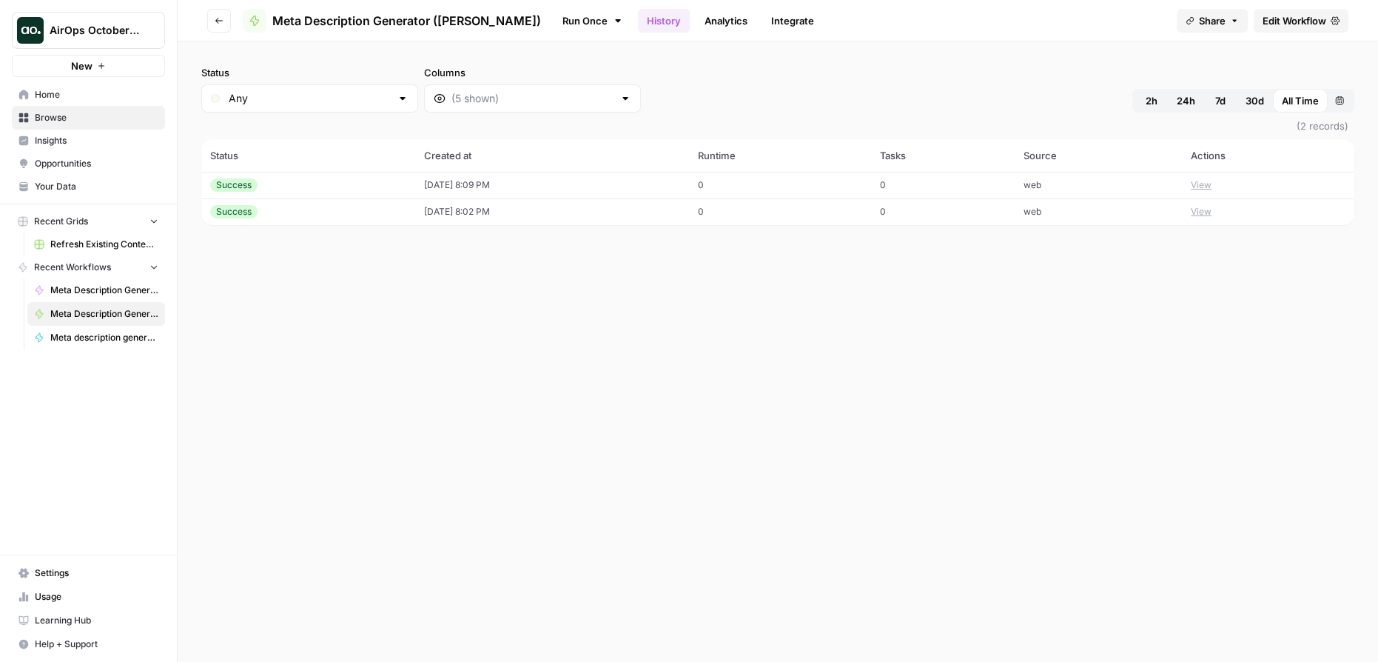
click at [696, 22] on link "Analytics" at bounding box center [726, 21] width 61 height 24
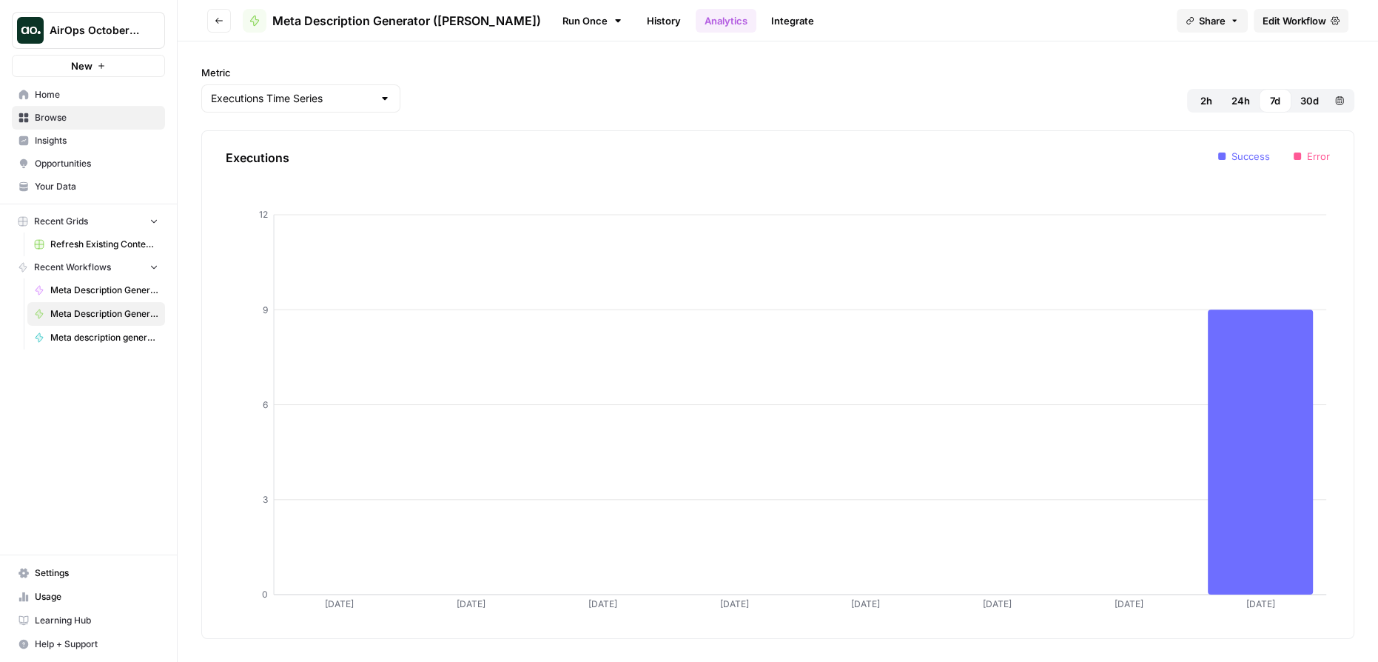
click at [762, 21] on link "Integrate" at bounding box center [792, 21] width 61 height 24
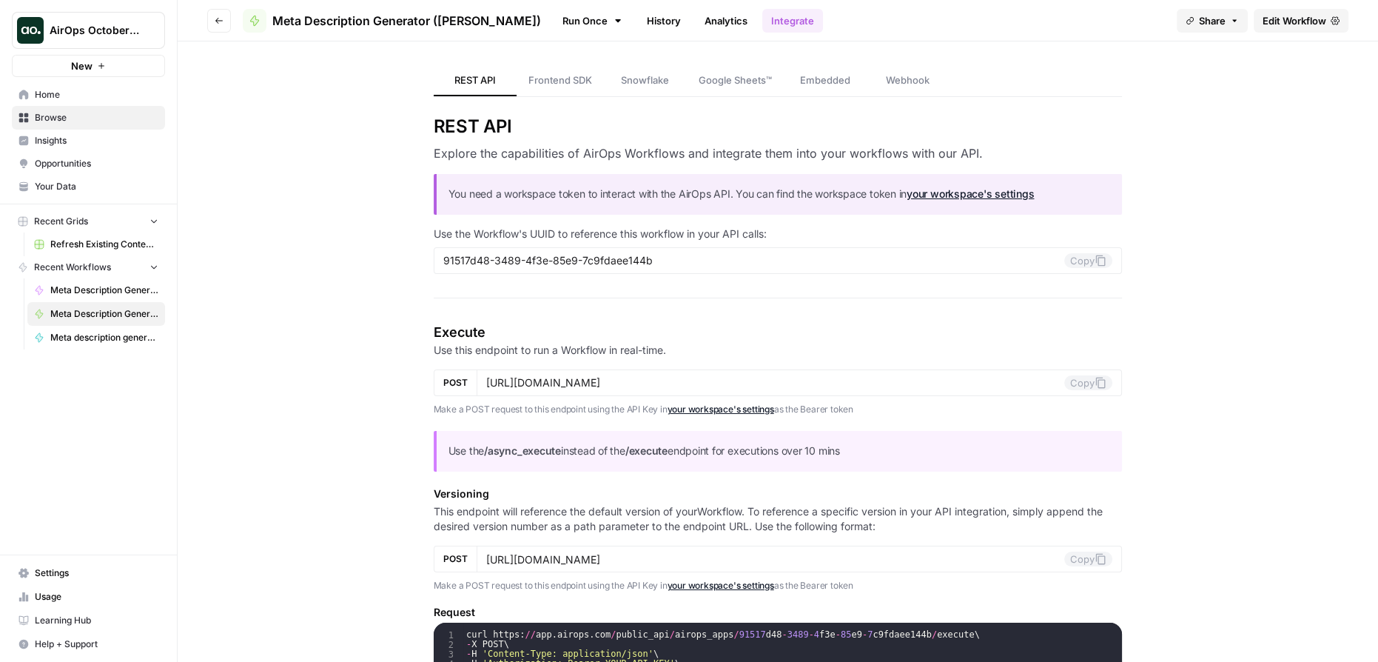
click at [255, 21] on icon at bounding box center [254, 21] width 8 height 10
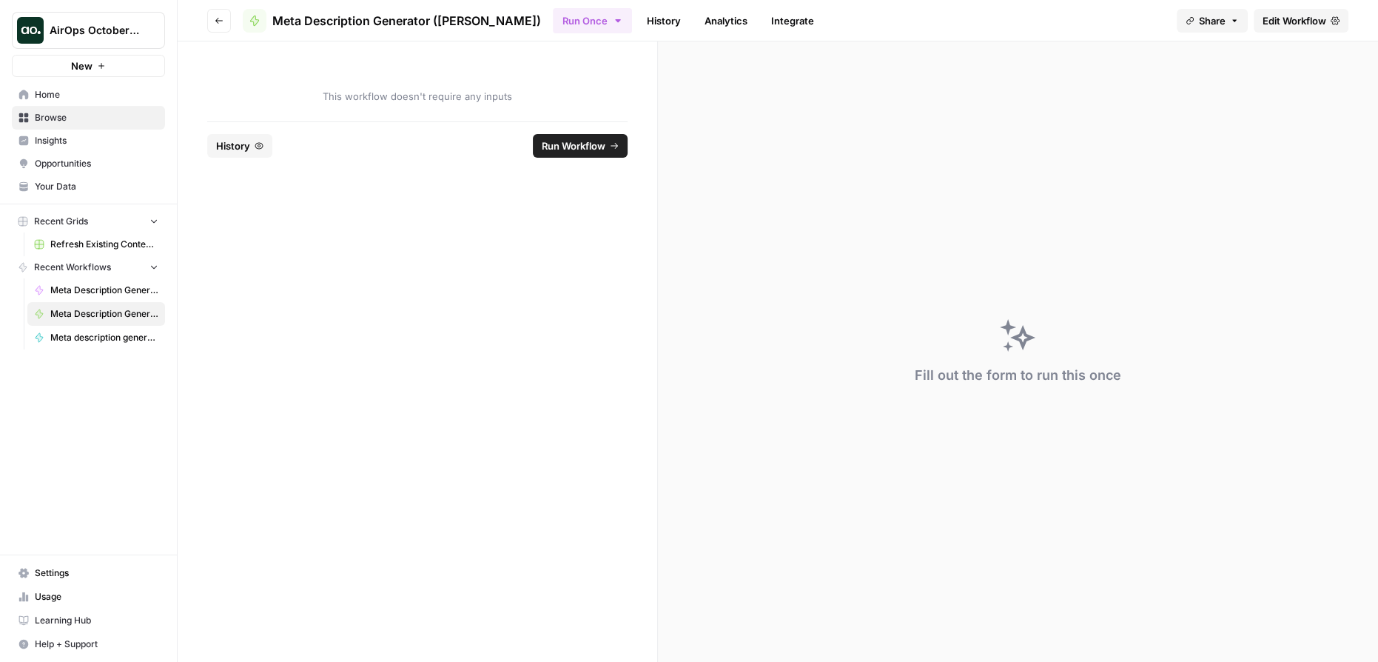
click at [221, 18] on icon "button" at bounding box center [219, 20] width 9 height 9
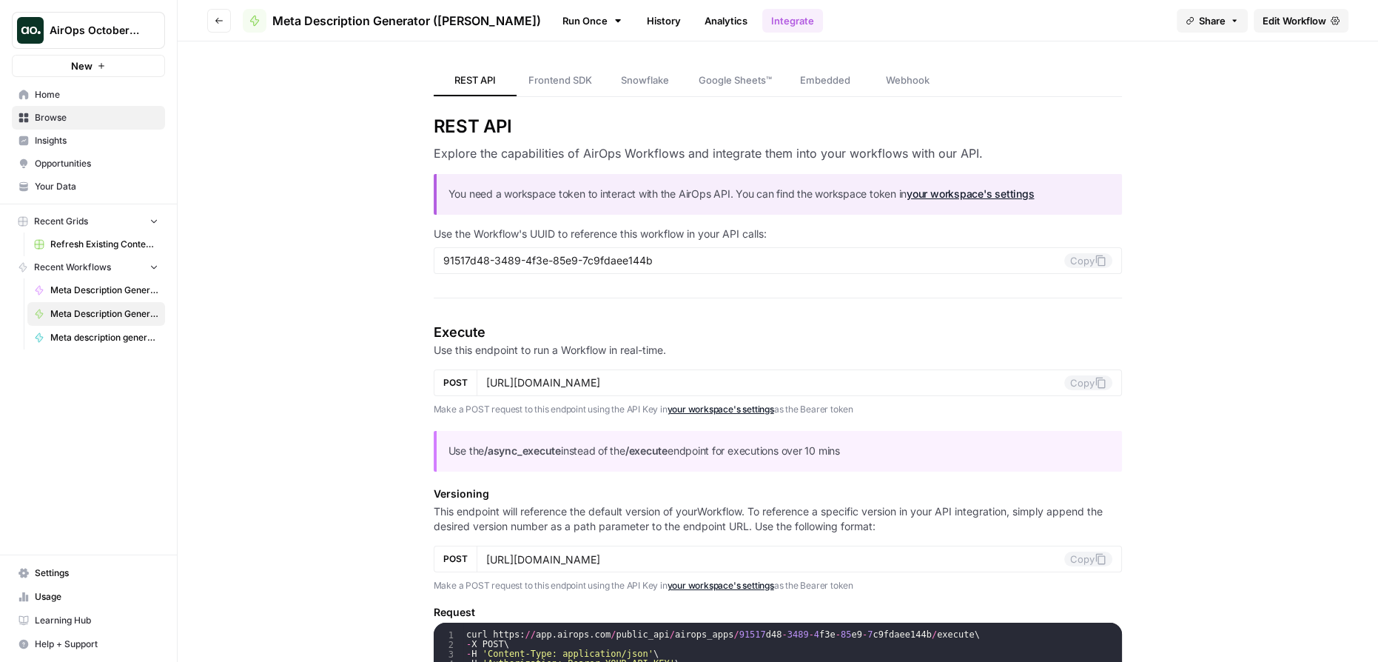
click at [638, 17] on link "History" at bounding box center [664, 21] width 52 height 24
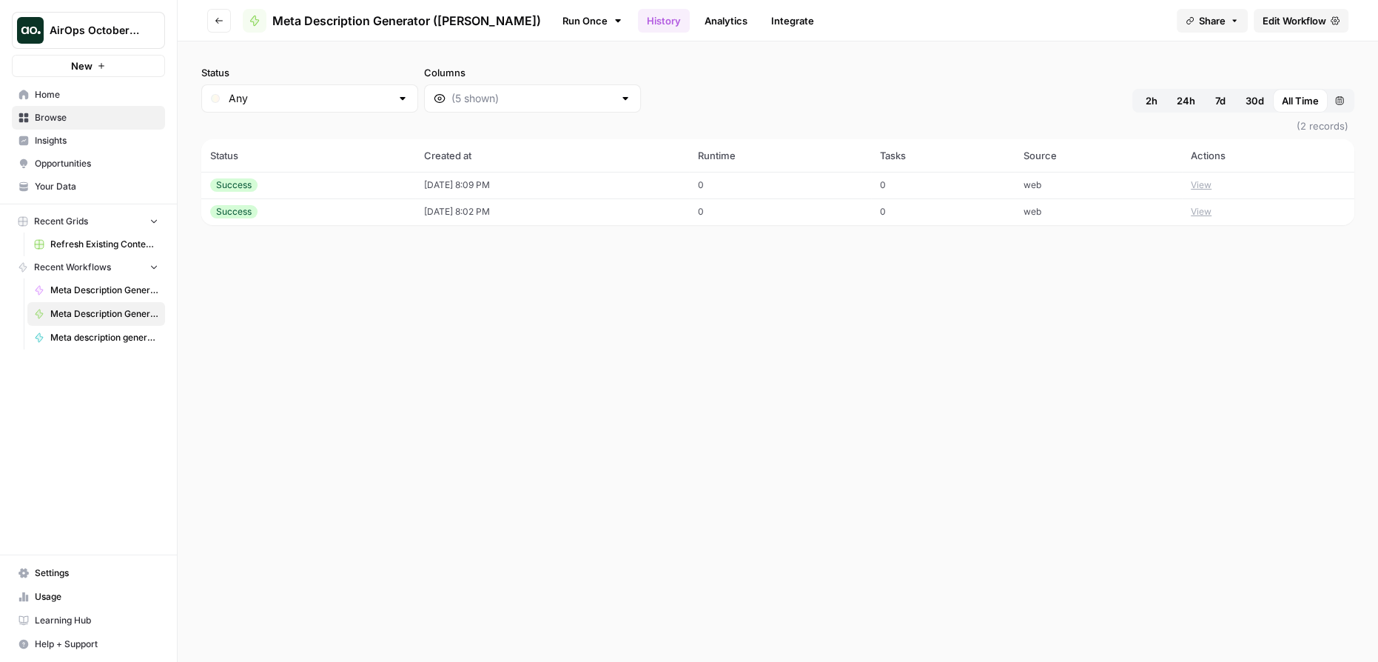
click at [762, 15] on link "Integrate" at bounding box center [792, 21] width 61 height 24
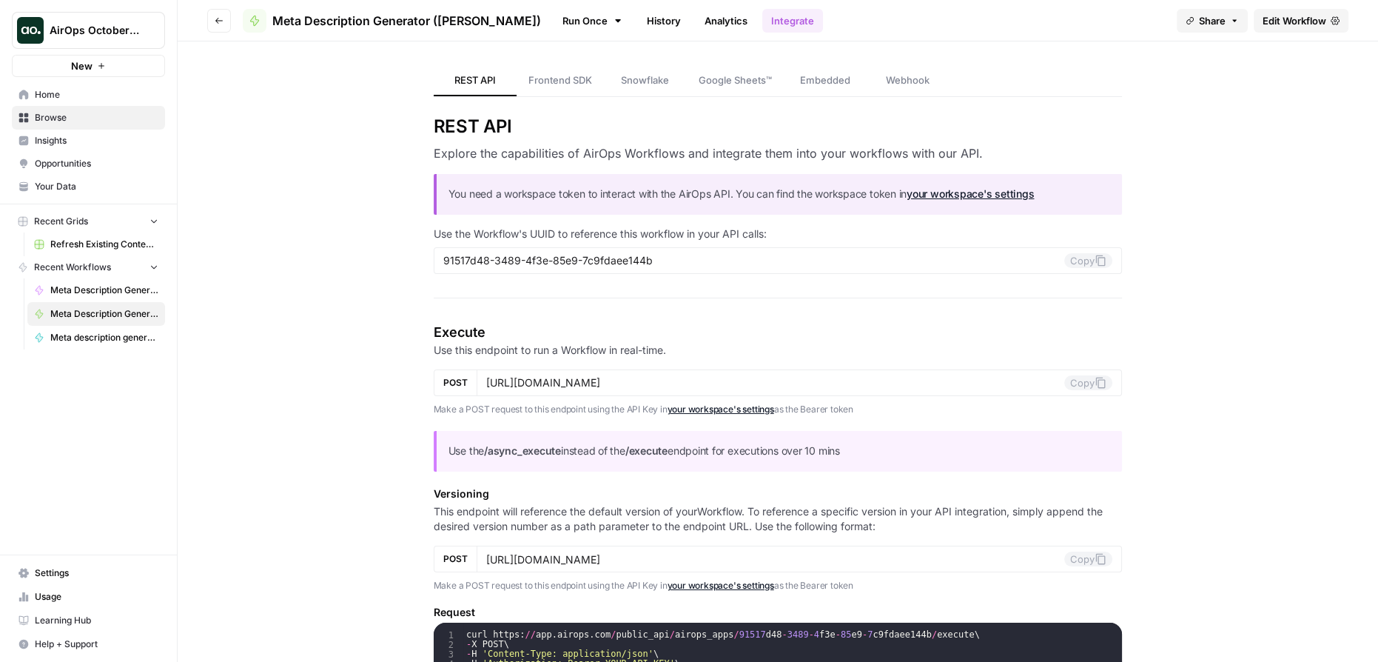
click at [53, 96] on span "Home" at bounding box center [97, 94] width 124 height 13
